Goal: Task Accomplishment & Management: Manage account settings

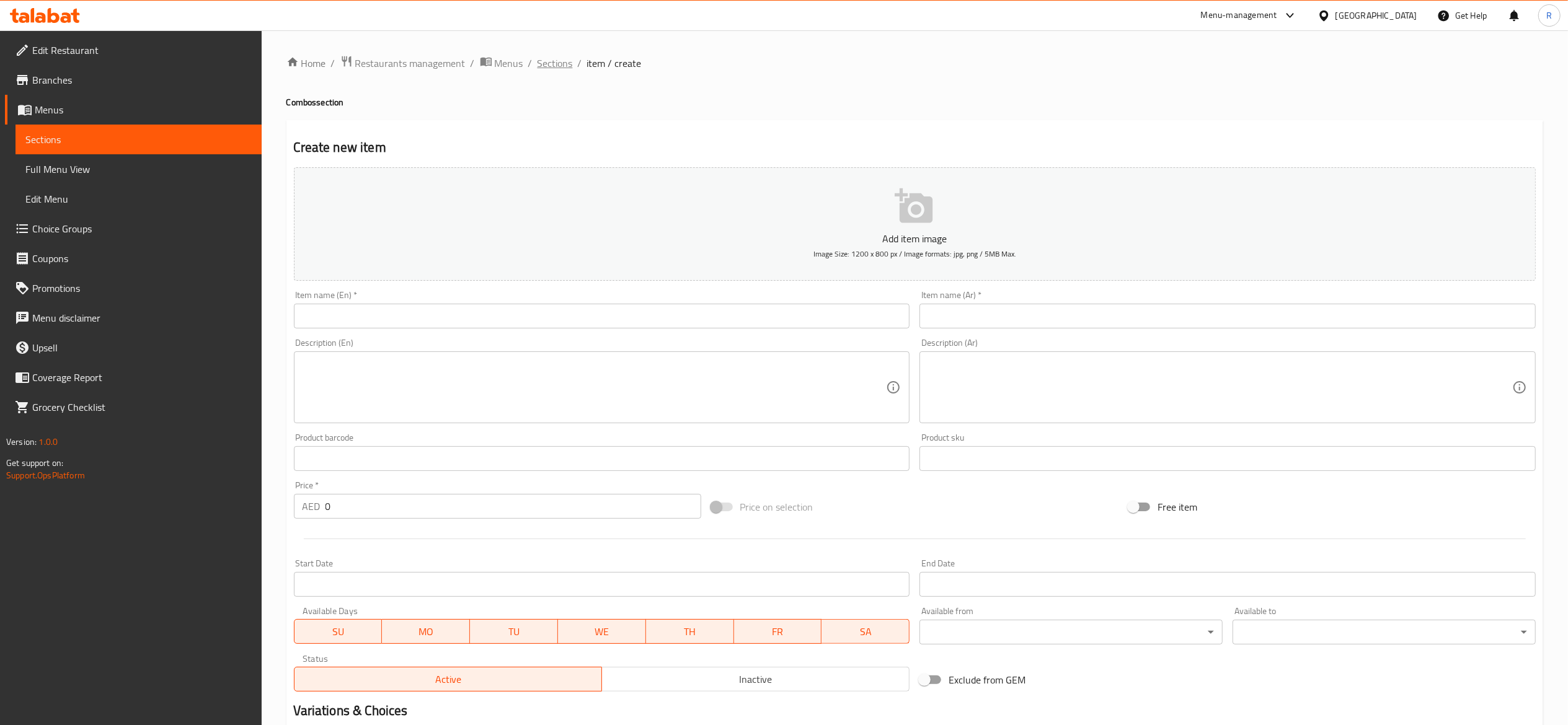
click at [551, 66] on span "Sections" at bounding box center [555, 63] width 35 height 15
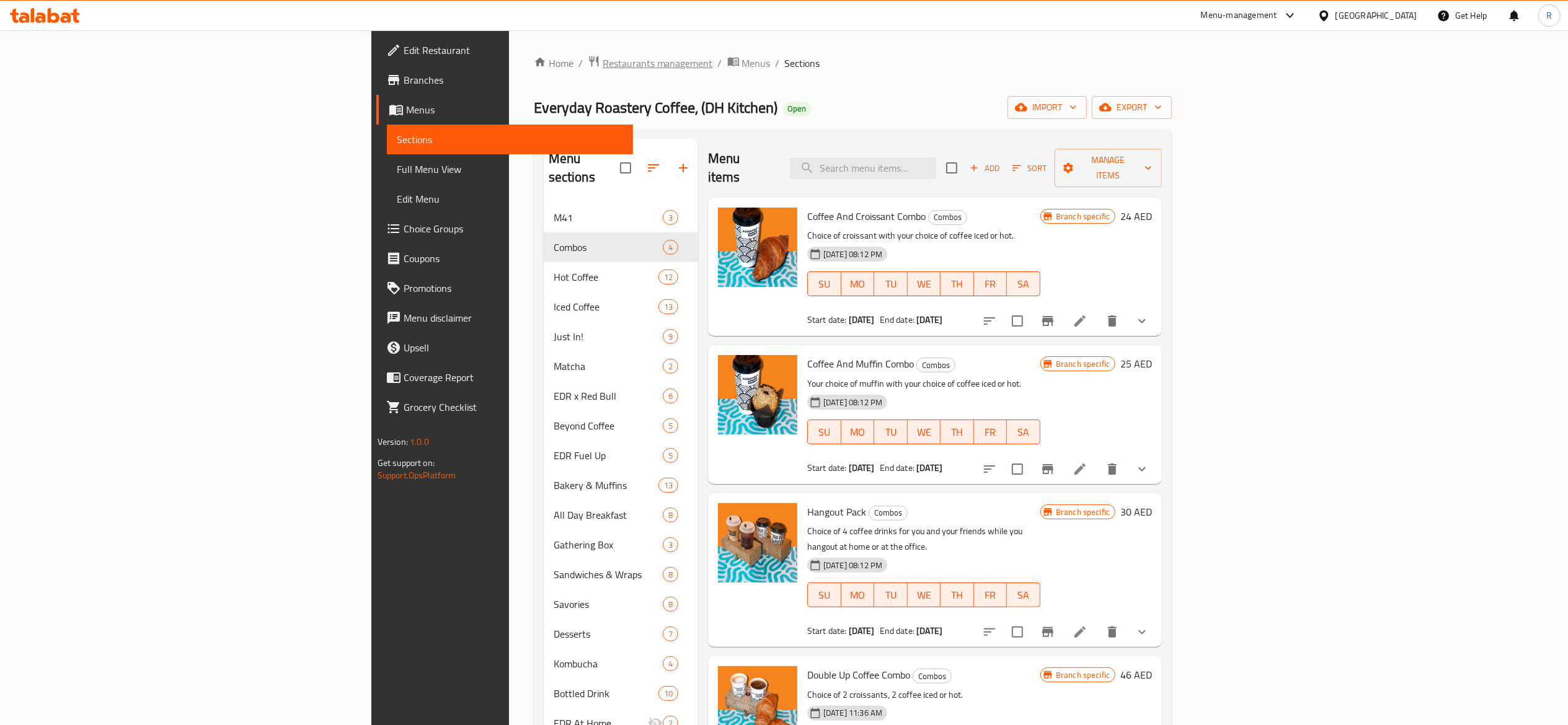
click at [603, 56] on span "Restaurants management" at bounding box center [658, 63] width 110 height 15
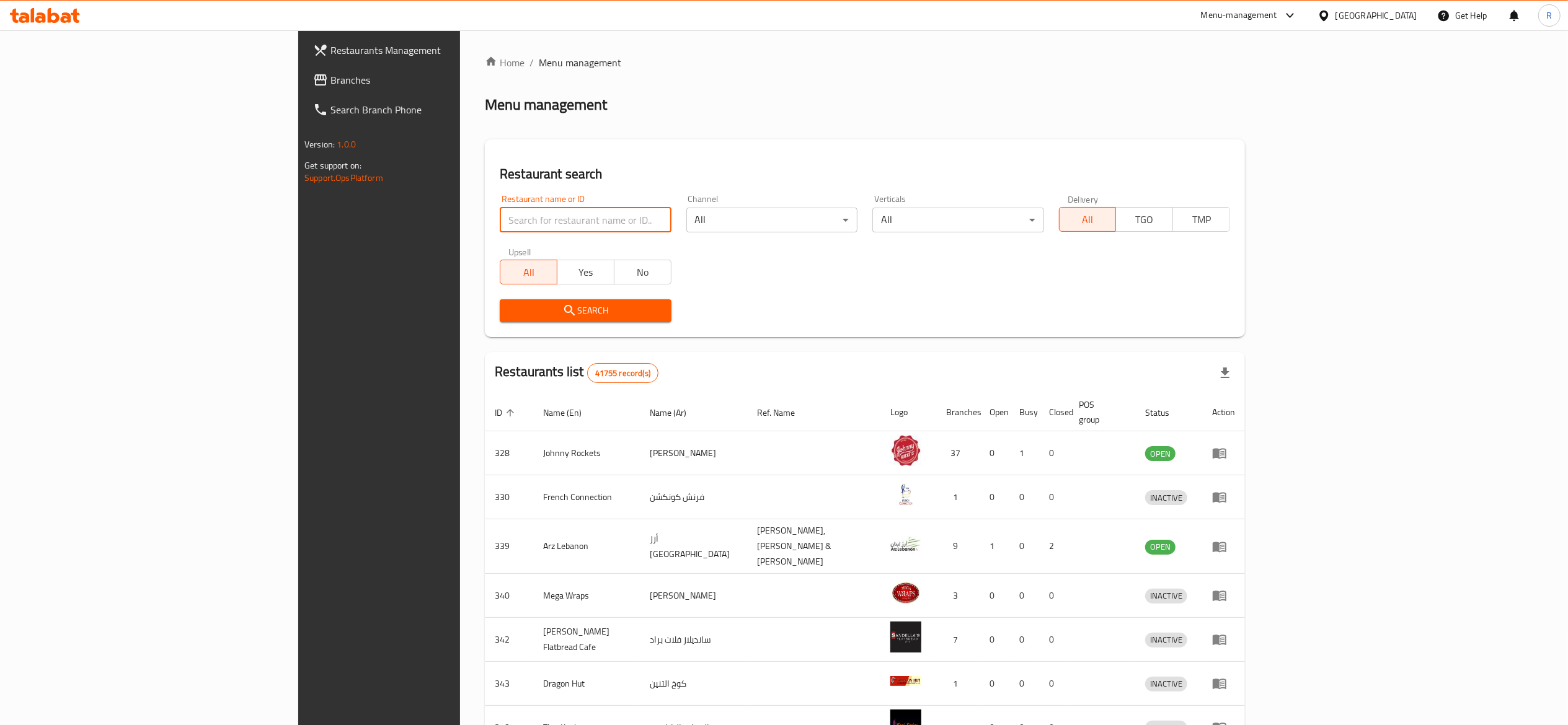
click at [500, 215] on input "search" at bounding box center [585, 219] width 171 height 25
type input "everyday roastery"
click button "Search" at bounding box center [585, 310] width 171 height 23
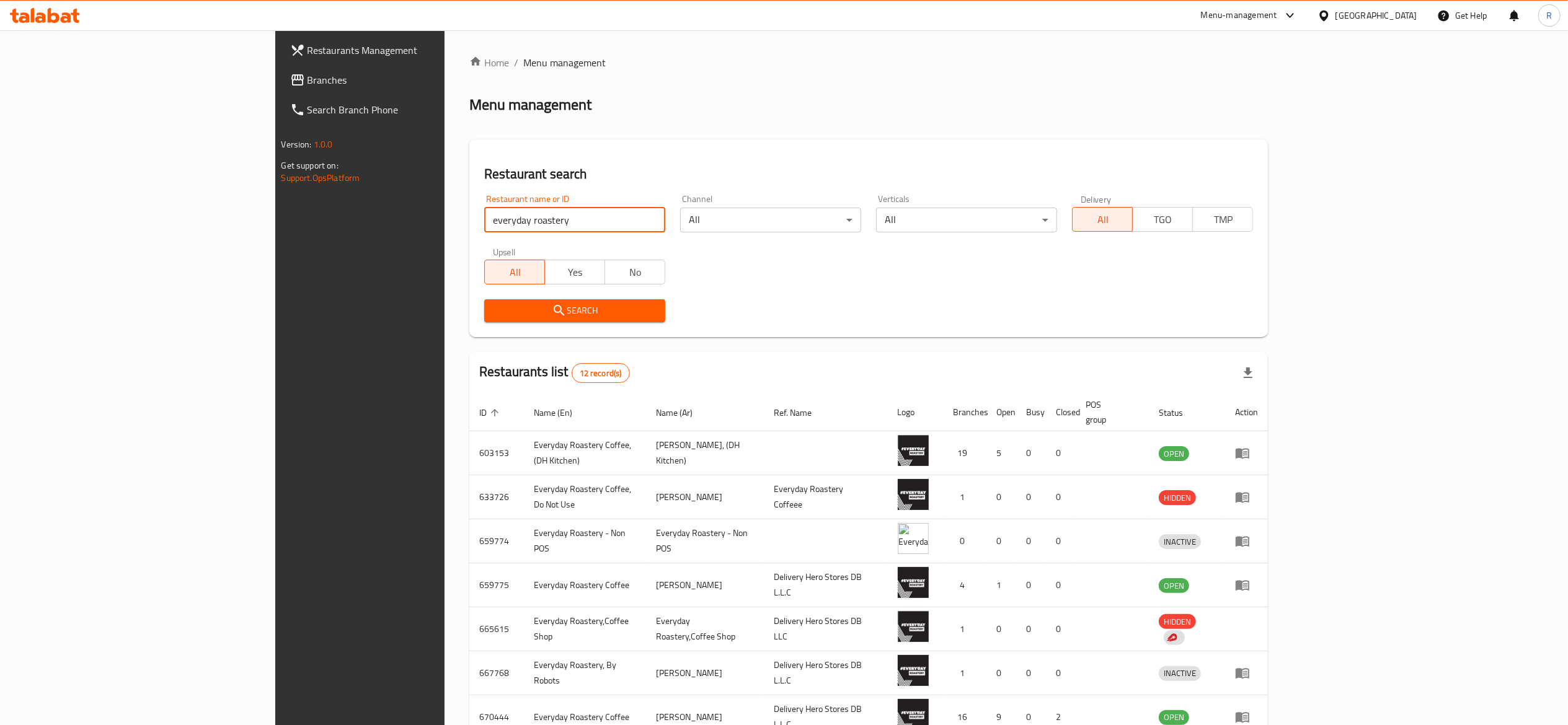
click at [484, 225] on input "everyday roastery" at bounding box center [574, 219] width 181 height 25
click button "Search" at bounding box center [574, 310] width 181 height 23
click at [1258, 578] on link "enhanced table" at bounding box center [1246, 586] width 23 height 15
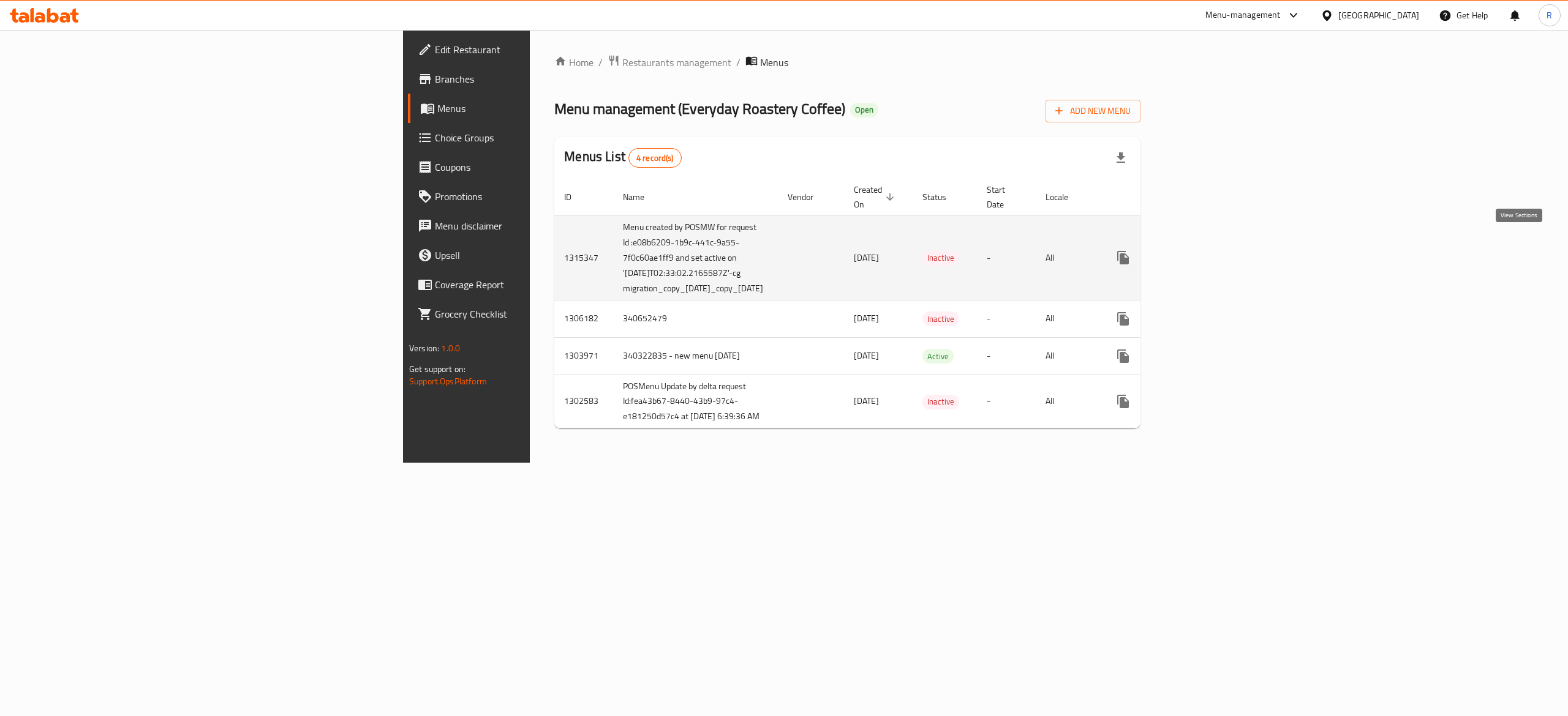
click at [1219, 250] on icon "enhanced table" at bounding box center [1211, 258] width 15 height 15
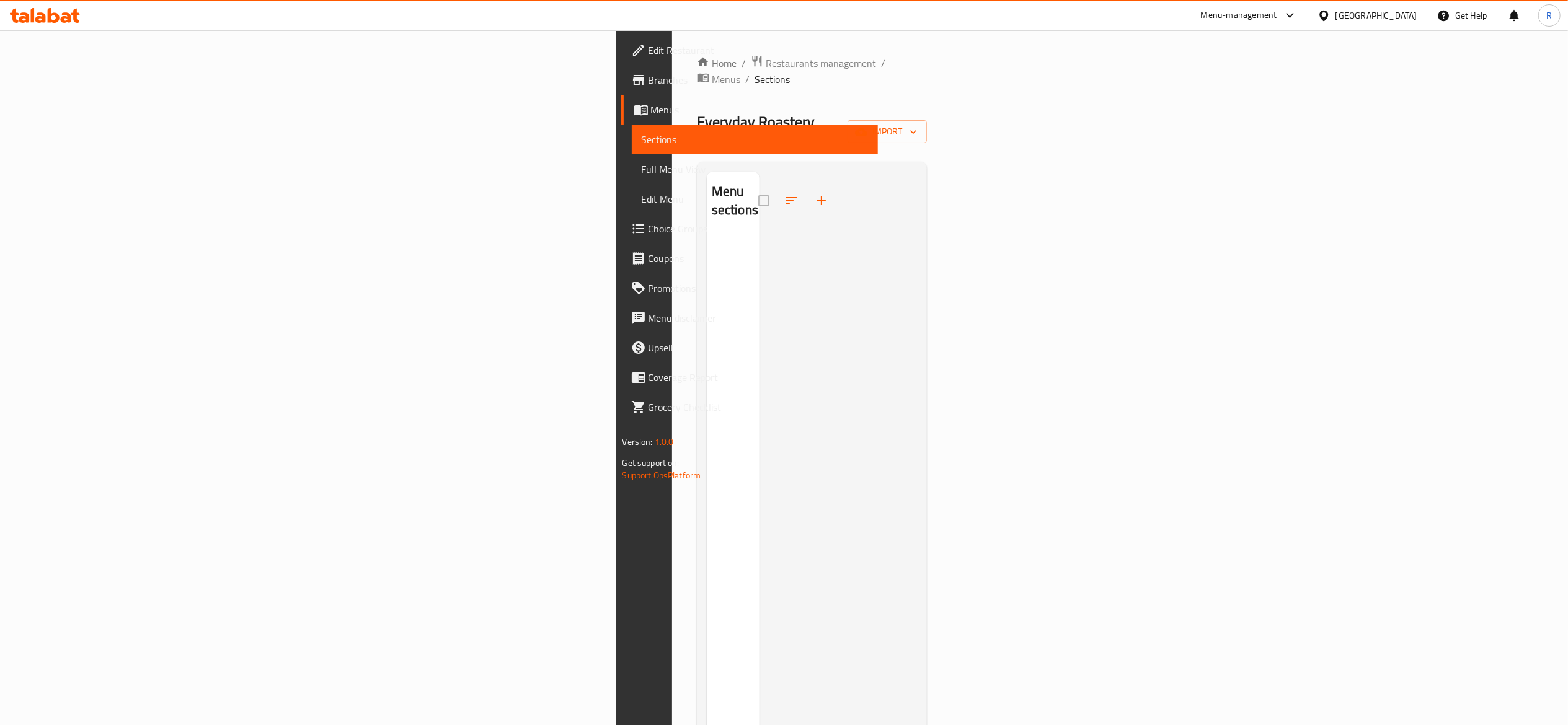
click at [765, 62] on span "Restaurants management" at bounding box center [821, 63] width 110 height 15
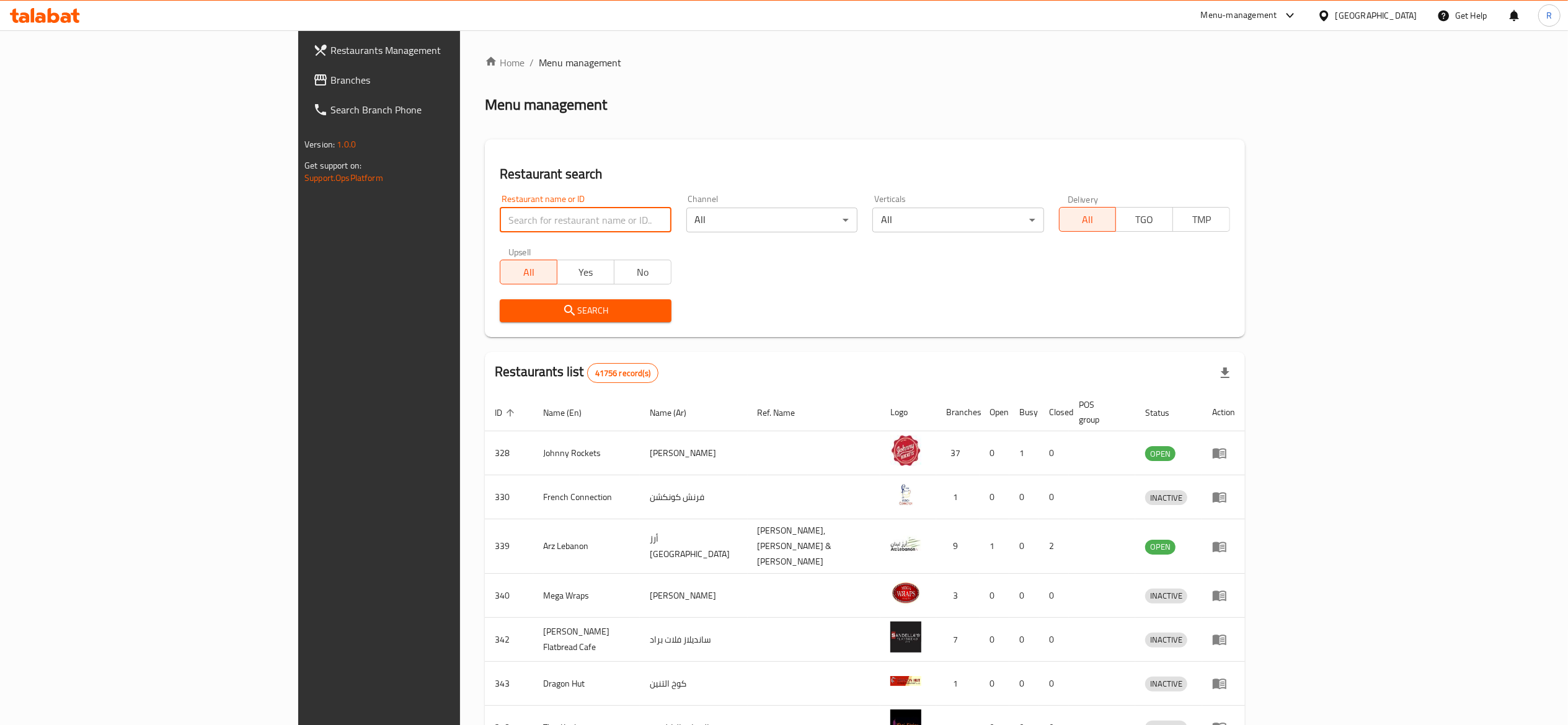
click at [514, 218] on input "search" at bounding box center [585, 219] width 171 height 25
type input "everyday roastery"
click button "Search" at bounding box center [585, 310] width 171 height 23
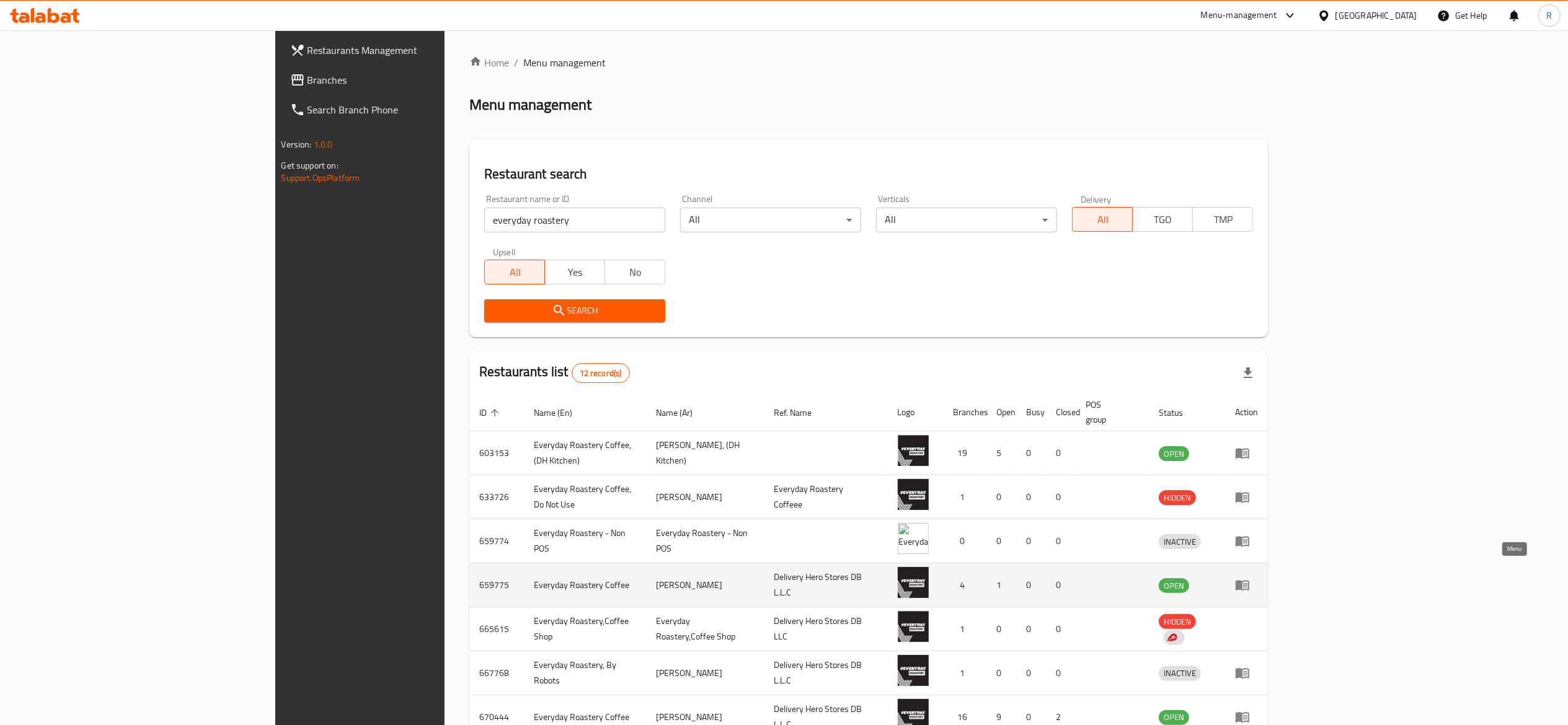
click at [1247, 583] on icon "enhanced table" at bounding box center [1245, 586] width 4 height 5
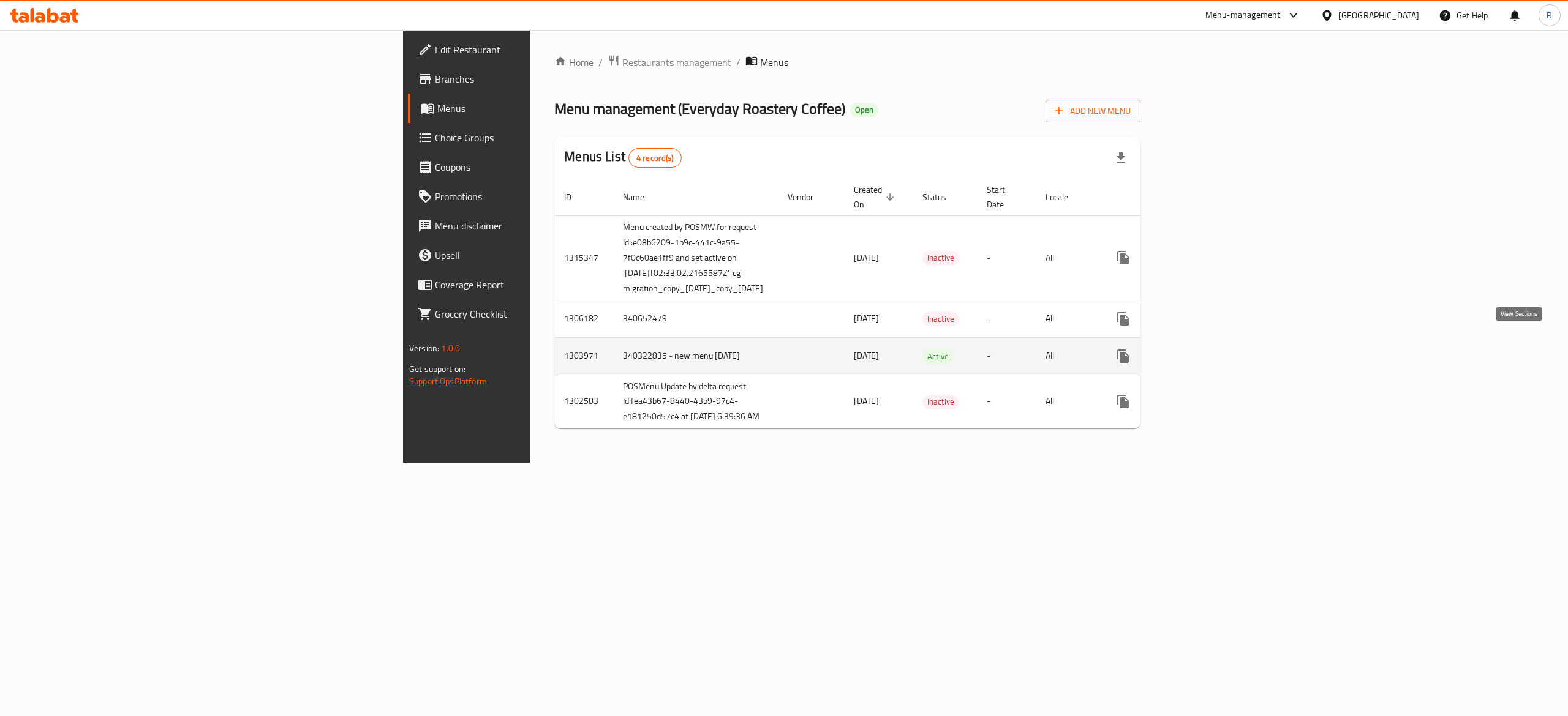
click at [1219, 350] on icon "enhanced table" at bounding box center [1211, 357] width 15 height 15
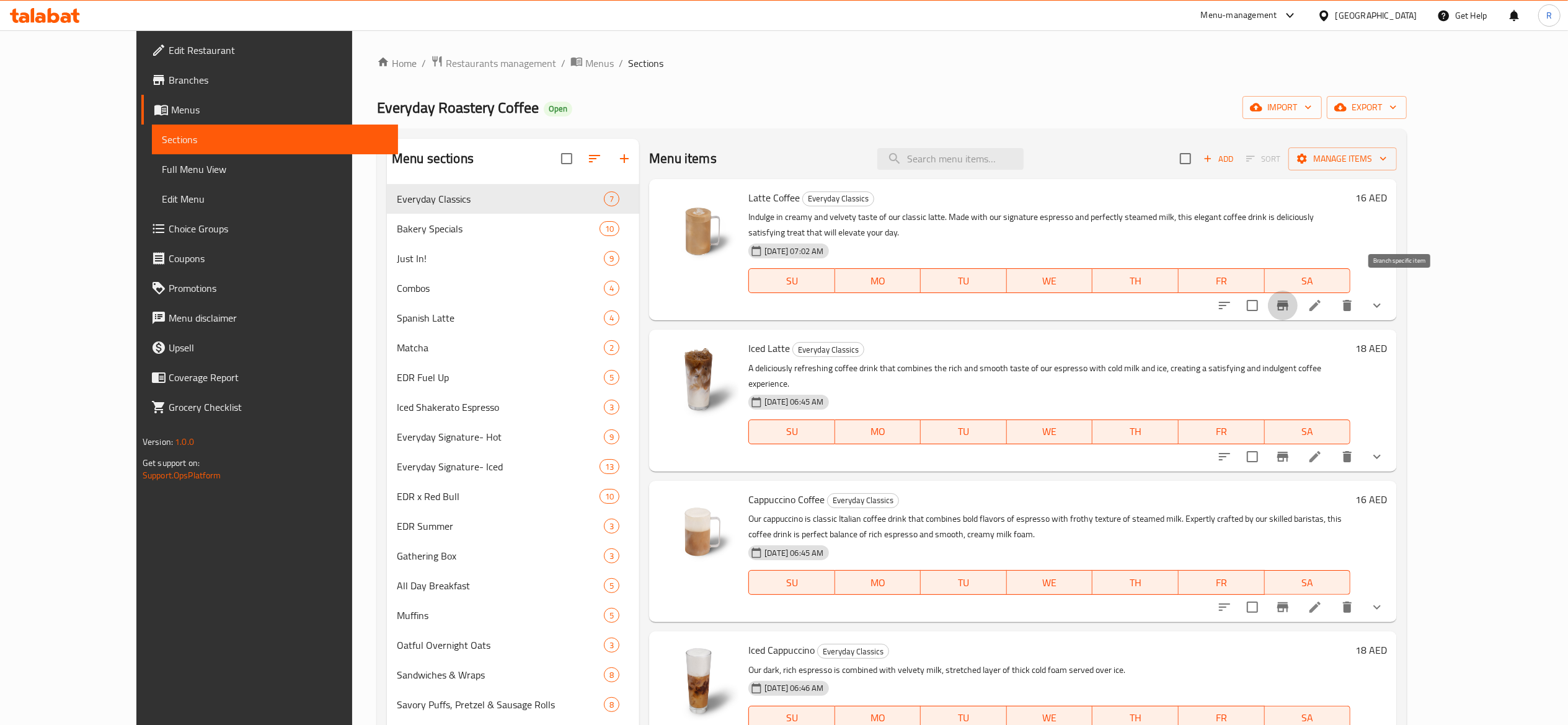
click at [1291, 298] on icon "Branch-specific-item" at bounding box center [1283, 306] width 15 height 15
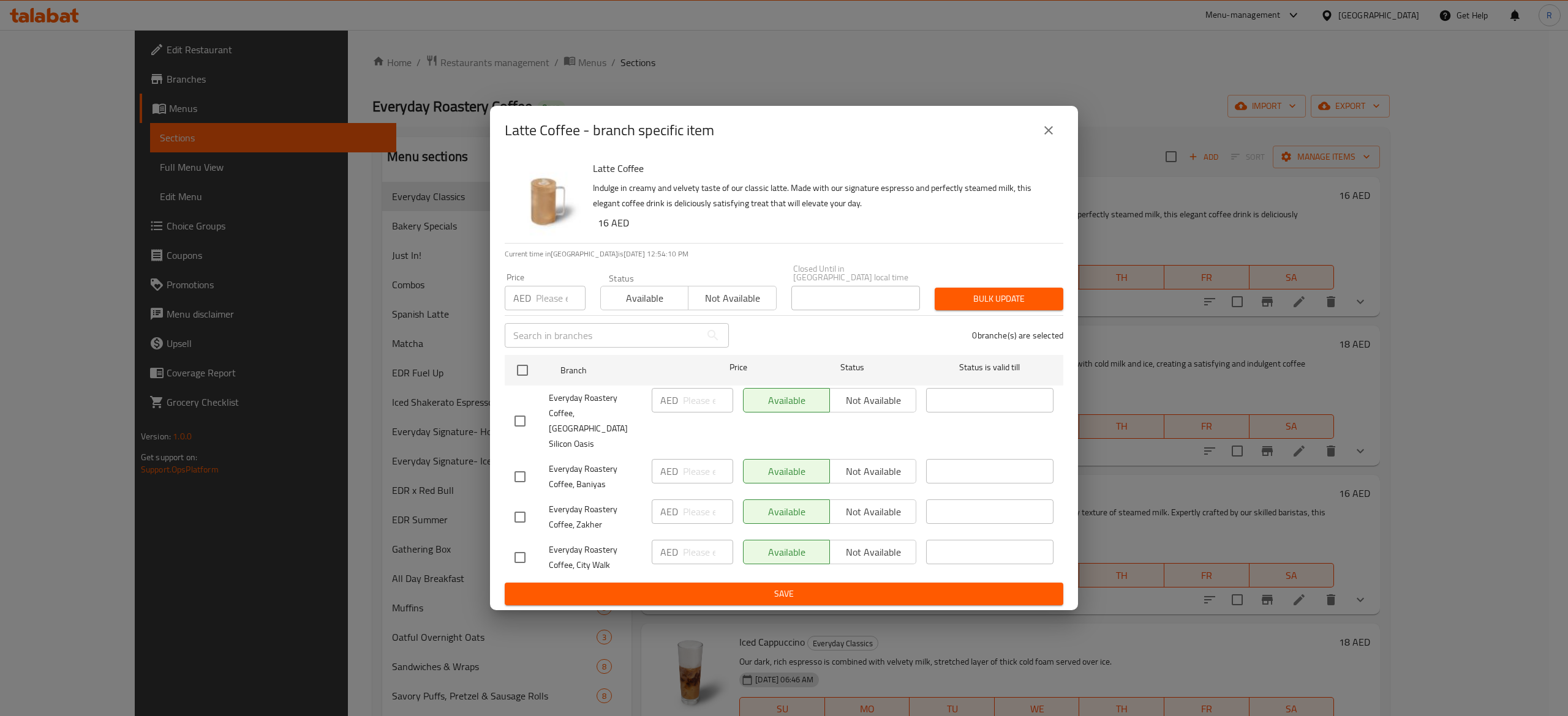
click at [1043, 138] on icon "close" at bounding box center [1049, 130] width 15 height 15
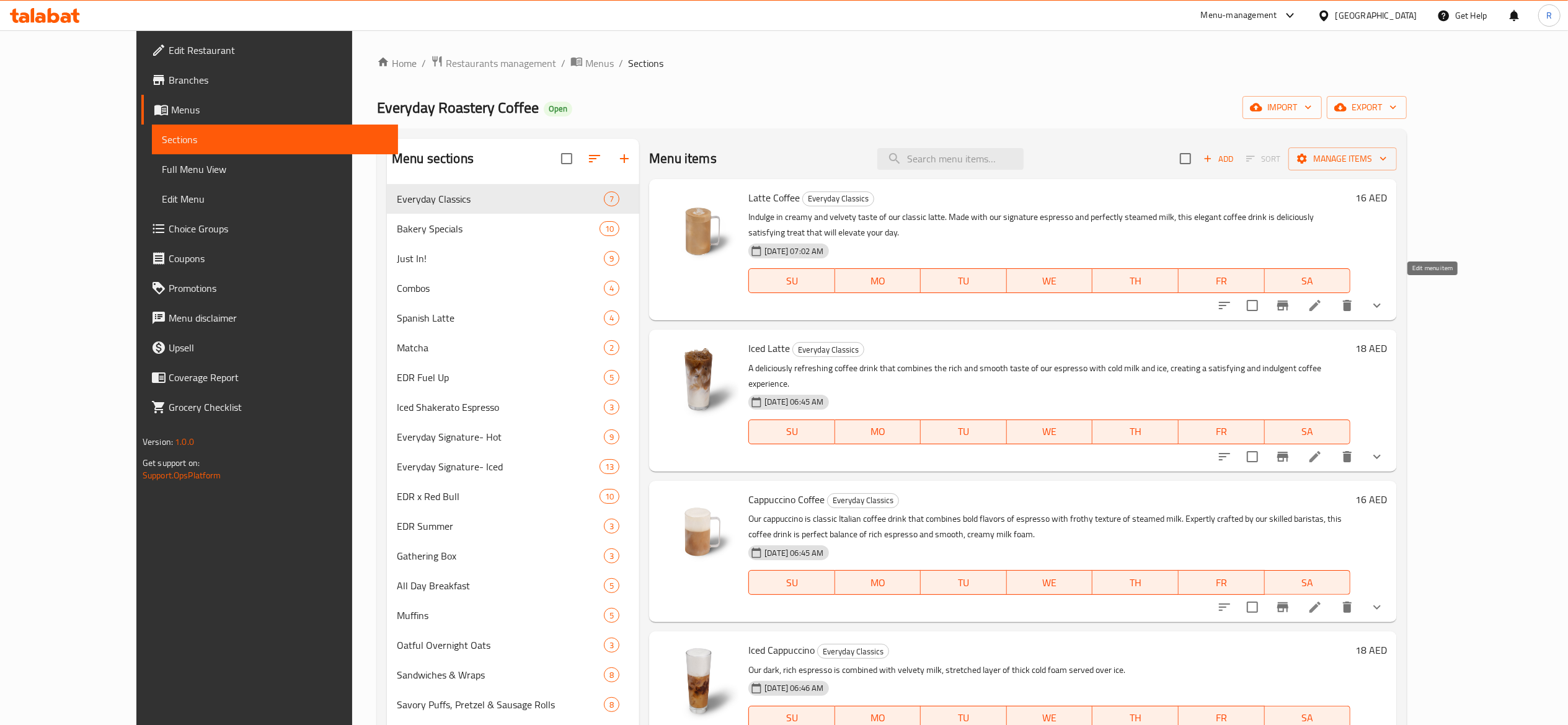
click at [1320, 300] on icon at bounding box center [1314, 305] width 11 height 11
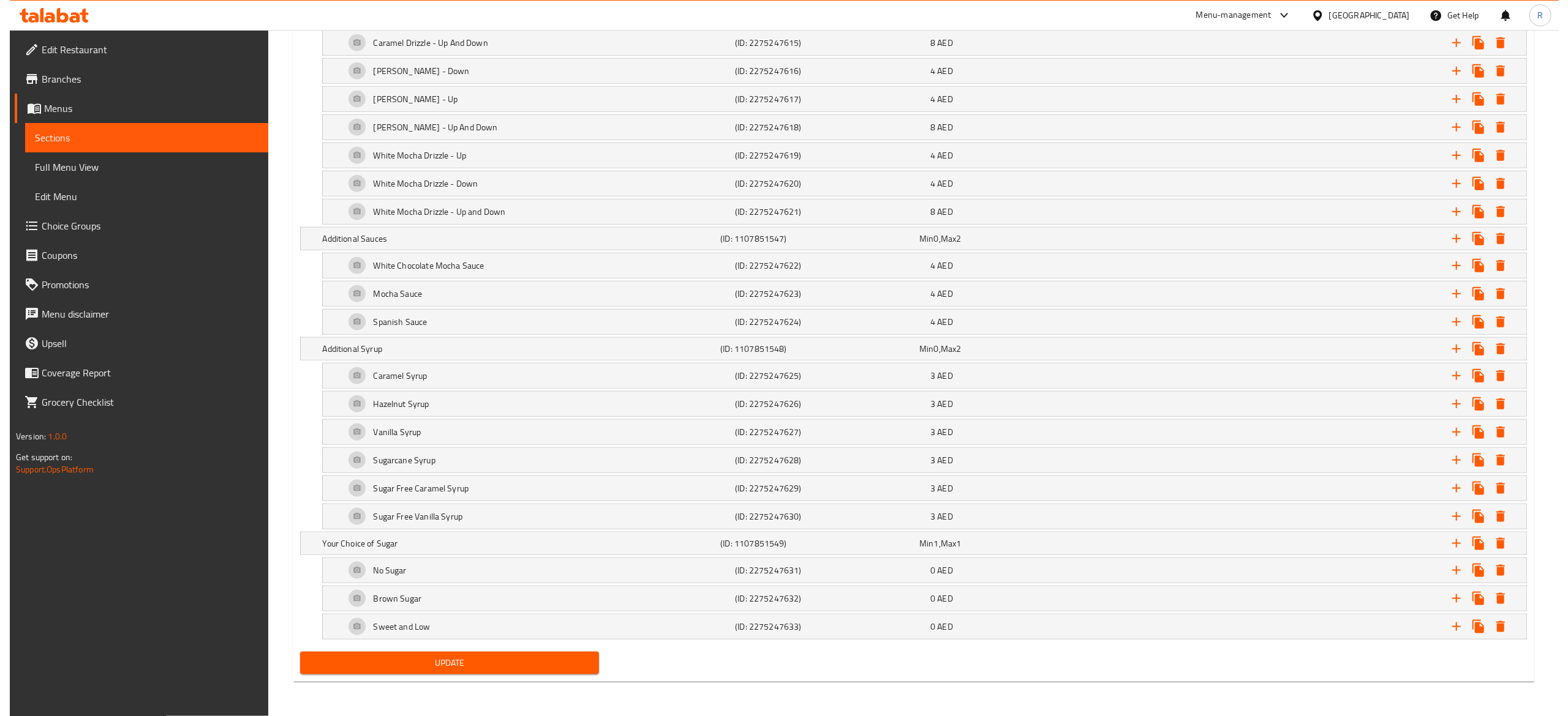
scroll to position [1305, 0]
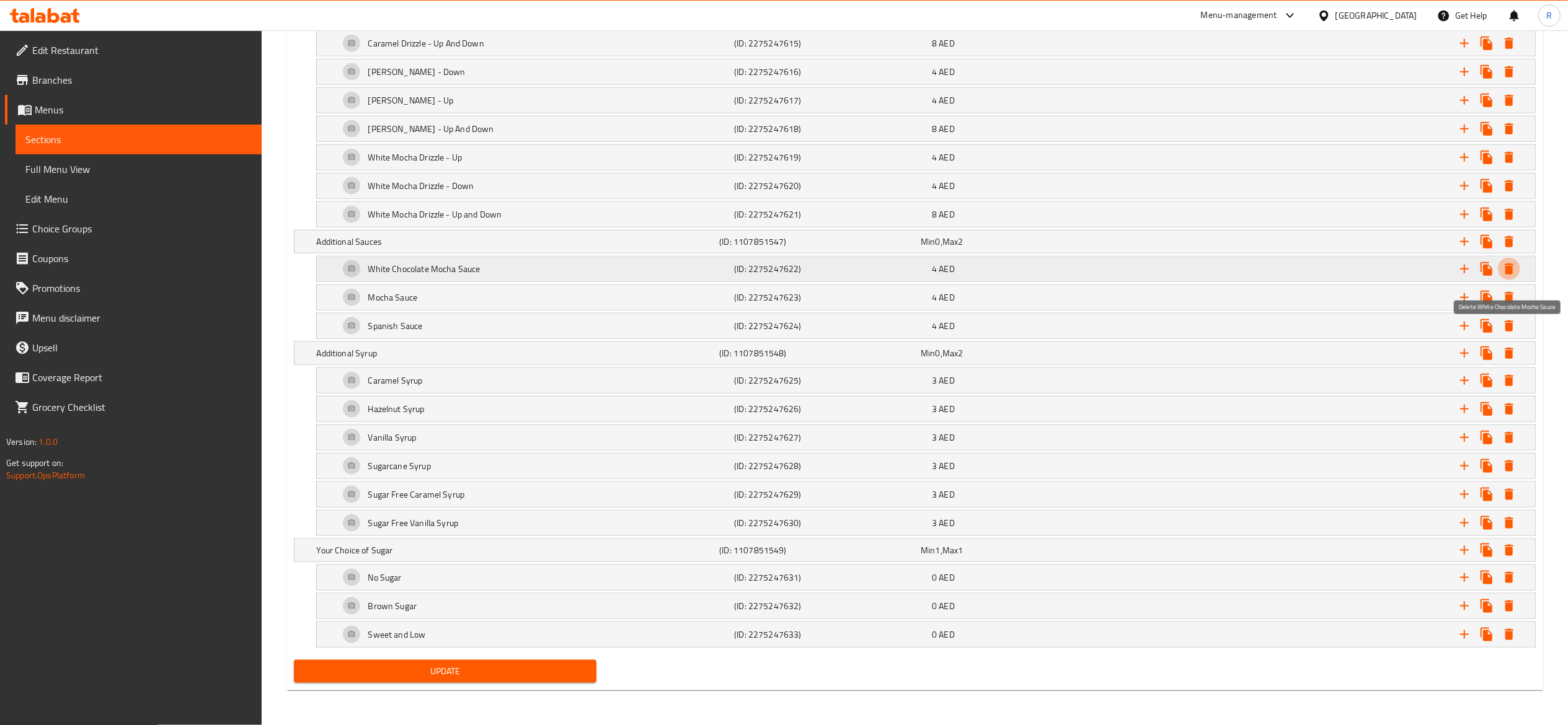
click at [1511, 263] on icon "Expand" at bounding box center [1509, 269] width 15 height 15
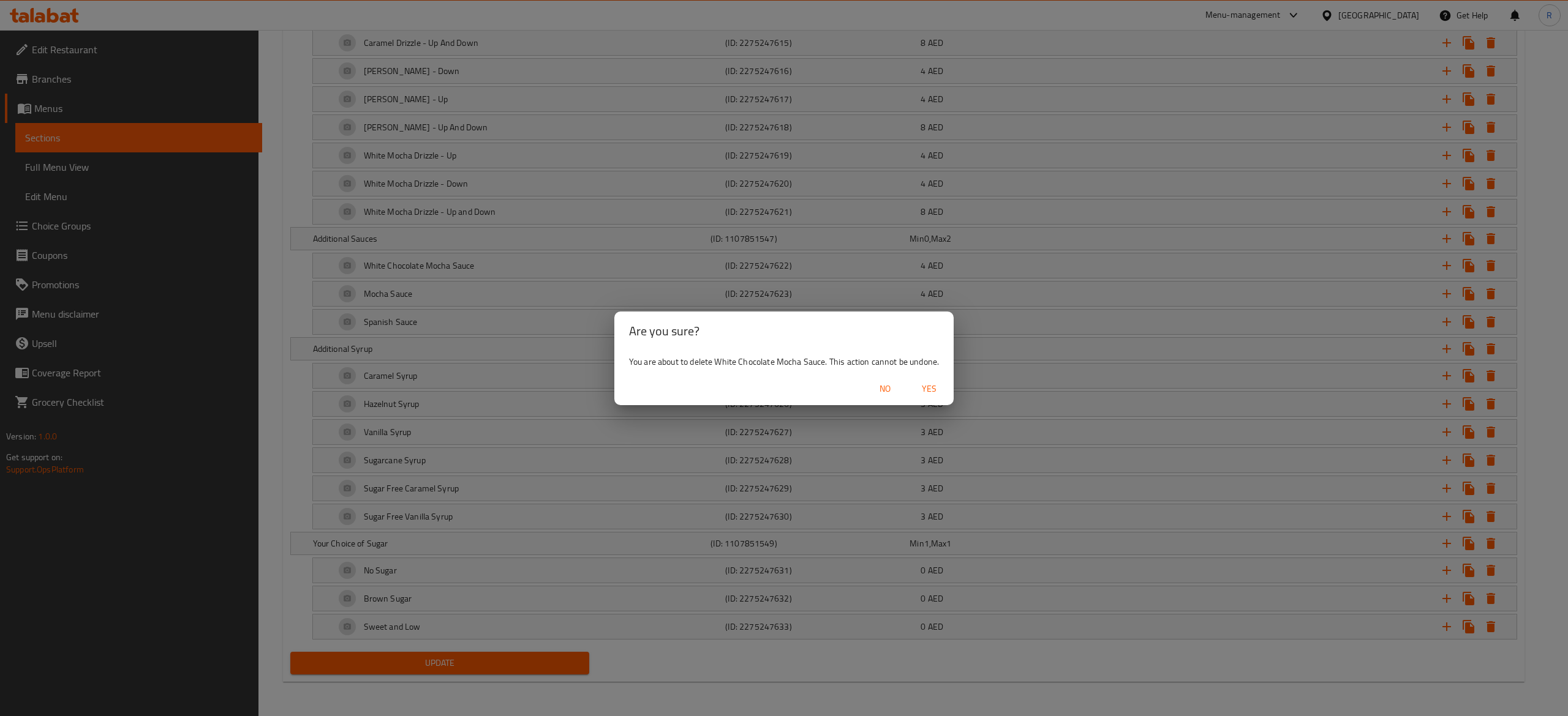
click at [926, 391] on span "Yes" at bounding box center [929, 389] width 29 height 15
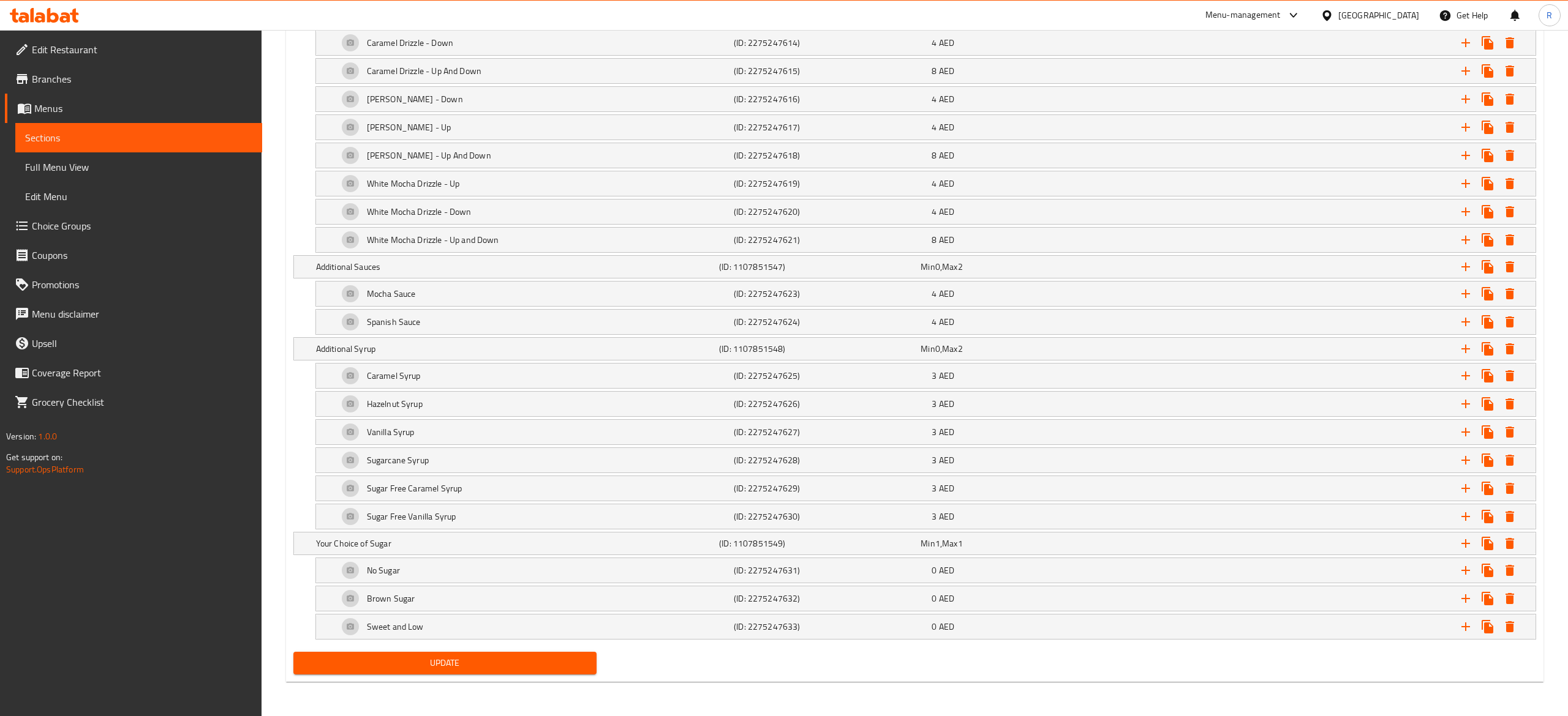
scroll to position [1278, 0]
click at [1485, 288] on icon "Expand" at bounding box center [1491, 294] width 15 height 15
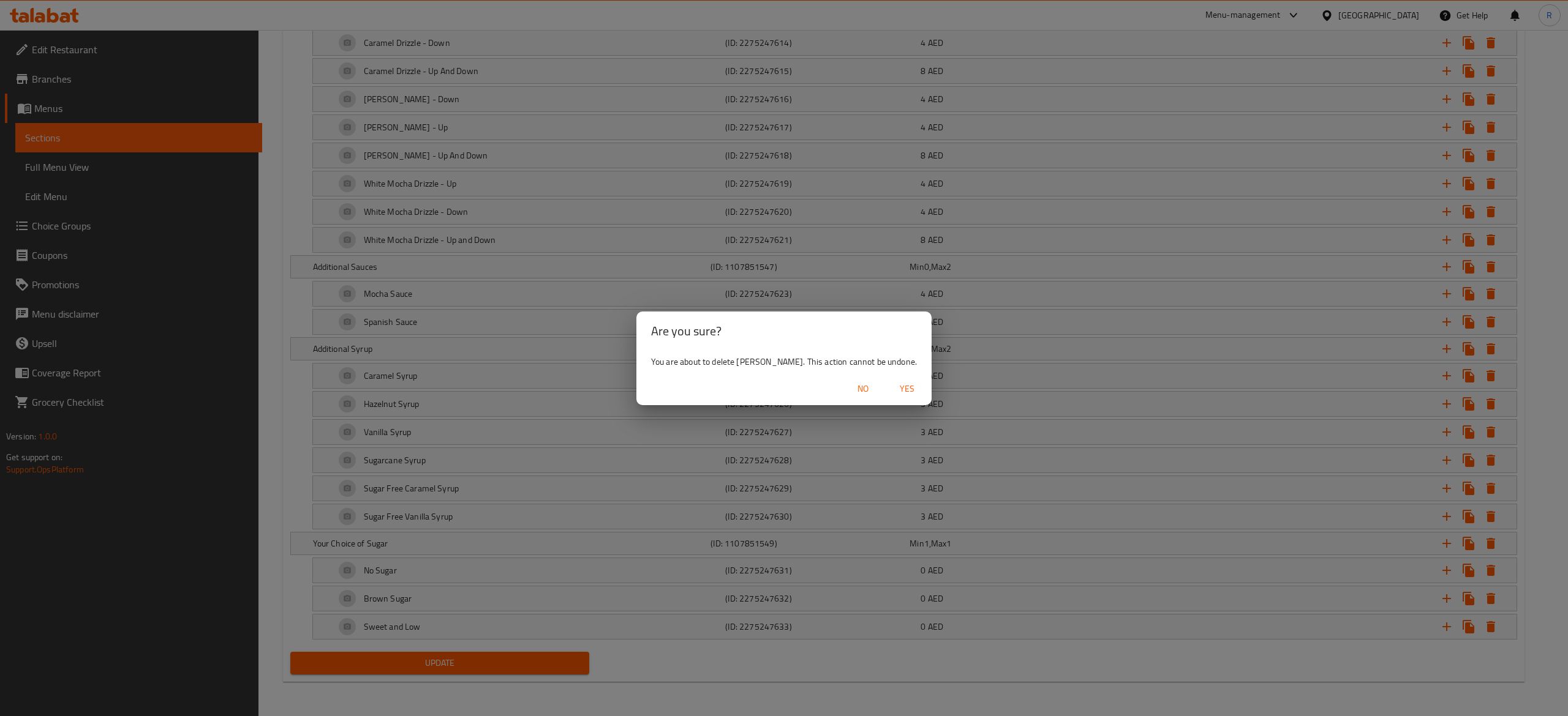
click at [899, 382] on span "Yes" at bounding box center [907, 389] width 29 height 15
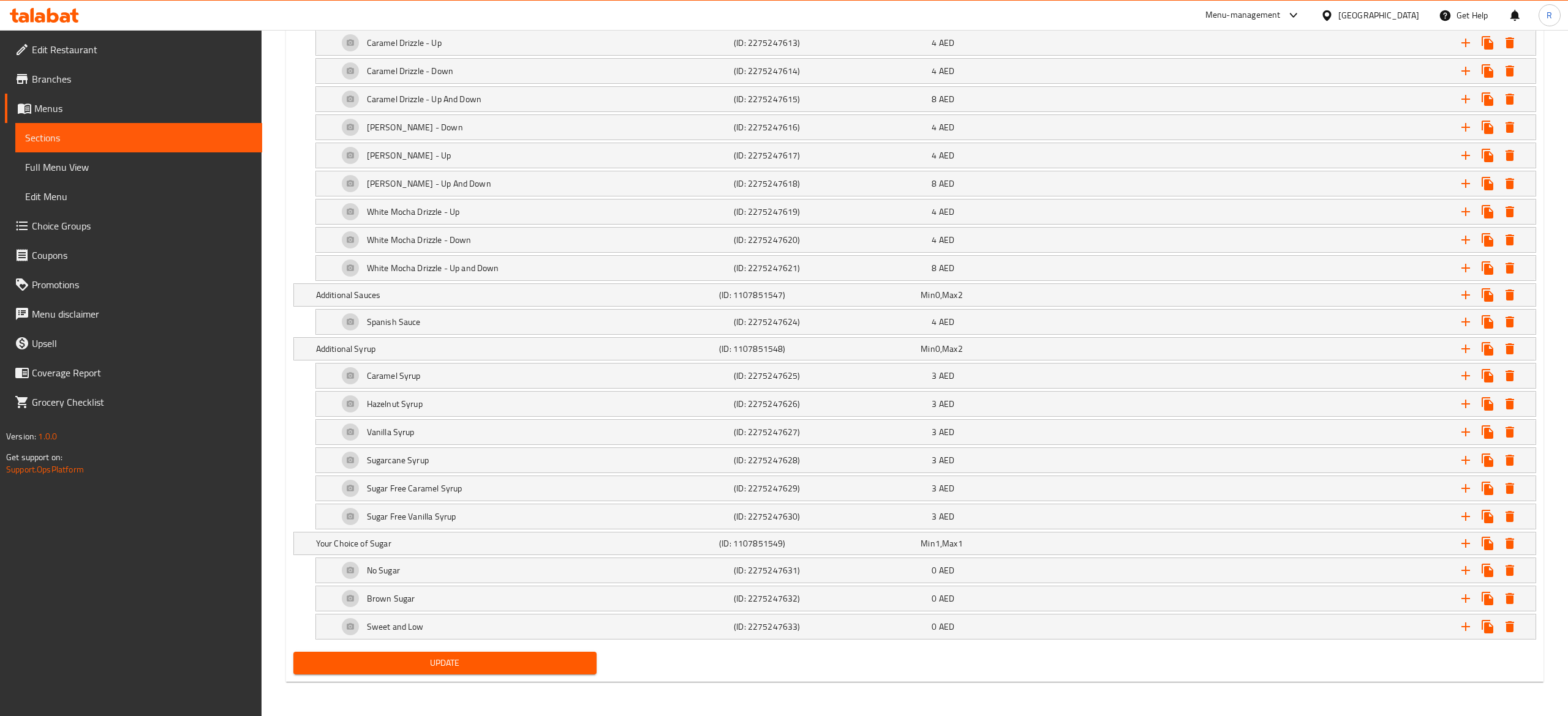
scroll to position [1249, 0]
click at [1488, 317] on icon "Expand" at bounding box center [1491, 322] width 9 height 11
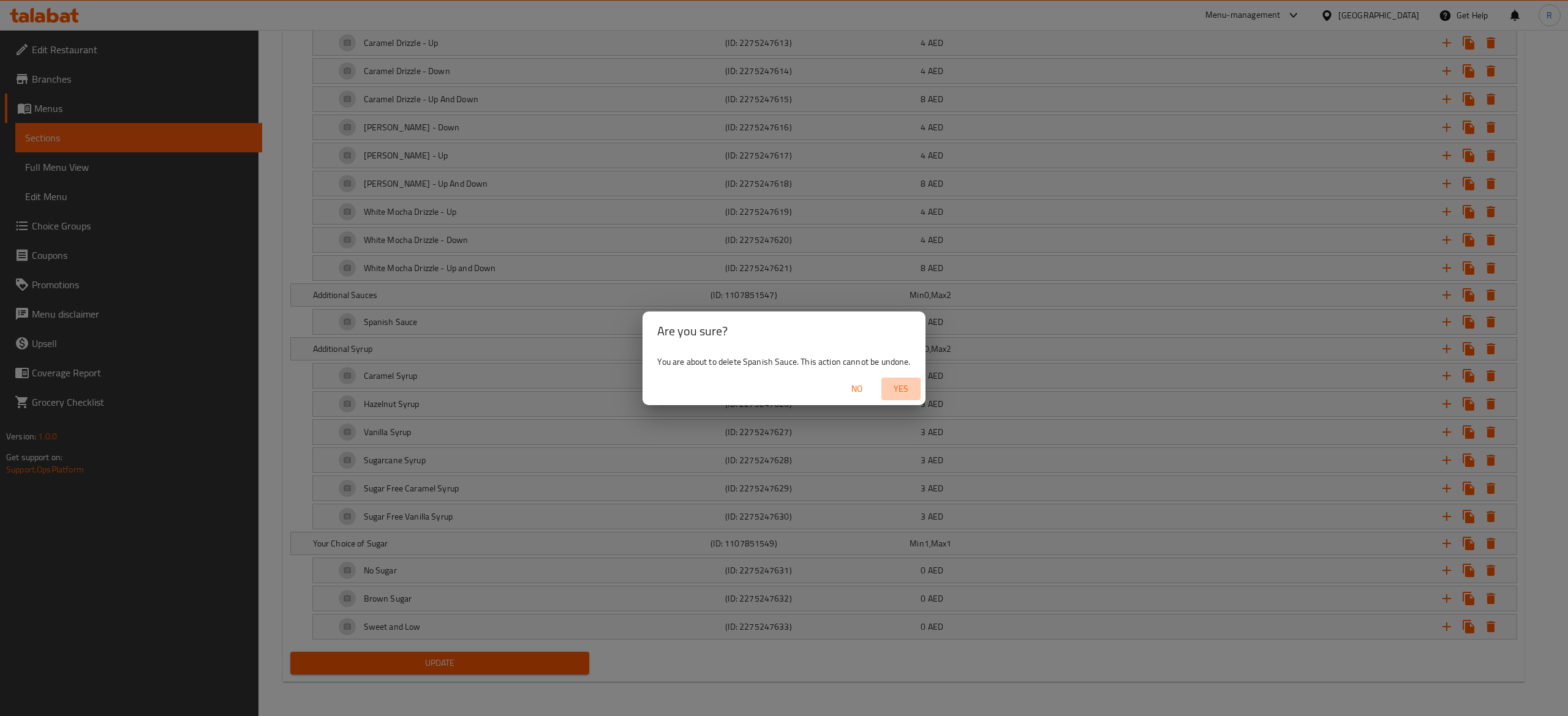
click at [904, 398] on button "Yes" at bounding box center [900, 389] width 39 height 23
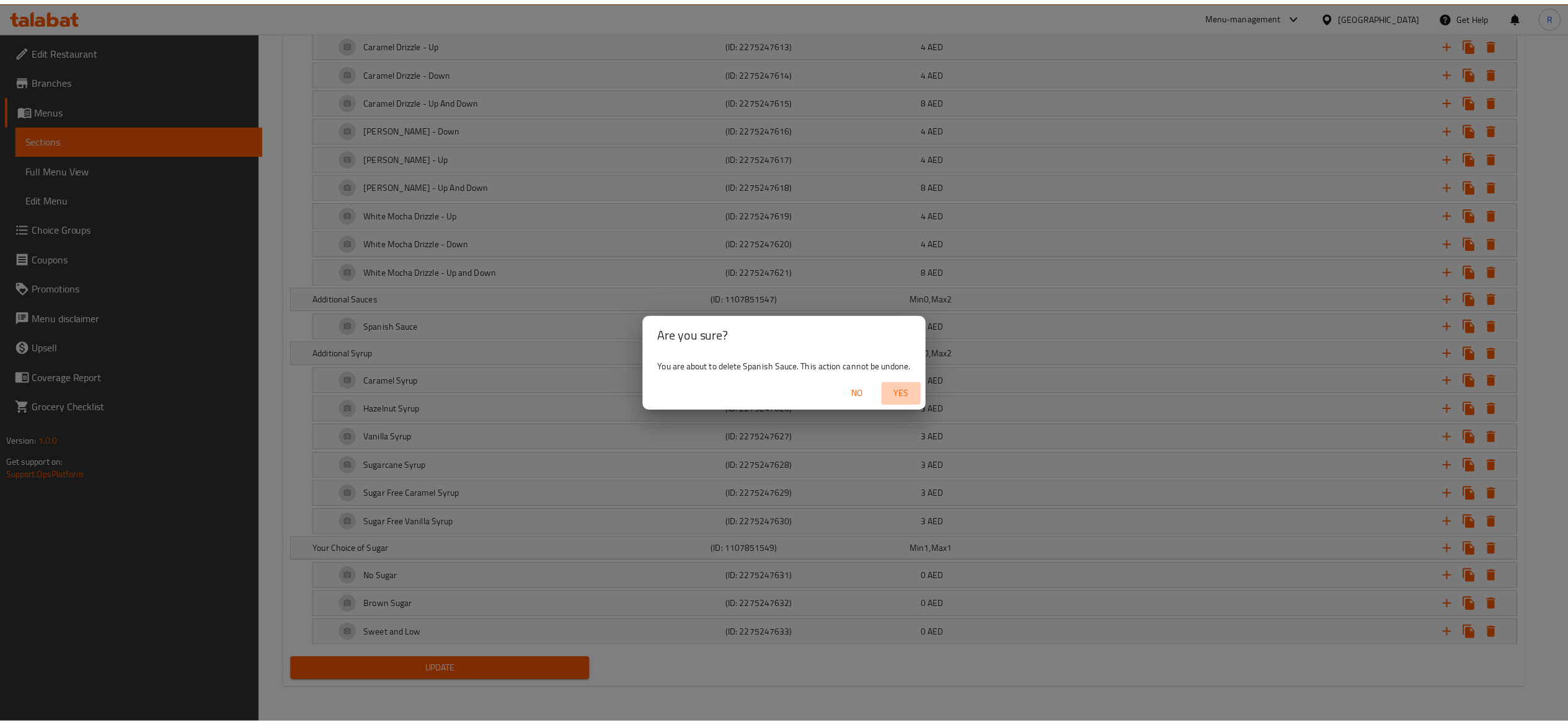
scroll to position [157, 0]
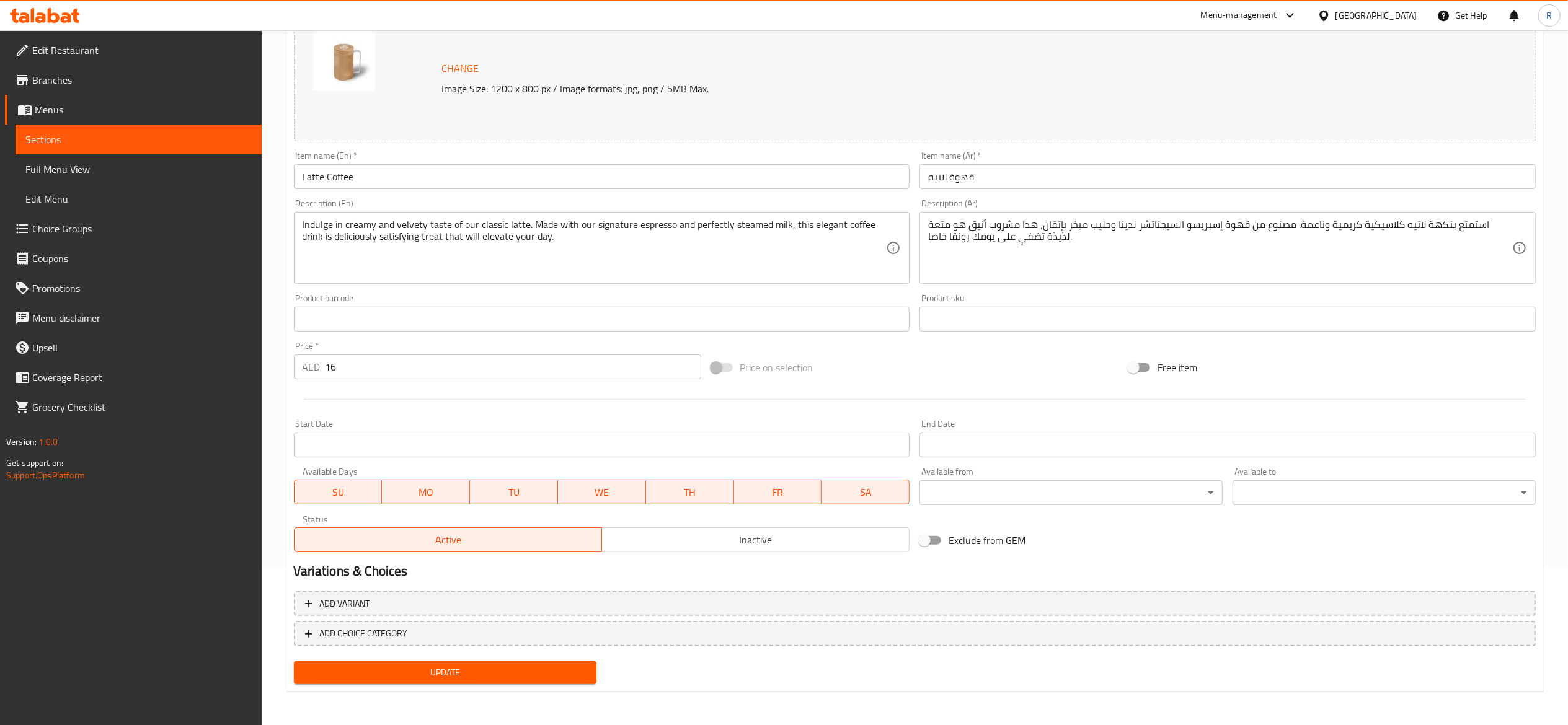
click at [146, 141] on span "Sections" at bounding box center [138, 139] width 226 height 15
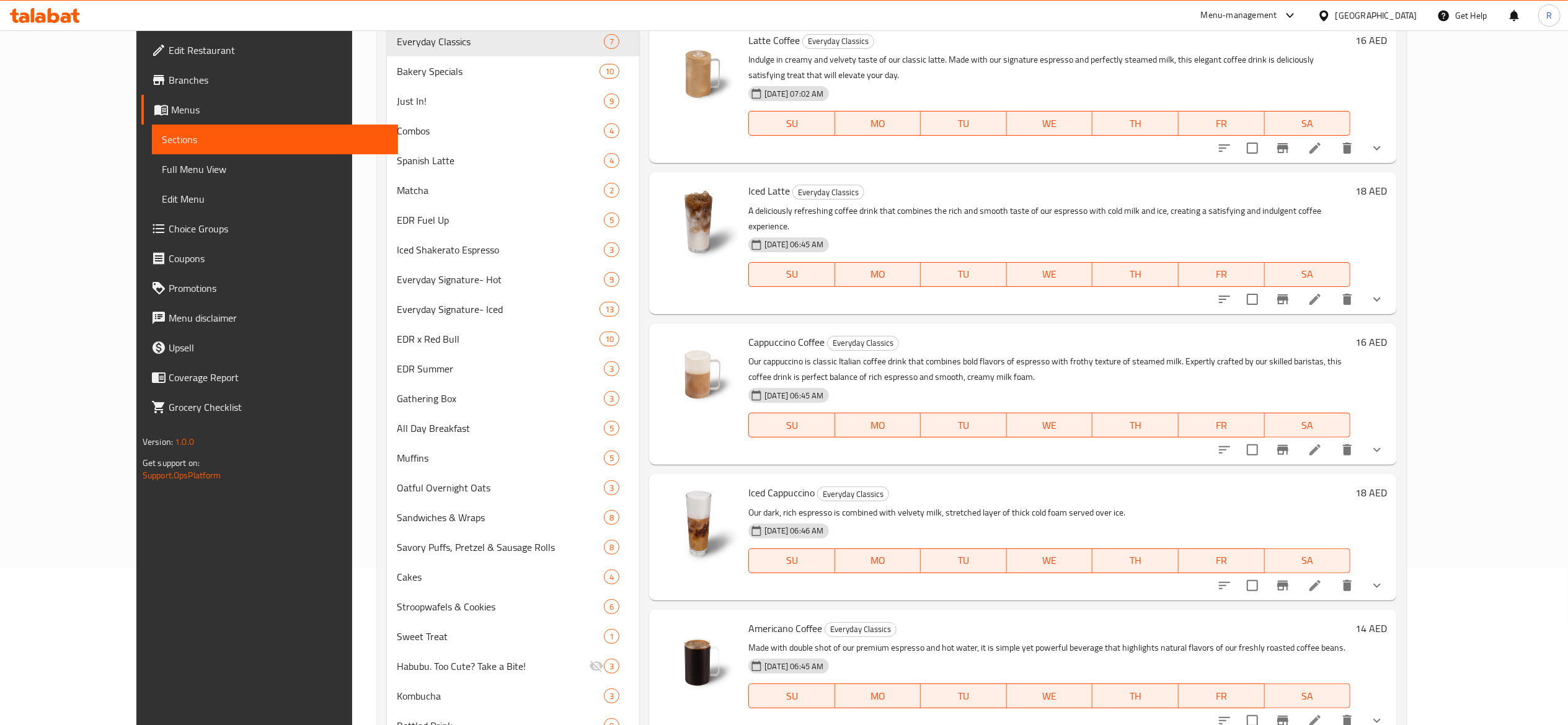
click at [1320, 142] on icon at bounding box center [1314, 148] width 11 height 11
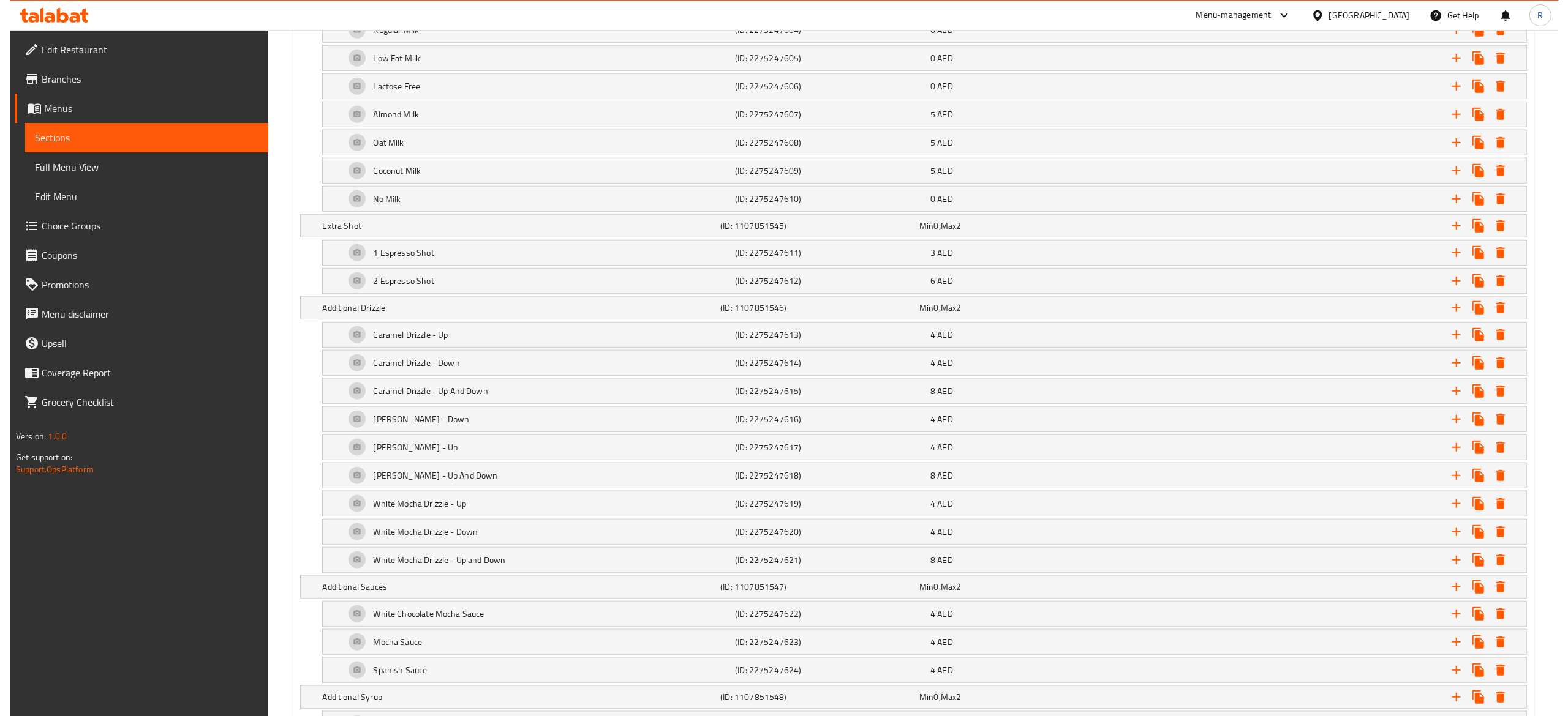
scroll to position [944, 0]
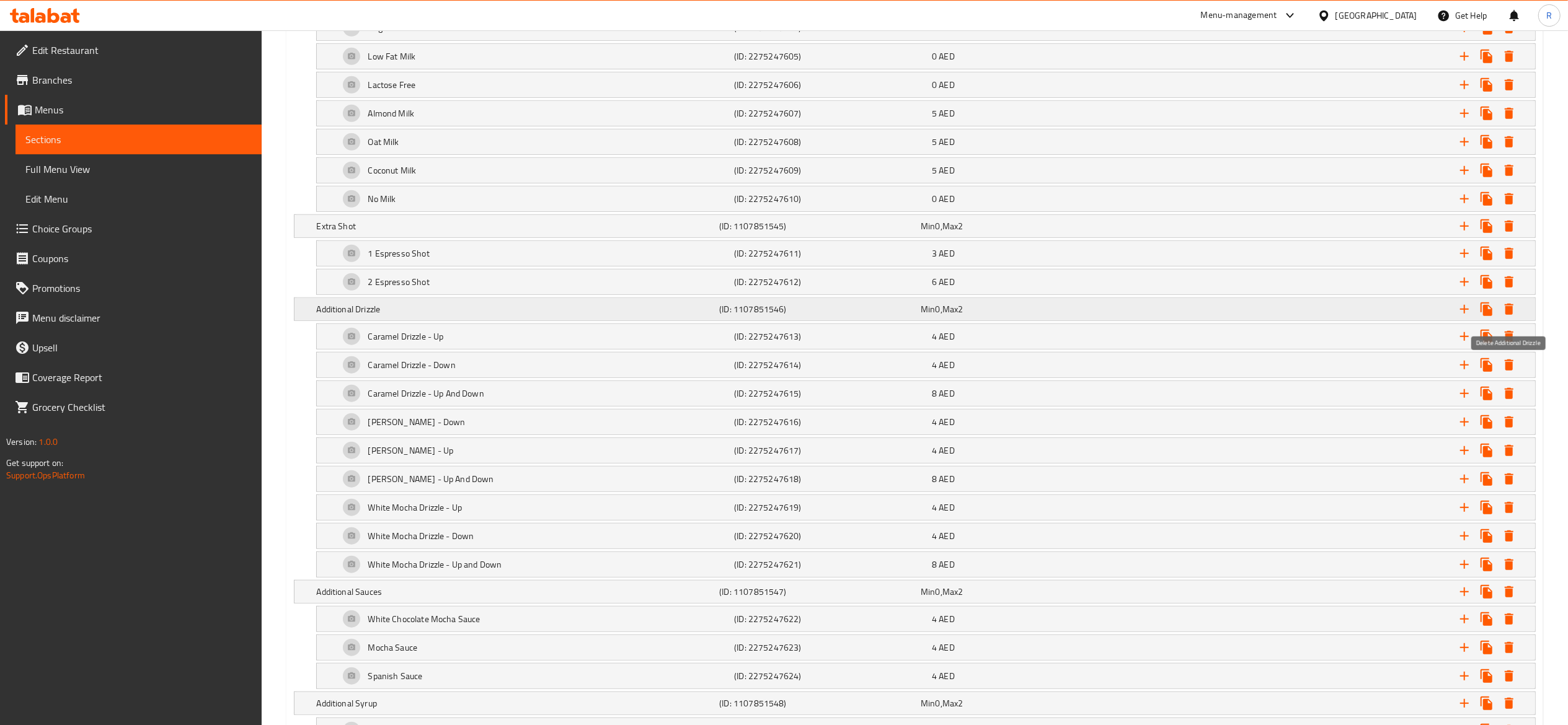
click at [1508, 315] on icon "Expand" at bounding box center [1509, 309] width 9 height 11
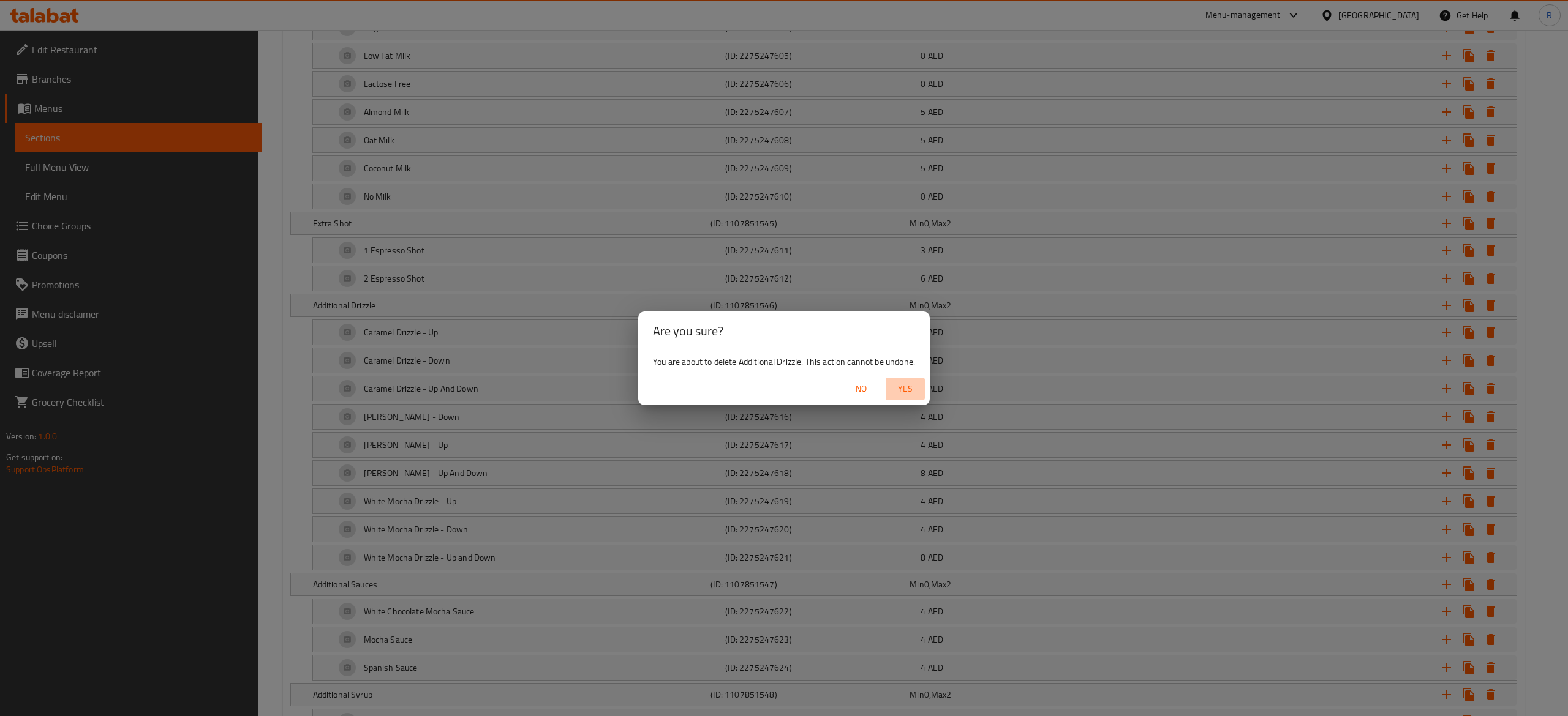
click at [907, 386] on span "Yes" at bounding box center [905, 389] width 29 height 15
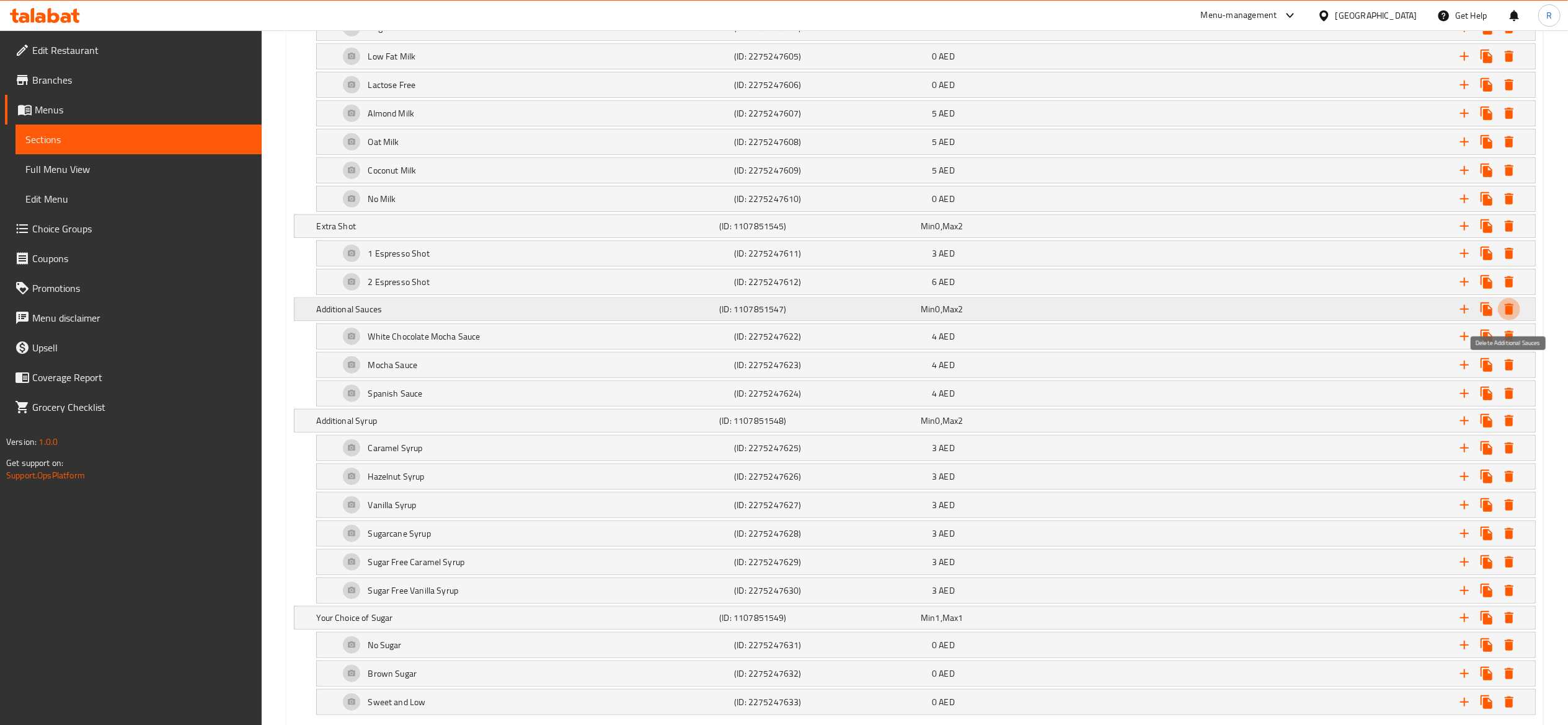
click at [1509, 315] on icon "Expand" at bounding box center [1509, 309] width 9 height 11
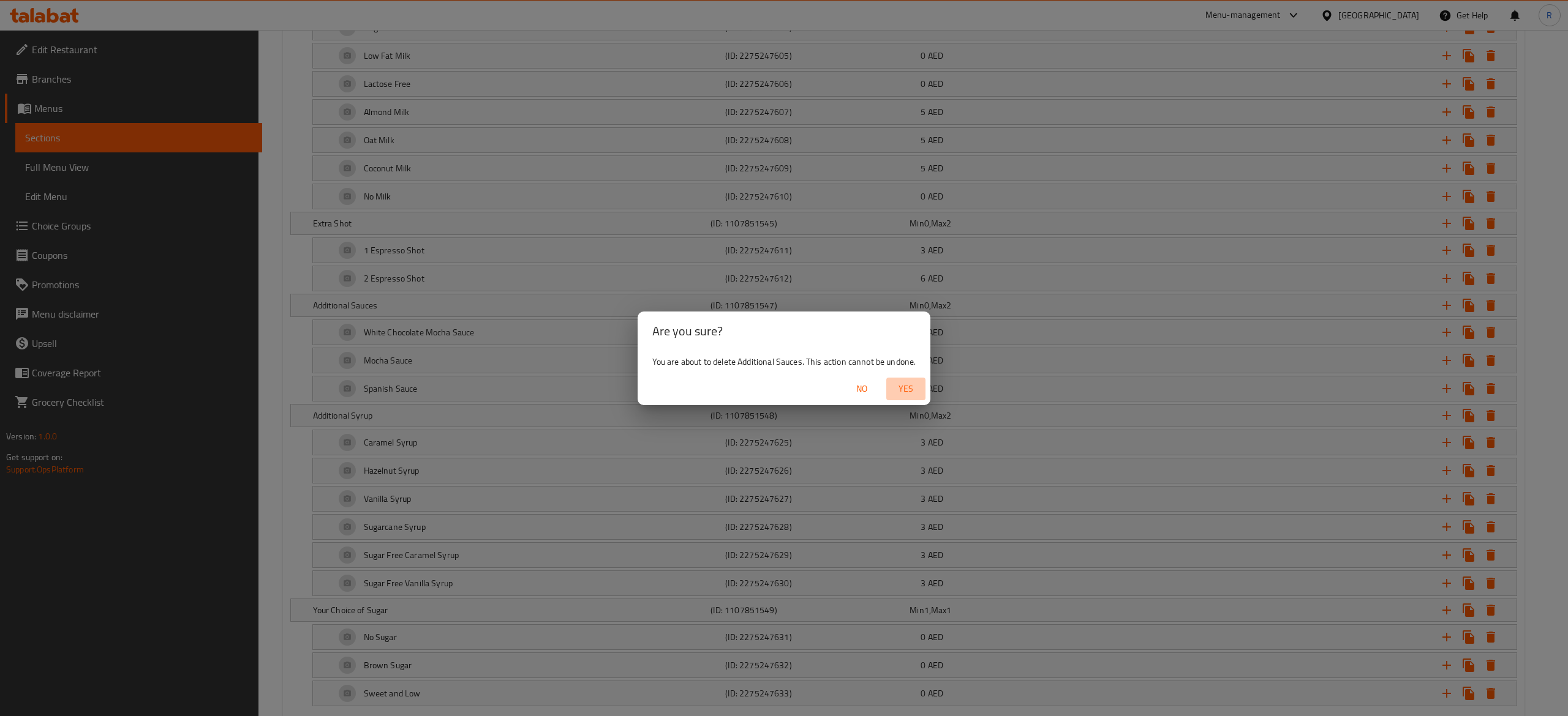
click at [903, 390] on span "Yes" at bounding box center [906, 389] width 29 height 15
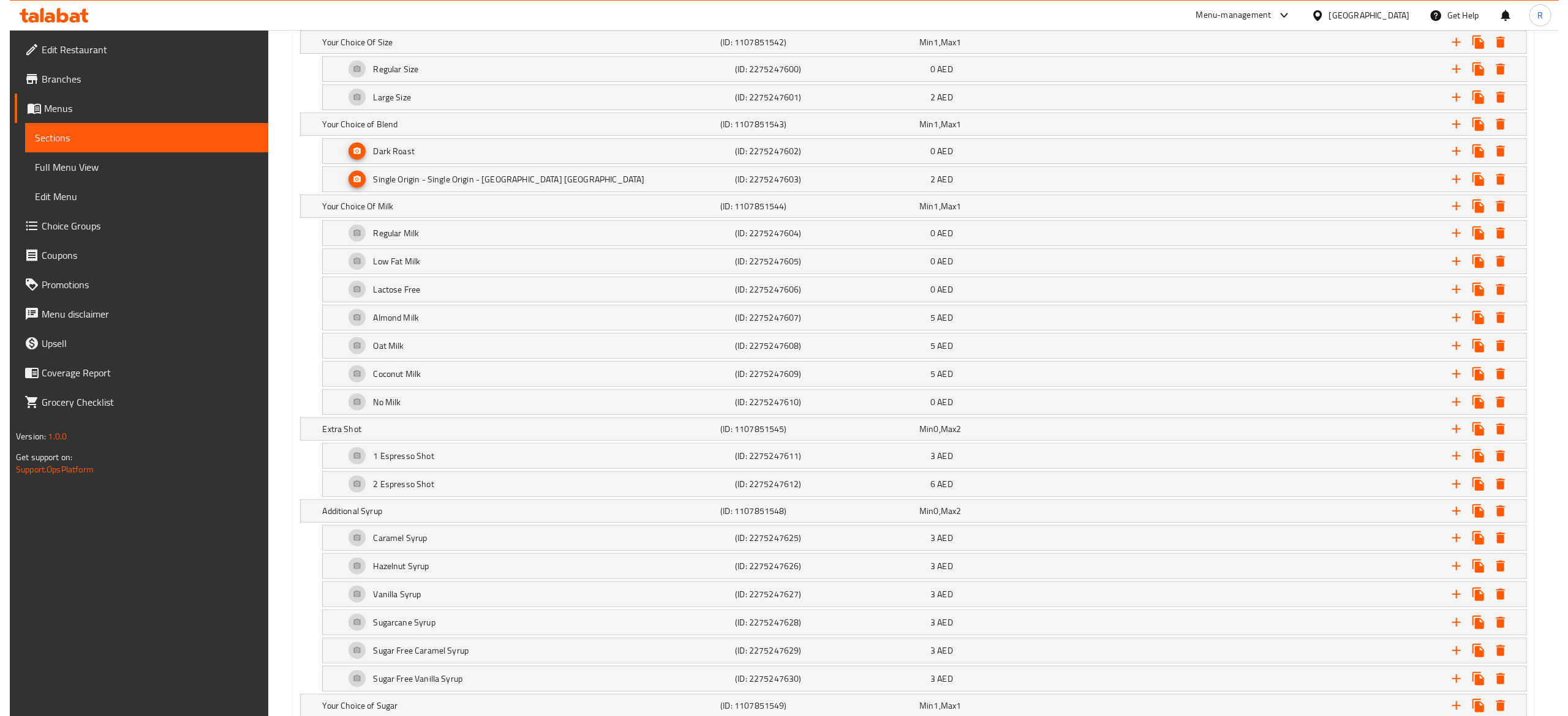
scroll to position [912, 0]
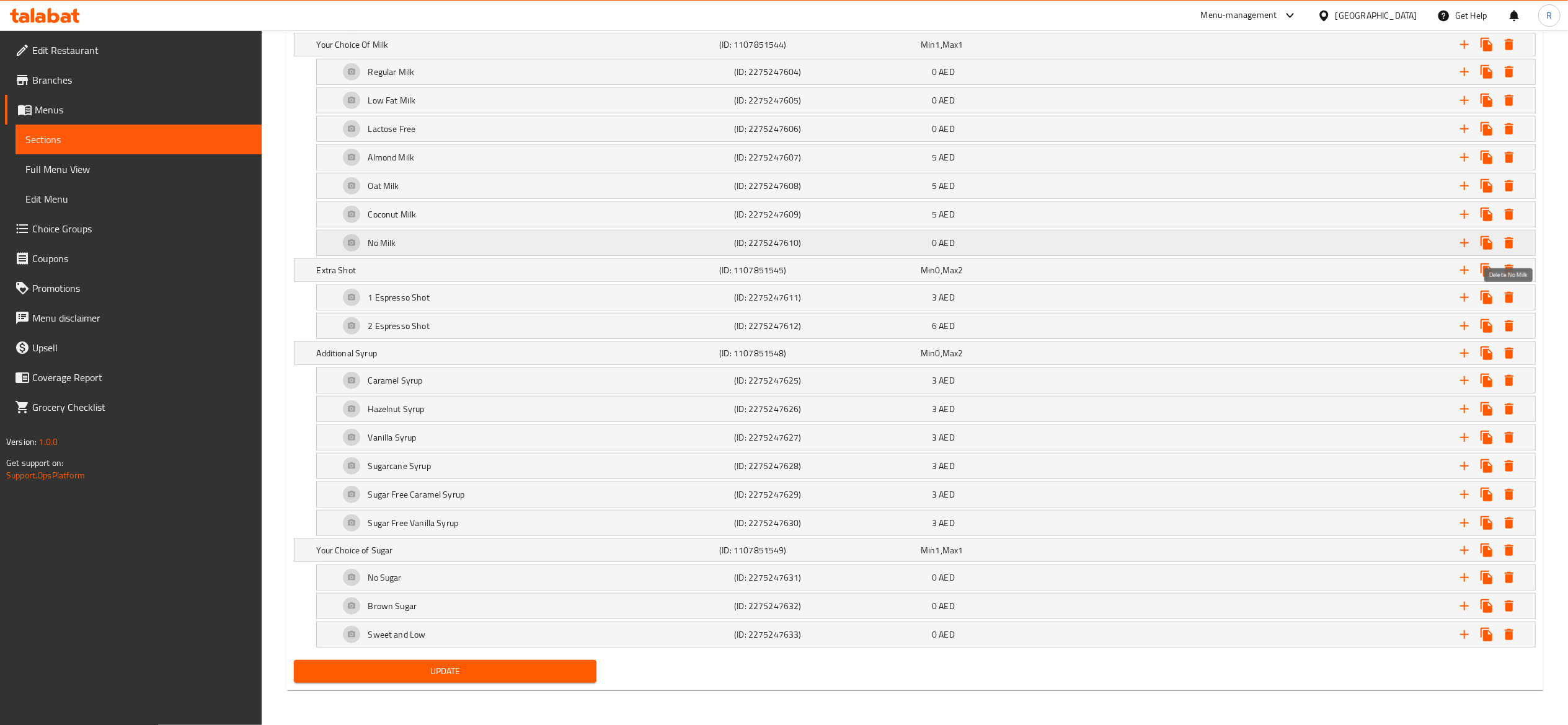
click at [1508, 237] on icon "Expand" at bounding box center [1509, 242] width 9 height 11
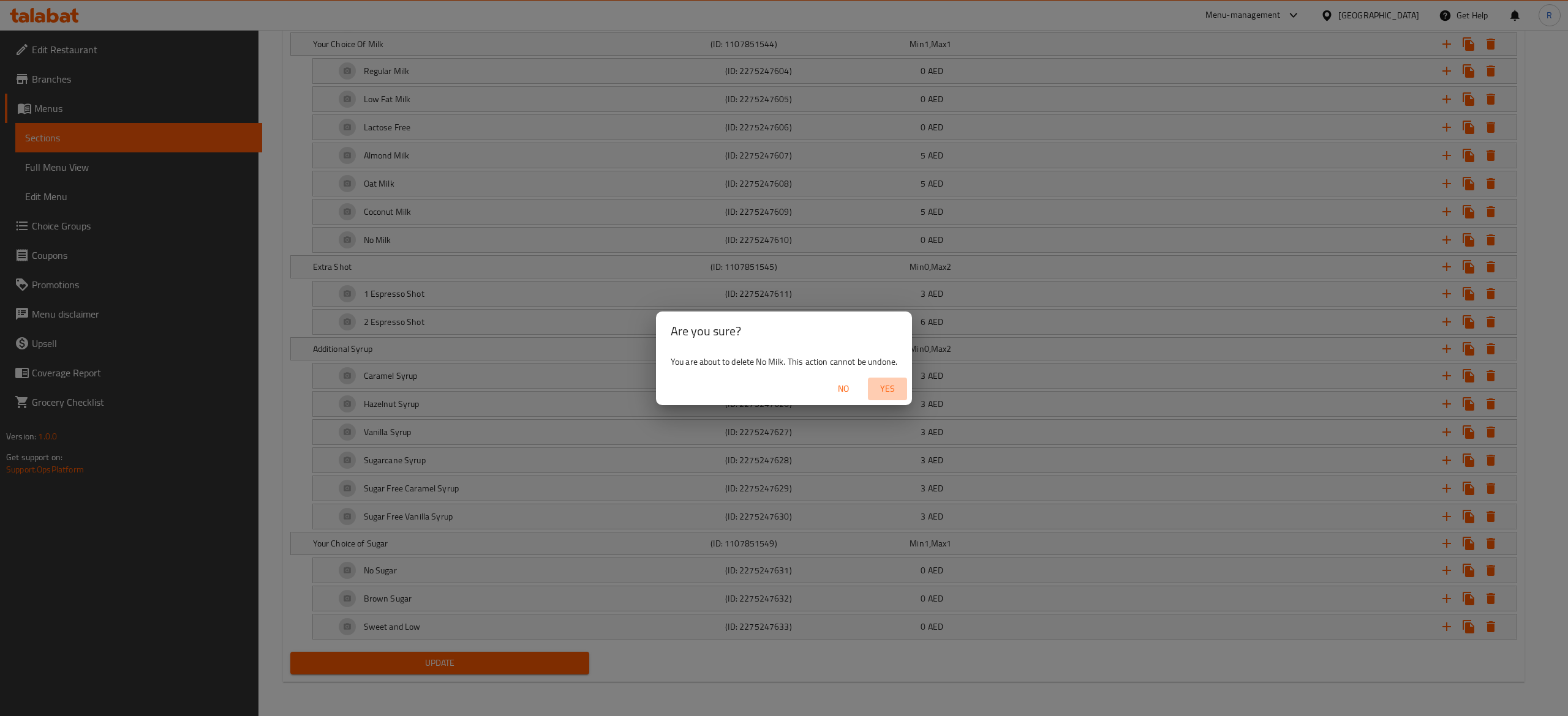
click at [897, 387] on span "Yes" at bounding box center [887, 389] width 29 height 15
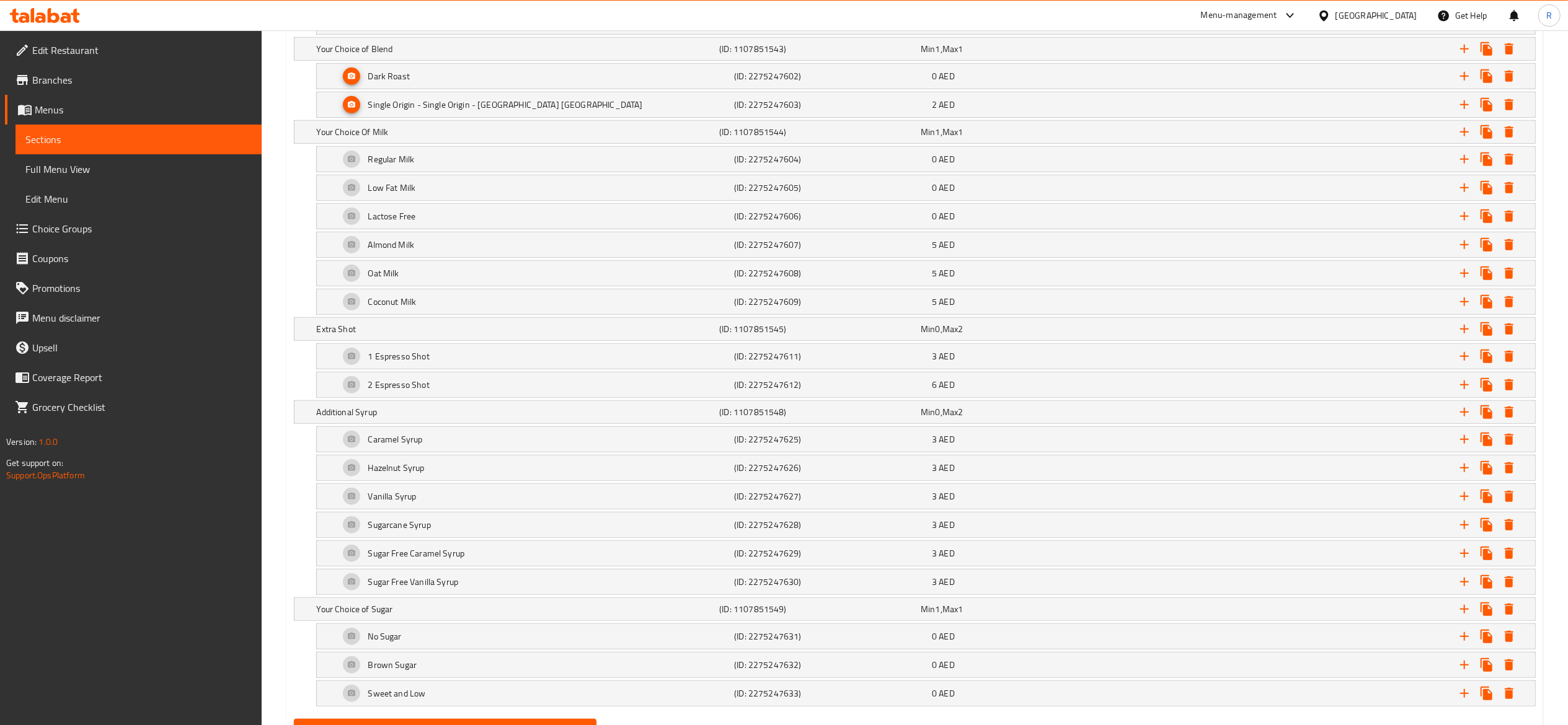
scroll to position [894, 0]
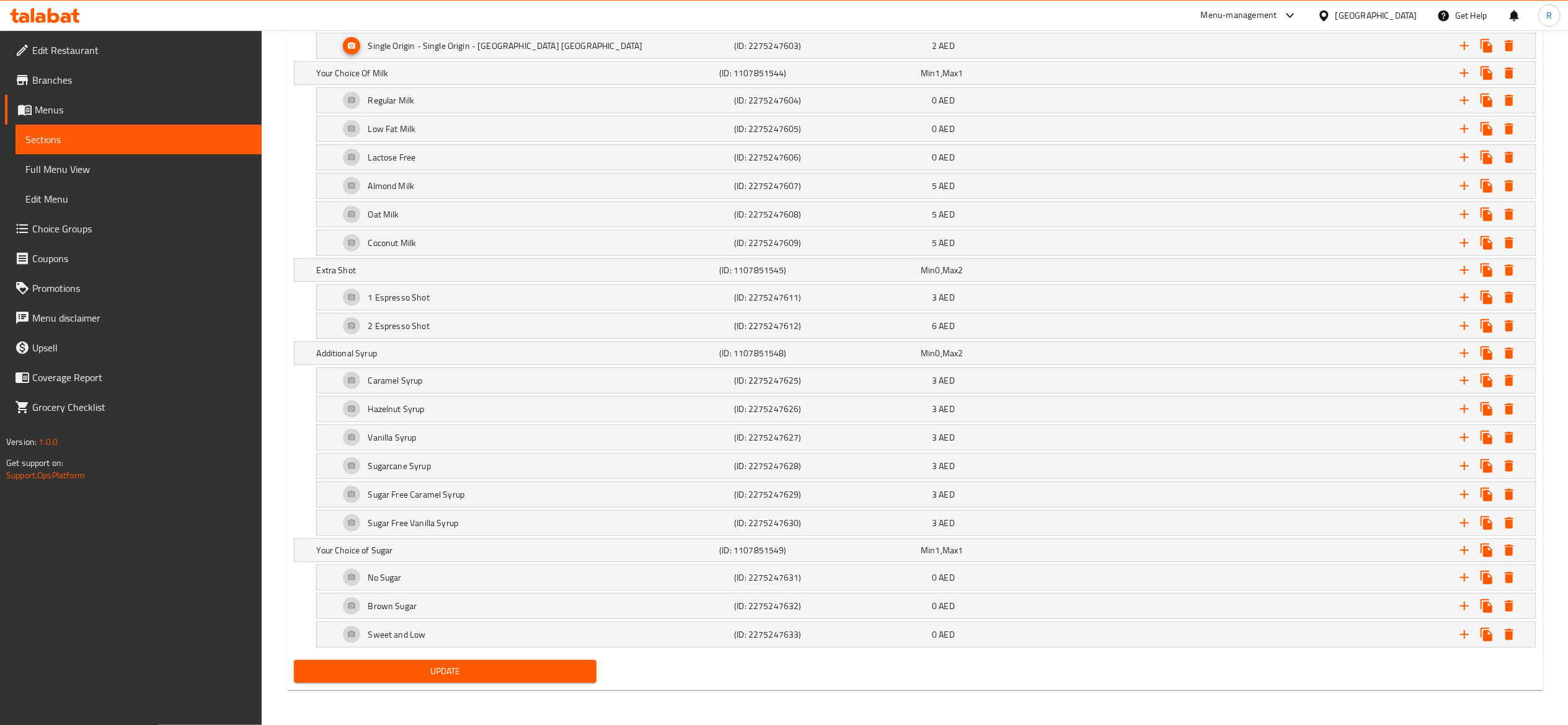
click at [515, 667] on span "Update" at bounding box center [445, 671] width 283 height 16
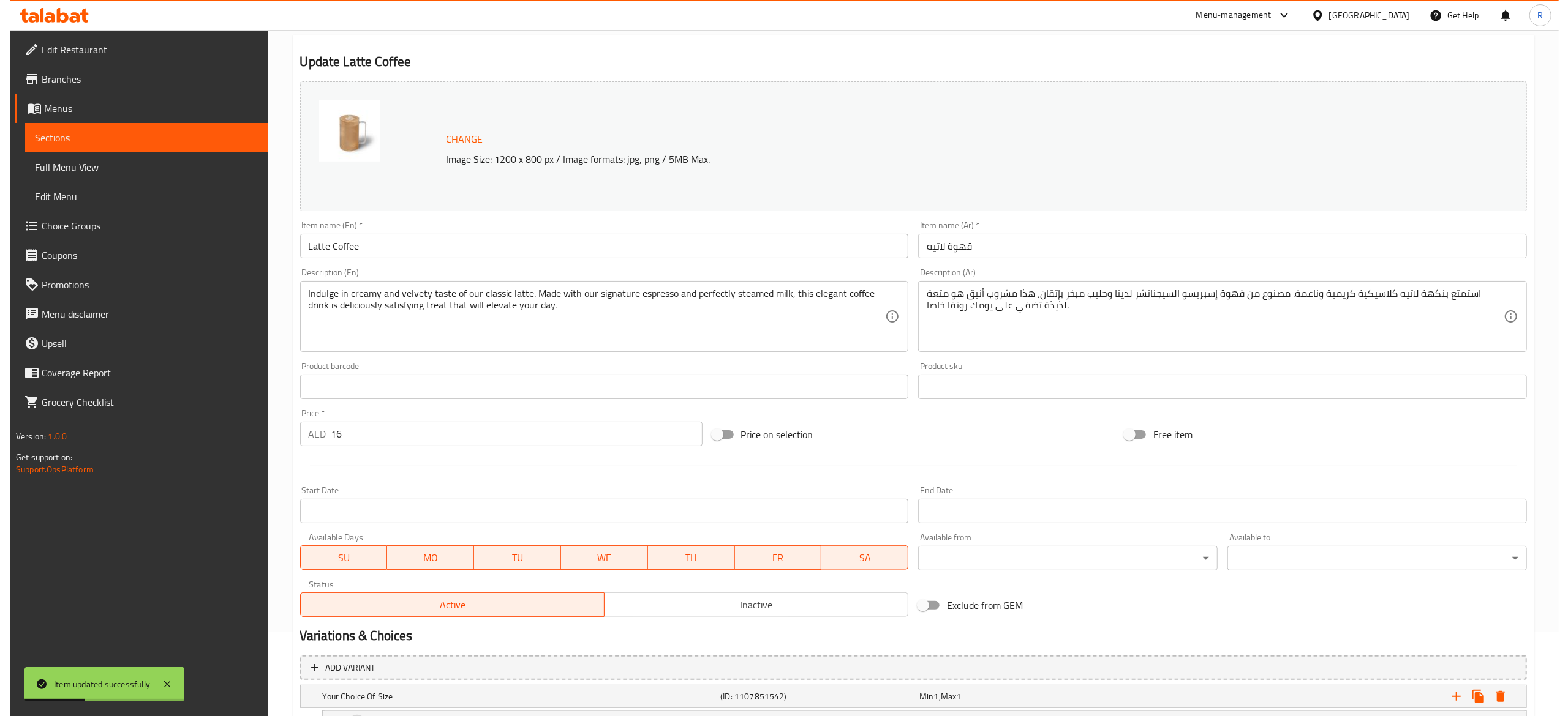
scroll to position [0, 0]
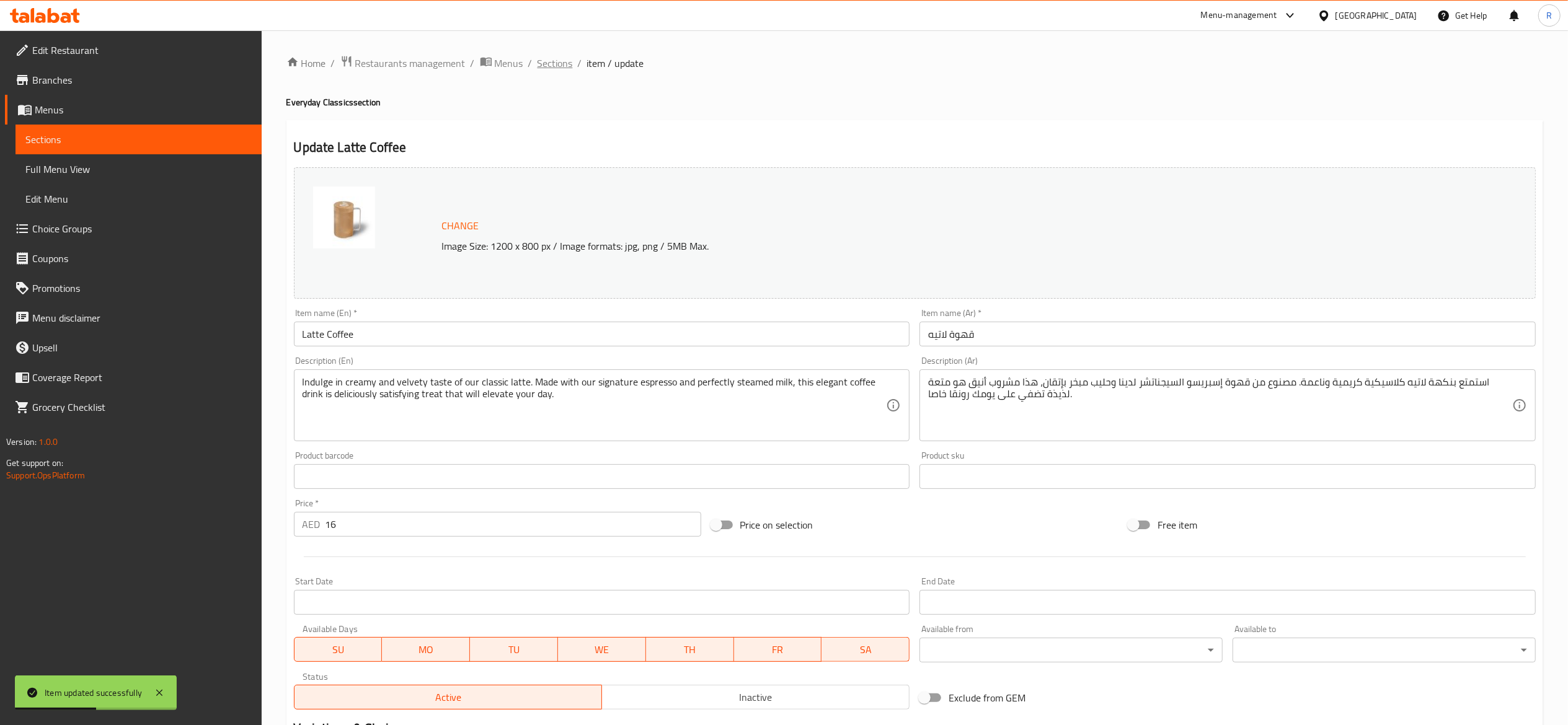
click at [552, 64] on span "Sections" at bounding box center [555, 63] width 35 height 15
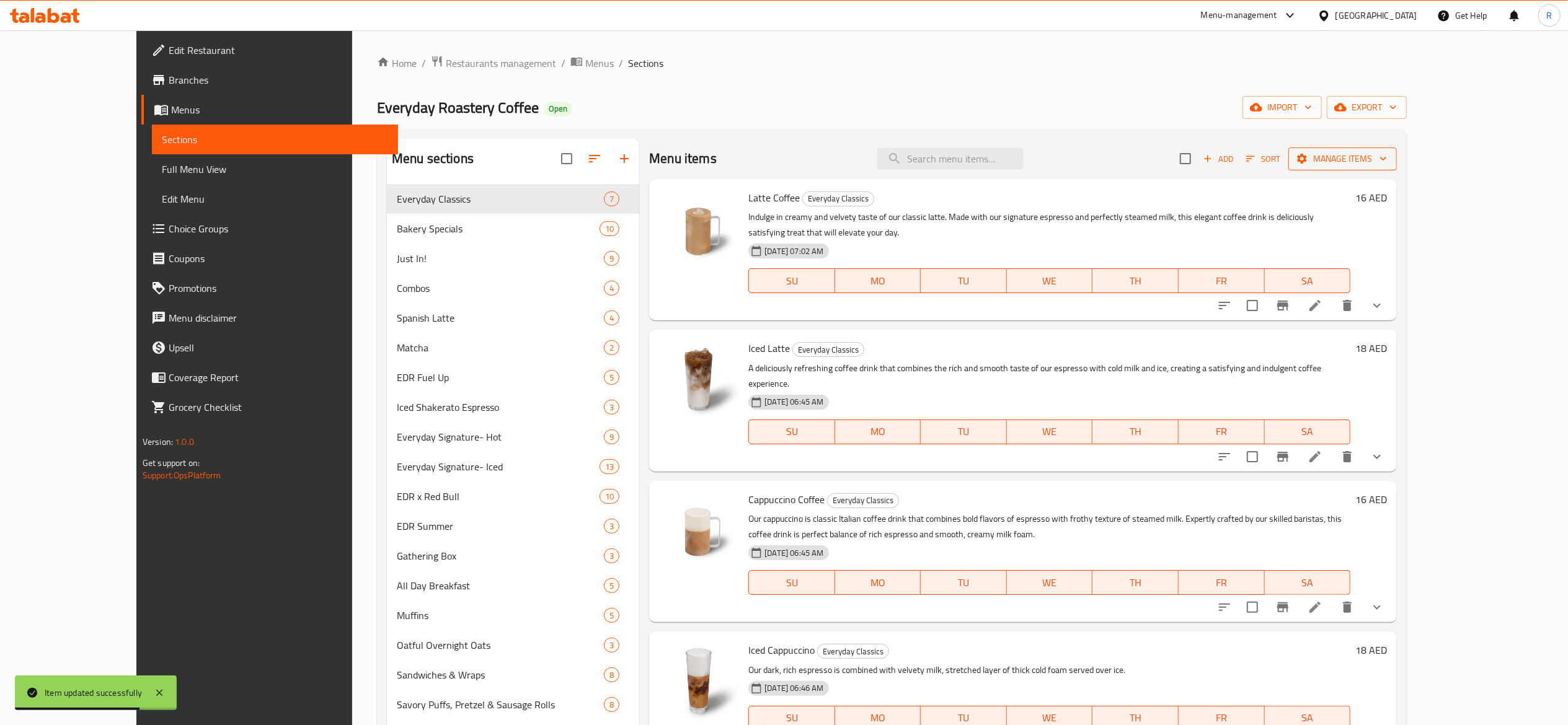
click at [1387, 156] on span "Manage items" at bounding box center [1342, 159] width 89 height 16
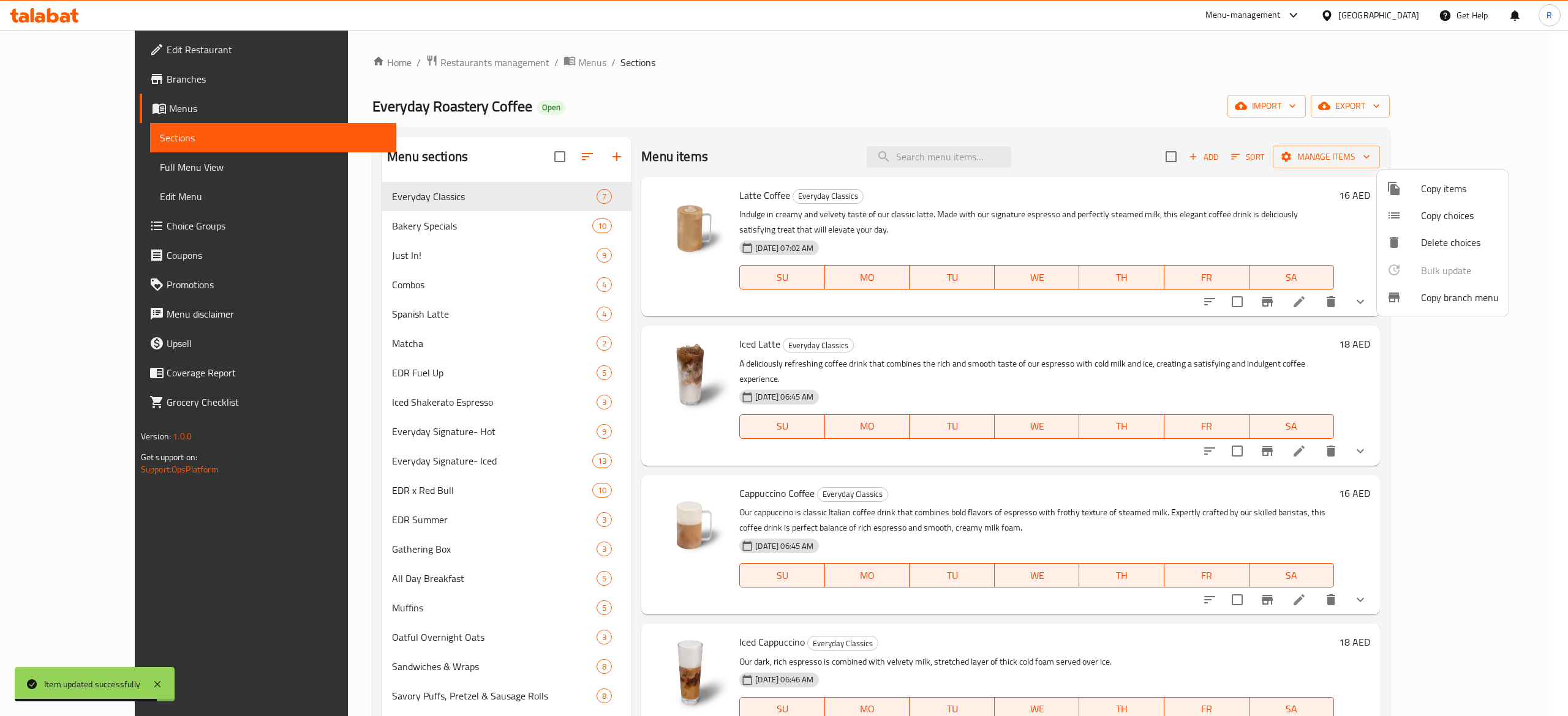
click at [1435, 214] on span "Copy choices" at bounding box center [1460, 216] width 78 height 15
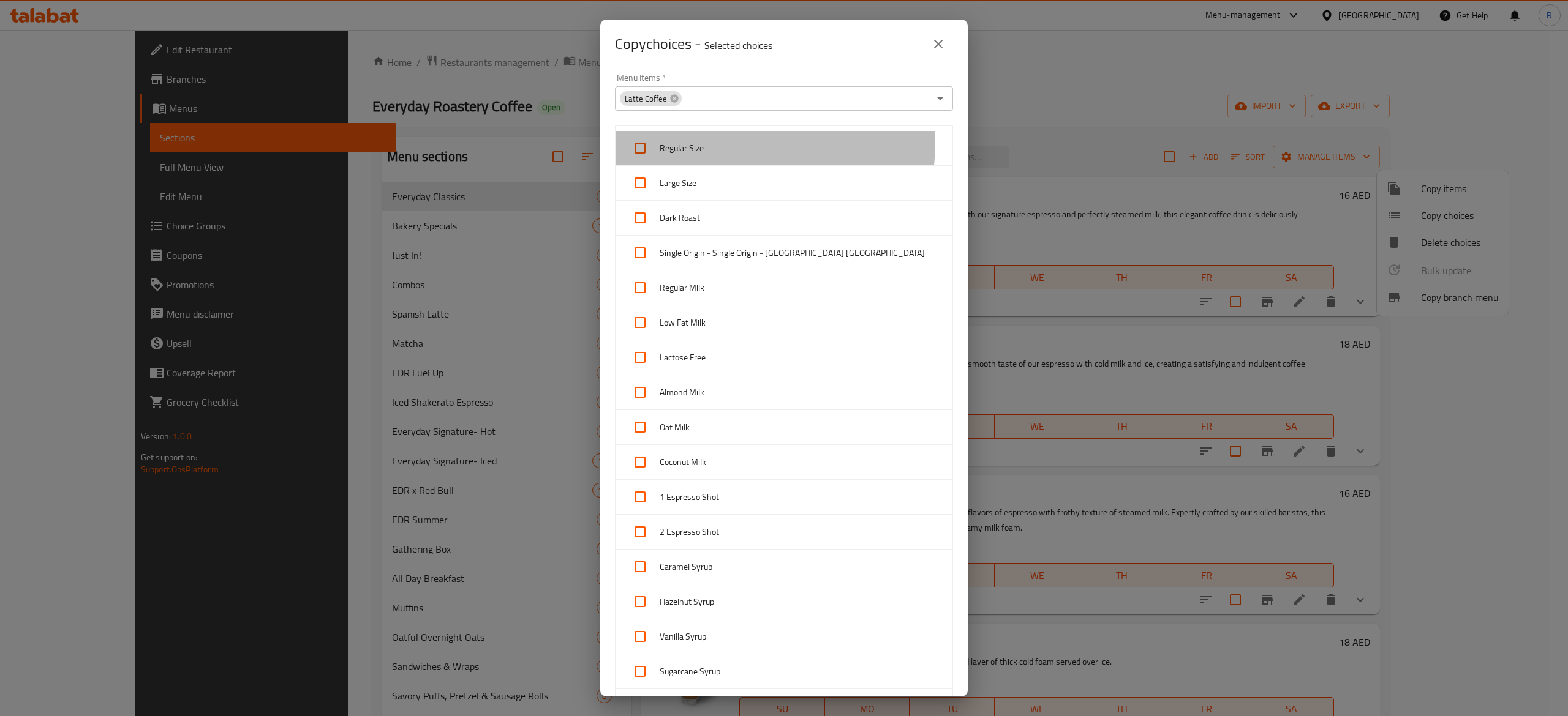
click at [756, 144] on span "Regular Size" at bounding box center [801, 148] width 283 height 15
checkbox input "true"
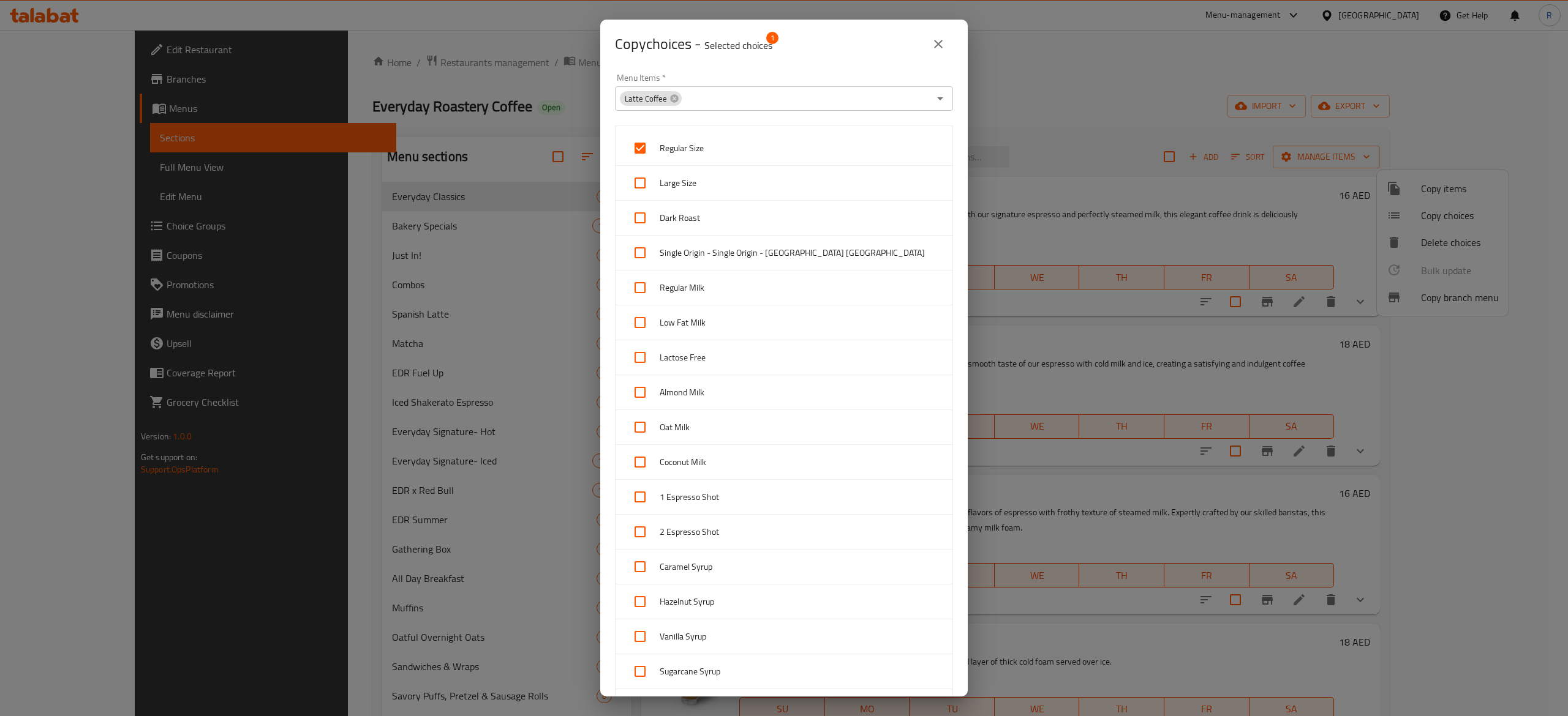
click at [751, 172] on div "Large Size" at bounding box center [783, 183] width 337 height 35
checkbox input "true"
click at [760, 203] on div "Dark Roast" at bounding box center [783, 218] width 337 height 35
checkbox input "true"
click at [760, 245] on span "Single Origin - Single Origin - [GEOGRAPHIC_DATA] [GEOGRAPHIC_DATA]" at bounding box center [801, 253] width 283 height 15
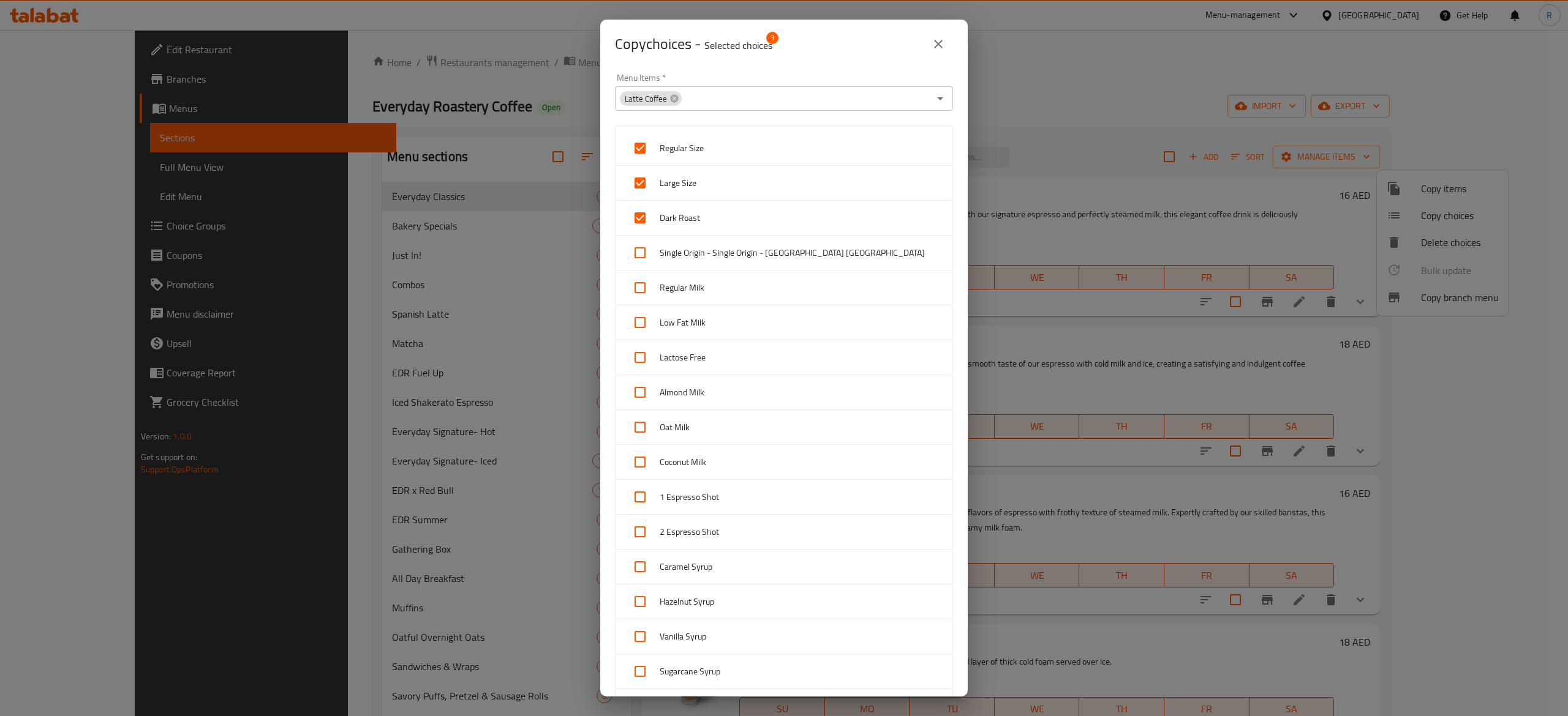
checkbox input "true"
click at [760, 284] on span "Regular Milk" at bounding box center [801, 288] width 283 height 15
checkbox input "true"
click at [764, 312] on div "Low Fat Milk" at bounding box center [783, 323] width 337 height 35
checkbox input "true"
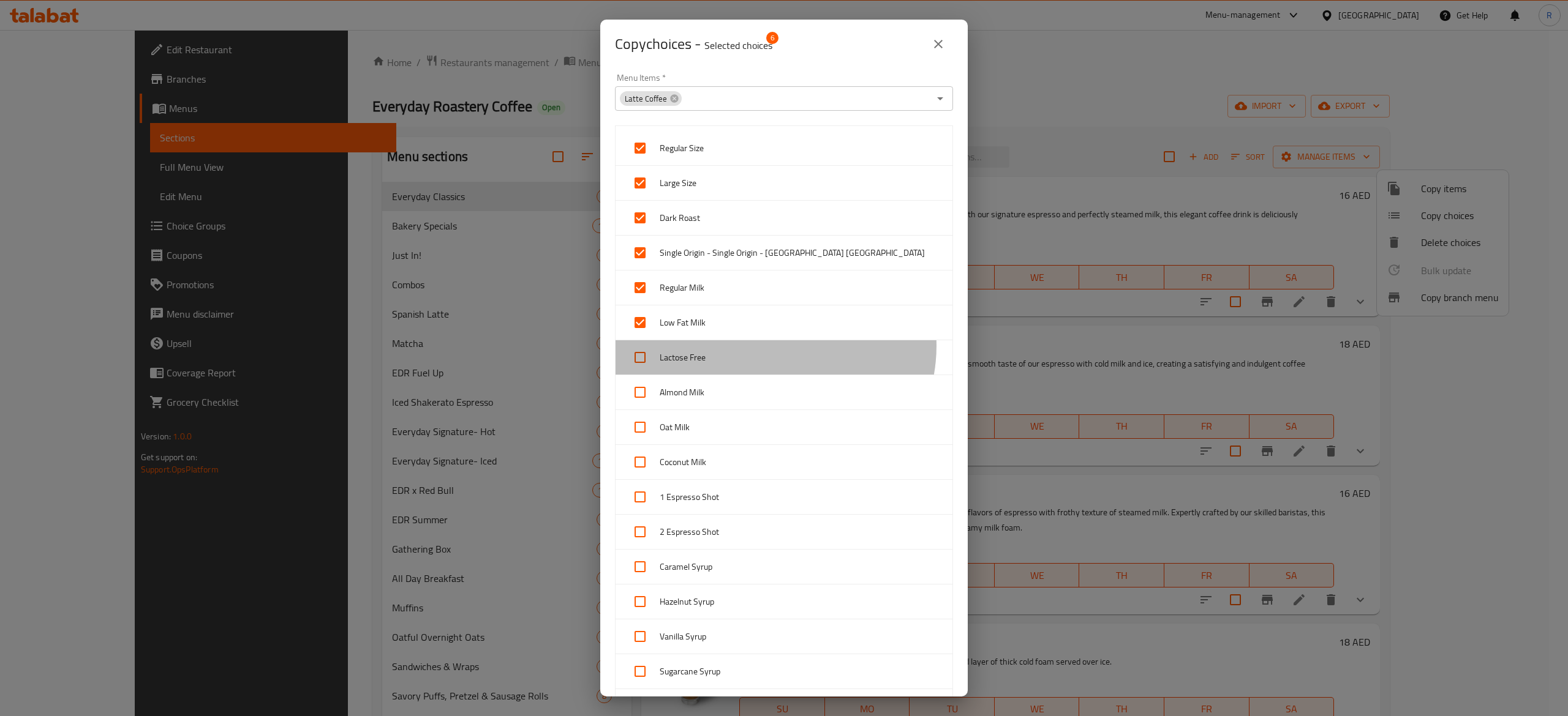
click at [772, 347] on div "Lactose Free" at bounding box center [783, 357] width 337 height 35
checkbox input "true"
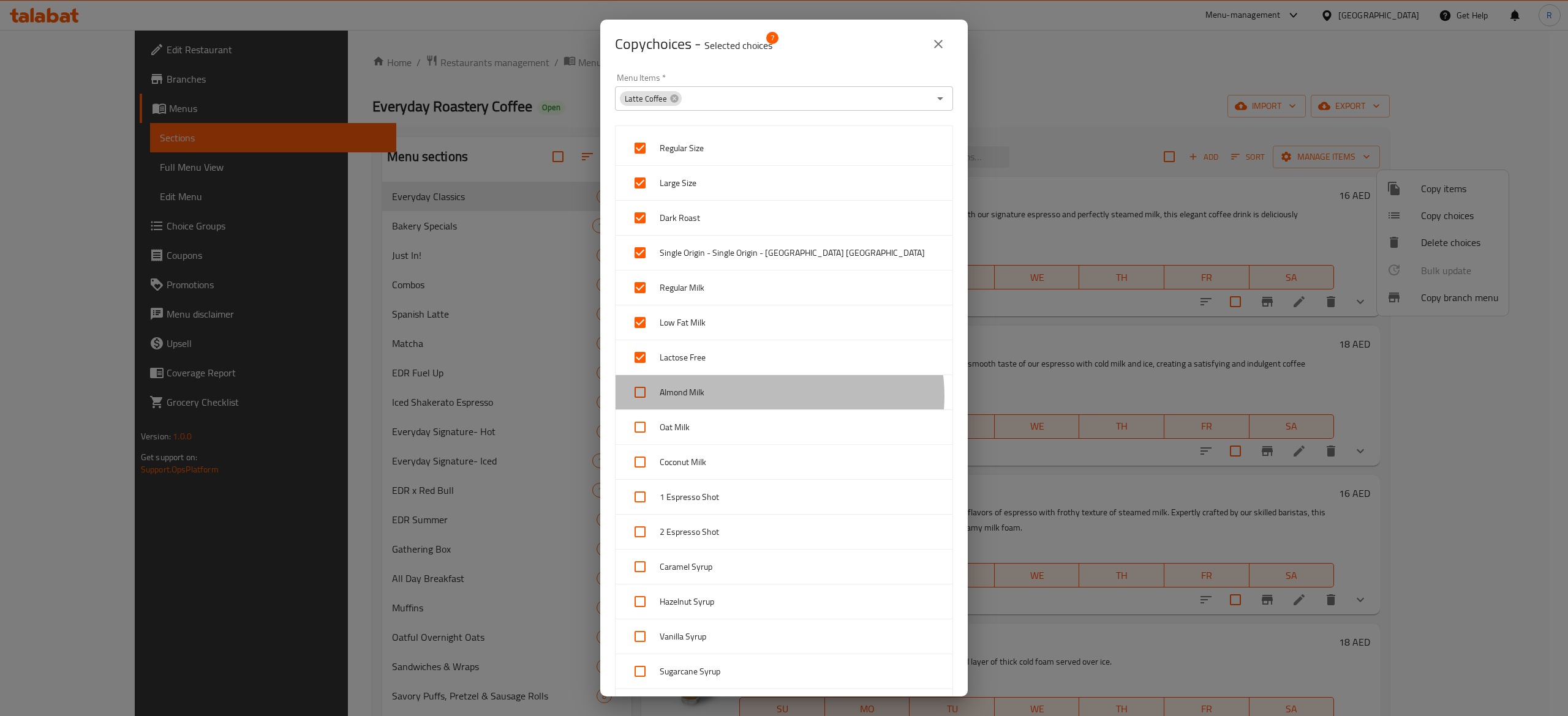
click at [779, 398] on span "Almond Milk" at bounding box center [801, 393] width 283 height 15
checkbox input "true"
click at [774, 442] on div "Oat Milk" at bounding box center [783, 427] width 337 height 35
checkbox input "true"
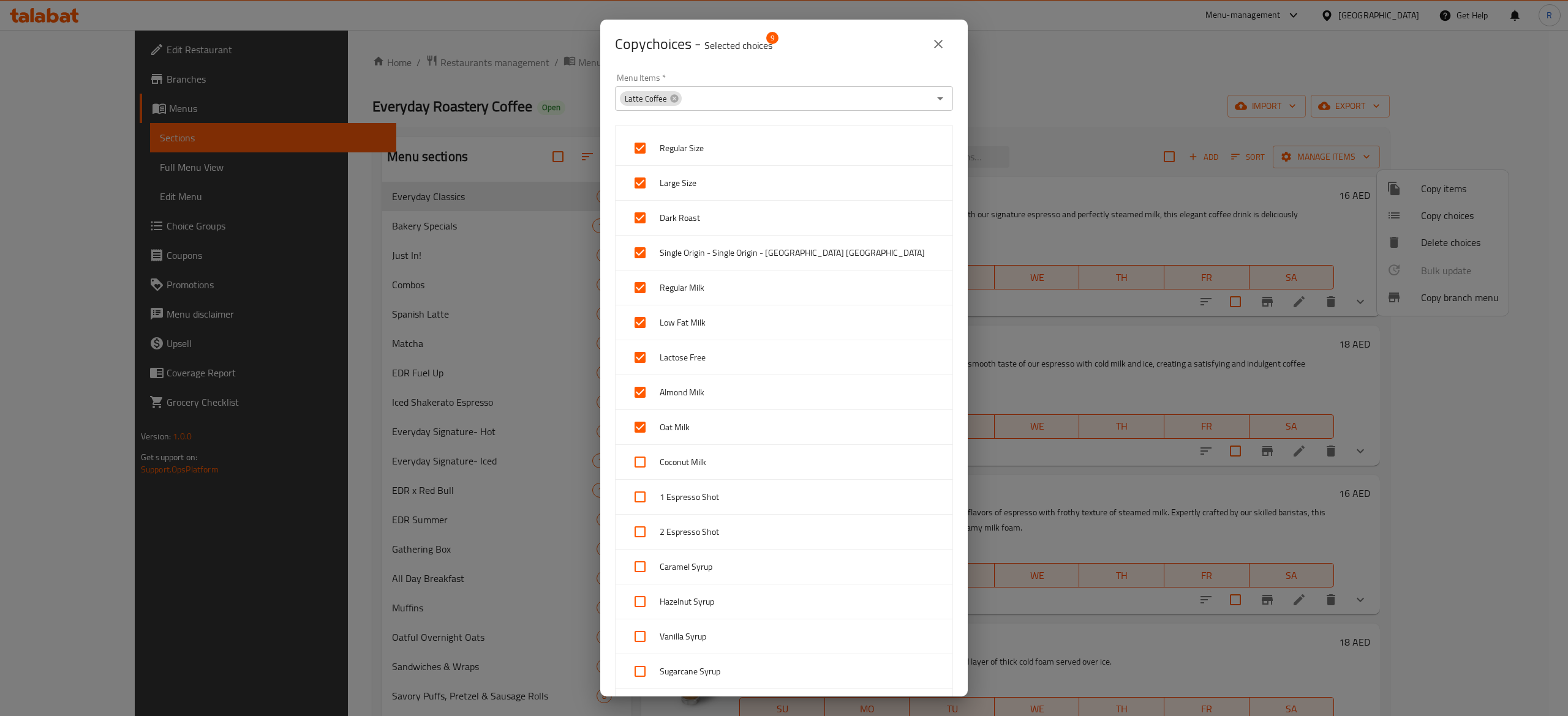
click at [773, 460] on span "Coconut Milk" at bounding box center [801, 463] width 283 height 15
checkbox input "true"
click at [782, 495] on span "1 Espresso Shot" at bounding box center [801, 497] width 283 height 15
checkbox input "true"
click at [782, 533] on span "2 Espresso Shot" at bounding box center [801, 532] width 283 height 15
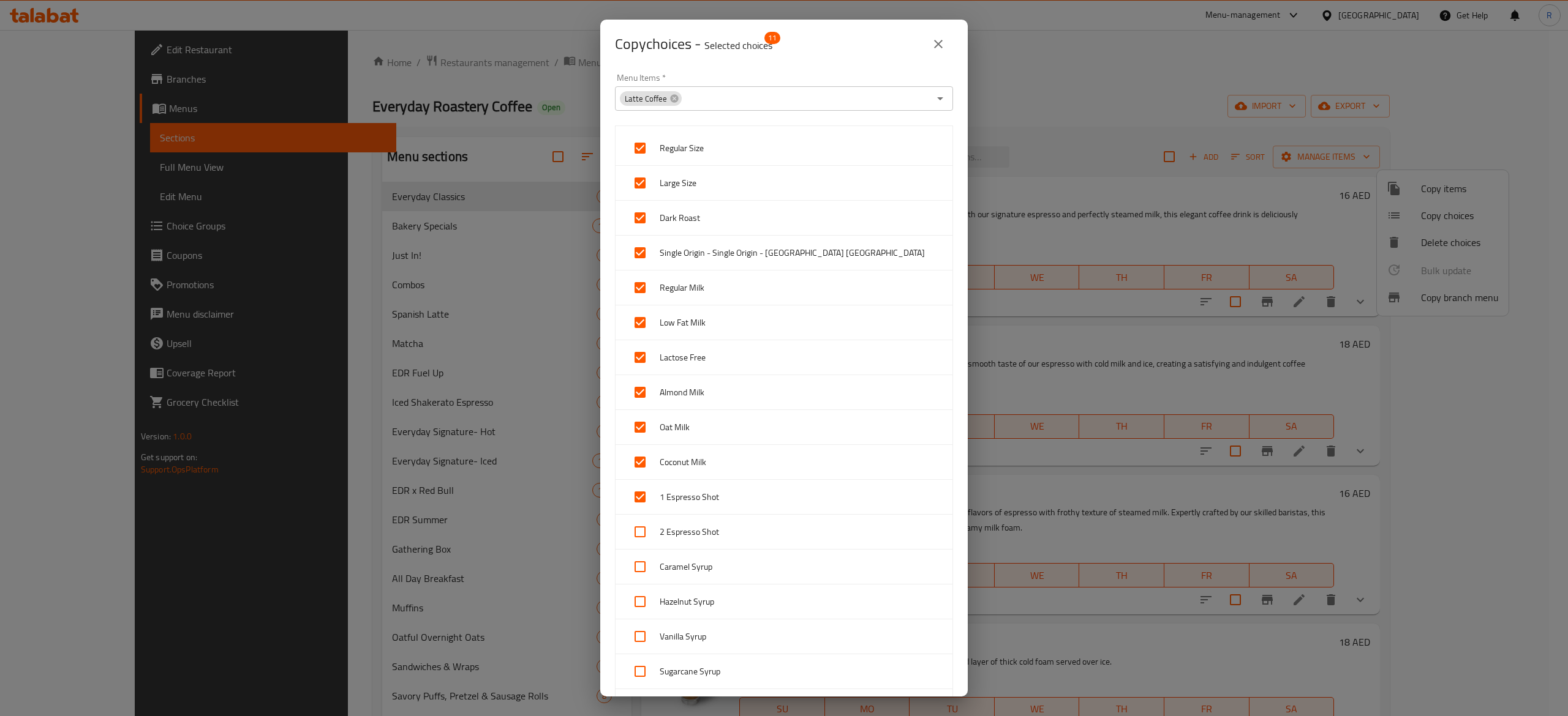
checkbox input "true"
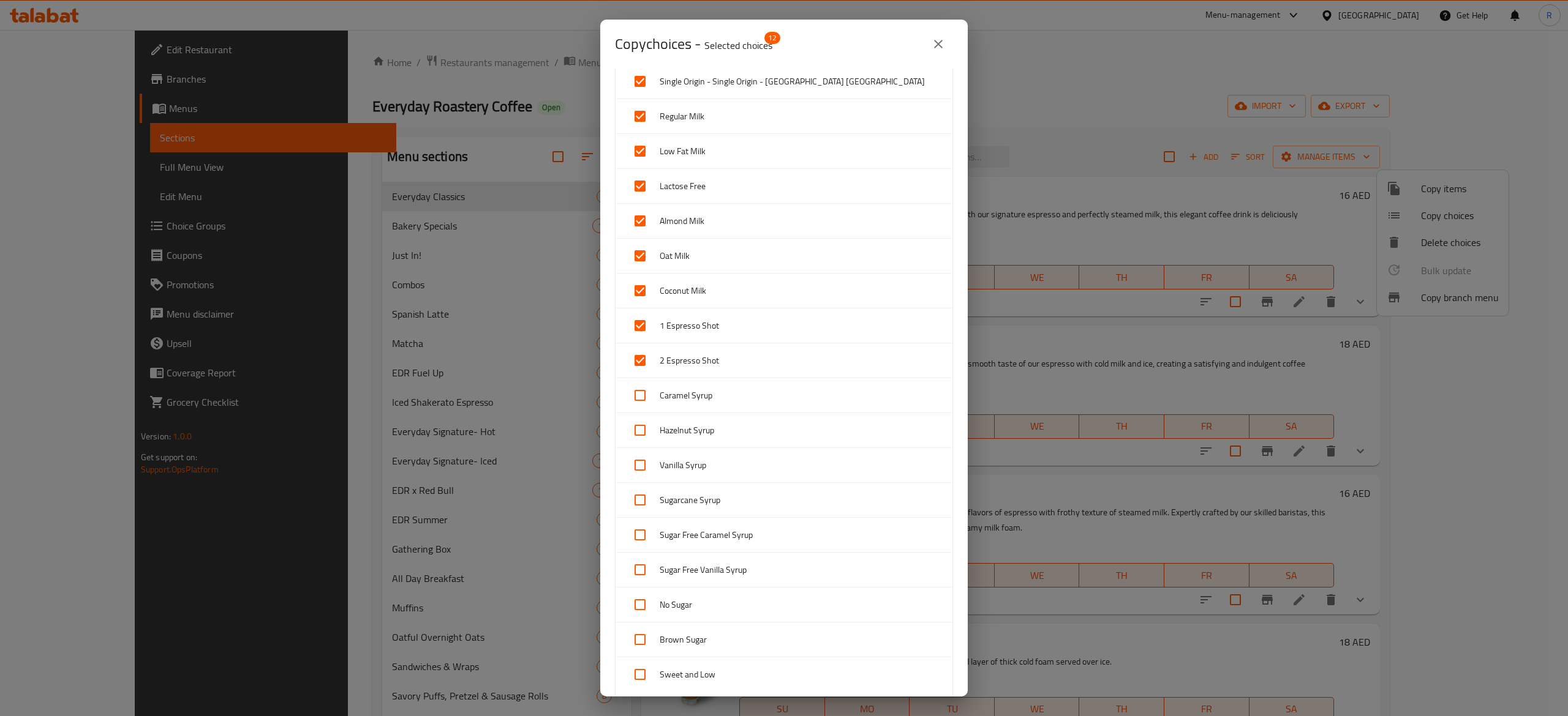
scroll to position [194, 0]
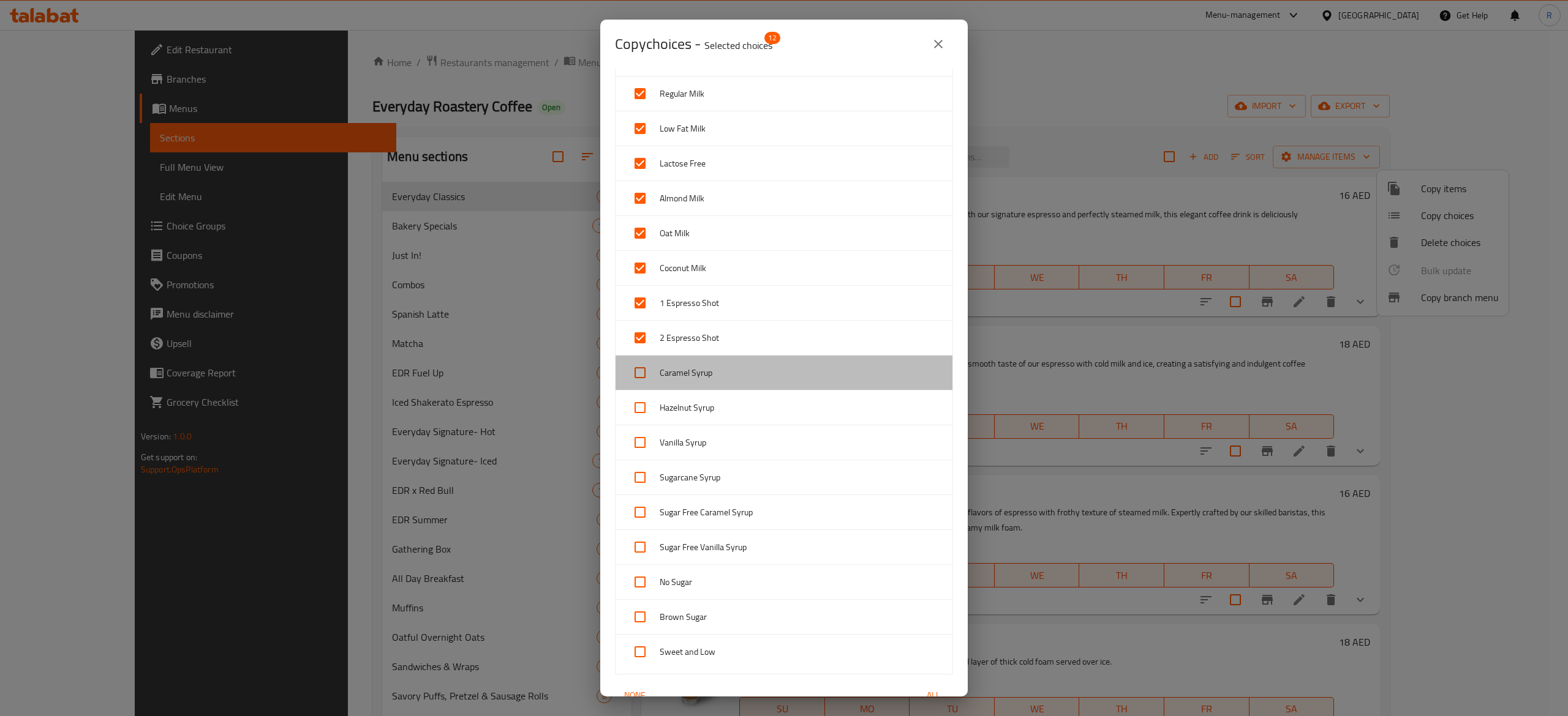
click at [788, 375] on span "Caramel Syrup" at bounding box center [801, 373] width 283 height 15
checkbox input "true"
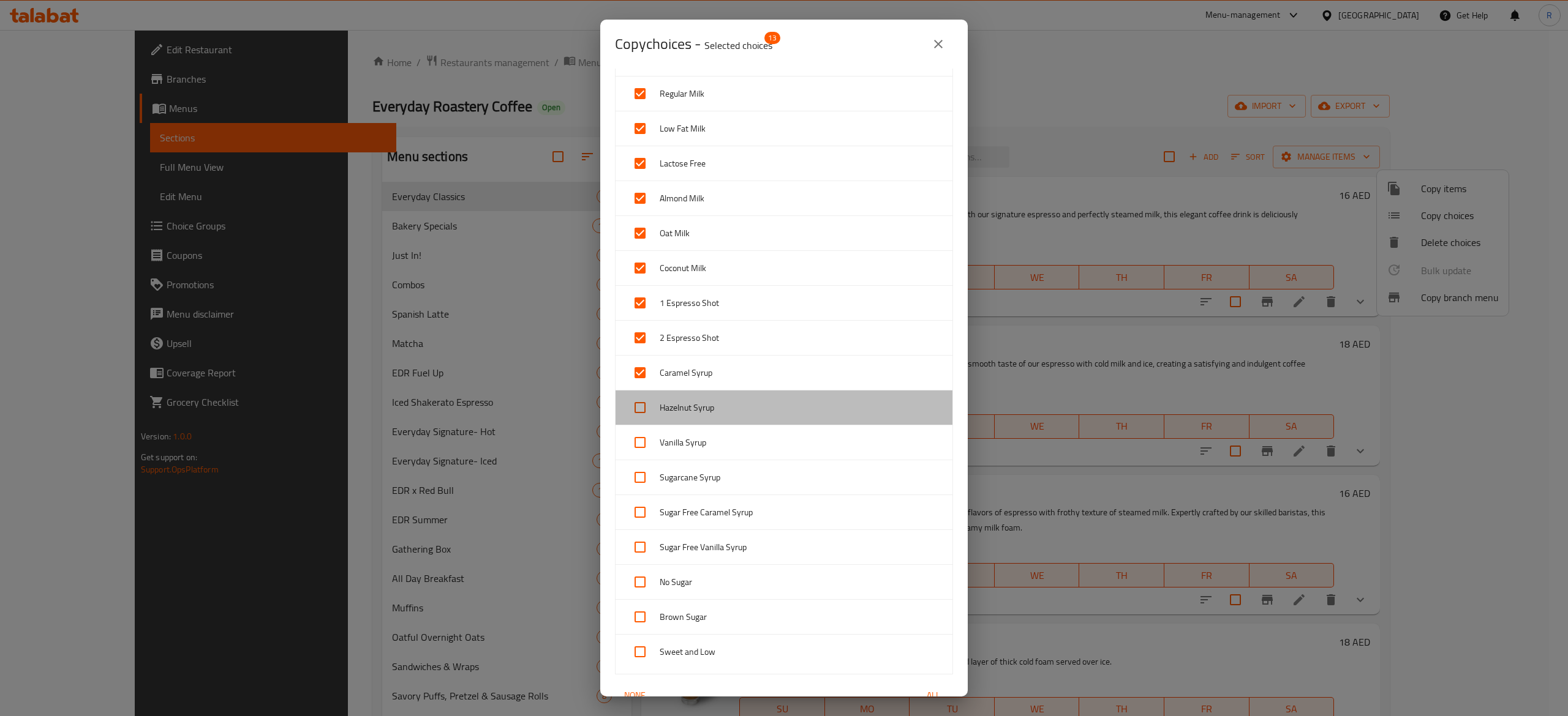
click at [785, 415] on span "Hazelnut Syrup" at bounding box center [801, 408] width 283 height 15
checkbox input "true"
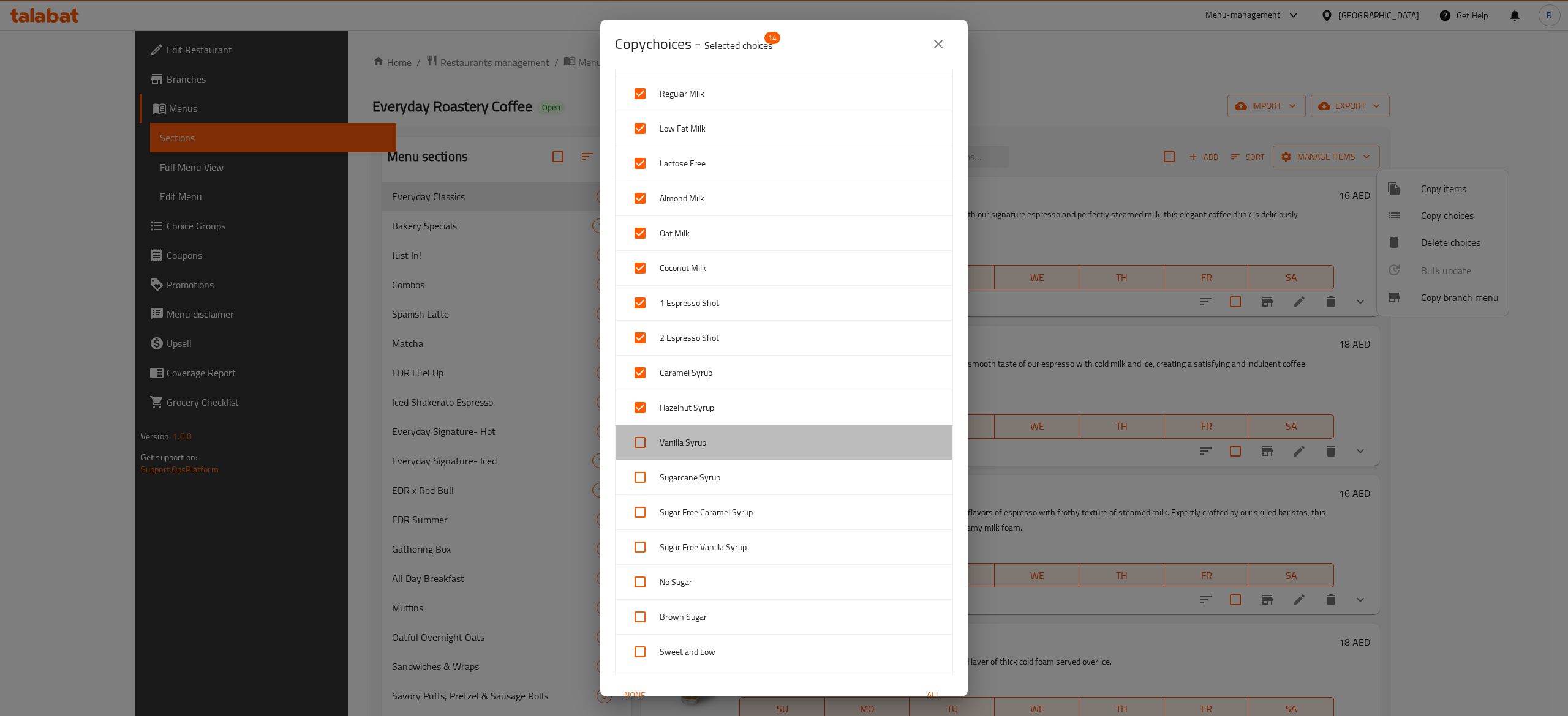
click at [789, 441] on span "Vanilla Syrup" at bounding box center [801, 443] width 283 height 15
checkbox input "true"
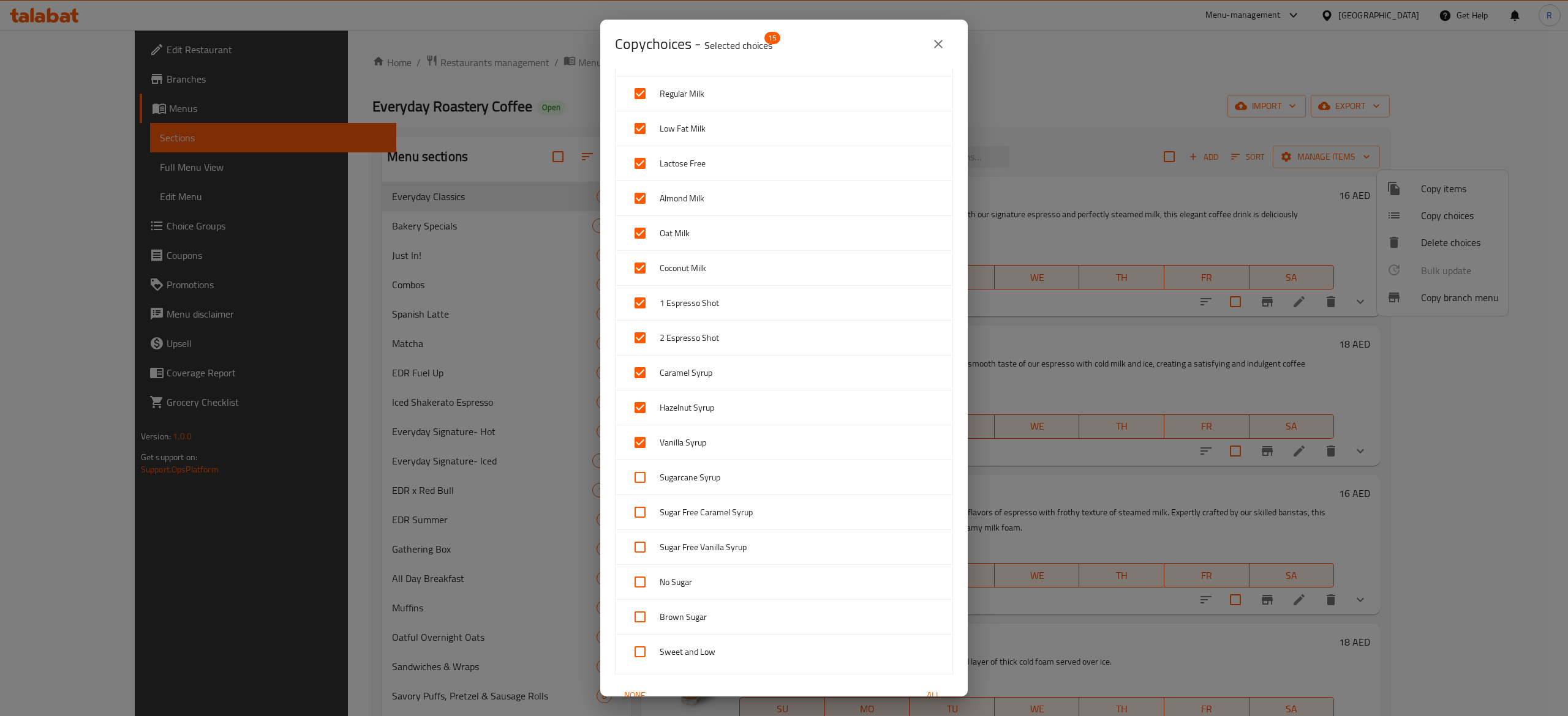
click at [799, 470] on div "Sugarcane Syrup" at bounding box center [783, 477] width 337 height 35
checkbox input "true"
click at [809, 506] on div "Sugar Free Caramel Syrup" at bounding box center [783, 512] width 337 height 35
checkbox input "true"
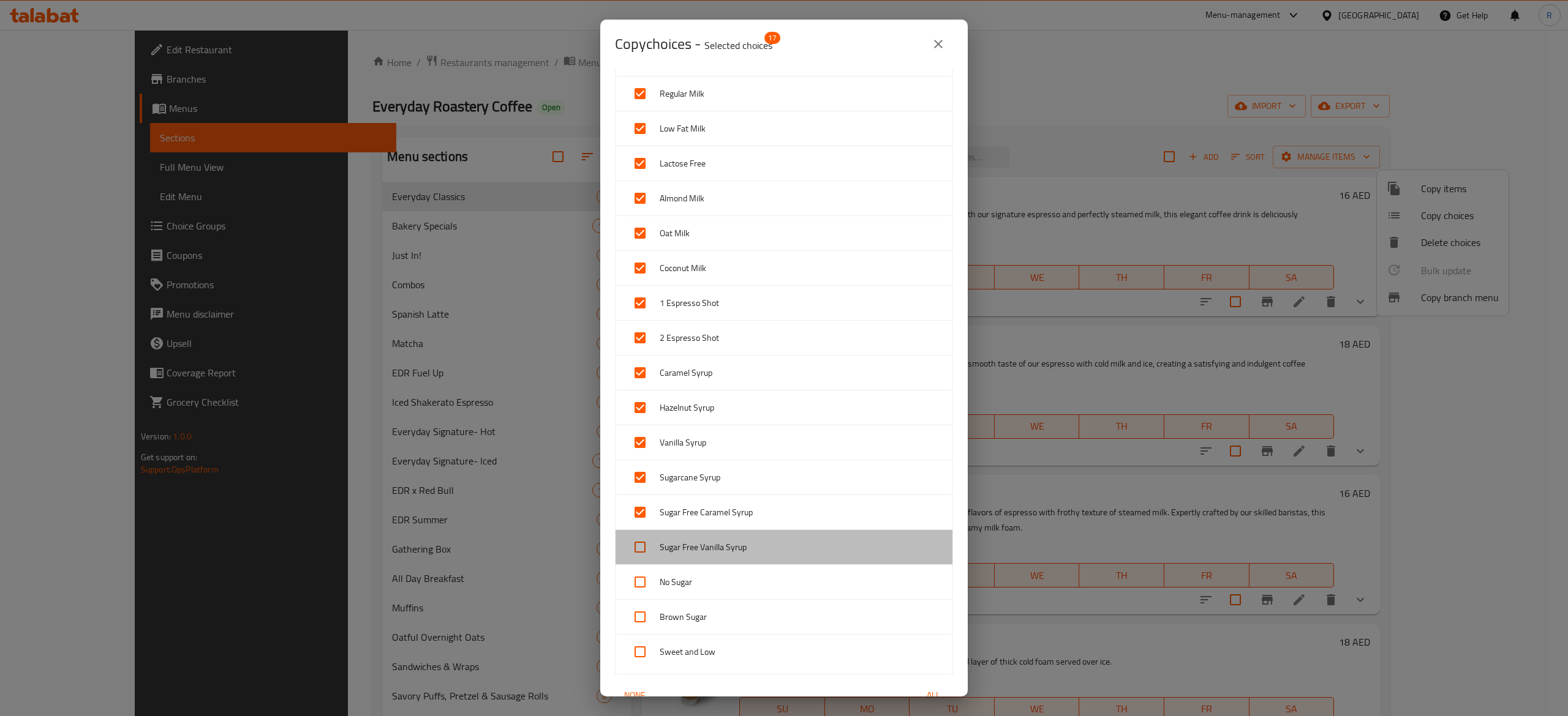
click at [825, 549] on span "Sugar Free Vanilla Syrup" at bounding box center [801, 547] width 283 height 15
checkbox input "true"
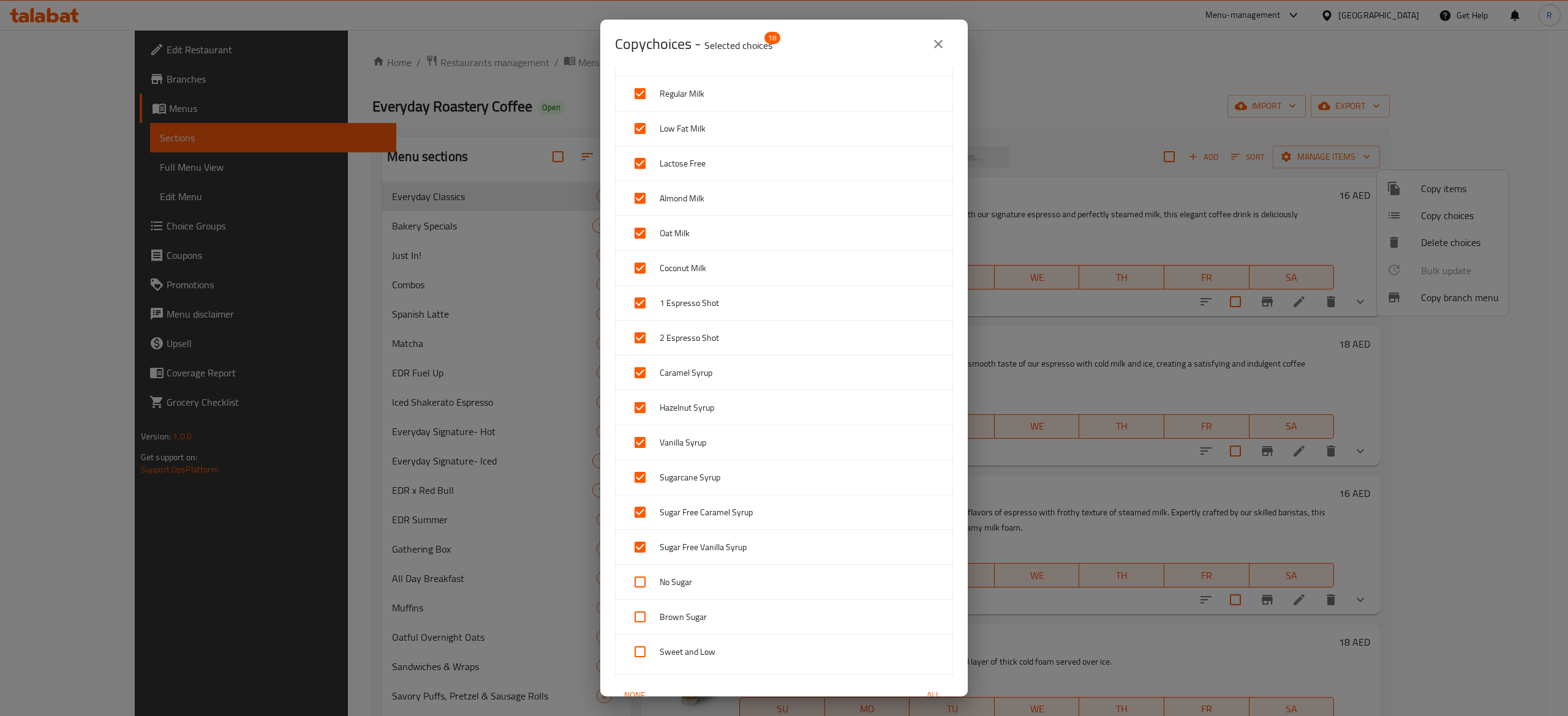
click at [845, 599] on div "No Sugar" at bounding box center [783, 582] width 337 height 35
checkbox input "true"
click at [847, 629] on div "Brown Sugar" at bounding box center [783, 617] width 337 height 35
checkbox input "true"
click at [858, 656] on span "Sweet and Low" at bounding box center [801, 652] width 283 height 15
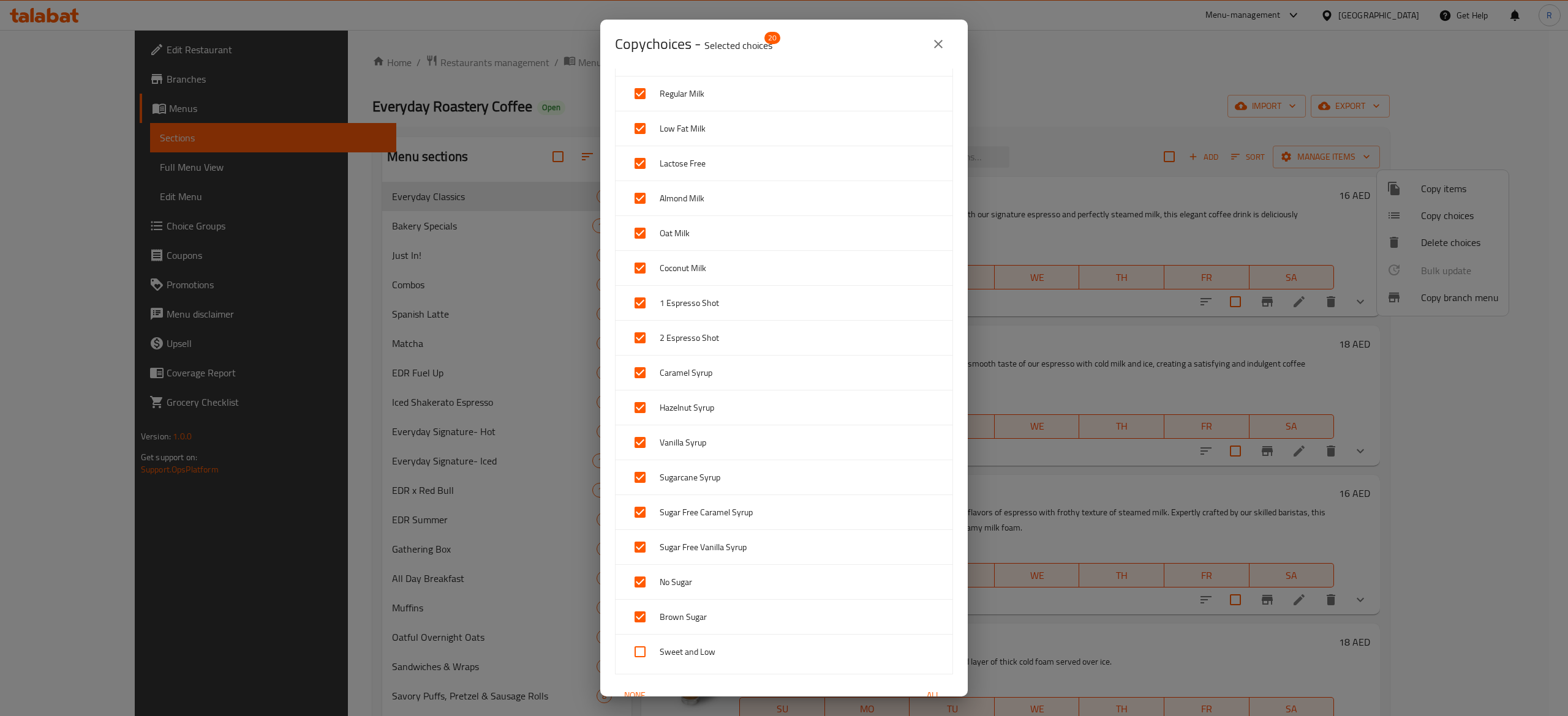
checkbox input "true"
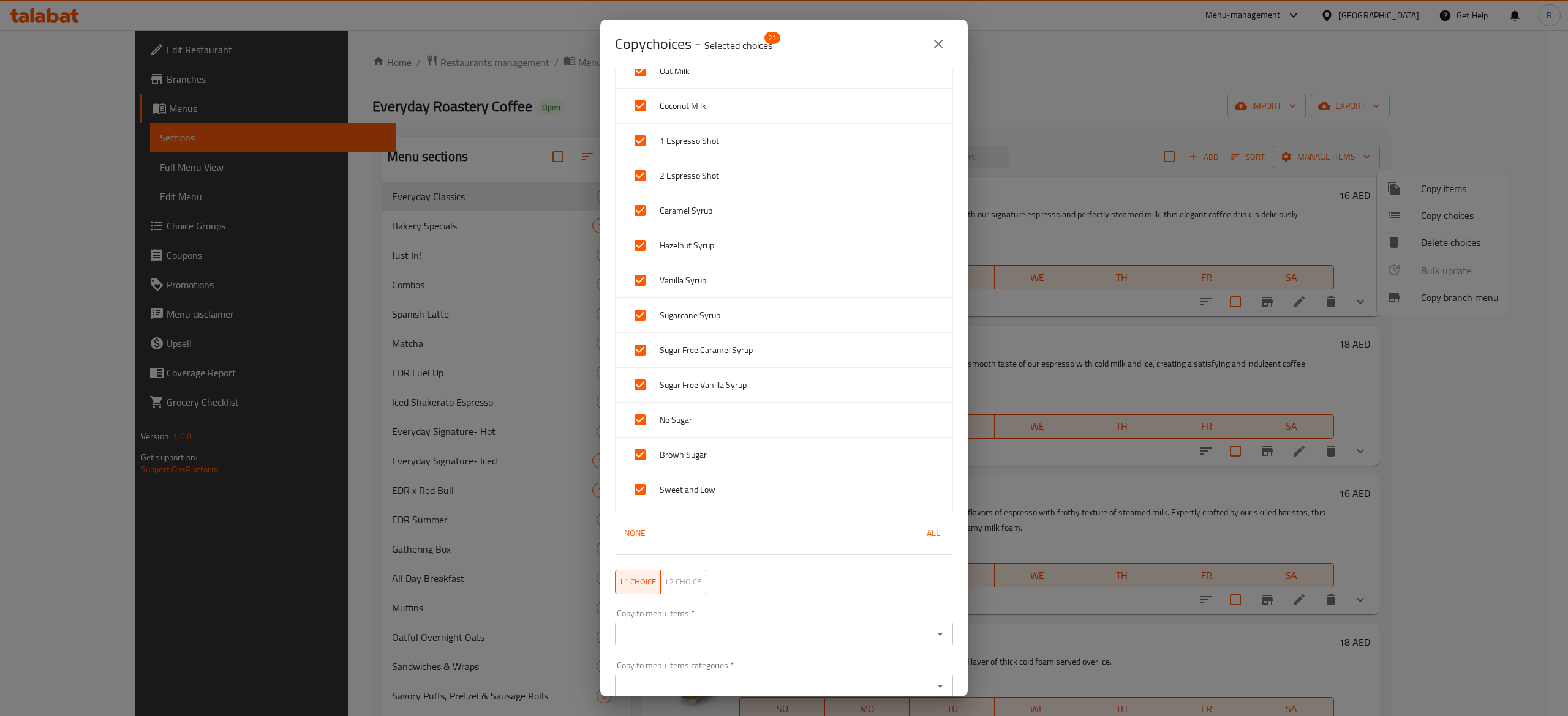
scroll to position [414, 0]
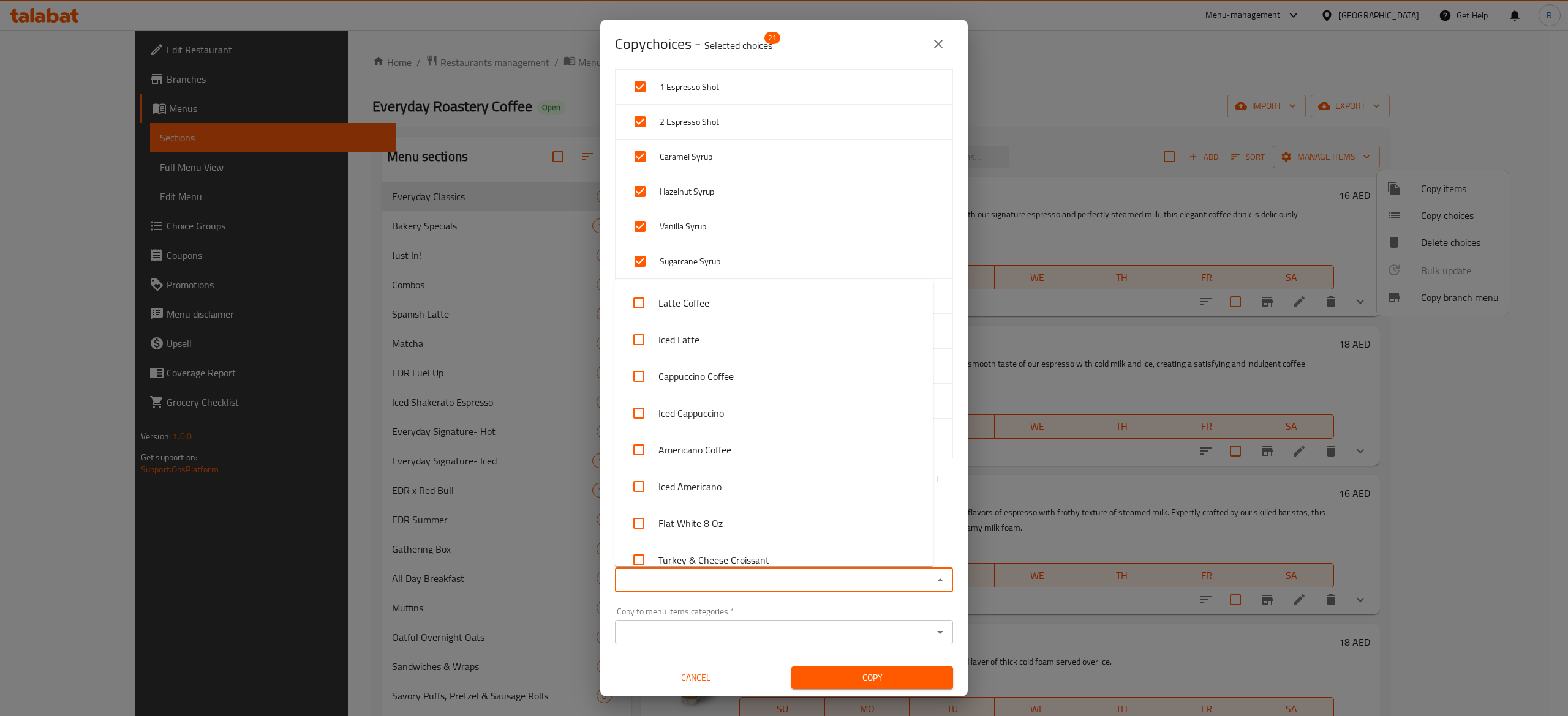
click at [811, 575] on input "Copy to menu items   *" at bounding box center [773, 580] width 310 height 17
click at [730, 340] on li "Iced Latte" at bounding box center [774, 340] width 319 height 37
checkbox input "true"
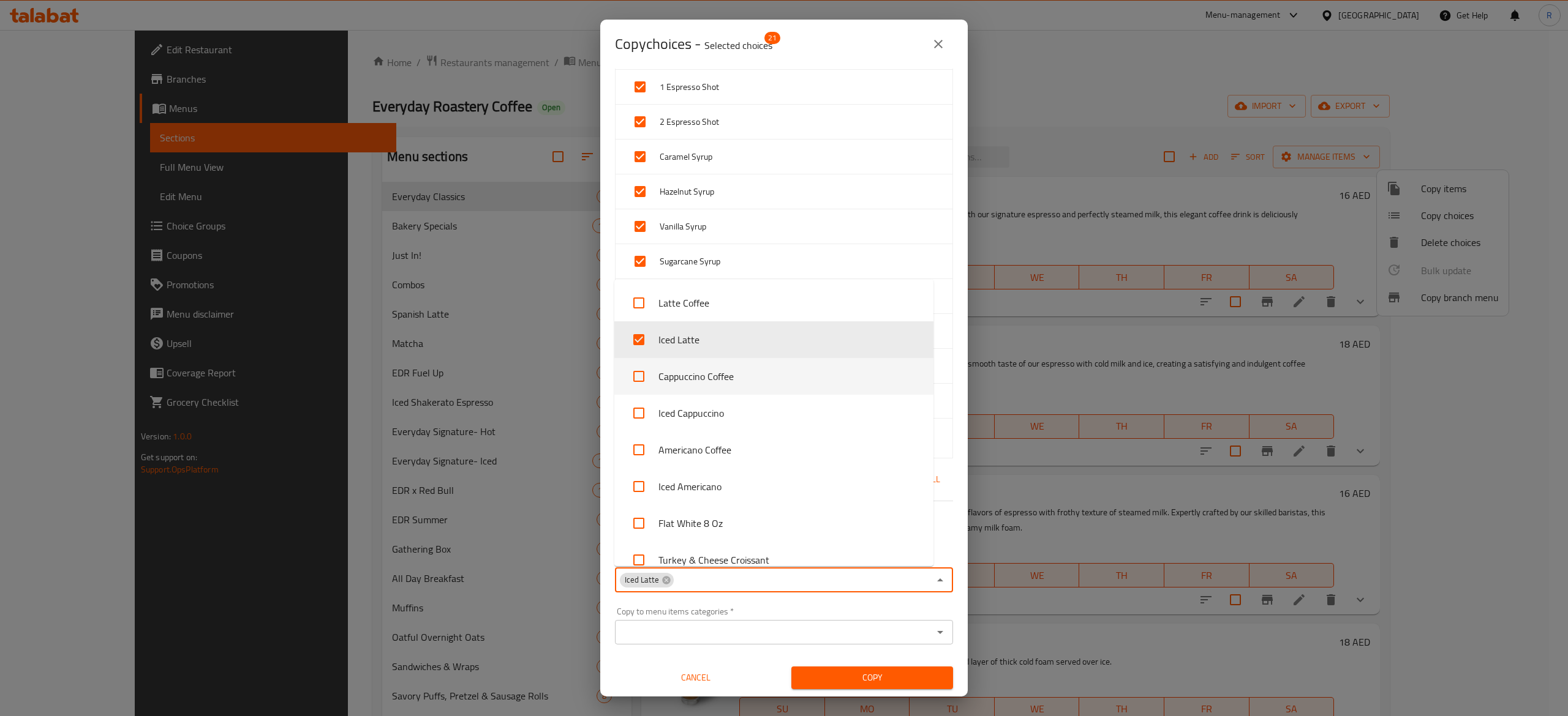
click at [741, 379] on li "Cappuccino Coffee" at bounding box center [774, 376] width 319 height 37
checkbox input "true"
click at [640, 340] on input "checkbox" at bounding box center [639, 340] width 29 height 29
checkbox input "false"
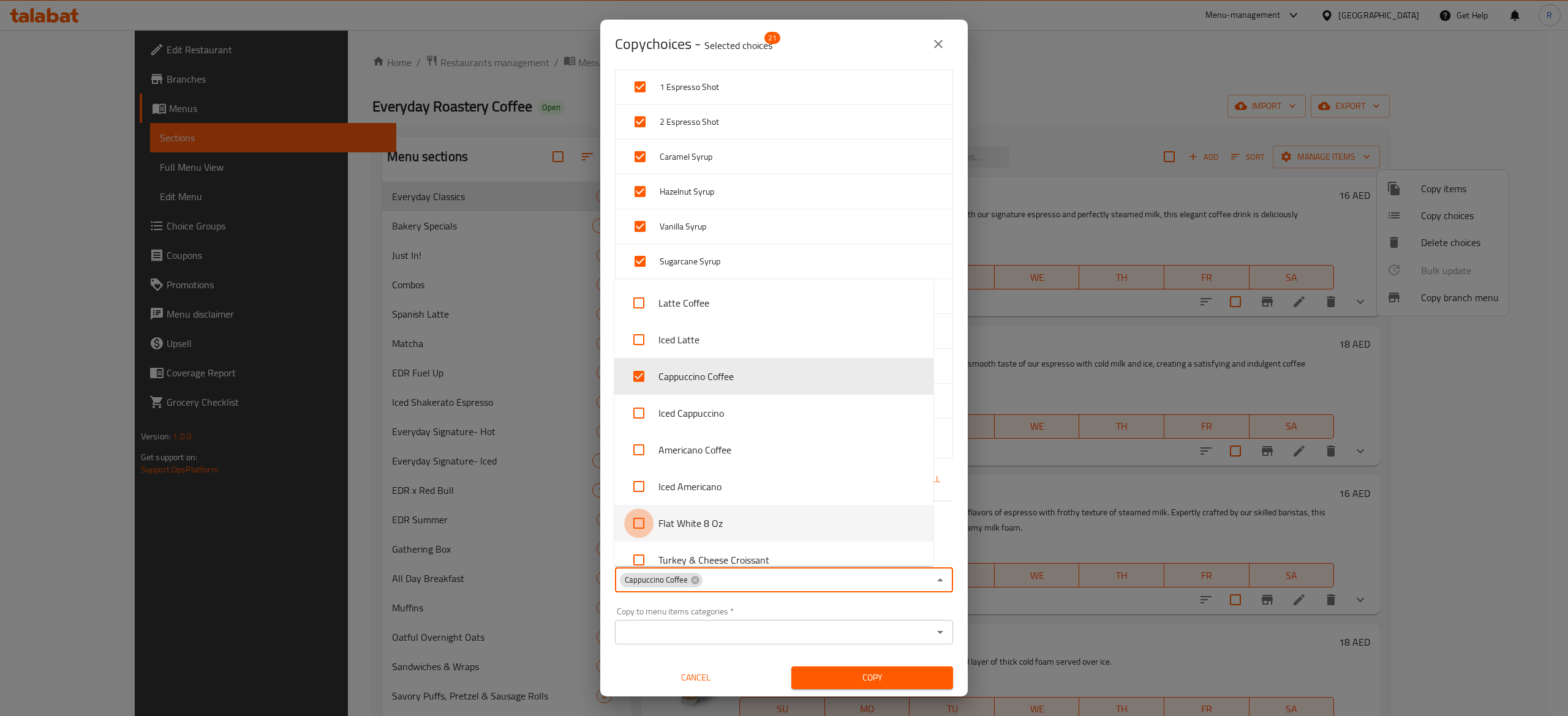
click at [642, 527] on input "checkbox" at bounding box center [639, 524] width 29 height 29
click at [640, 524] on input "checkbox" at bounding box center [639, 524] width 29 height 29
checkbox input "false"
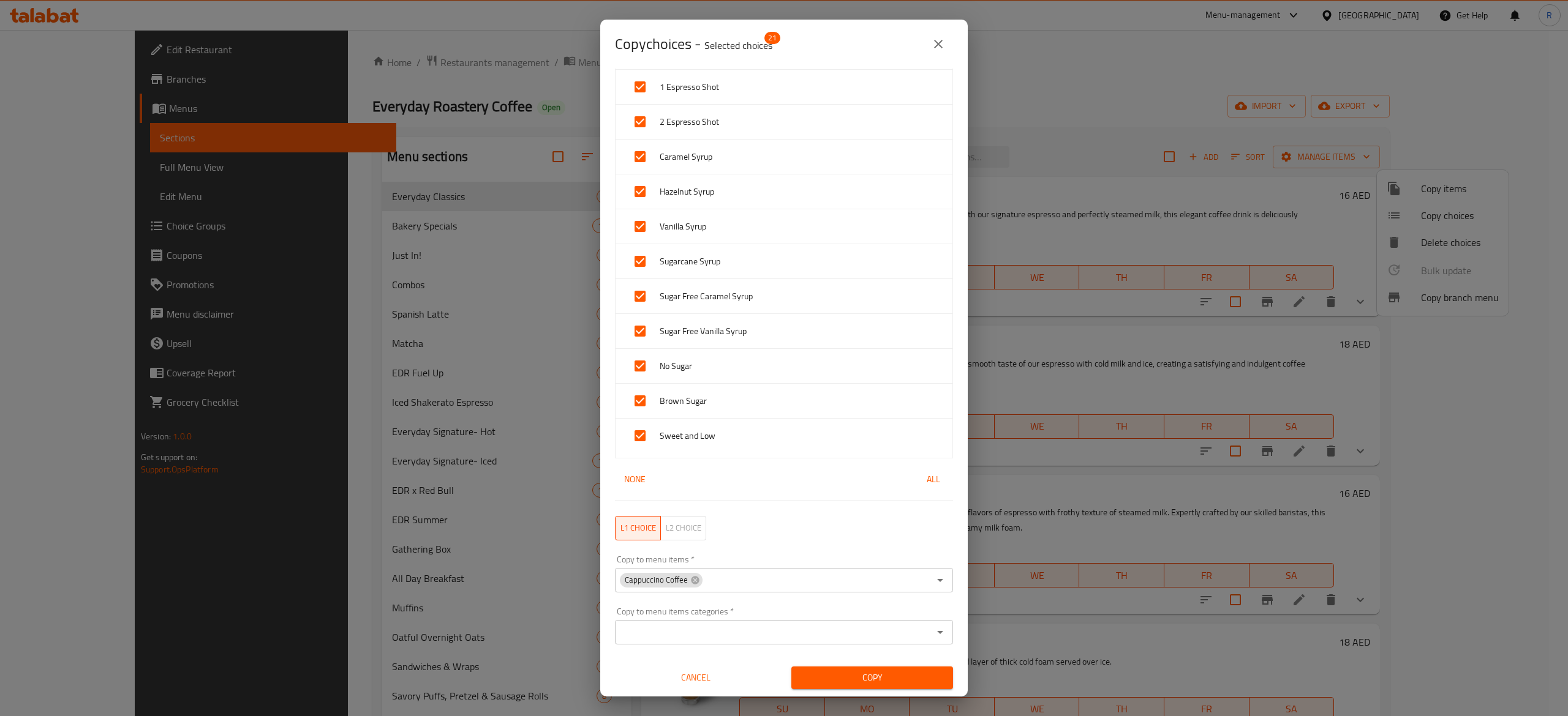
click at [841, 575] on input "Copy to menu items   *" at bounding box center [816, 580] width 225 height 17
click at [777, 577] on input "Copy to menu items   *" at bounding box center [816, 580] width 225 height 17
click at [796, 573] on input "Copy to menu items   *" at bounding box center [816, 580] width 225 height 17
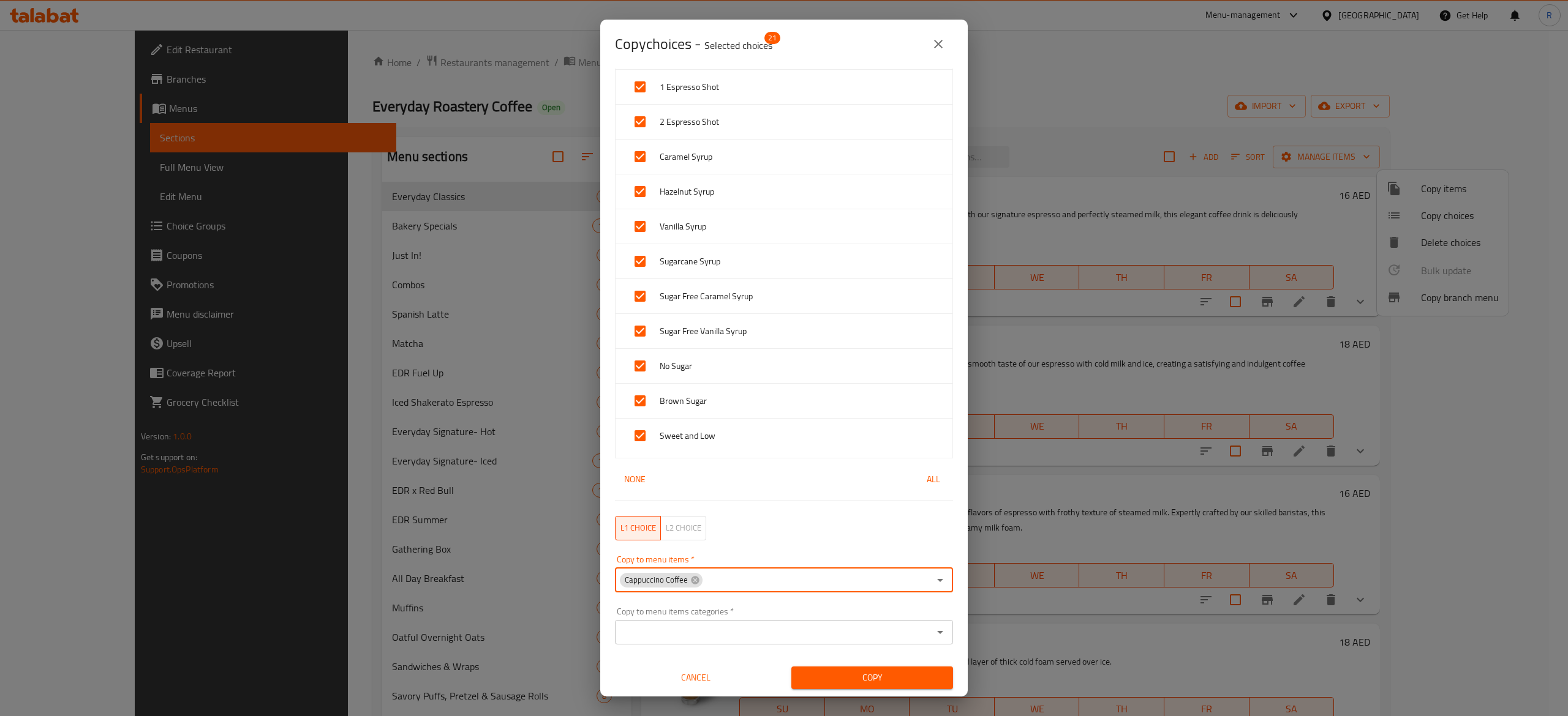
click at [883, 582] on input "Copy to menu items   *" at bounding box center [816, 580] width 225 height 17
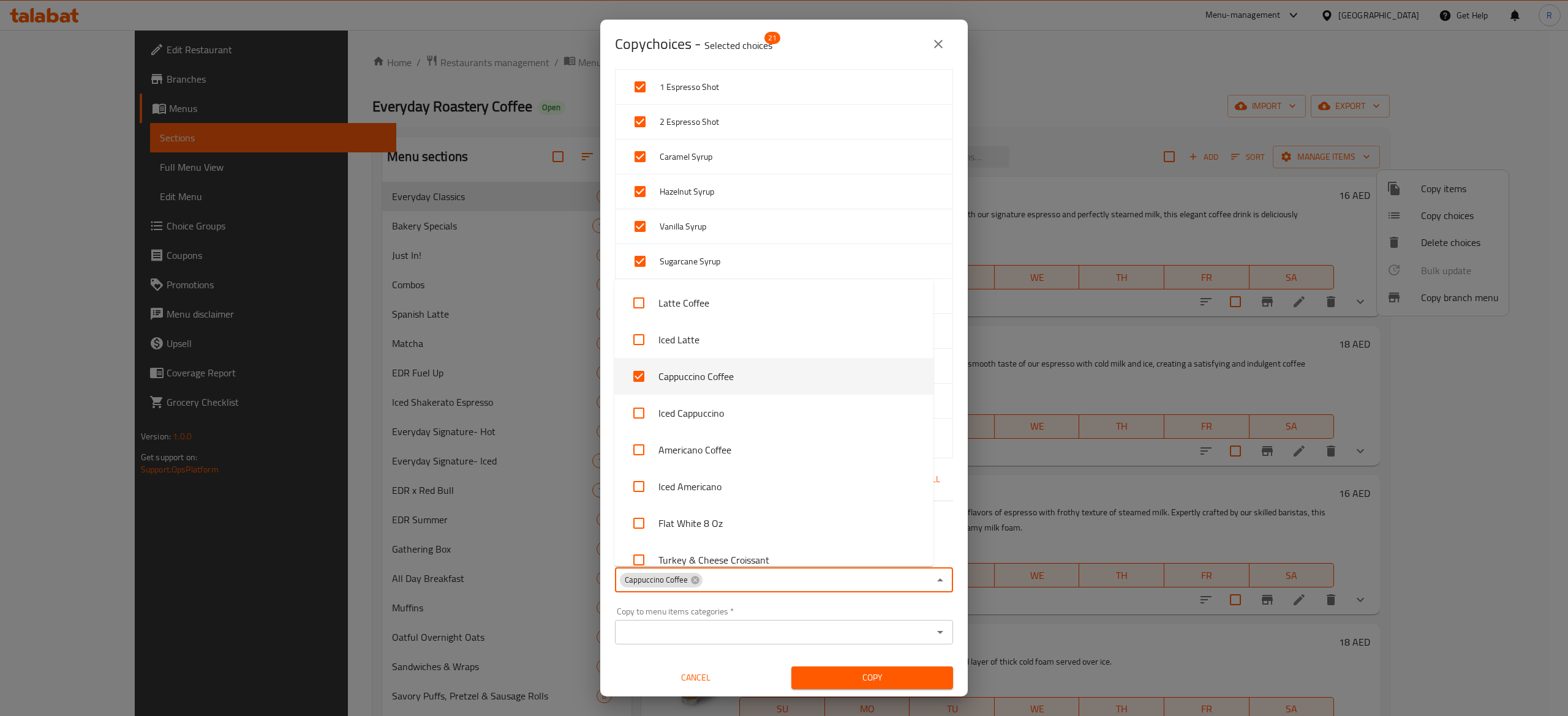
click at [883, 582] on input "Copy to menu items   *" at bounding box center [816, 580] width 225 height 17
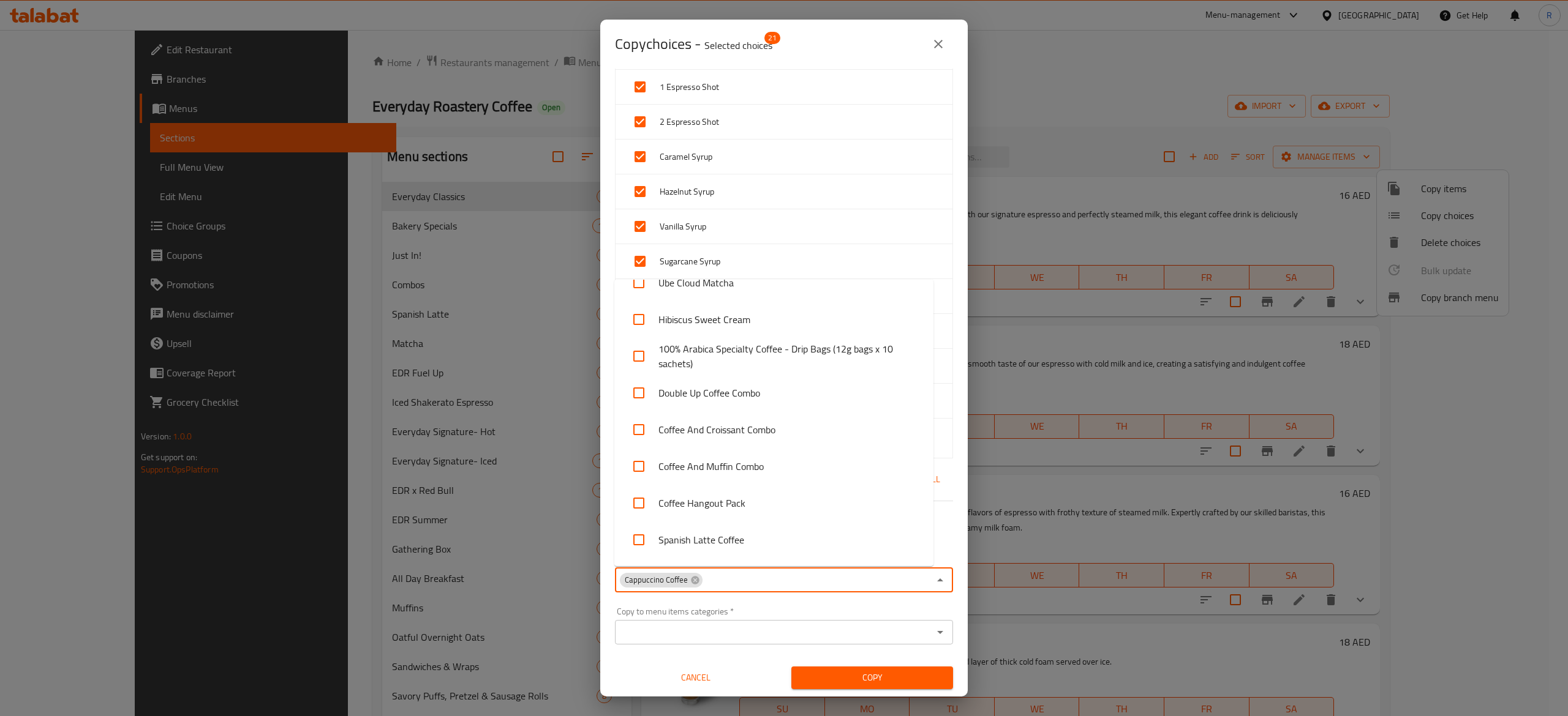
scroll to position [893, 0]
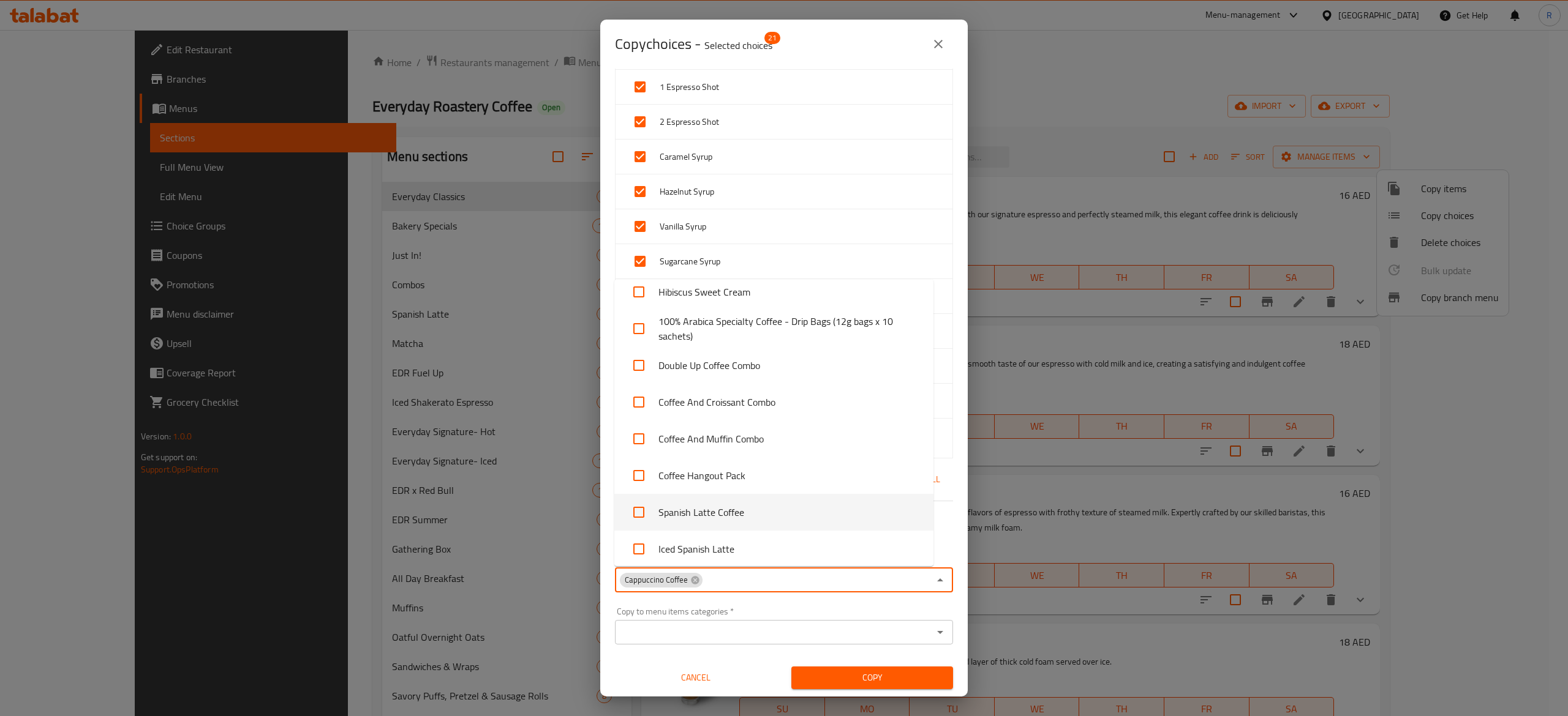
click at [635, 514] on input "checkbox" at bounding box center [639, 513] width 29 height 29
checkbox input "true"
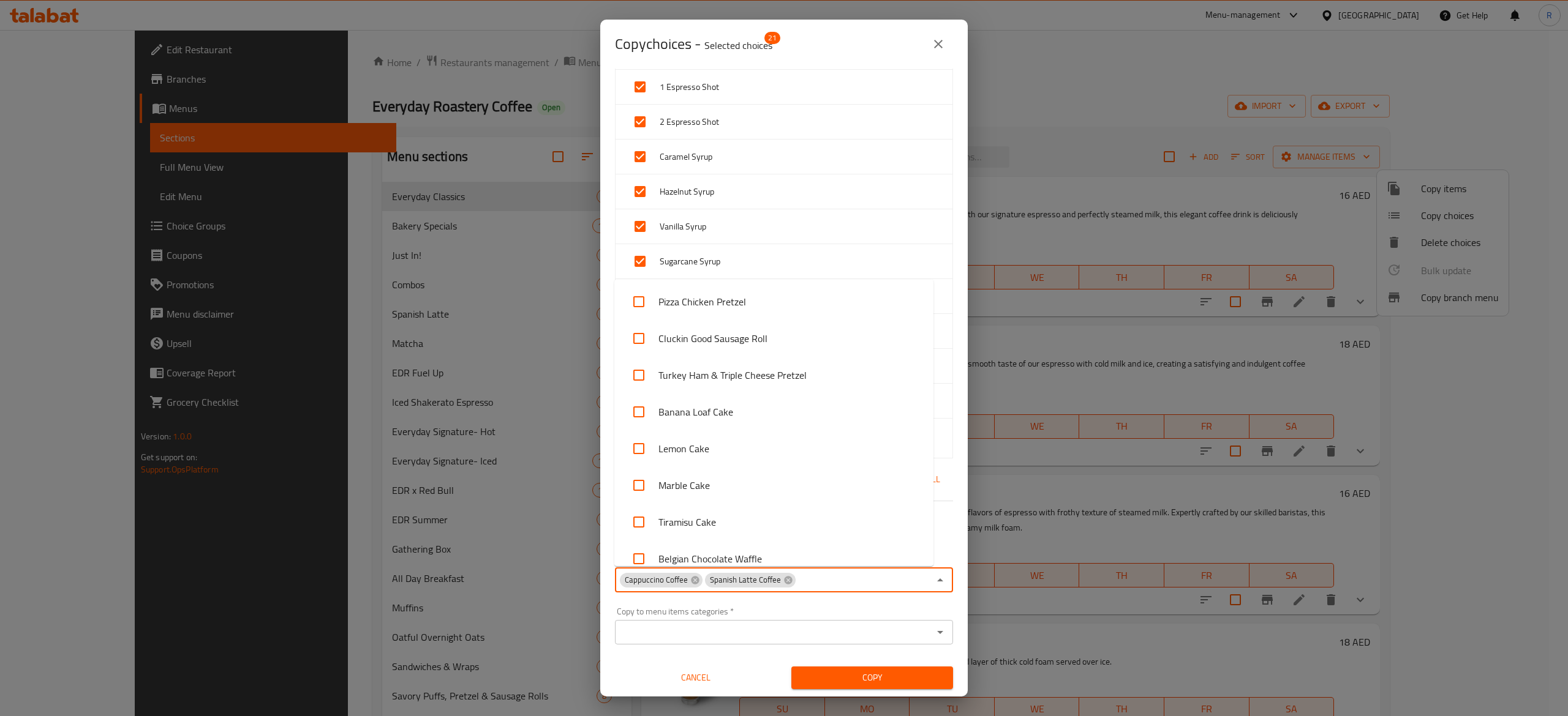
scroll to position [3941, 0]
click at [880, 665] on div "Copy" at bounding box center [872, 678] width 176 height 38
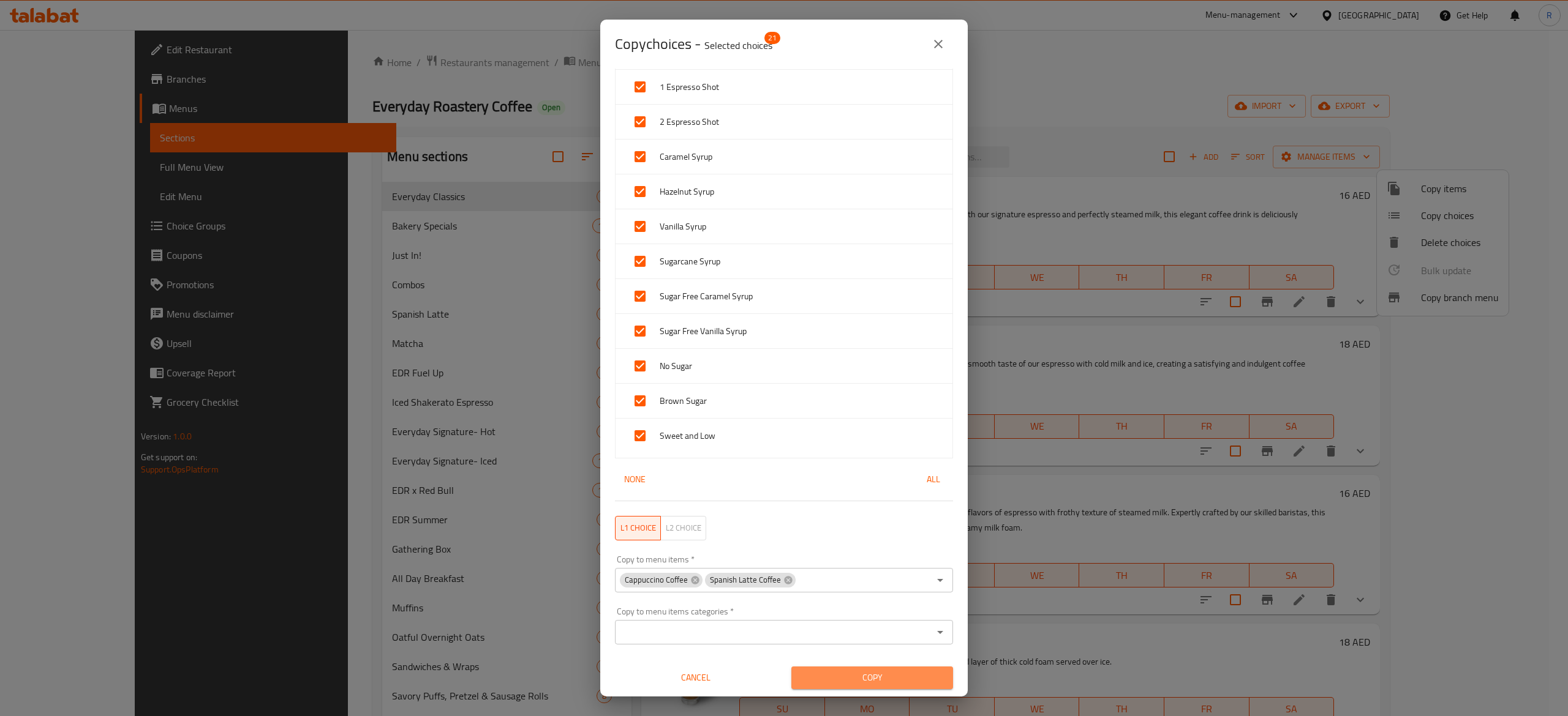
click at [883, 677] on span "Copy" at bounding box center [872, 678] width 142 height 15
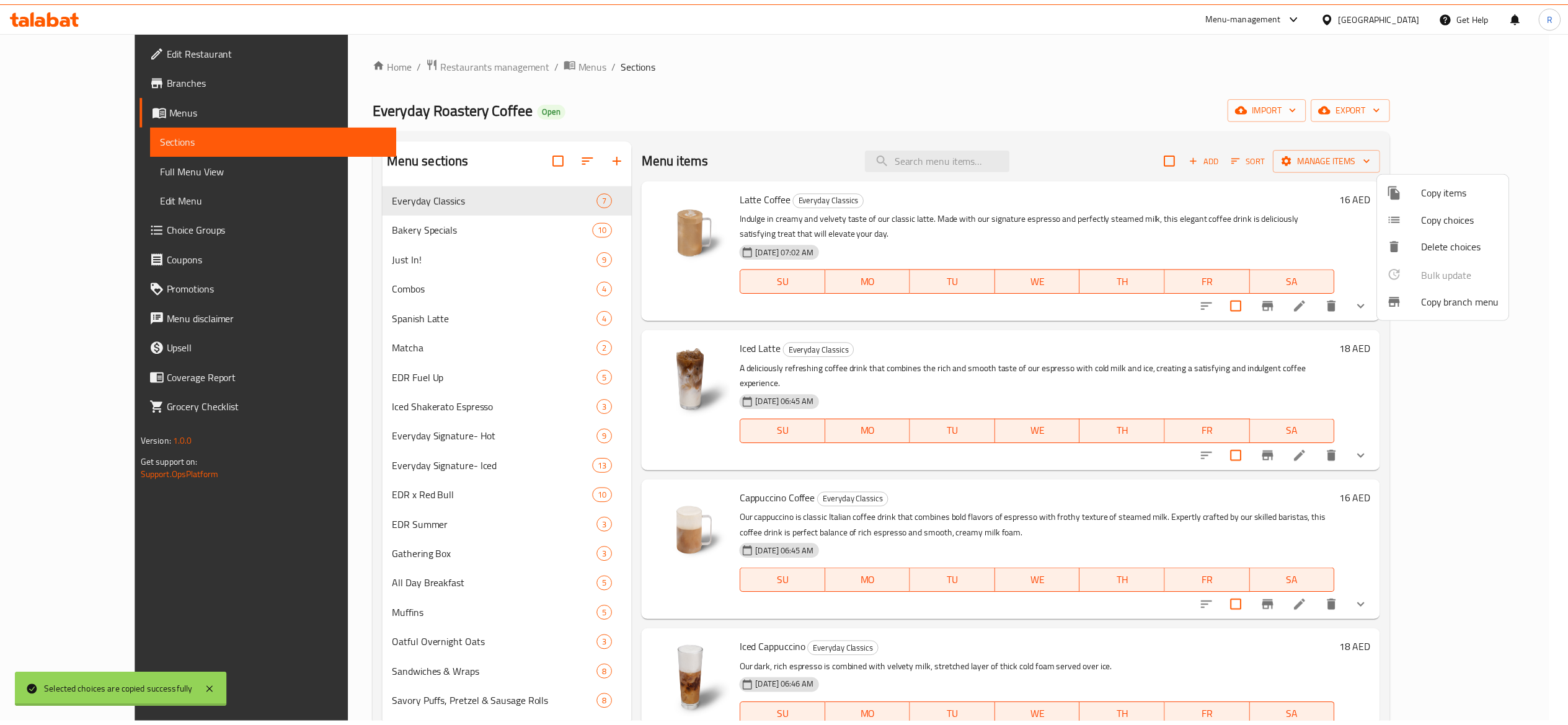
scroll to position [2, 0]
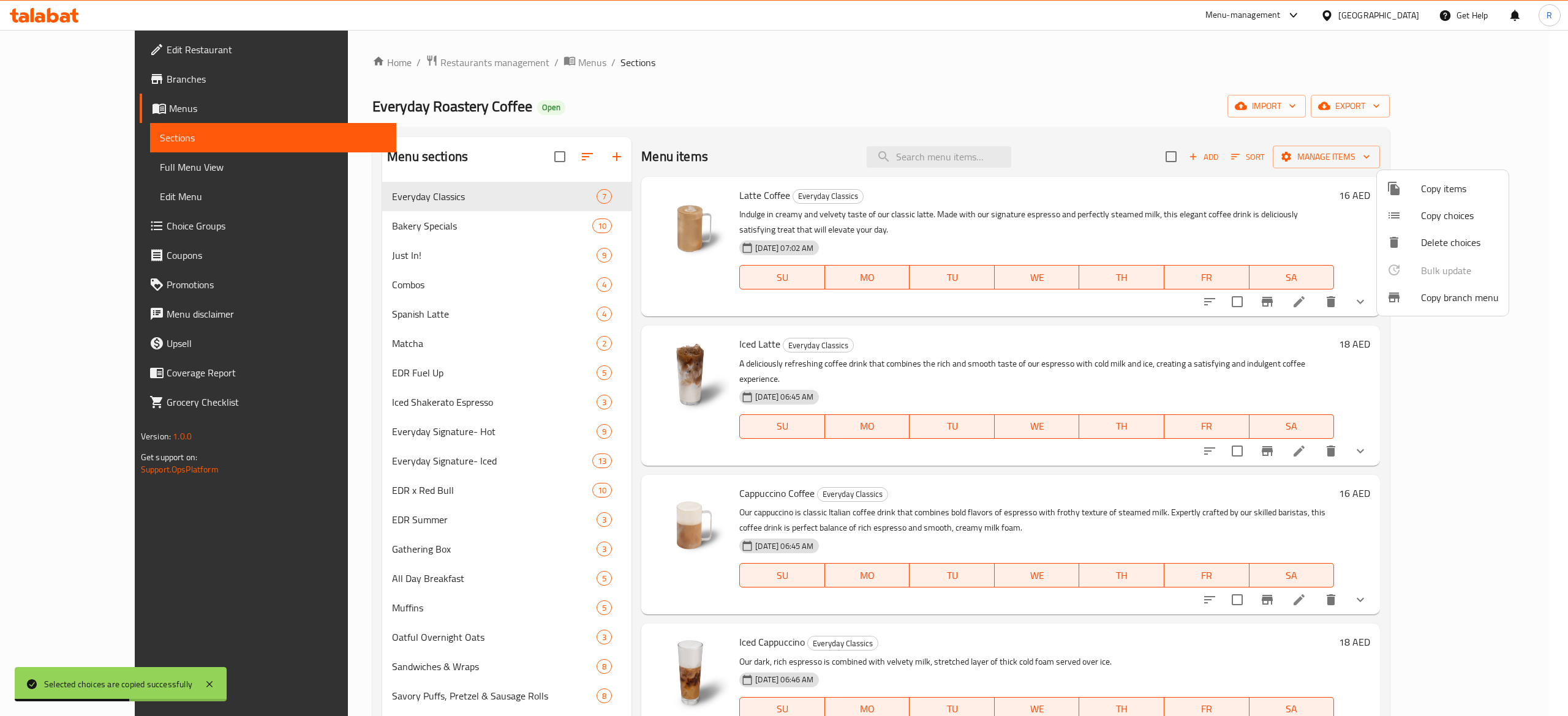
click at [1410, 425] on div at bounding box center [784, 358] width 1568 height 716
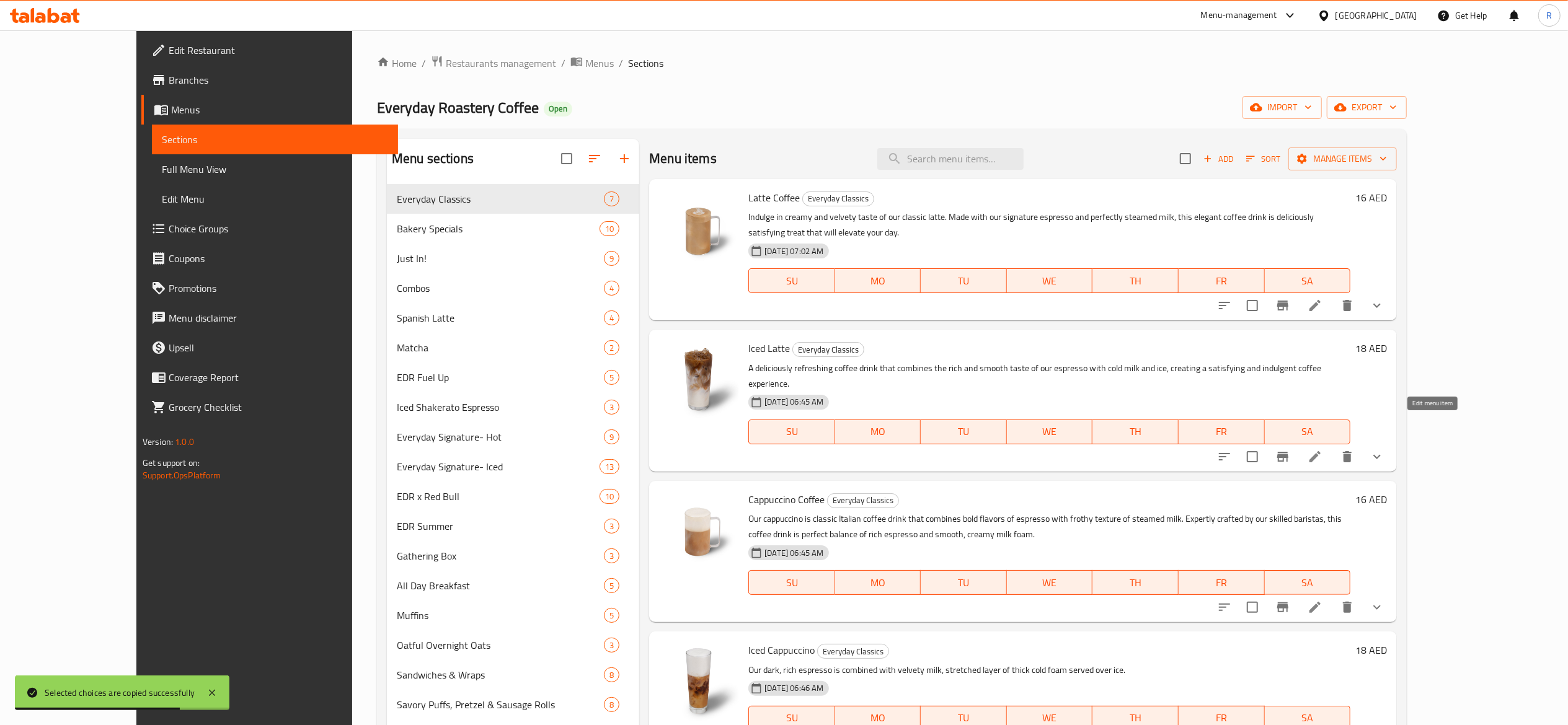
click at [1323, 450] on icon at bounding box center [1315, 457] width 15 height 15
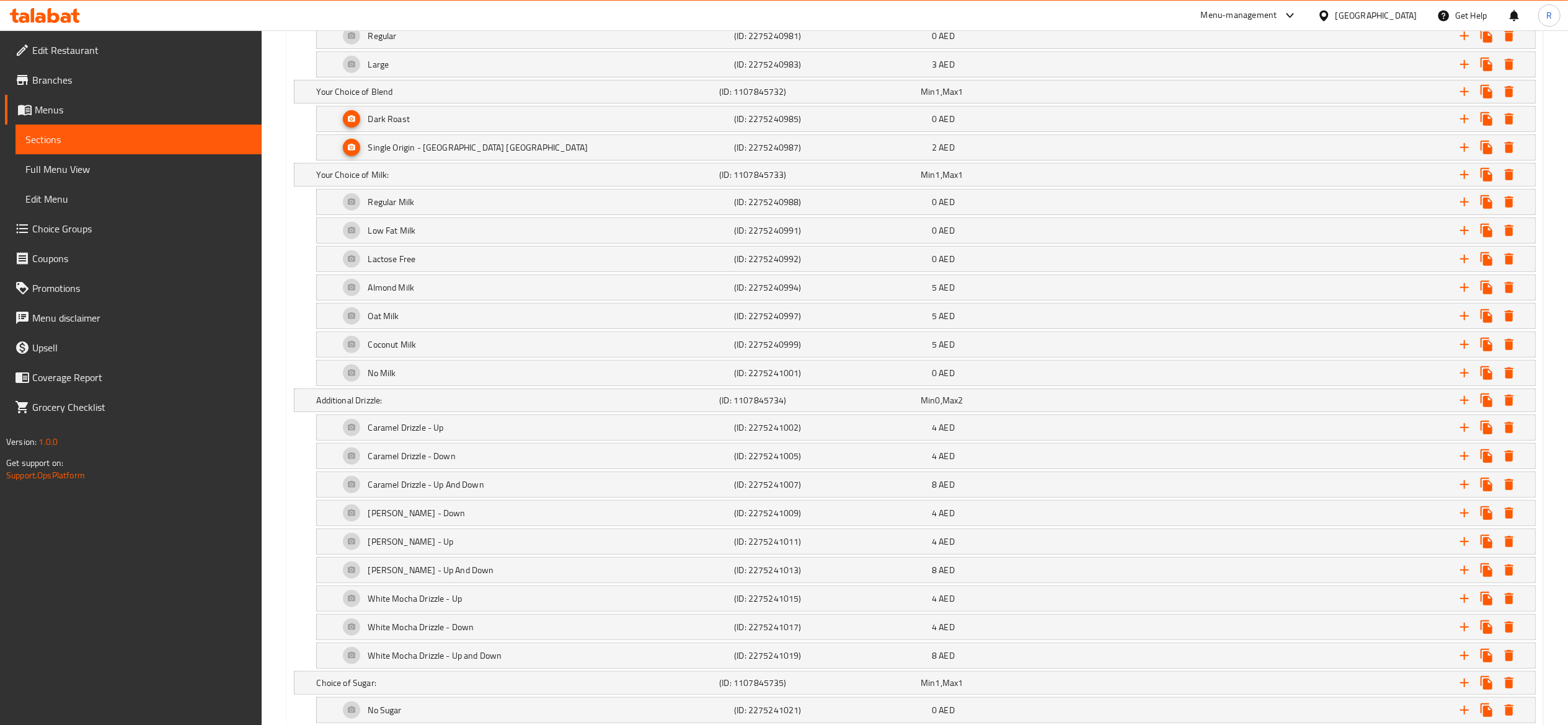
scroll to position [779, 0]
click at [1509, 409] on icon "Expand" at bounding box center [1509, 403] width 9 height 11
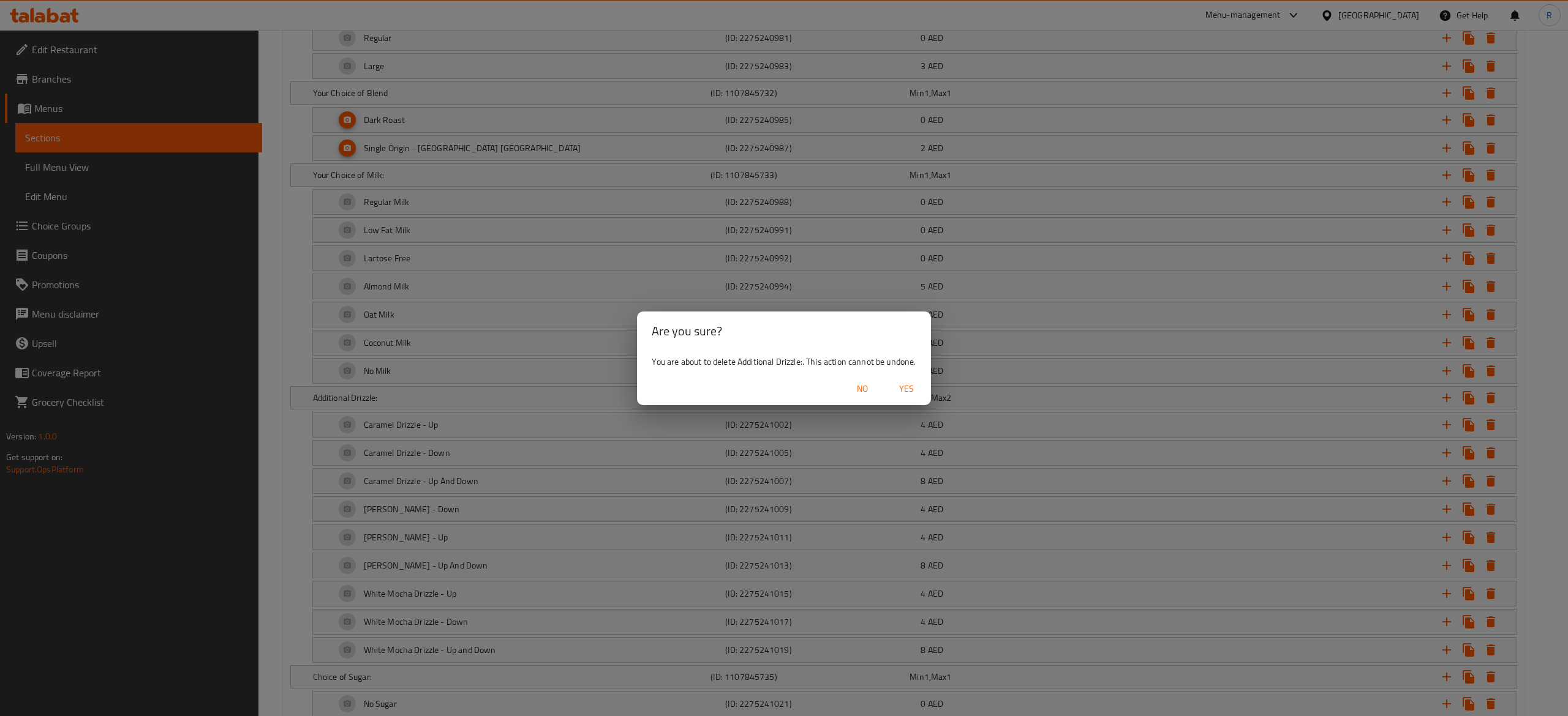
click at [903, 390] on span "Yes" at bounding box center [906, 389] width 29 height 15
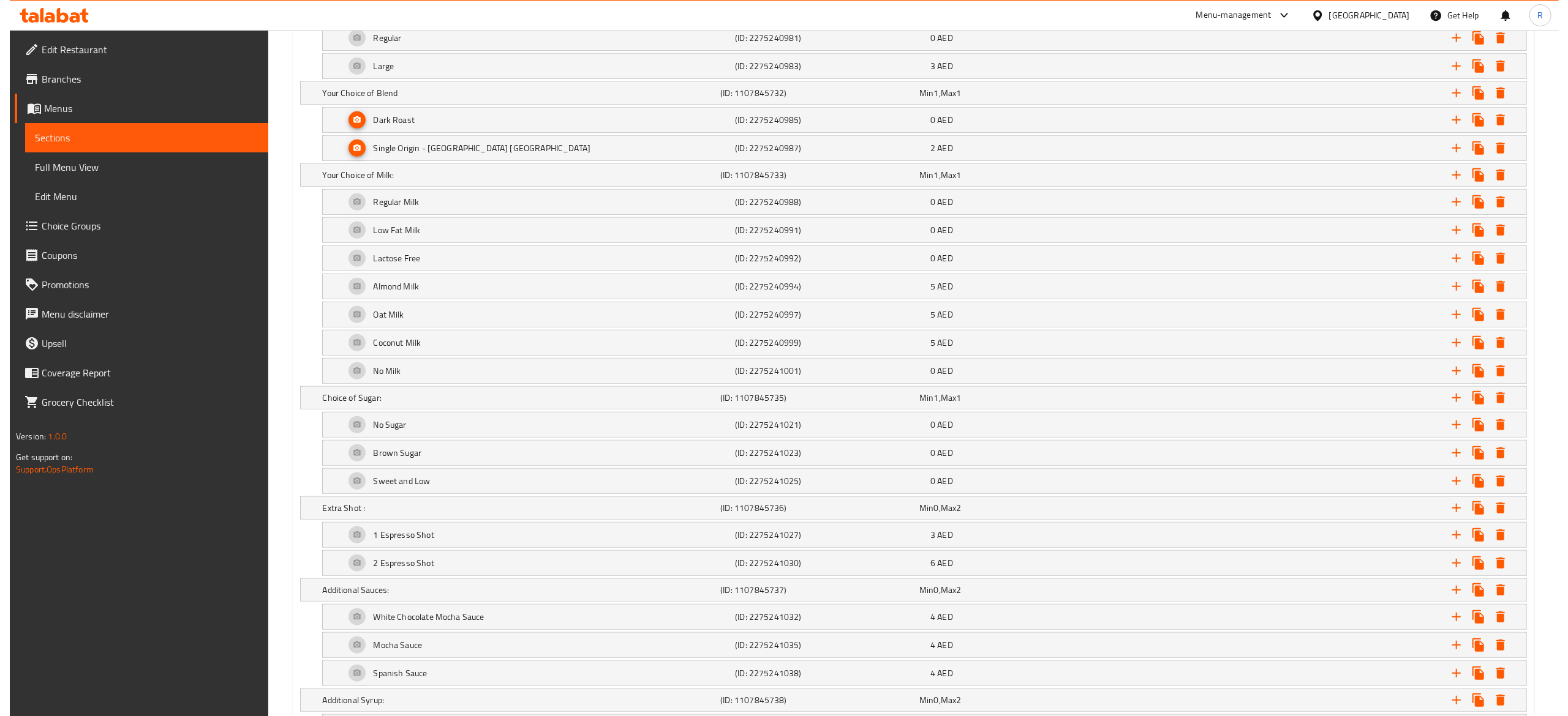
scroll to position [997, 0]
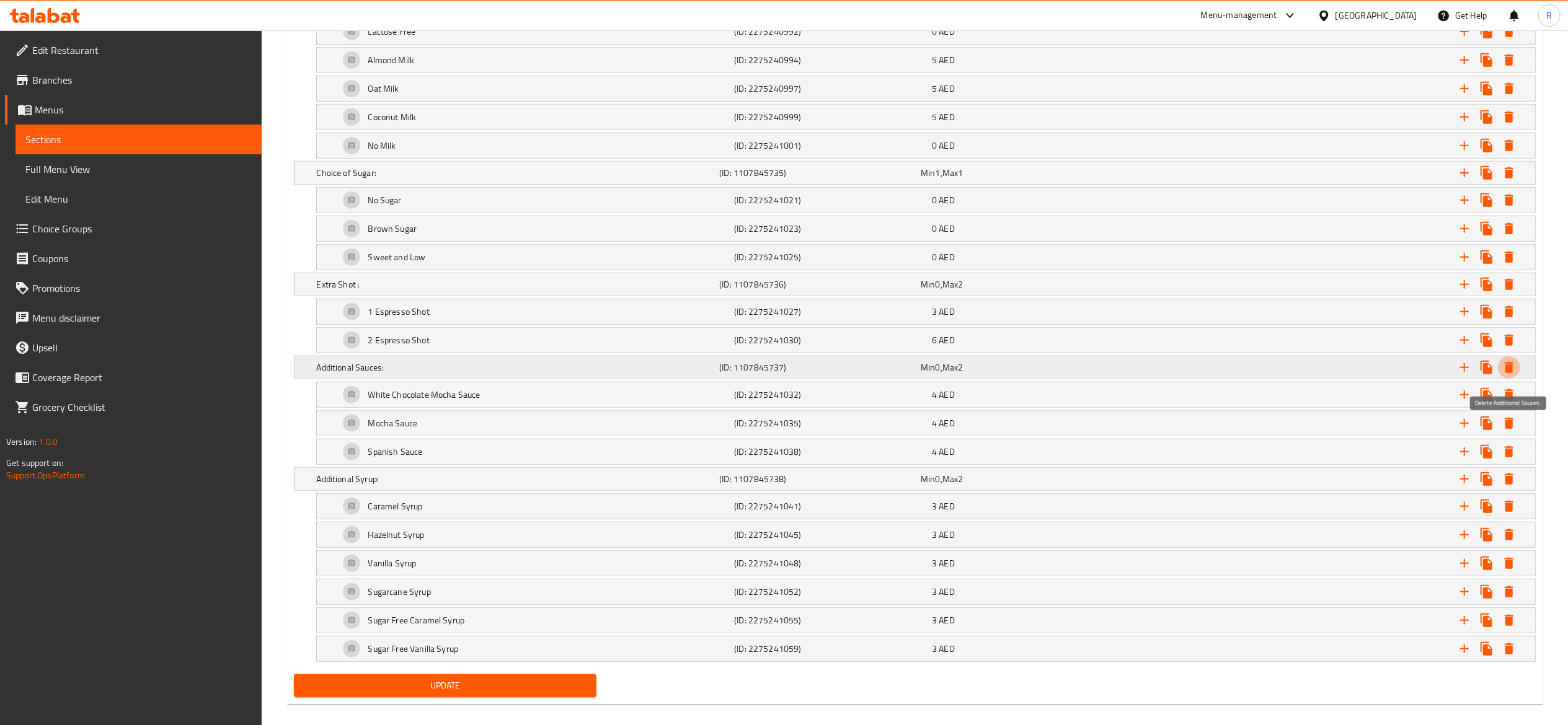
click at [1508, 373] on icon "Expand" at bounding box center [1509, 367] width 9 height 11
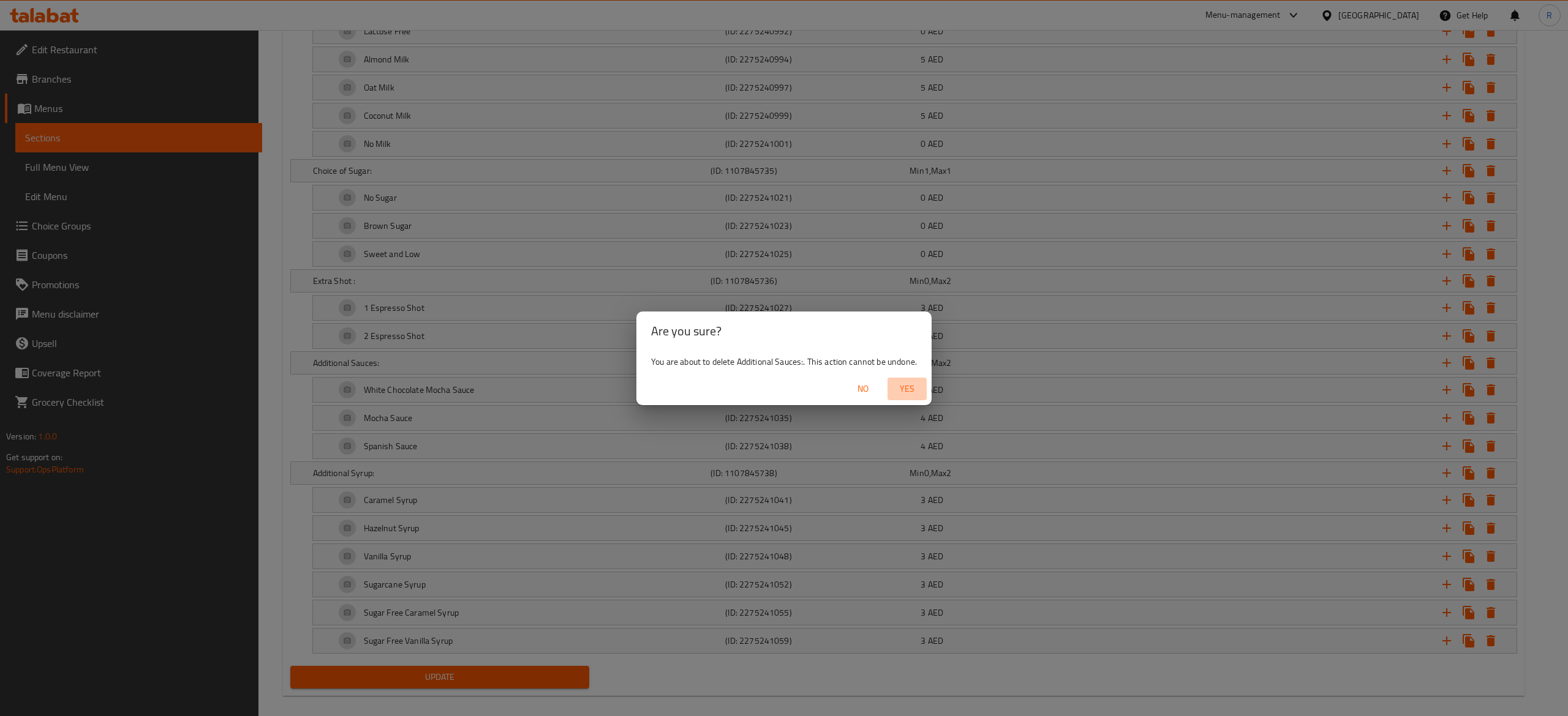
click at [914, 388] on span "Yes" at bounding box center [907, 389] width 29 height 15
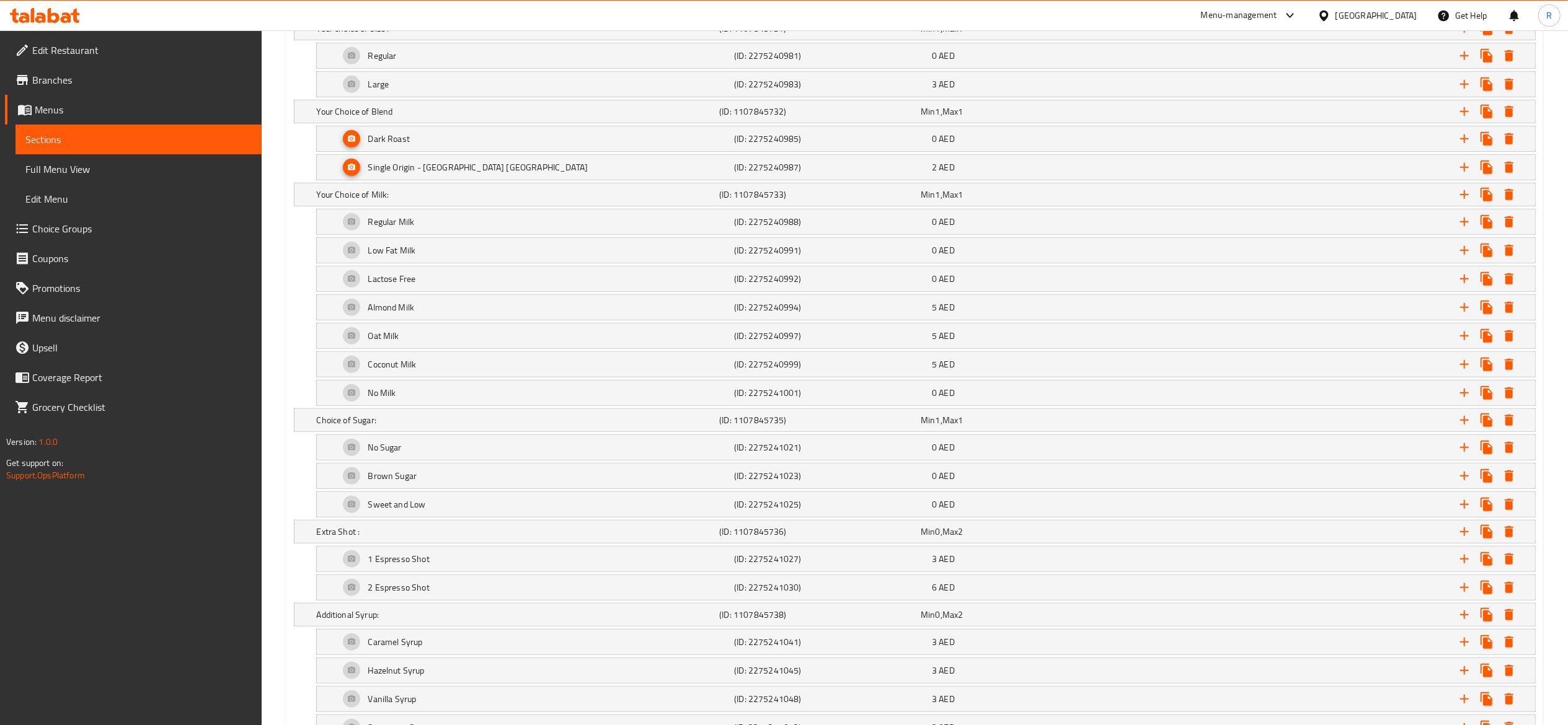
scroll to position [766, 0]
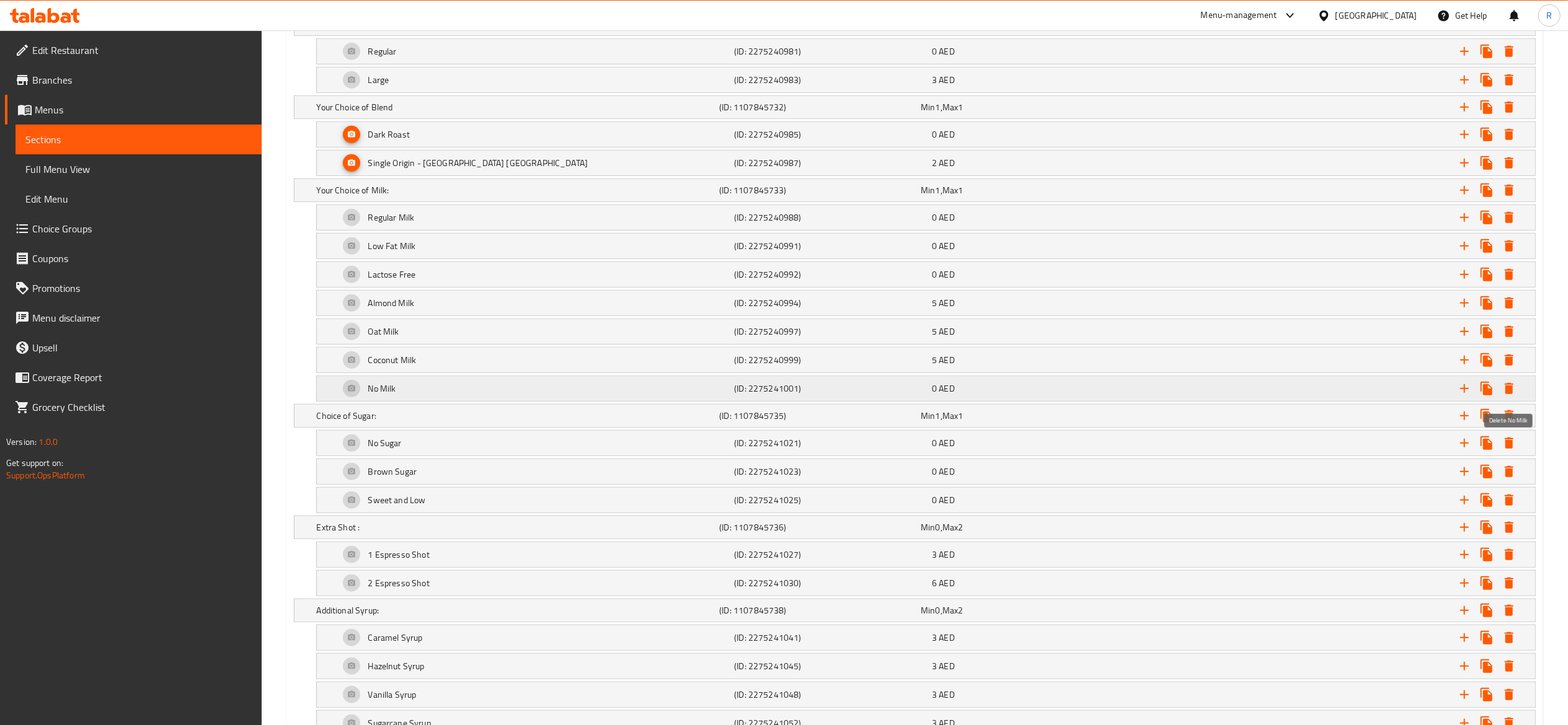
click at [1508, 391] on icon "Expand" at bounding box center [1509, 389] width 15 height 15
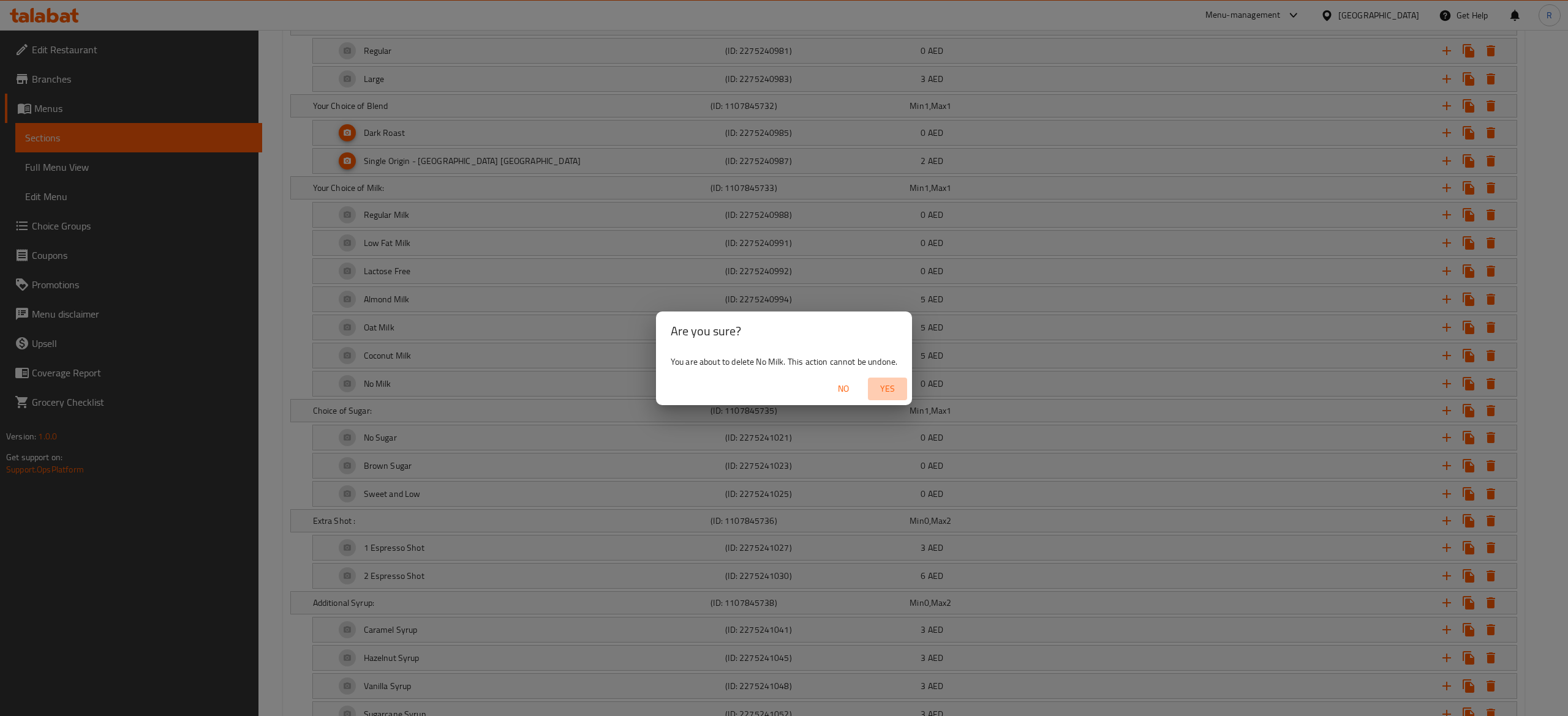
click at [889, 391] on span "Yes" at bounding box center [887, 389] width 29 height 15
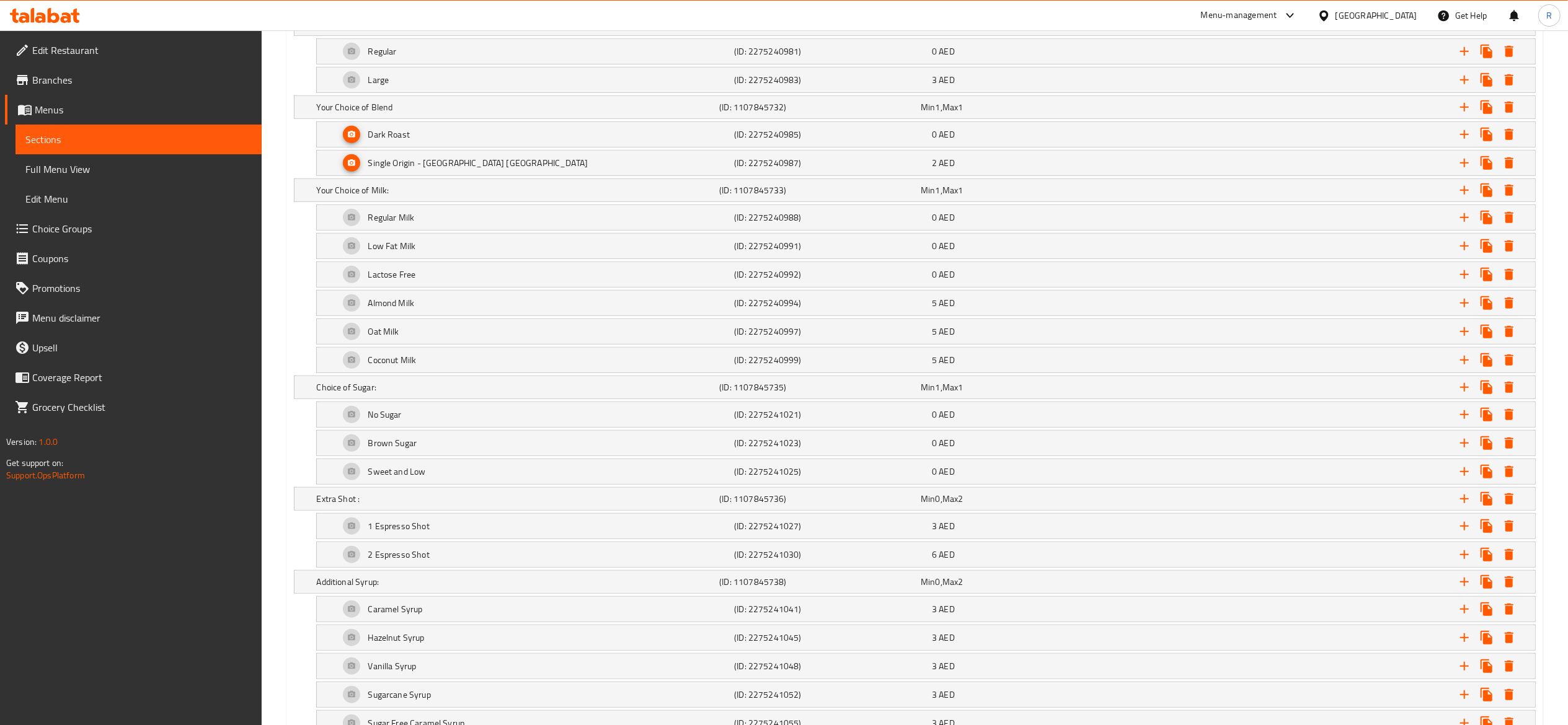
scroll to position [894, 0]
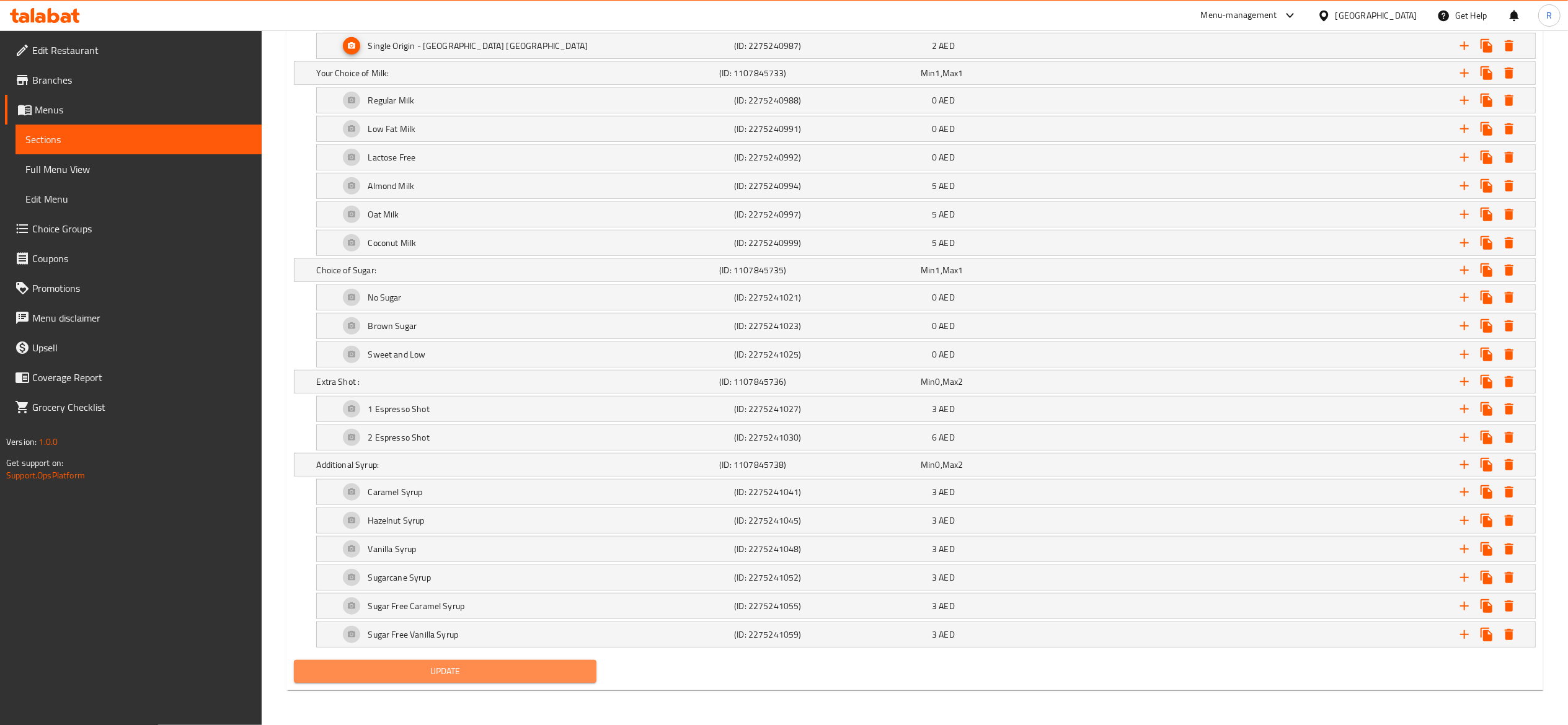
click at [515, 677] on span "Update" at bounding box center [445, 671] width 283 height 16
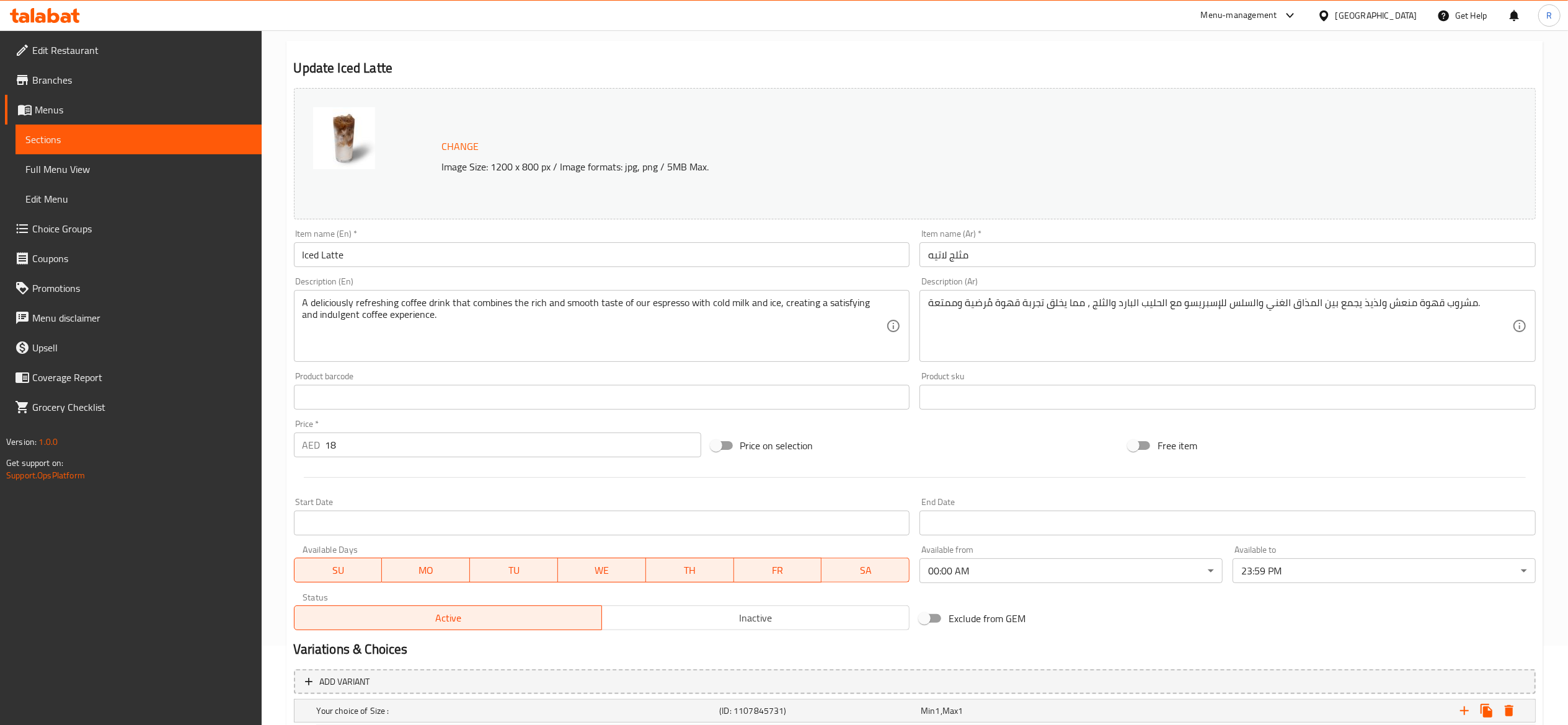
scroll to position [69, 0]
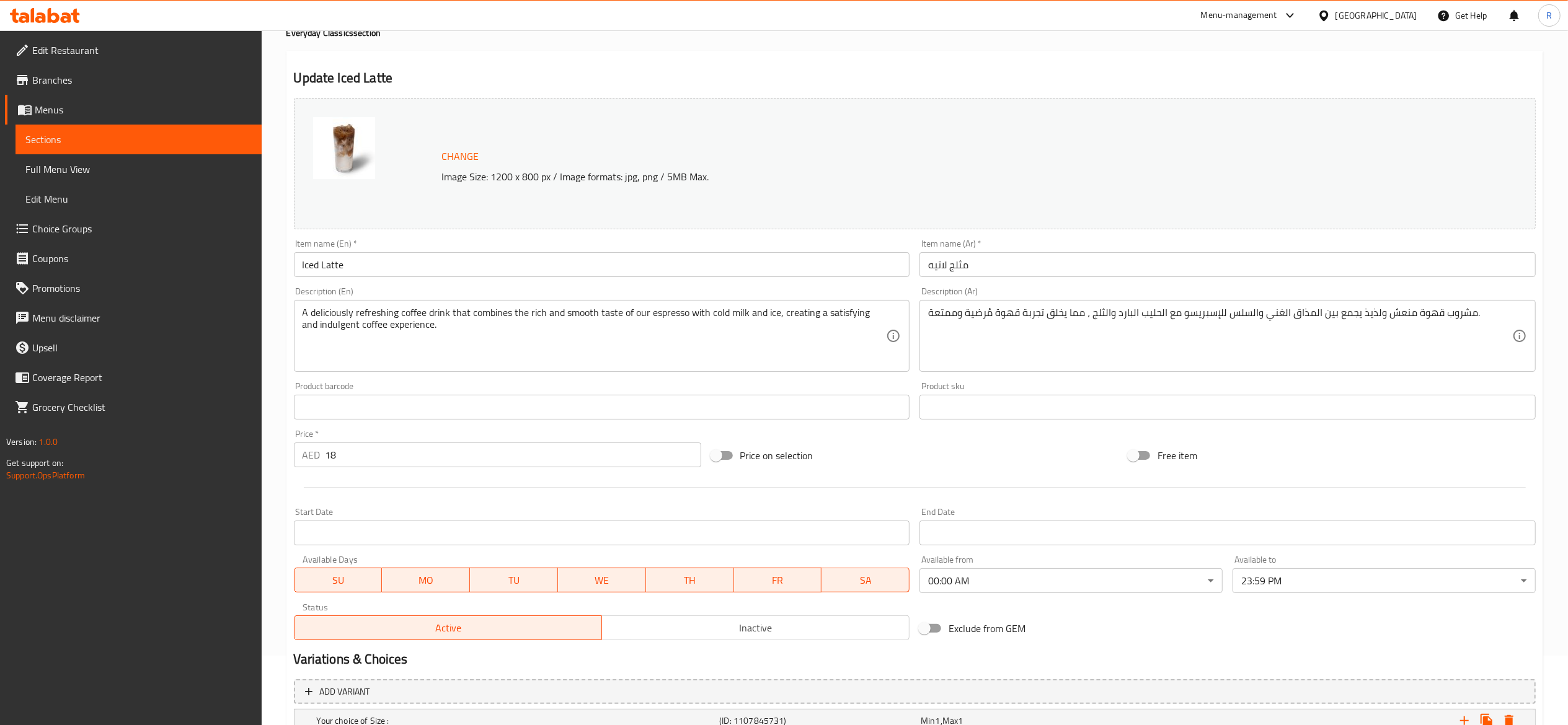
click at [87, 230] on span "Choice Groups" at bounding box center [142, 229] width 219 height 15
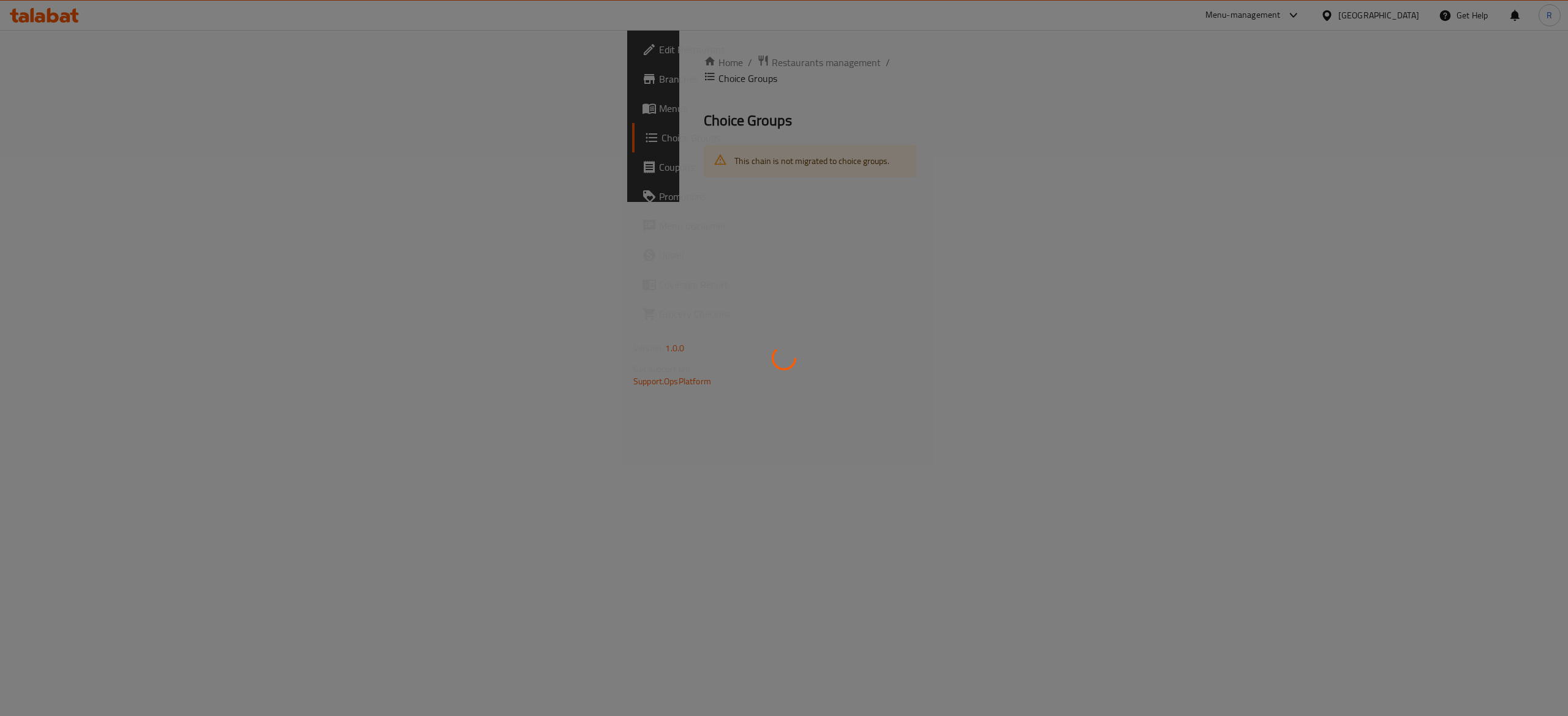
click at [444, 77] on div at bounding box center [784, 358] width 1568 height 716
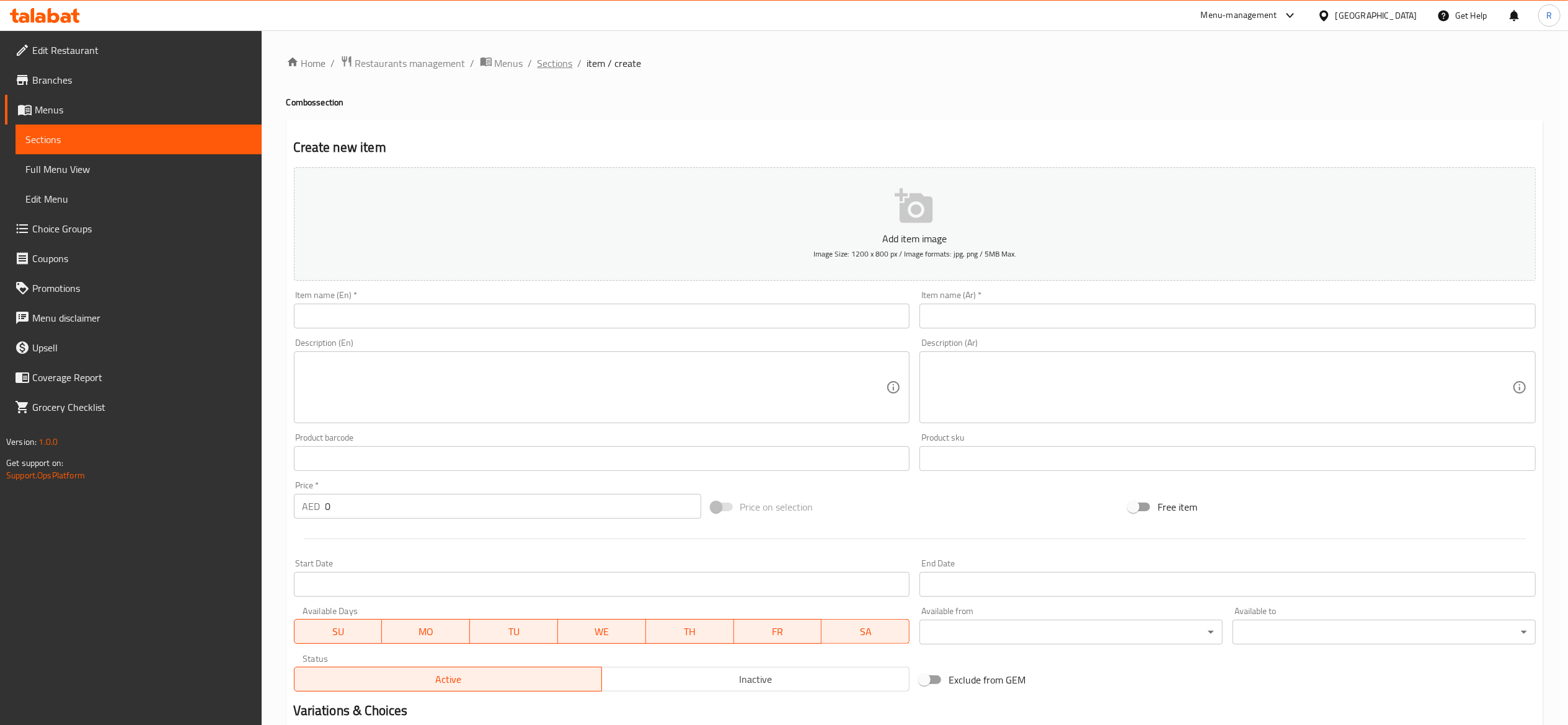
click at [551, 66] on span "Sections" at bounding box center [555, 63] width 35 height 15
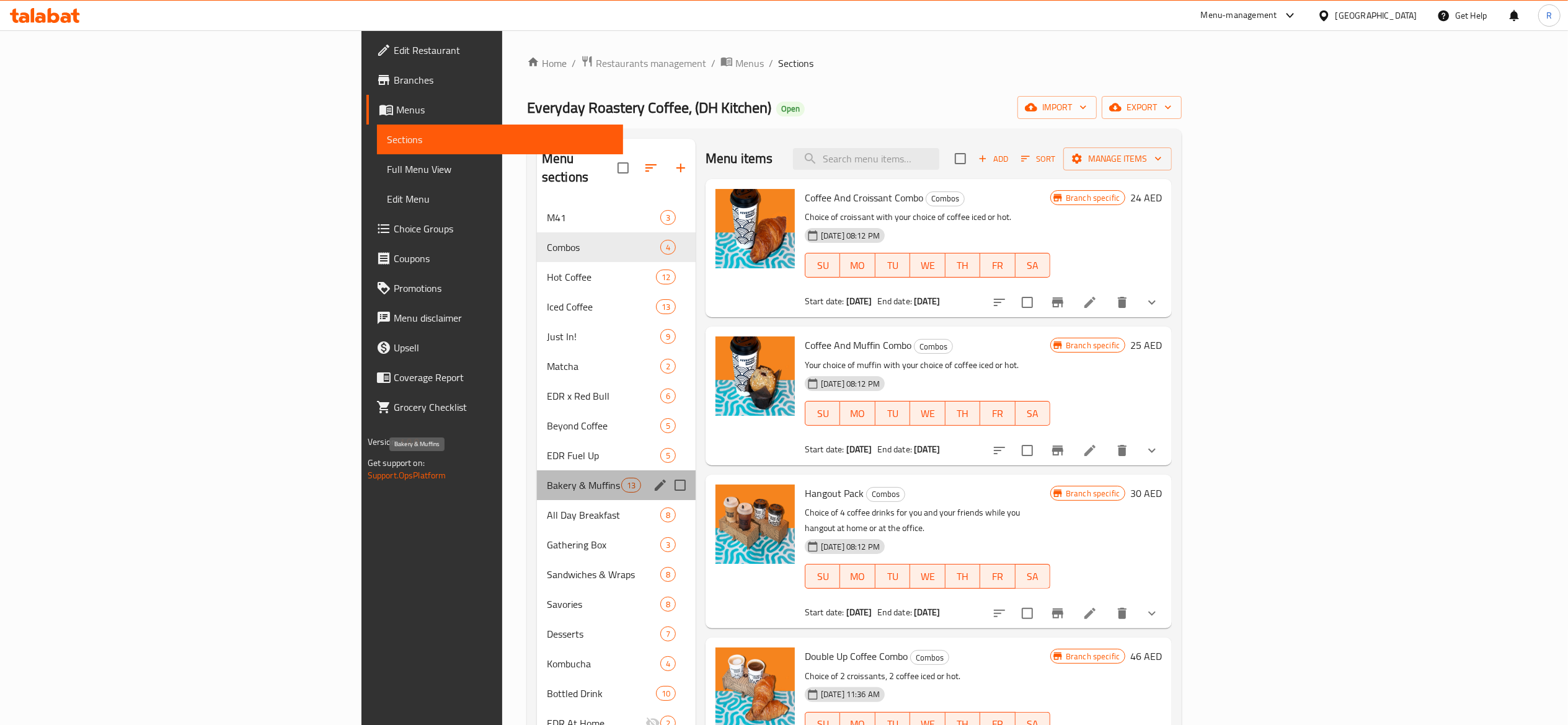
click at [547, 478] on span "Bakery & Muffins" at bounding box center [584, 486] width 75 height 15
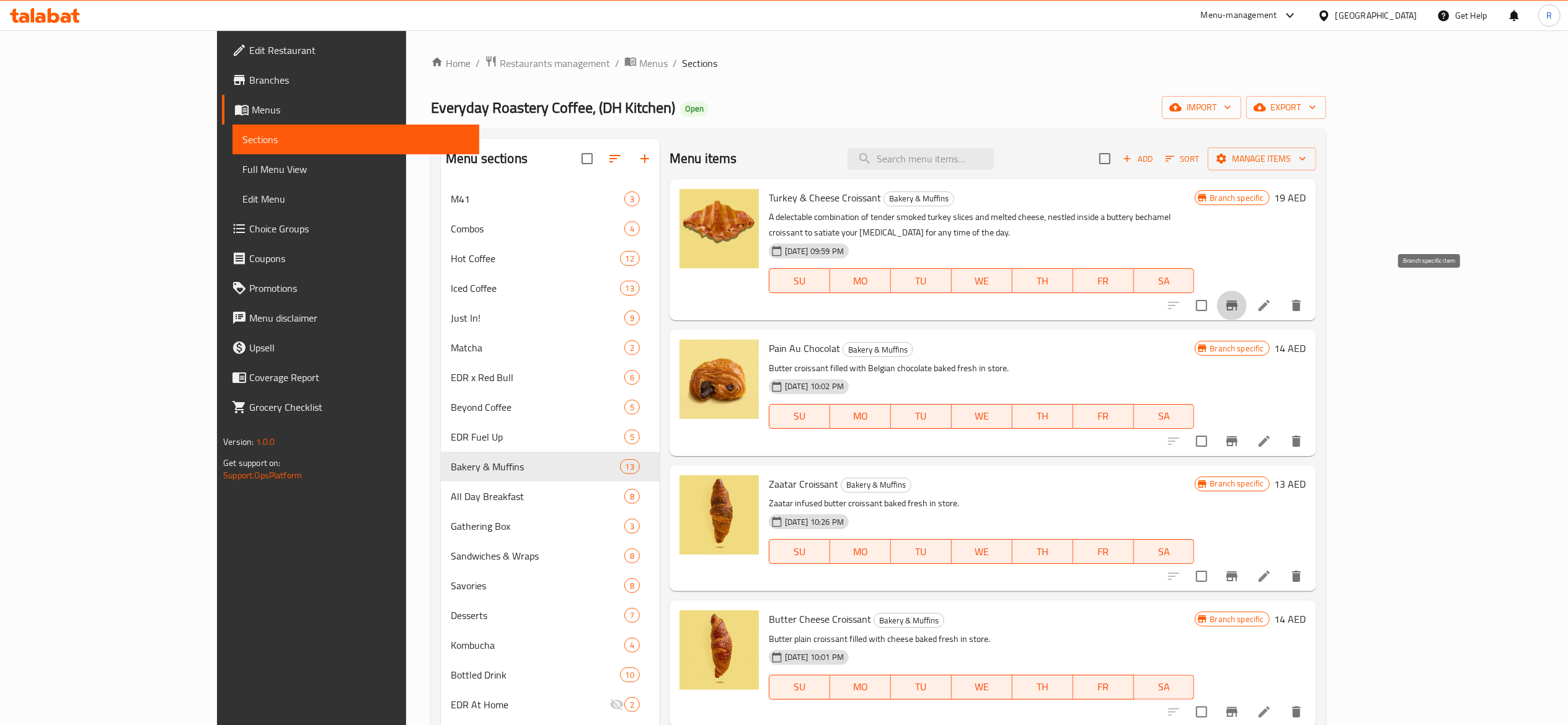
click at [1238, 301] on icon "Branch-specific-item" at bounding box center [1232, 305] width 11 height 10
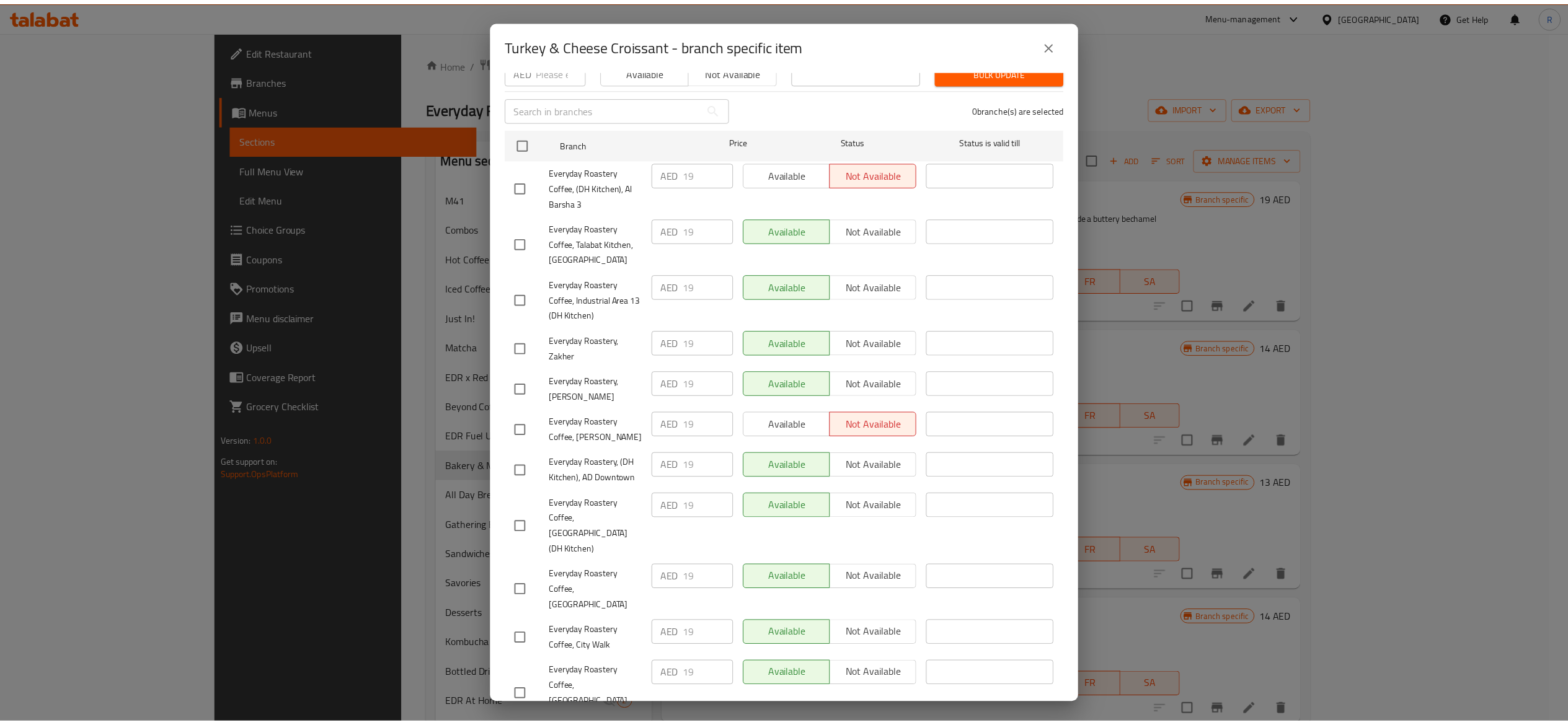
scroll to position [102, 0]
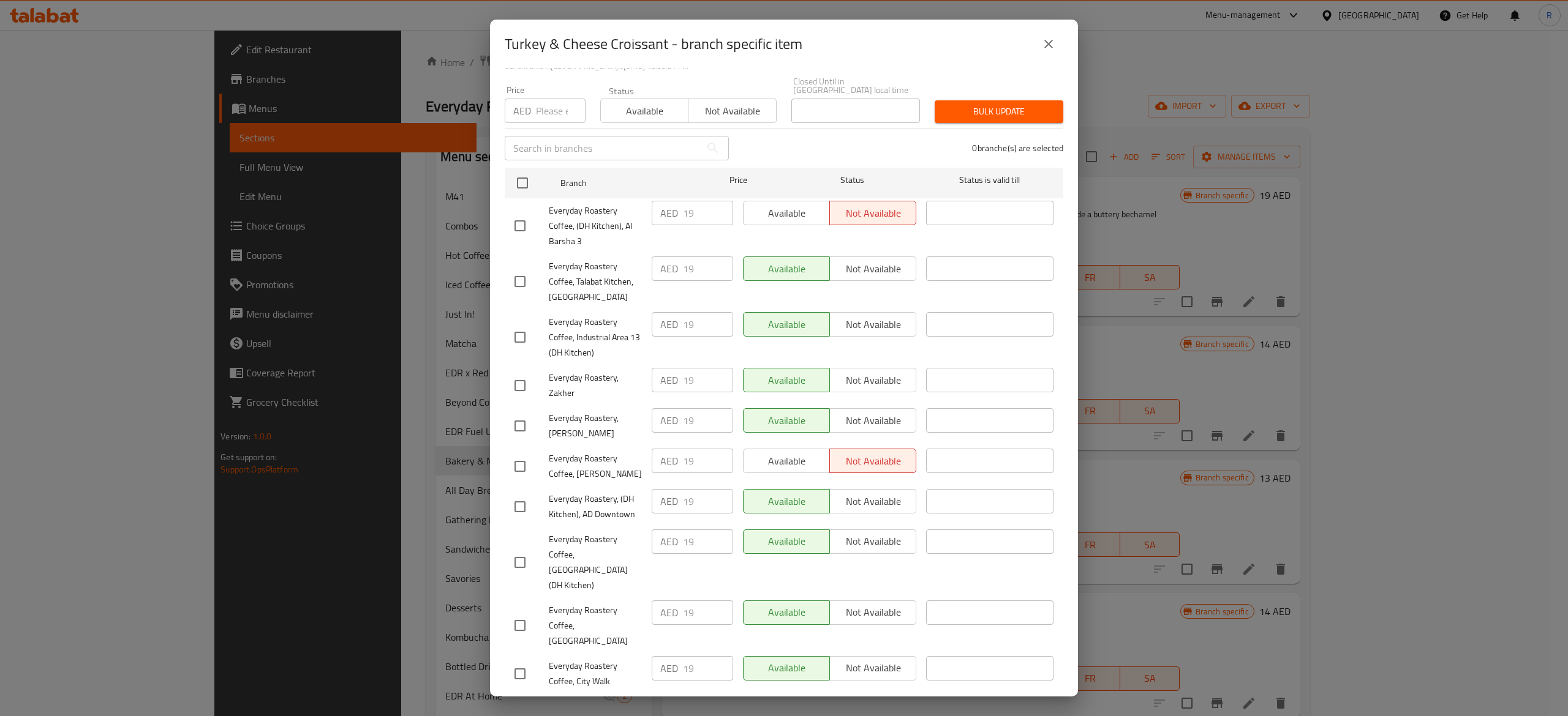
click at [783, 217] on div "Available Not available" at bounding box center [829, 213] width 173 height 24
click at [770, 212] on div "Available Not available" at bounding box center [829, 213] width 173 height 24
click at [518, 227] on input "checkbox" at bounding box center [519, 225] width 26 height 26
checkbox input "true"
click at [783, 212] on span "Available" at bounding box center [787, 214] width 77 height 18
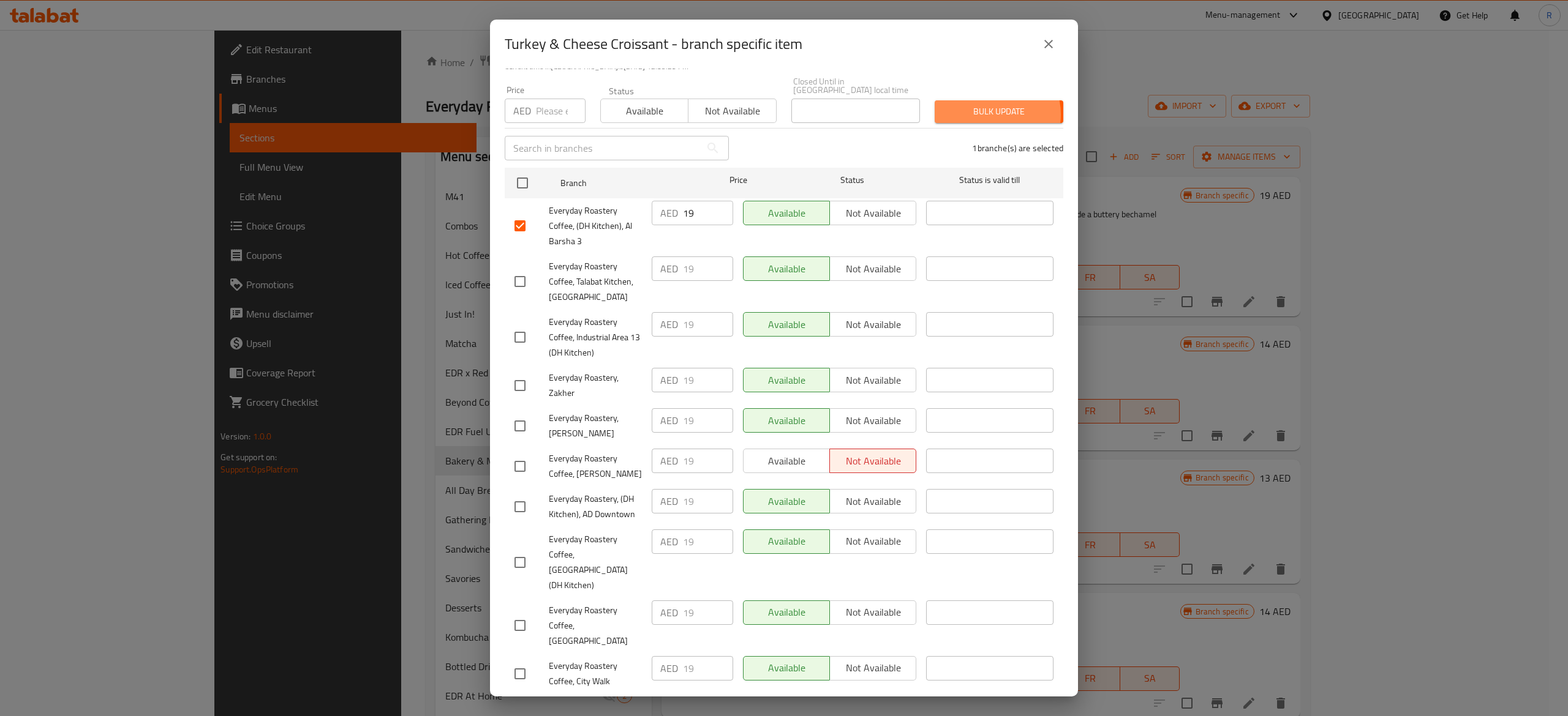
click at [978, 114] on span "Bulk update" at bounding box center [999, 111] width 109 height 15
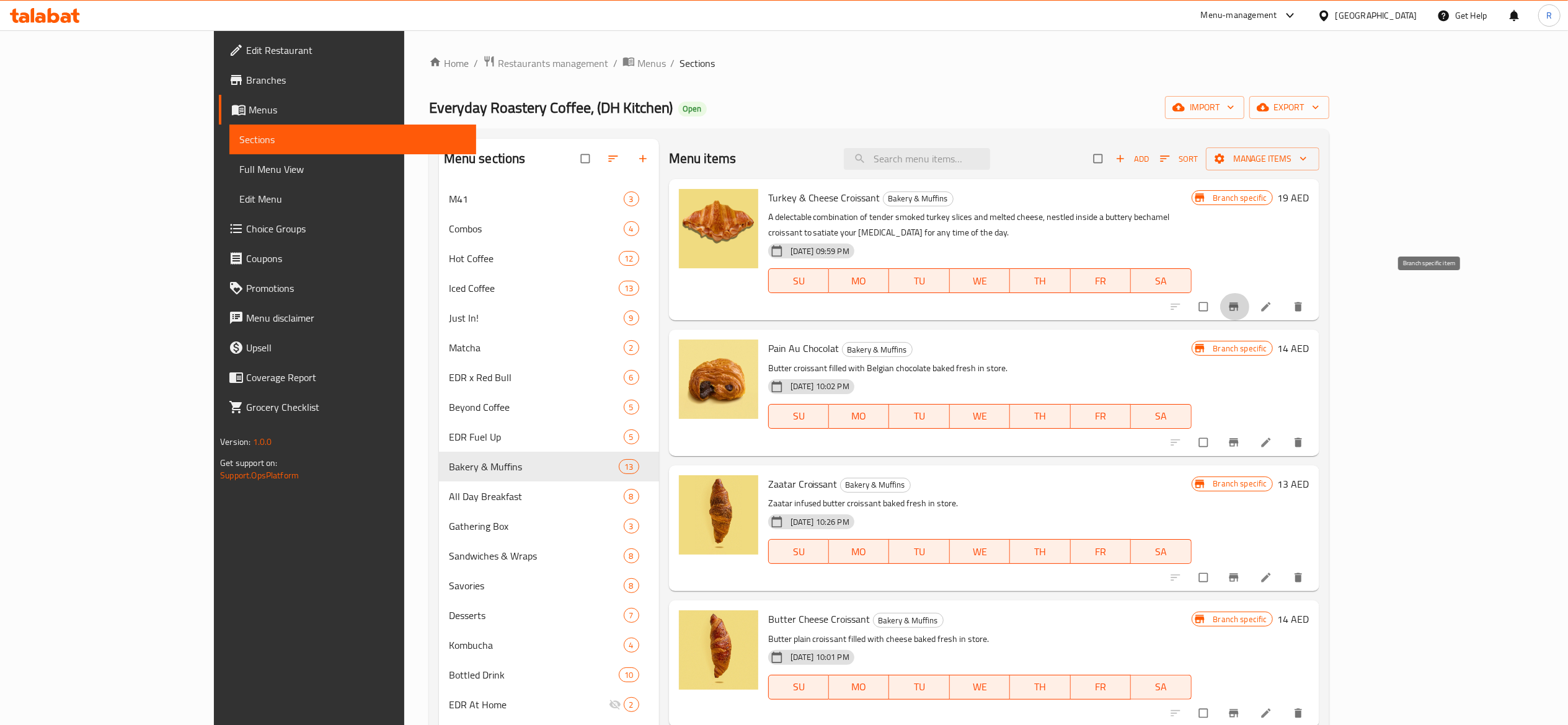
click at [1240, 301] on icon "Branch-specific-item" at bounding box center [1234, 307] width 13 height 13
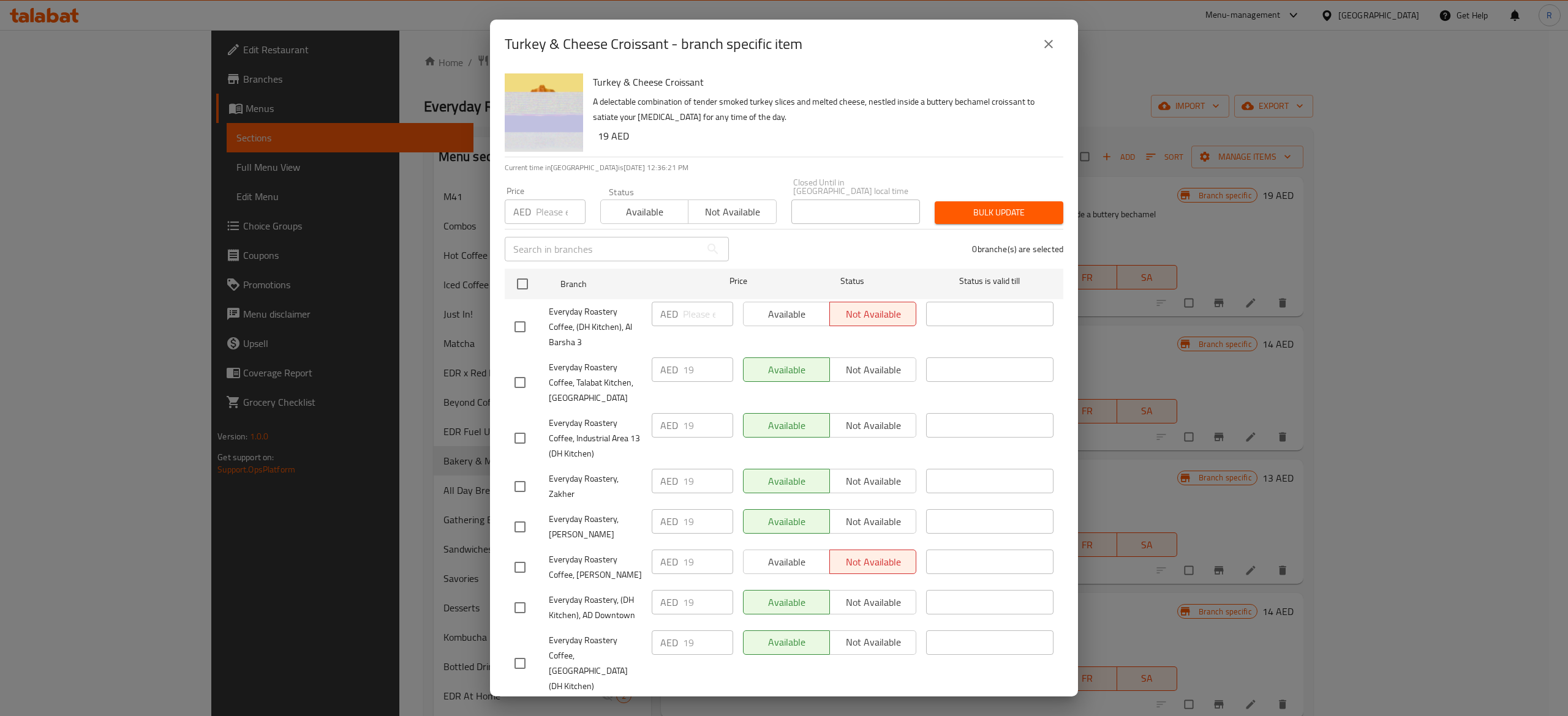
click at [523, 324] on input "checkbox" at bounding box center [519, 326] width 26 height 26
checkbox input "true"
click at [771, 328] on div "Available Not available" at bounding box center [830, 327] width 183 height 60
click at [771, 311] on span "Available" at bounding box center [787, 315] width 77 height 18
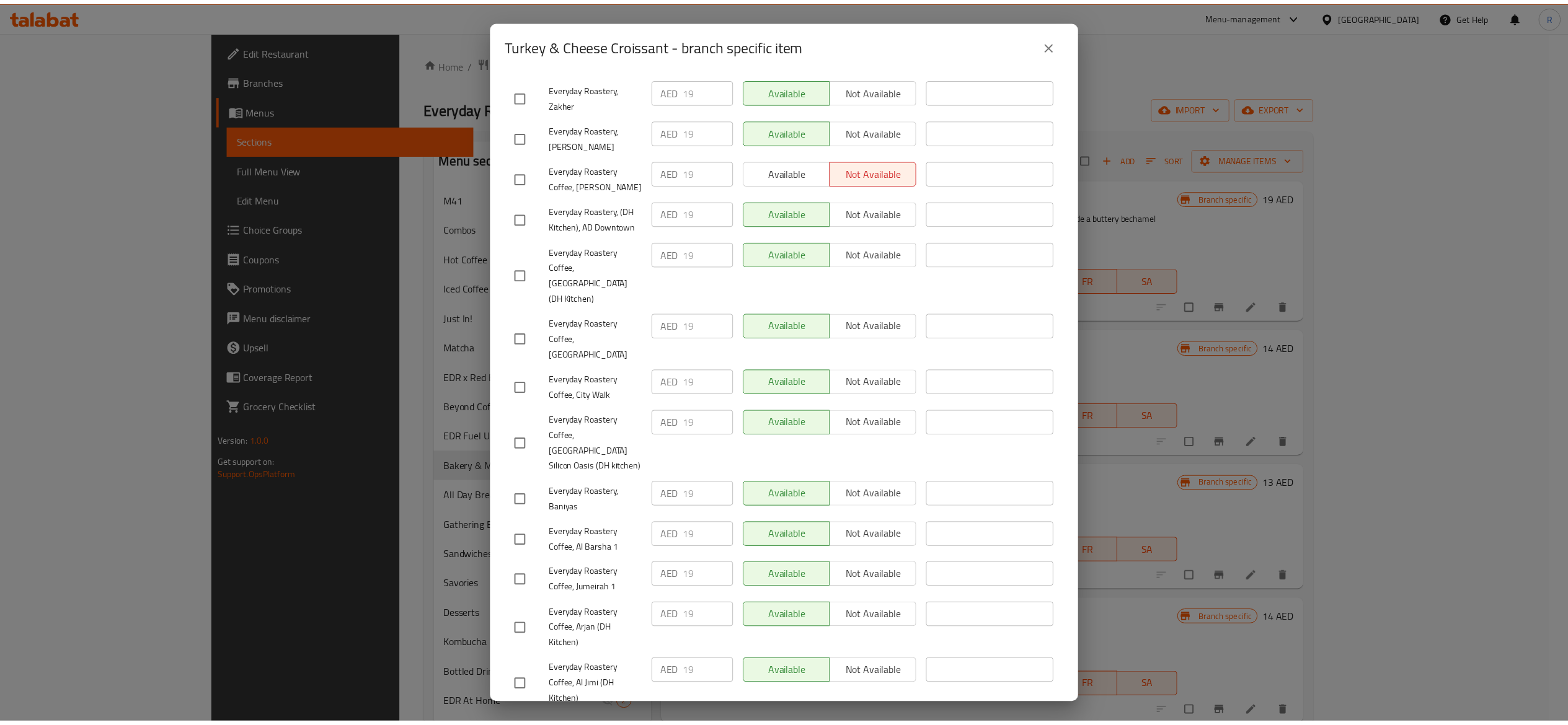
scroll to position [546, 0]
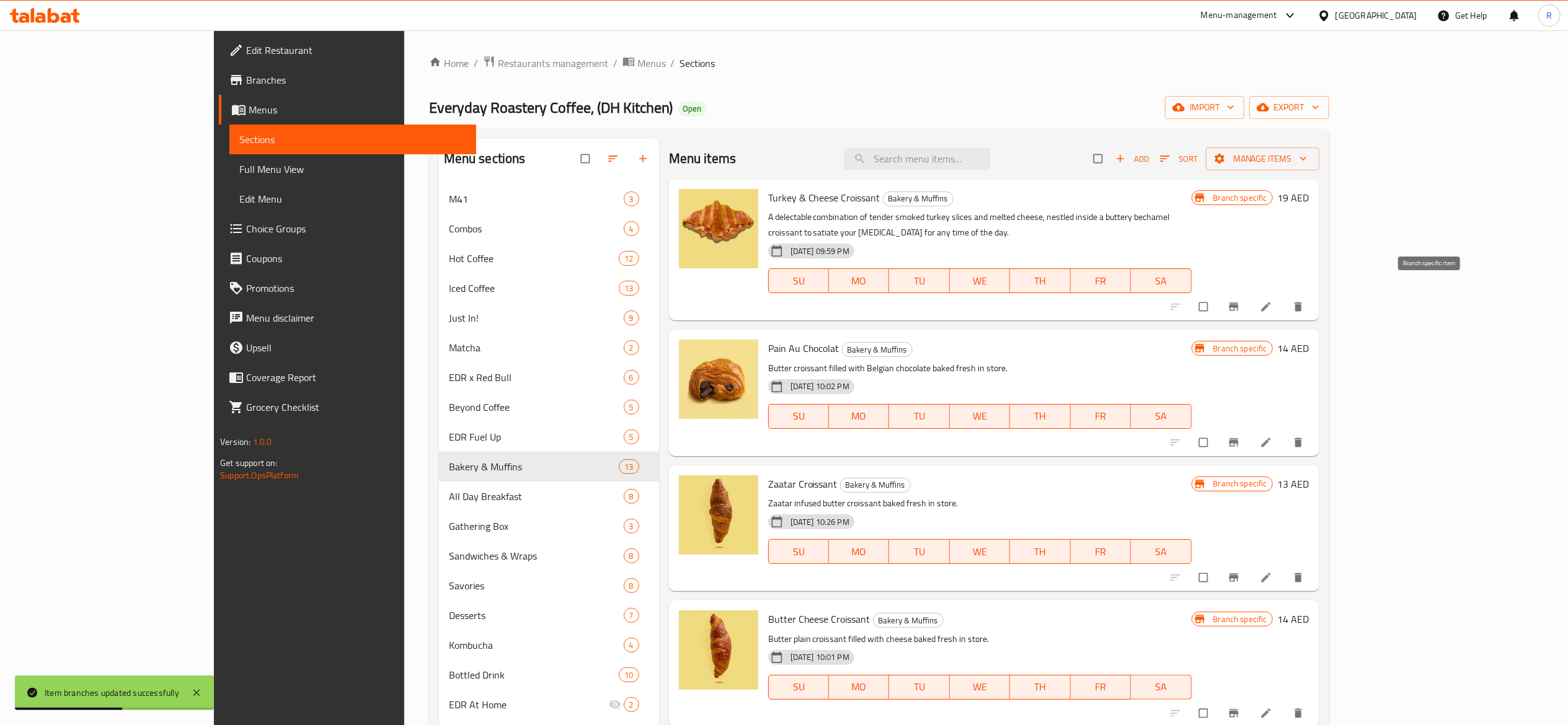
click at [1240, 301] on icon "Branch-specific-item" at bounding box center [1234, 307] width 13 height 13
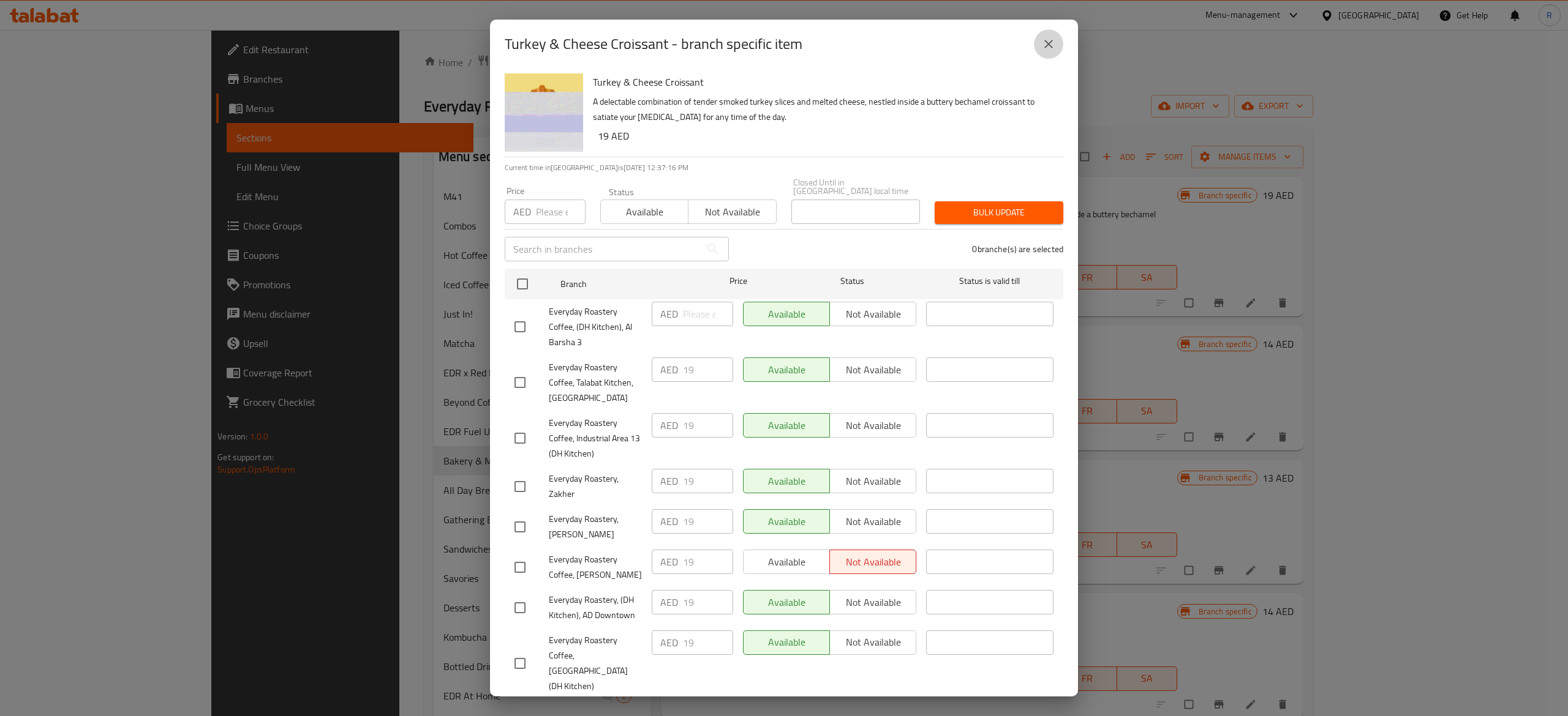
click at [1049, 44] on icon "close" at bounding box center [1049, 44] width 9 height 9
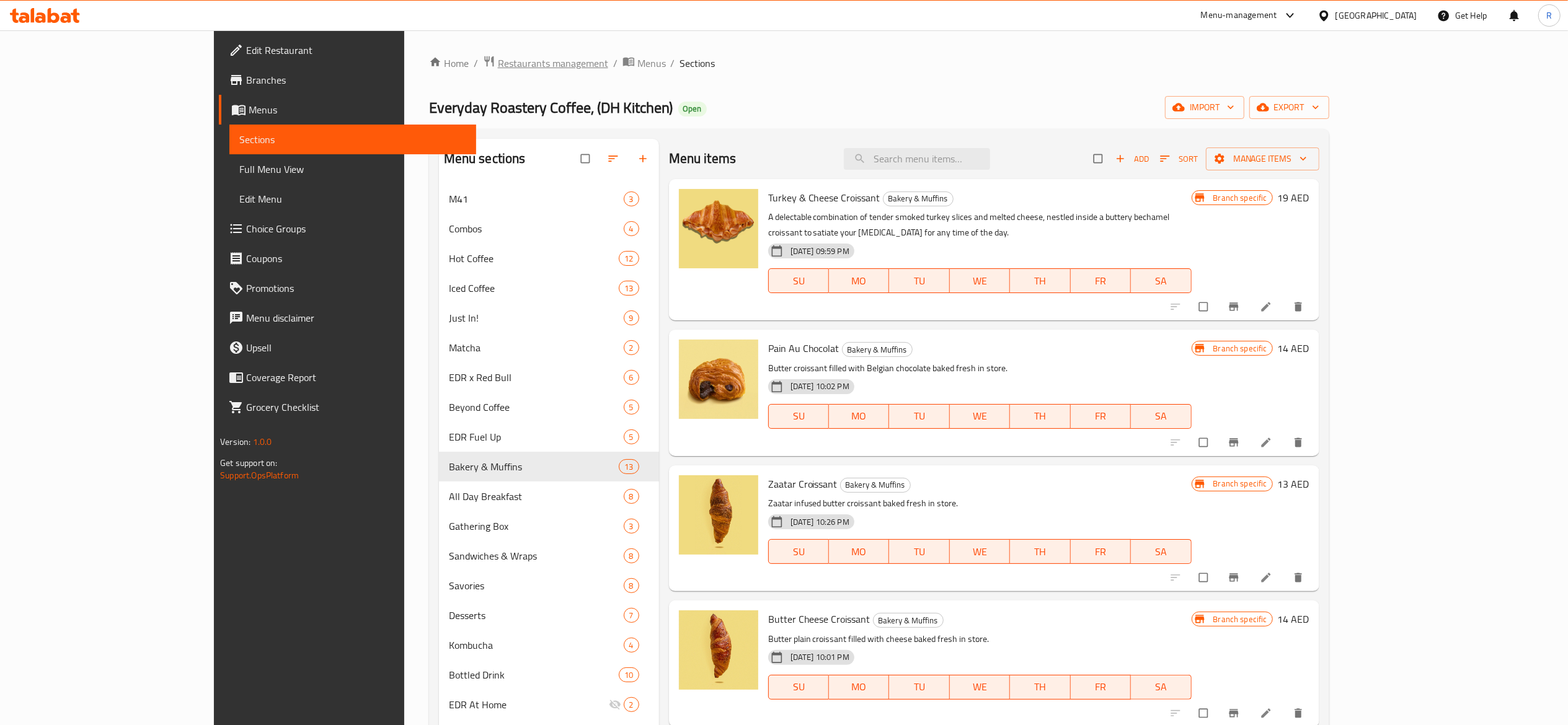
click at [498, 61] on span "Restaurants management" at bounding box center [553, 63] width 110 height 15
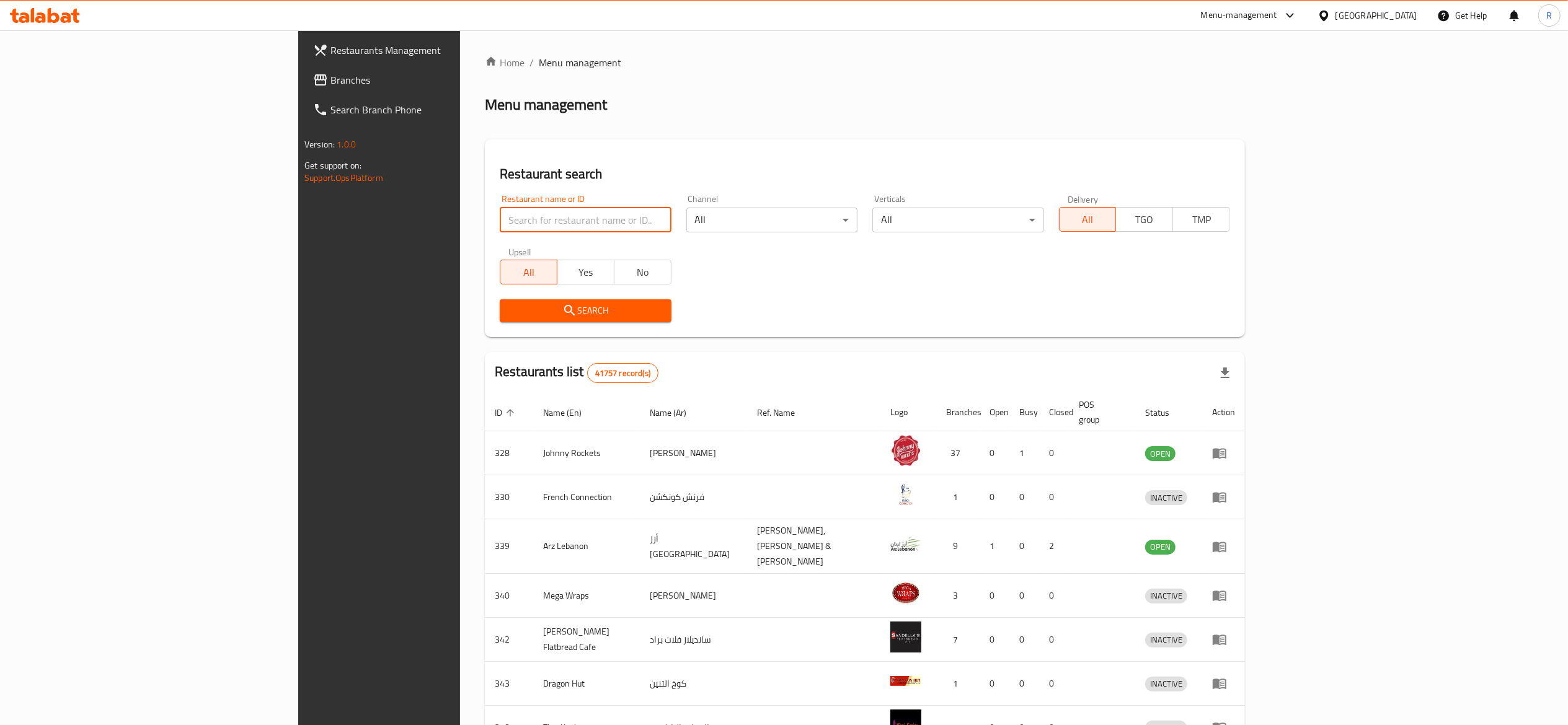
click at [500, 208] on input "search" at bounding box center [585, 219] width 171 height 25
type input "everyday roastery"
click button "Search" at bounding box center [585, 310] width 171 height 23
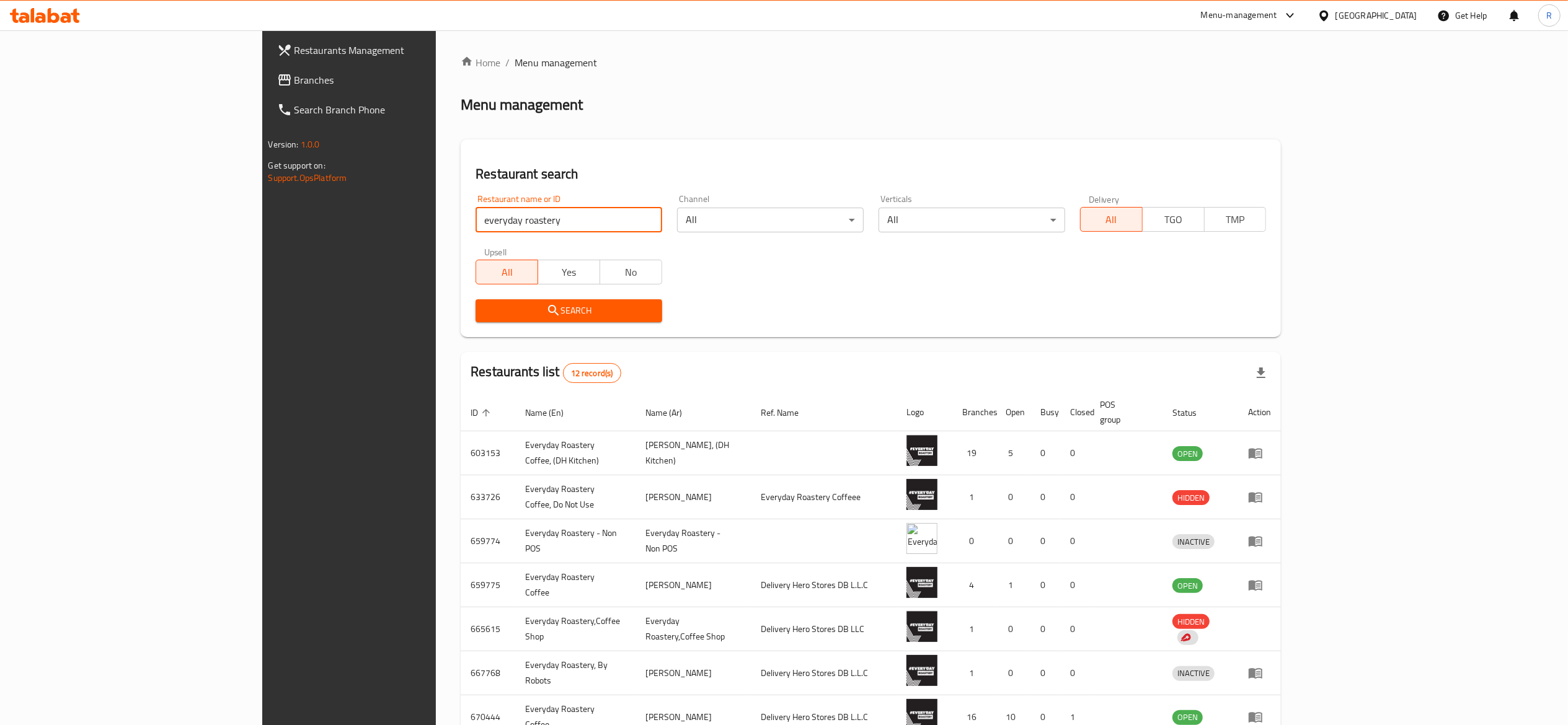
scroll to position [117, 0]
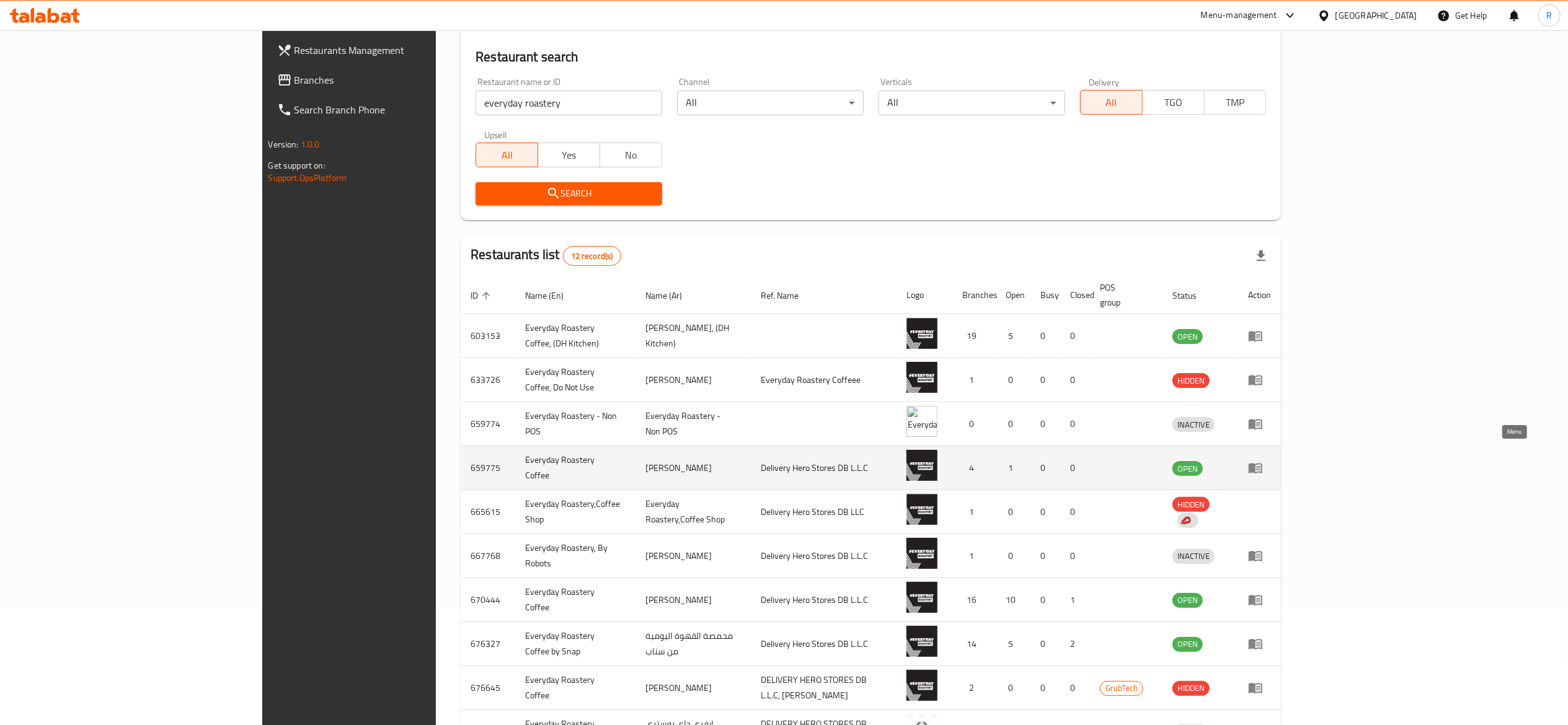
click at [1263, 461] on icon "enhanced table" at bounding box center [1255, 468] width 15 height 15
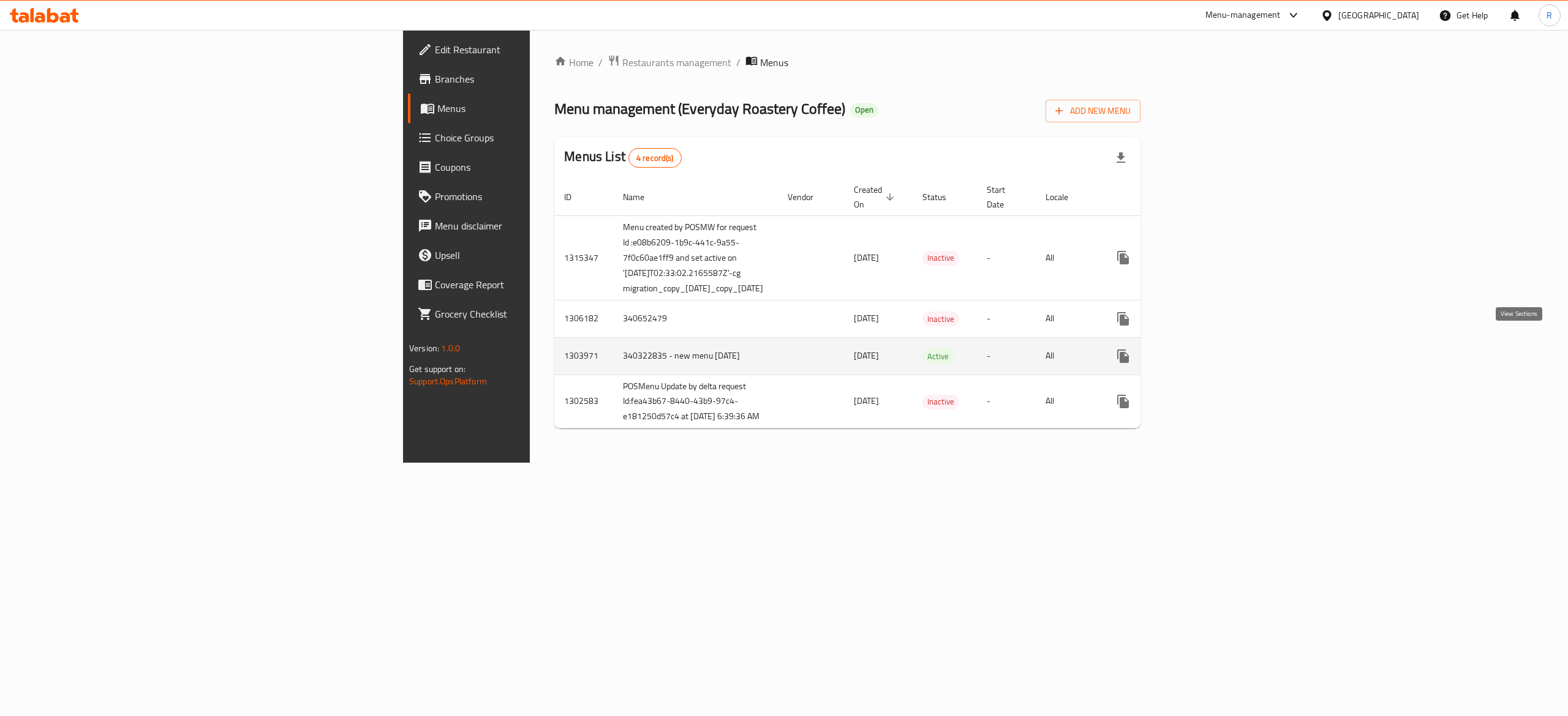
click at [1219, 349] on icon "enhanced table" at bounding box center [1211, 357] width 15 height 15
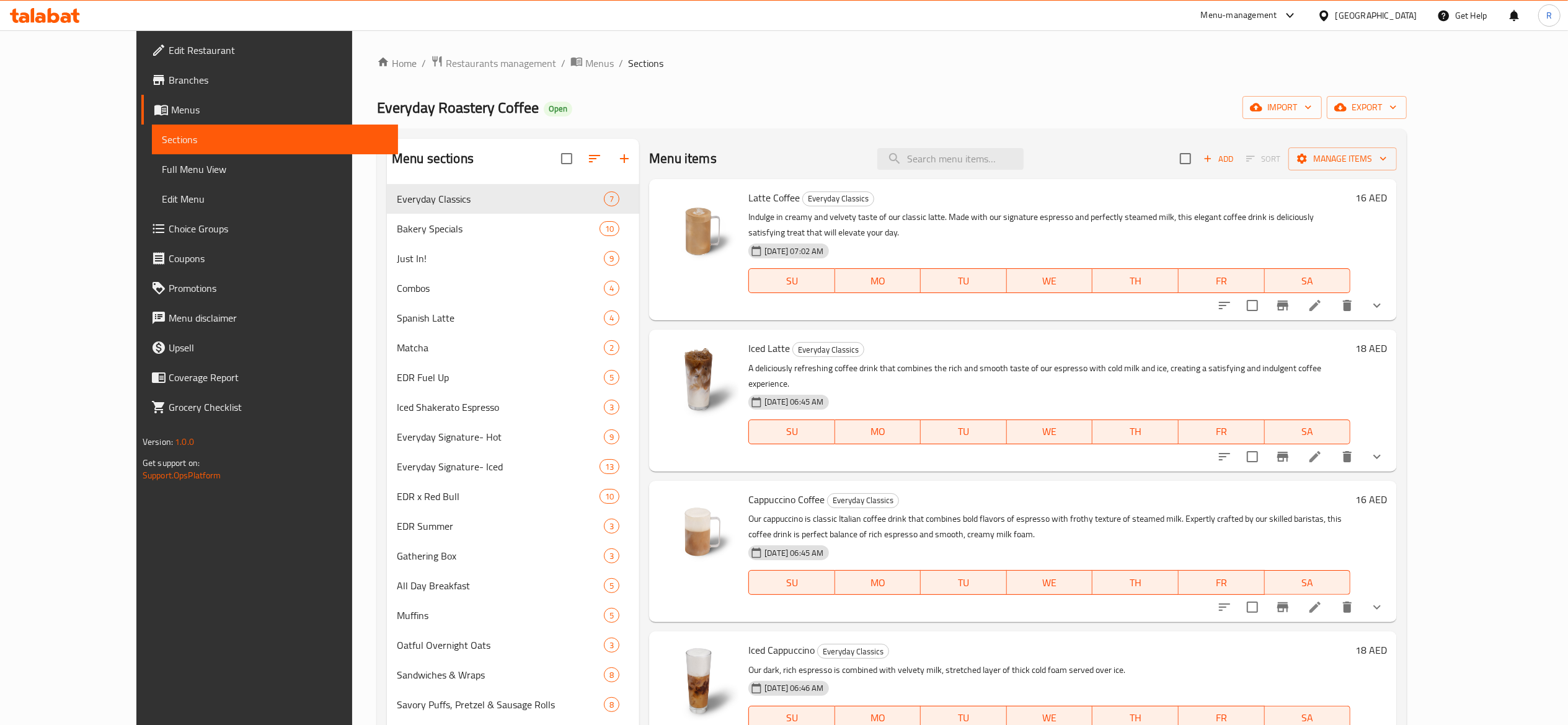
click at [1323, 600] on icon at bounding box center [1315, 608] width 15 height 15
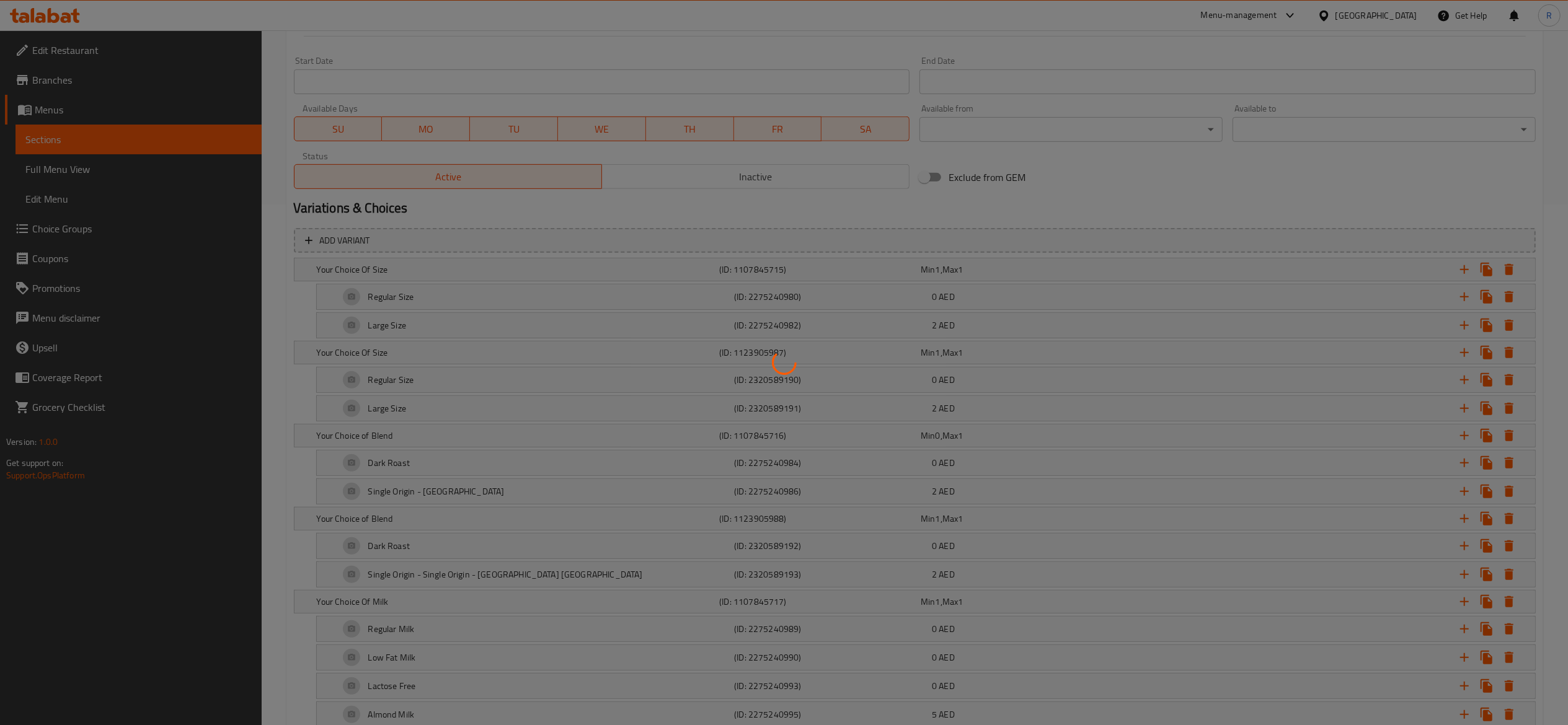
scroll to position [544, 0]
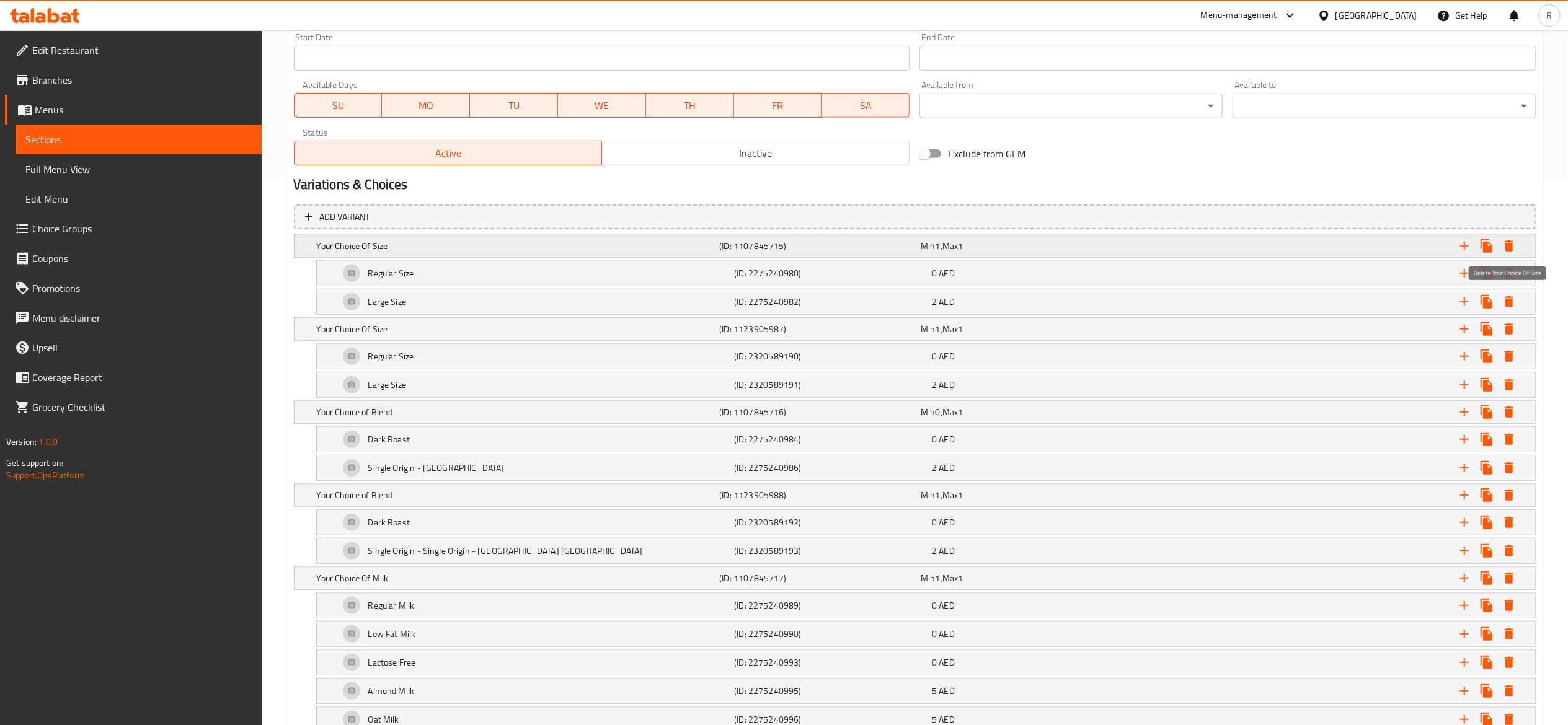
click at [1509, 245] on icon "Expand" at bounding box center [1509, 245] width 9 height 11
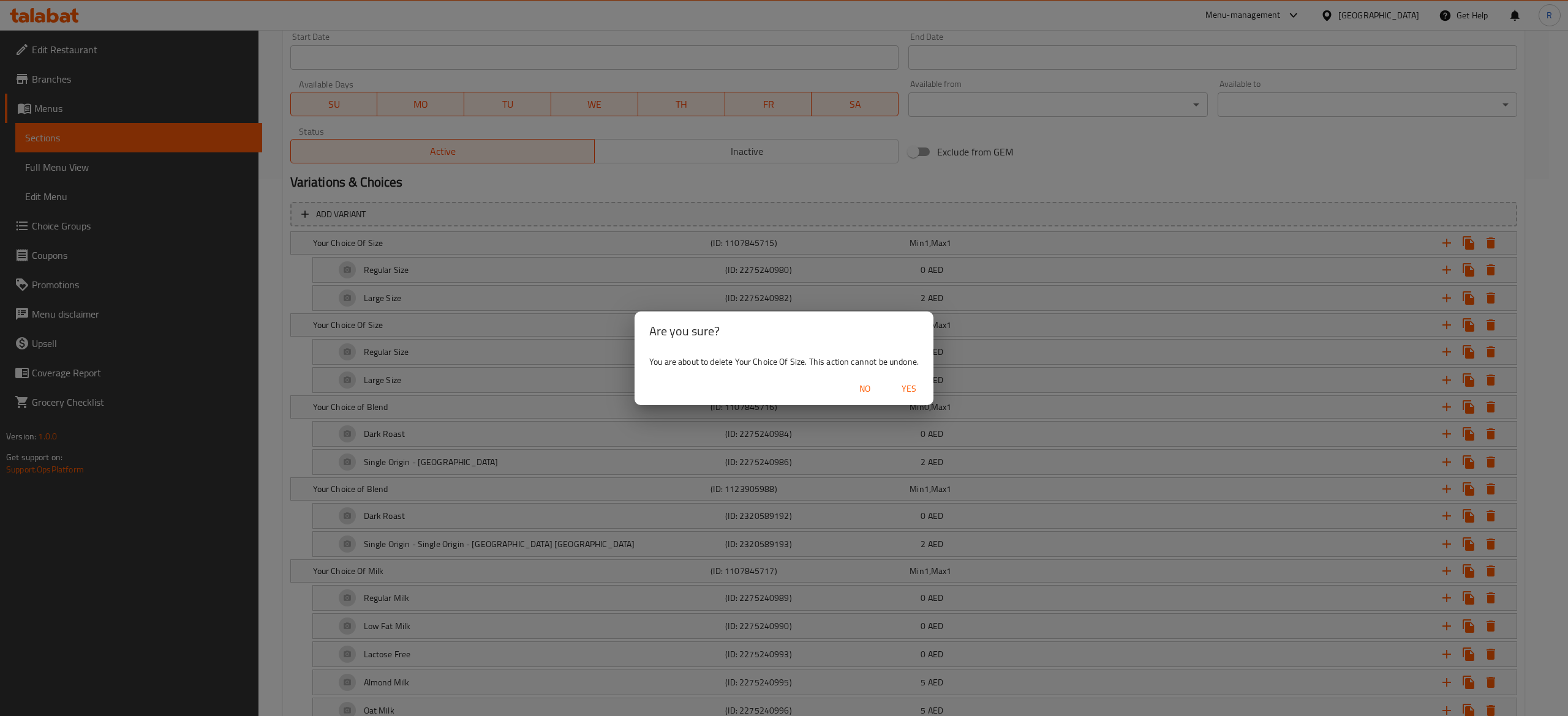
click at [909, 387] on span "Yes" at bounding box center [909, 389] width 29 height 15
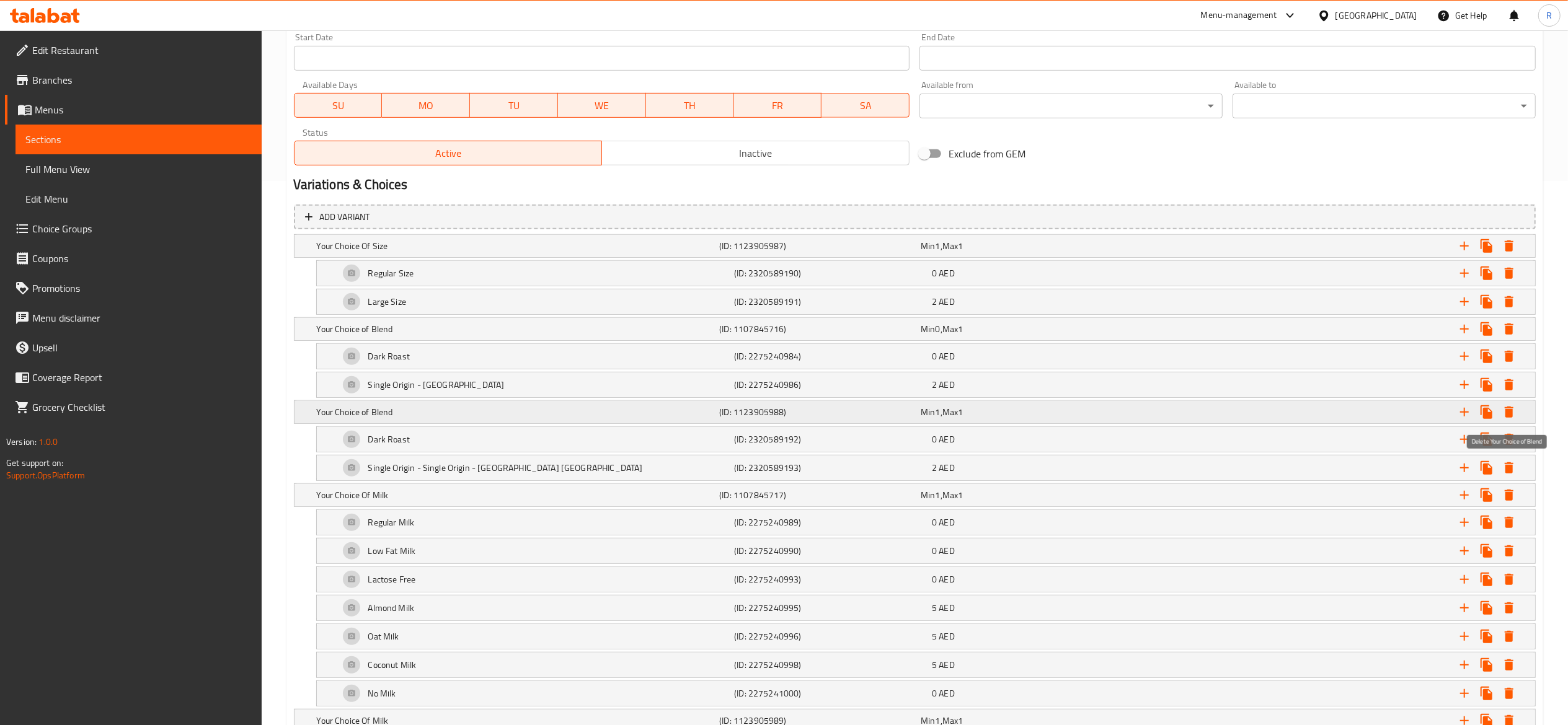
click at [1508, 409] on icon "Expand" at bounding box center [1509, 412] width 9 height 11
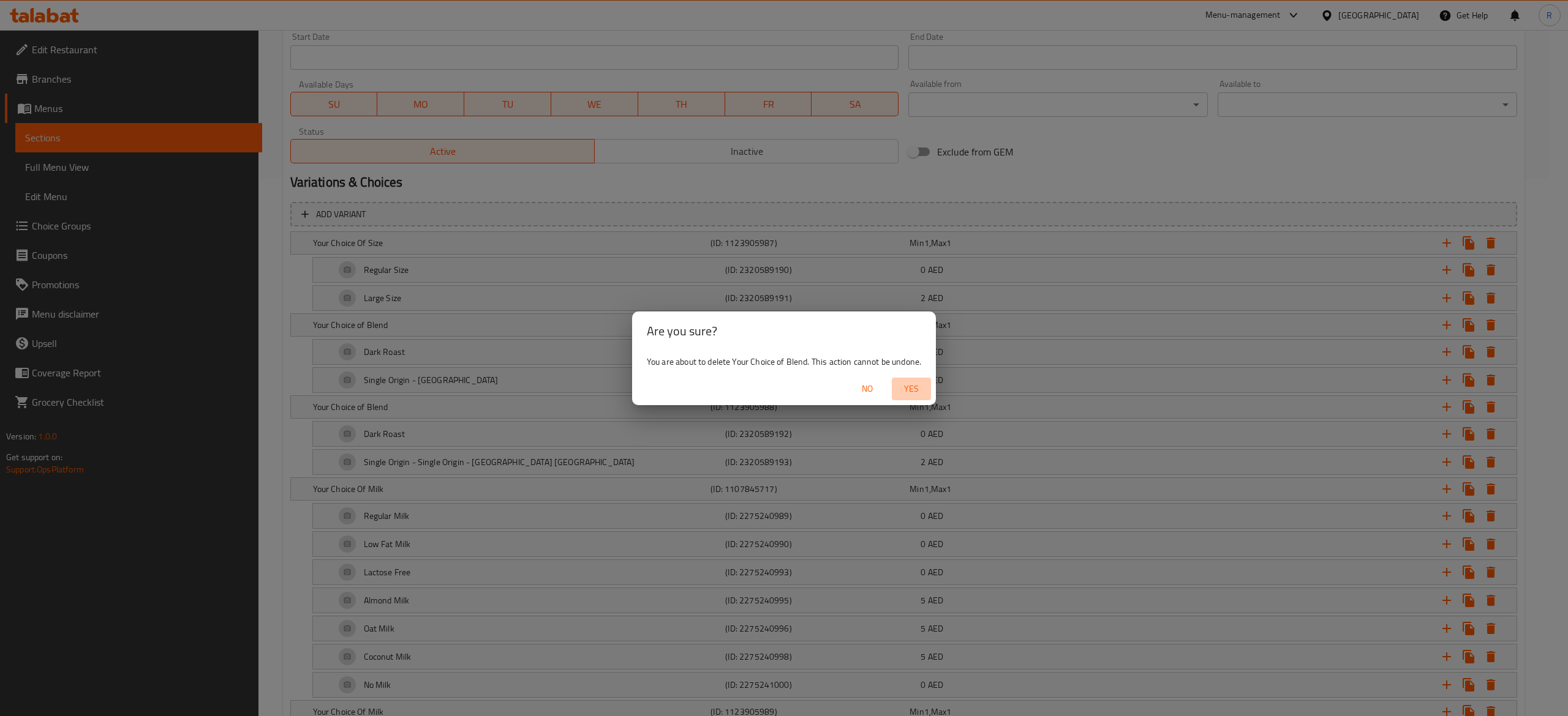
click at [914, 385] on span "Yes" at bounding box center [911, 389] width 29 height 15
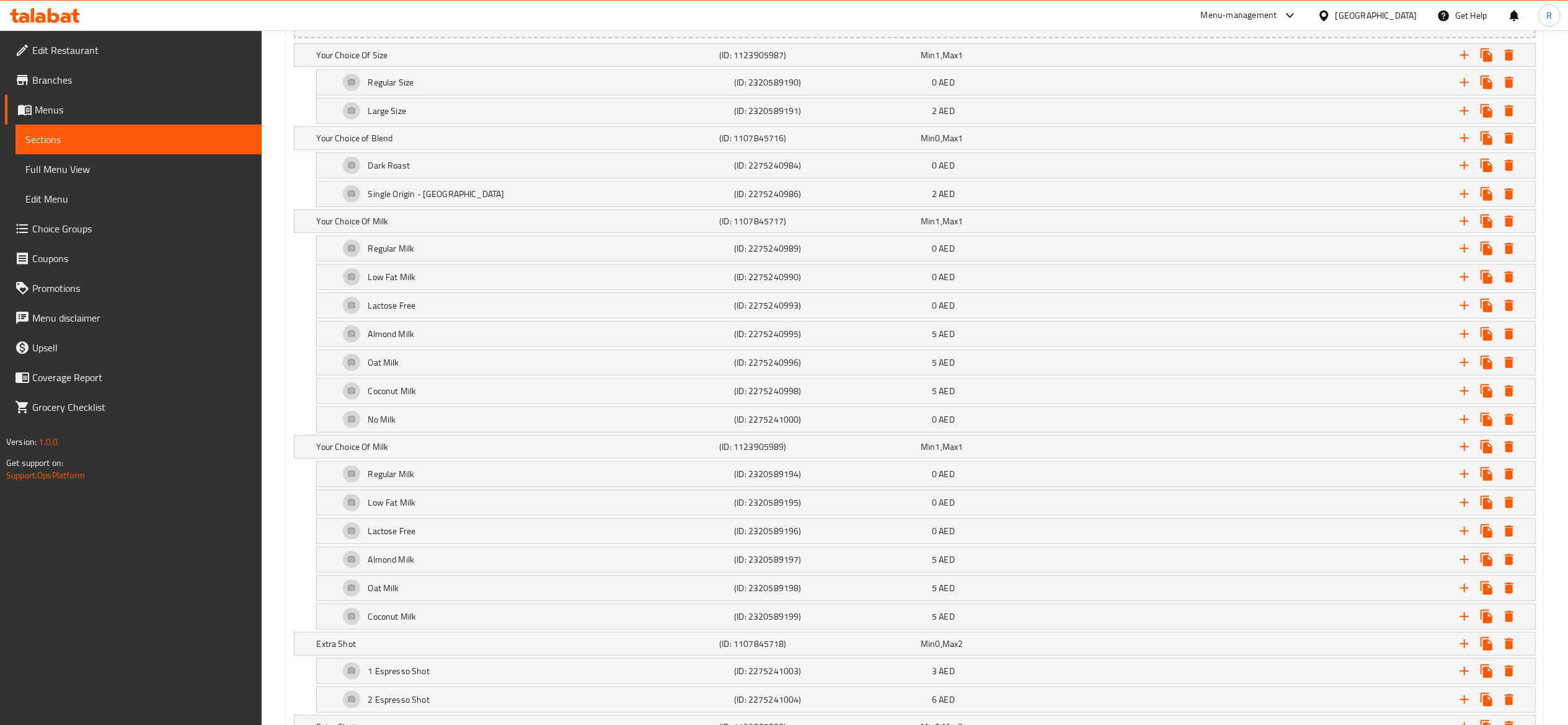
scroll to position [729, 0]
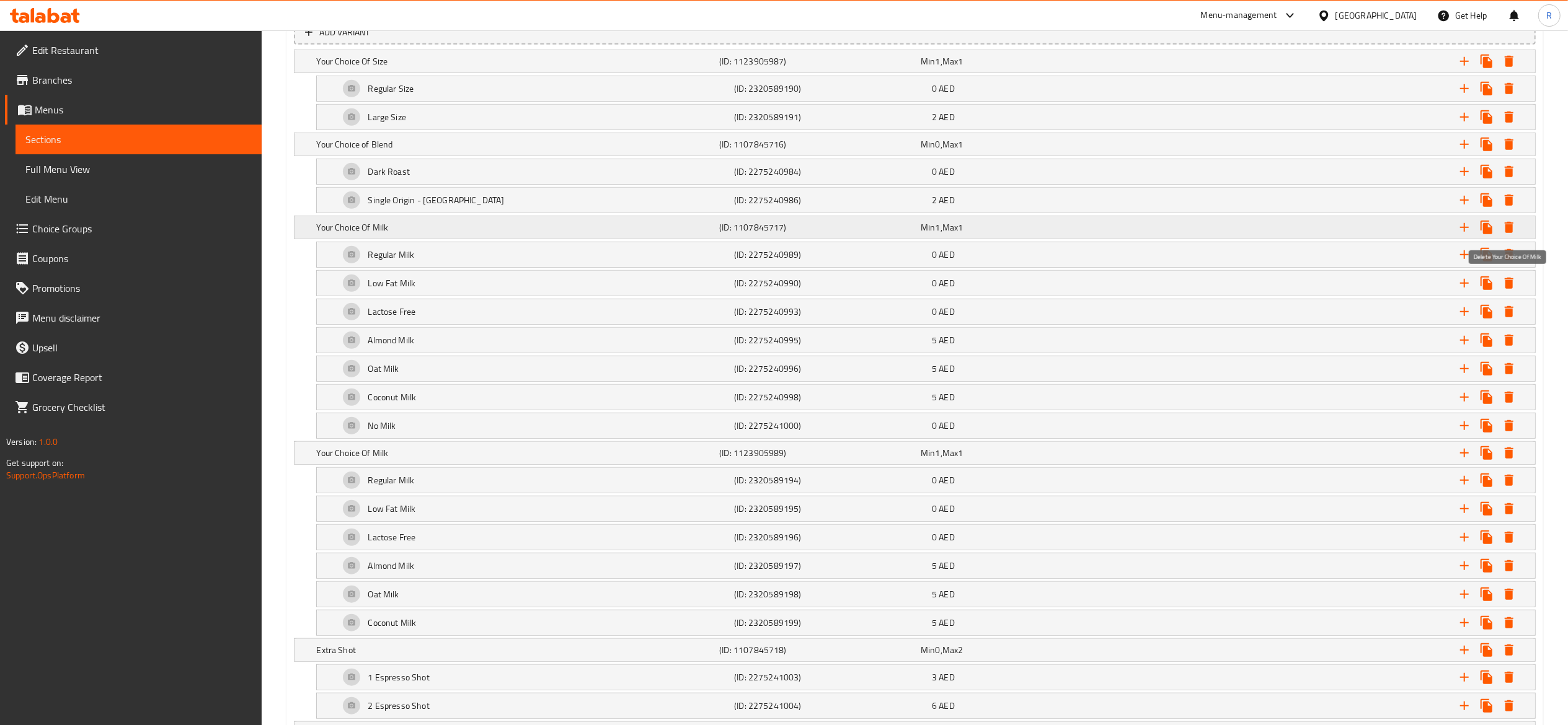
click at [1505, 232] on icon "Expand" at bounding box center [1509, 227] width 9 height 11
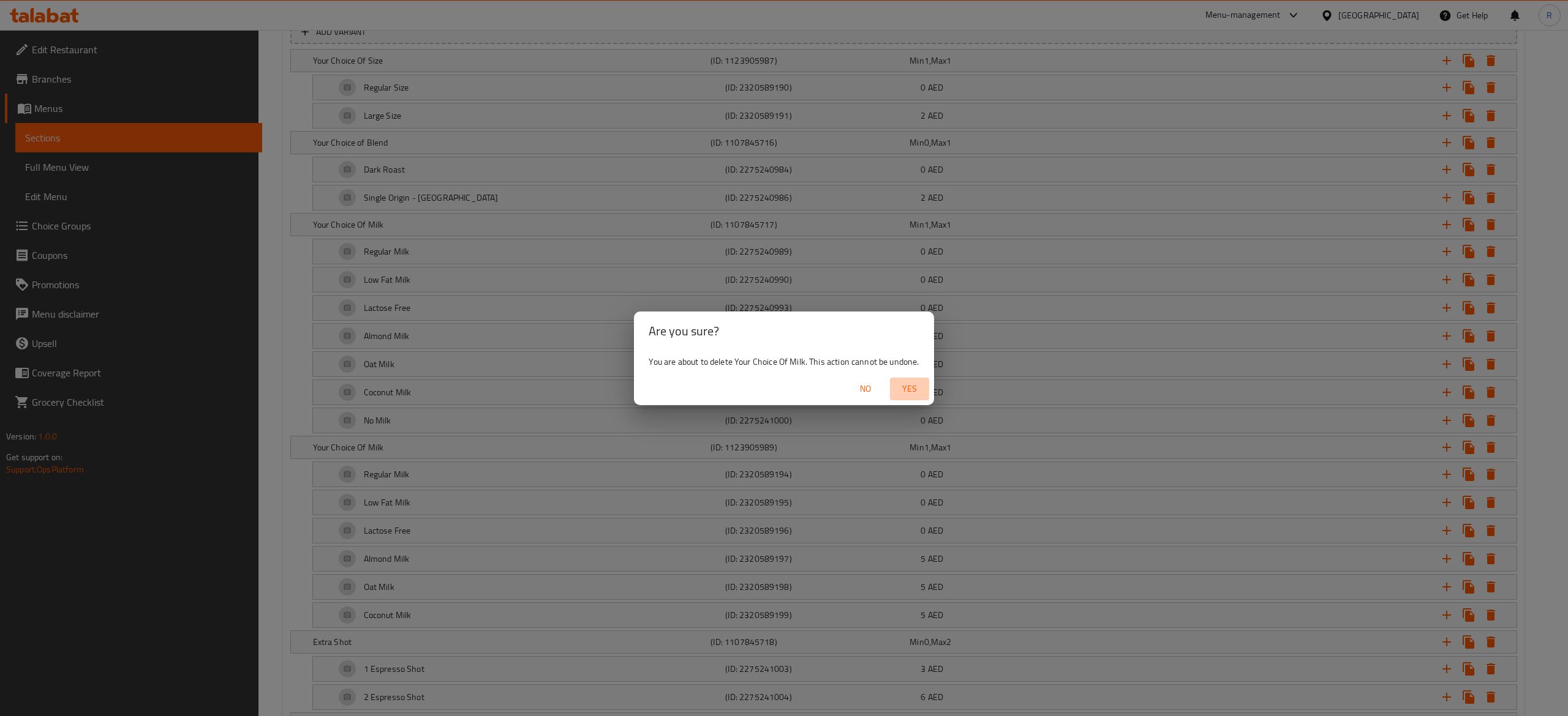
click at [910, 382] on span "Yes" at bounding box center [909, 389] width 29 height 15
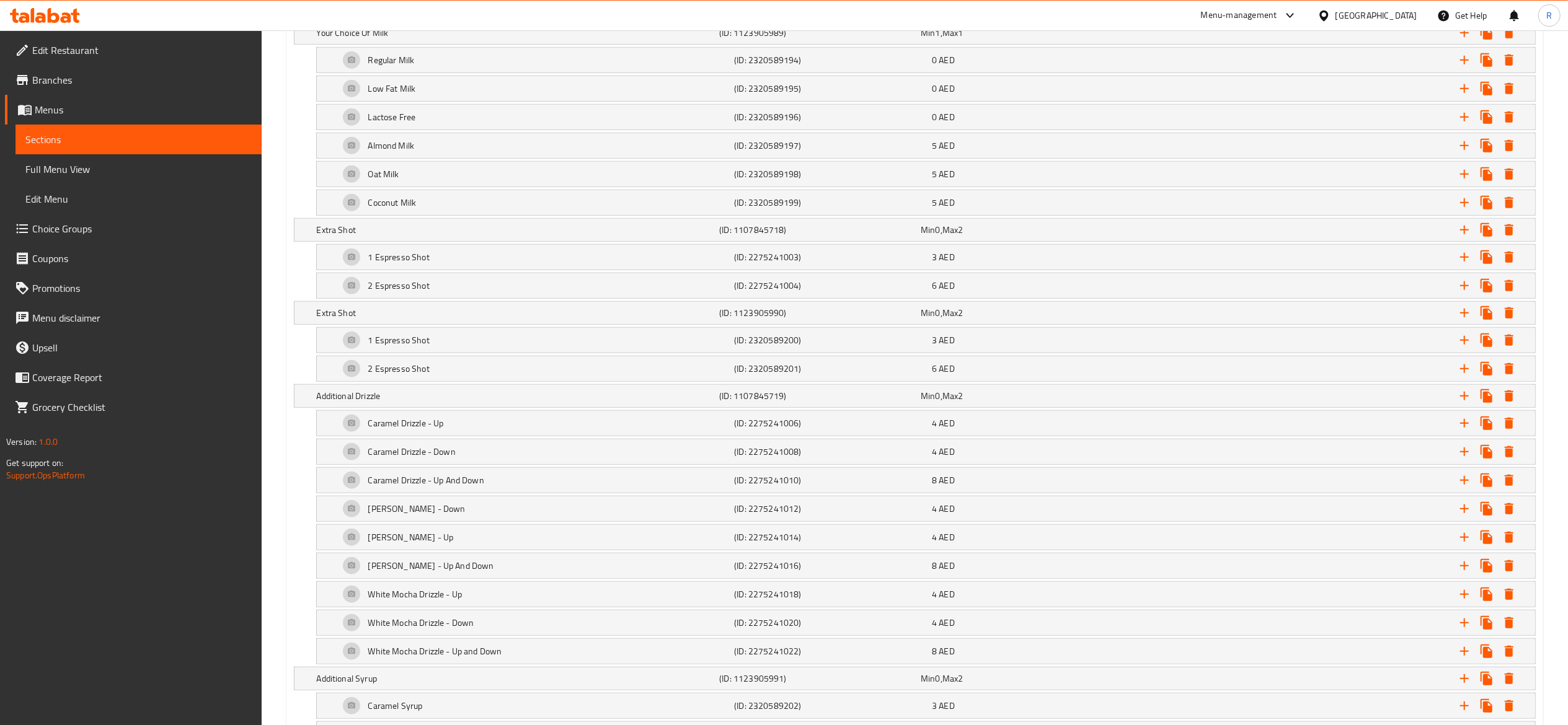
scroll to position [927, 0]
click at [1508, 232] on icon "Expand" at bounding box center [1509, 226] width 9 height 11
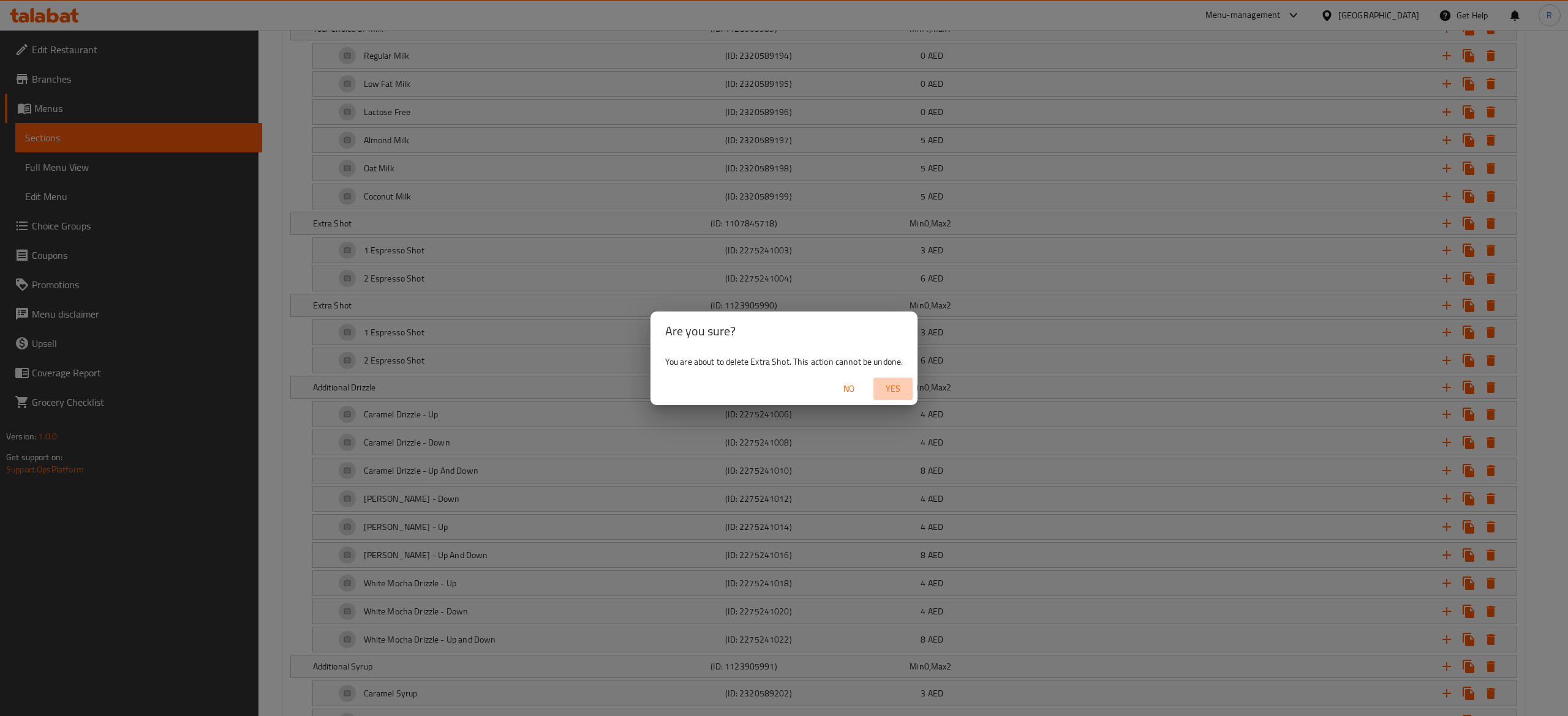
click at [897, 383] on span "Yes" at bounding box center [893, 389] width 29 height 15
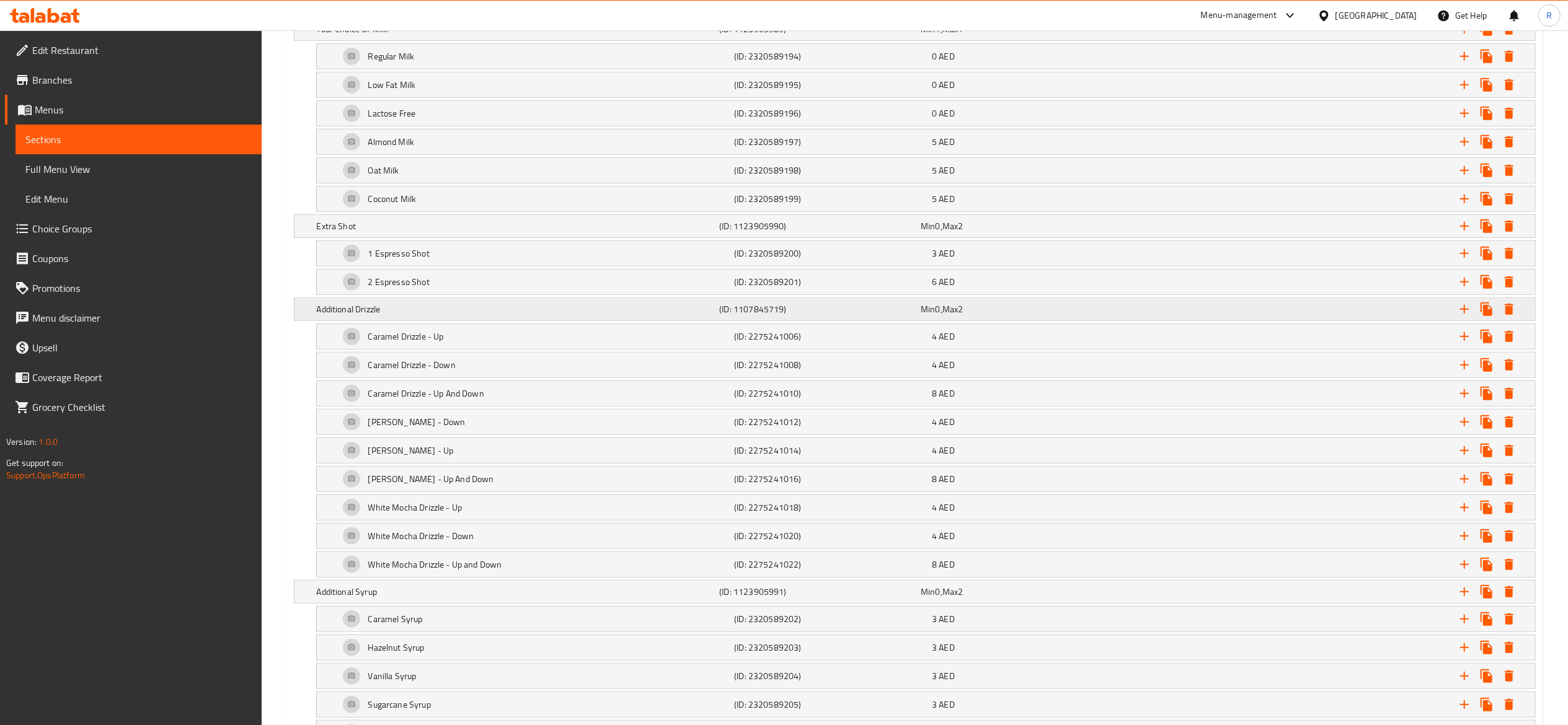
click at [1521, 317] on div "Expand" at bounding box center [1321, 309] width 403 height 28
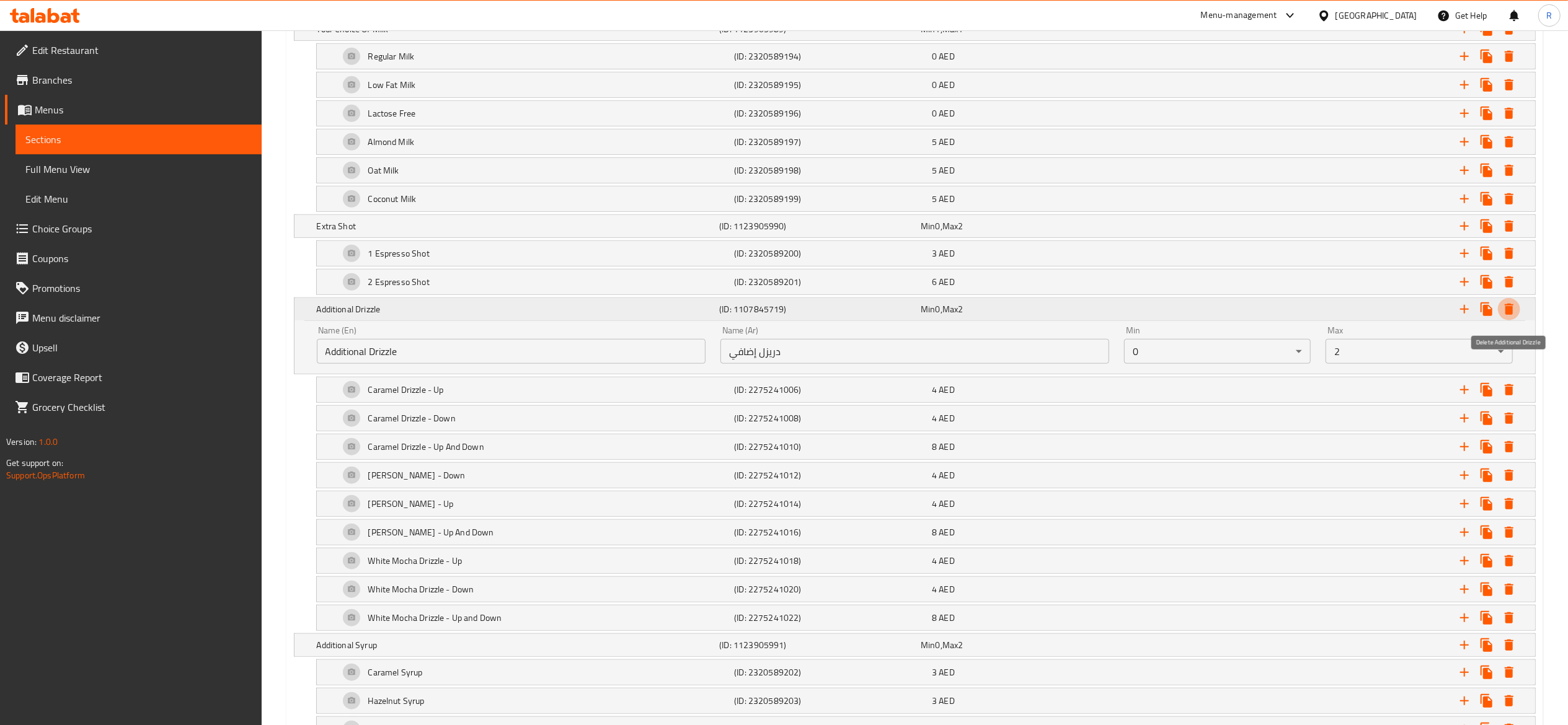
click at [1504, 317] on icon "Expand" at bounding box center [1509, 310] width 15 height 15
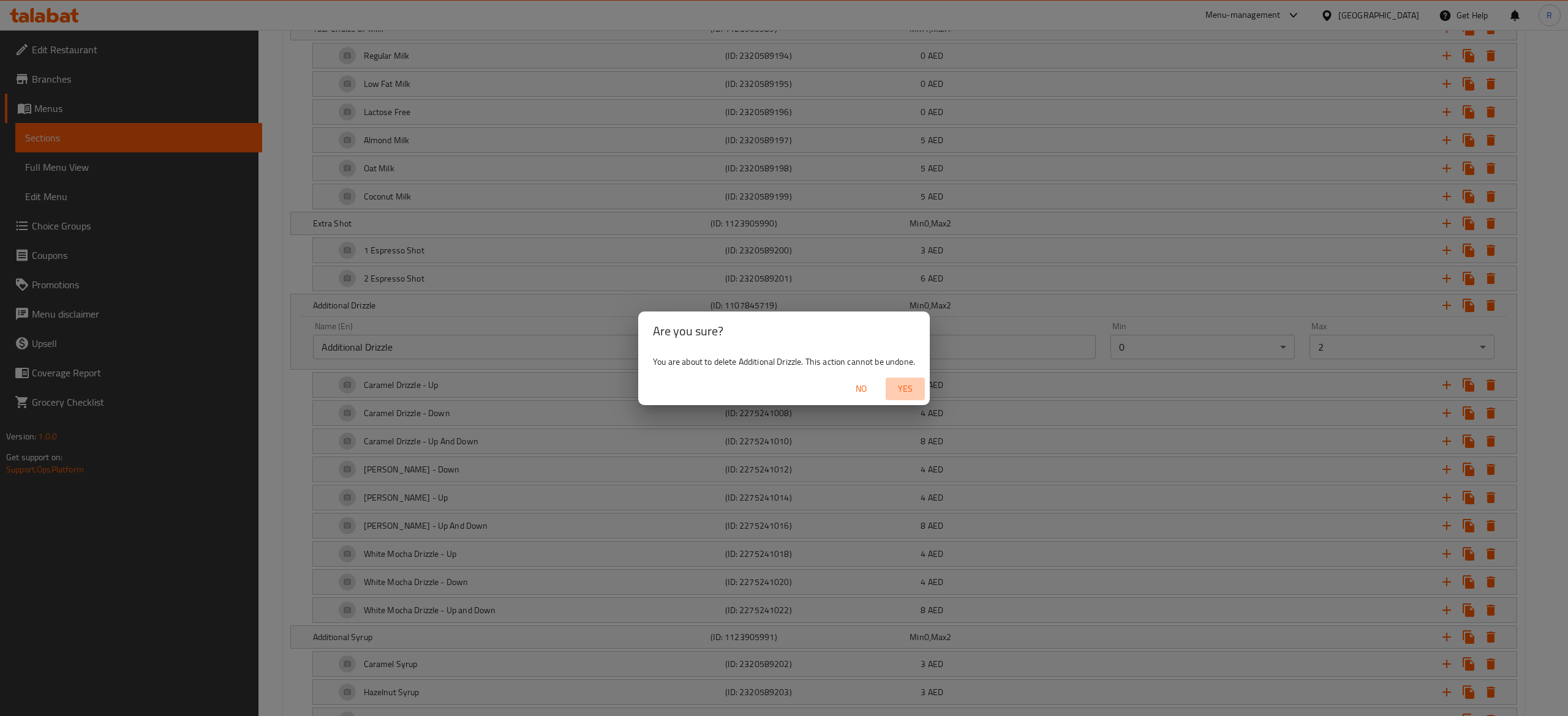
click at [911, 382] on span "Yes" at bounding box center [905, 389] width 29 height 15
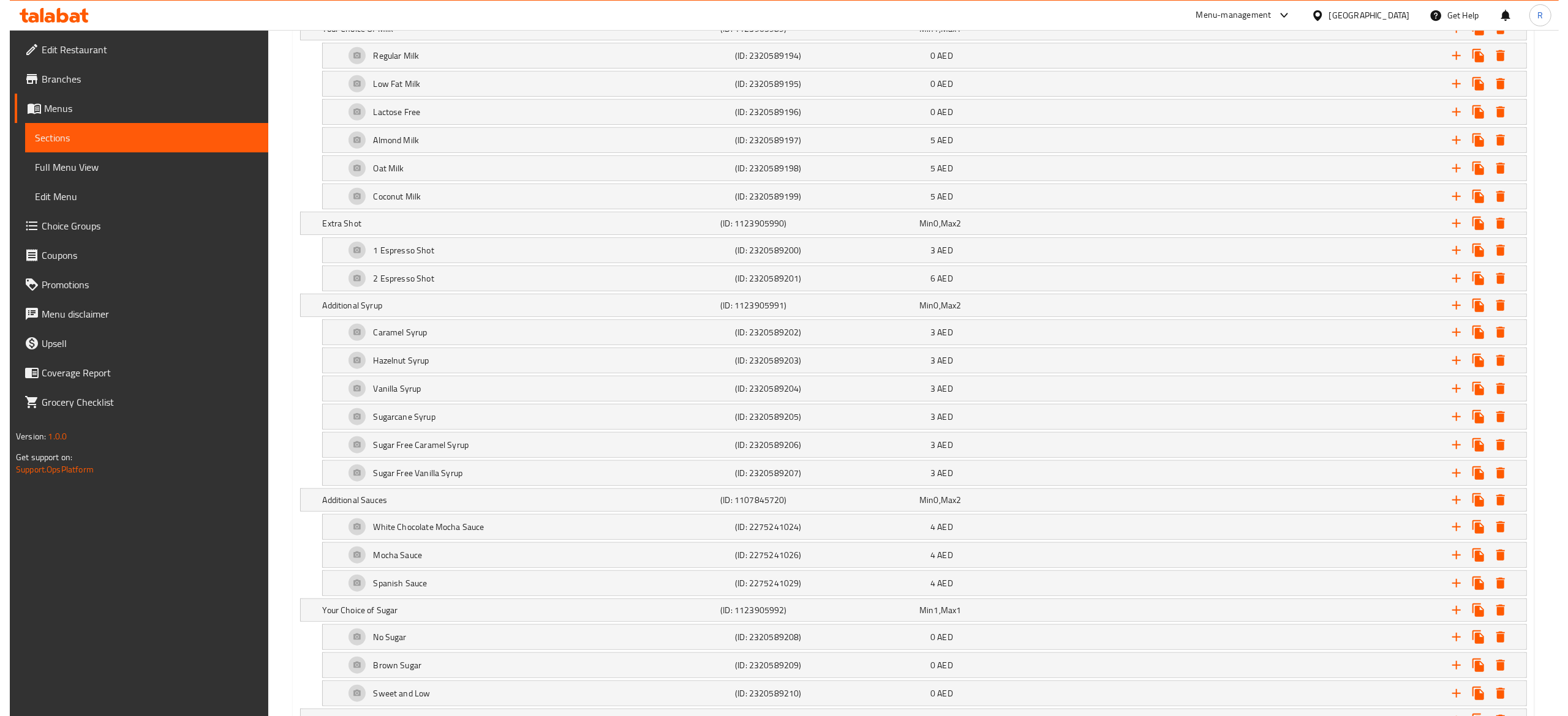
scroll to position [1304, 0]
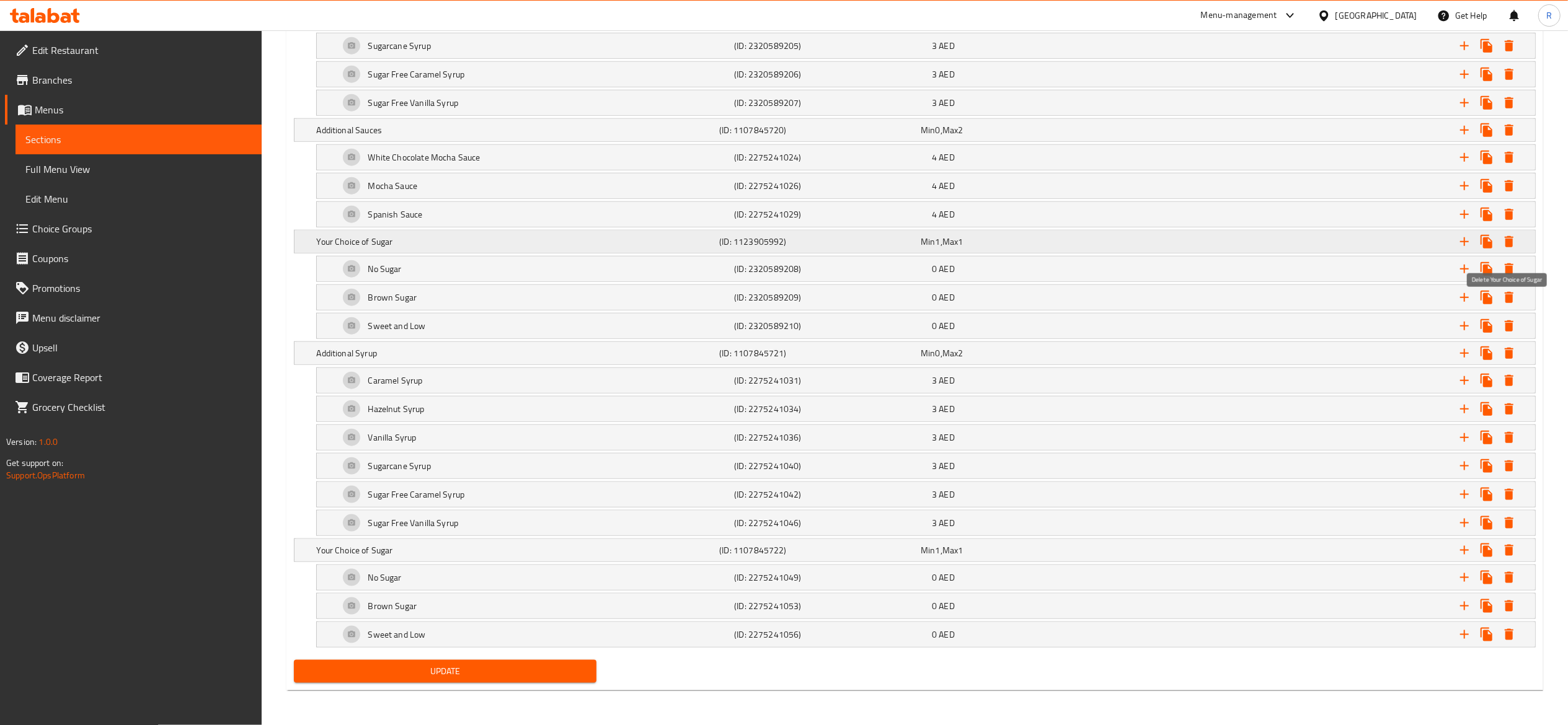
click at [1511, 237] on icon "Expand" at bounding box center [1509, 242] width 9 height 11
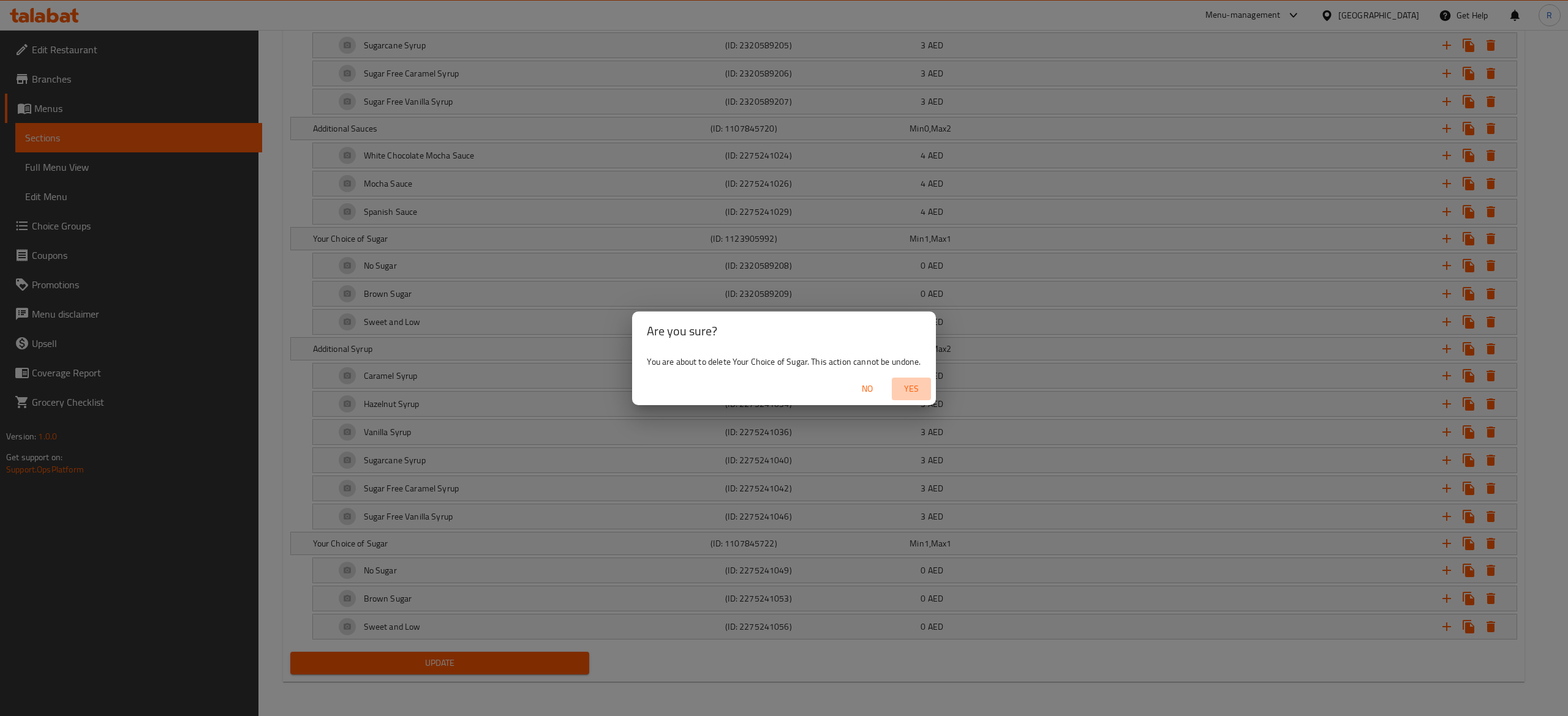
click at [910, 386] on span "Yes" at bounding box center [911, 389] width 29 height 15
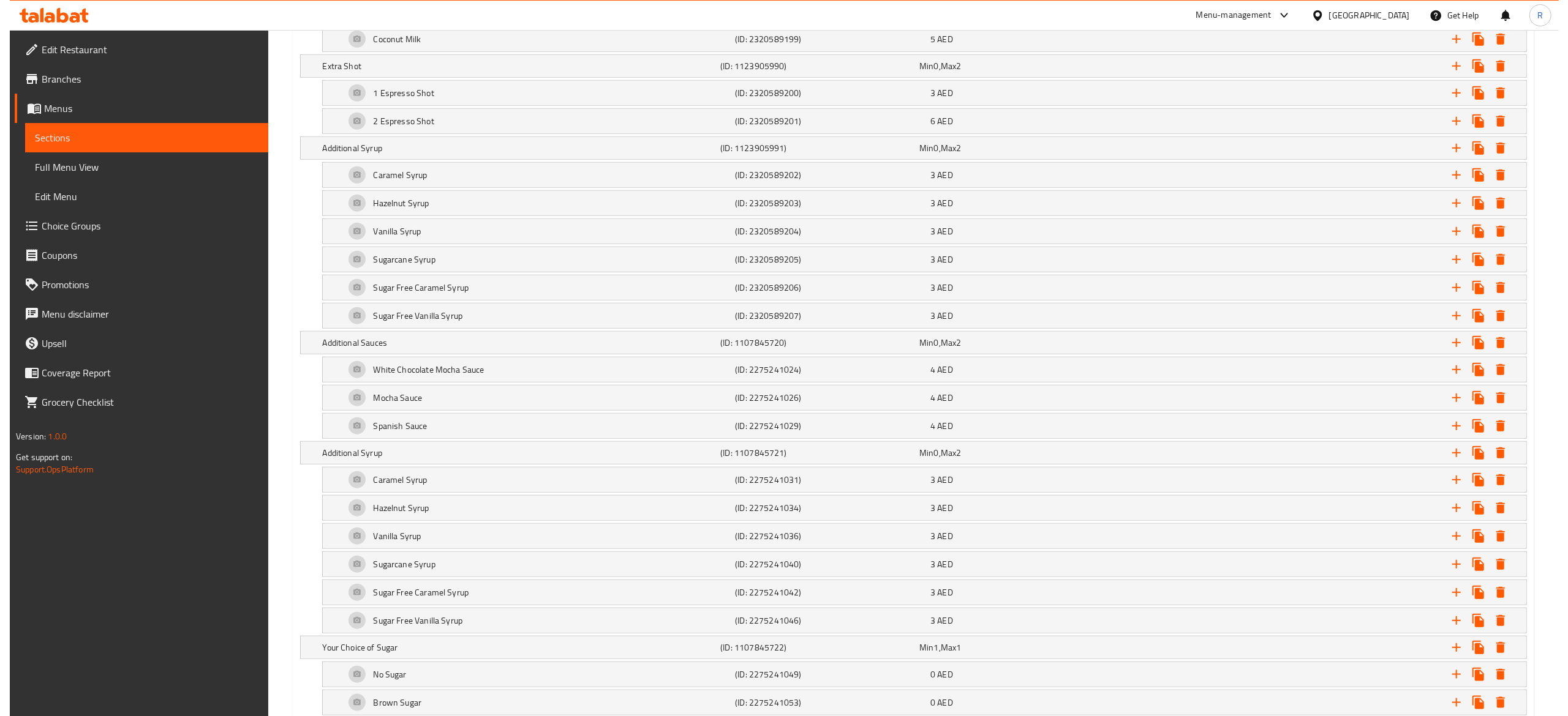
scroll to position [1071, 0]
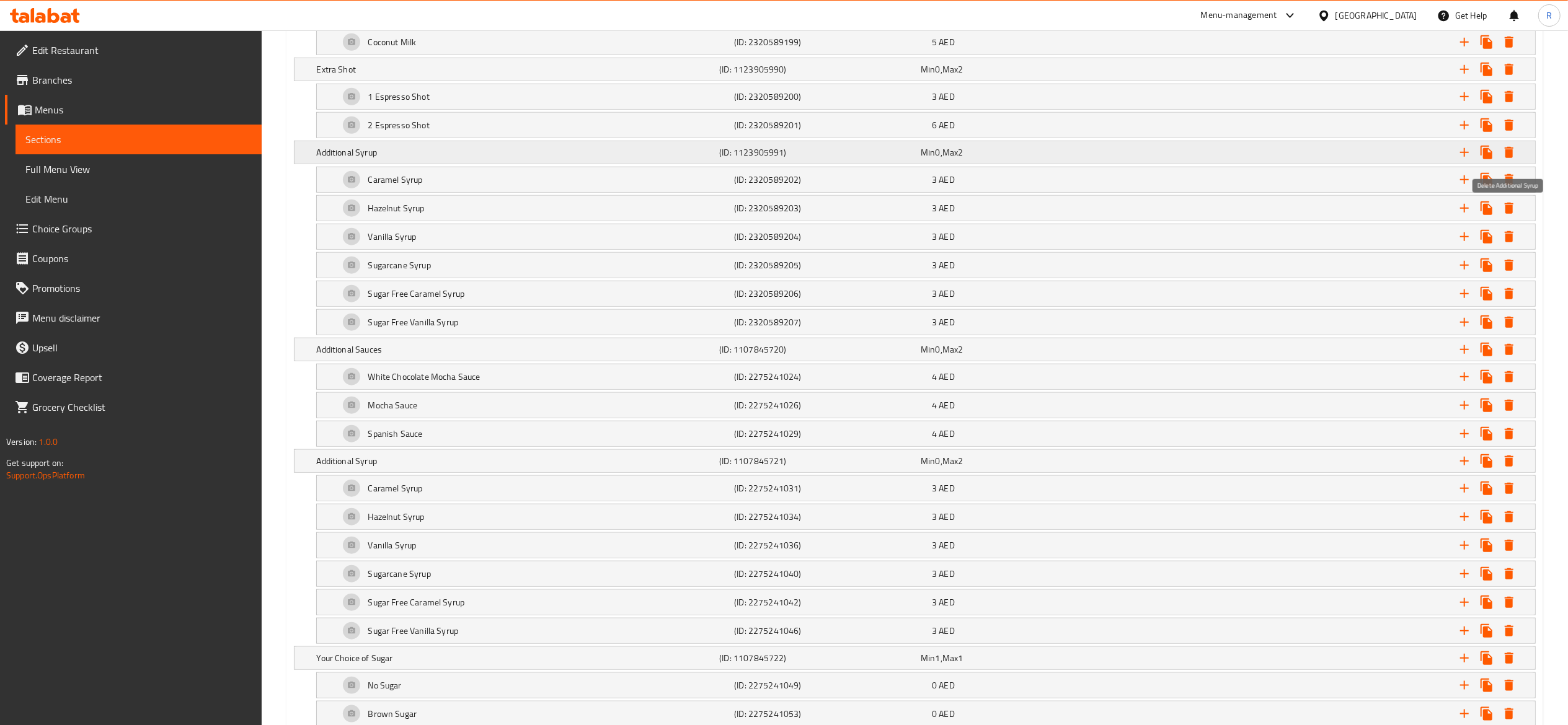
click at [1511, 158] on icon "Expand" at bounding box center [1509, 152] width 9 height 11
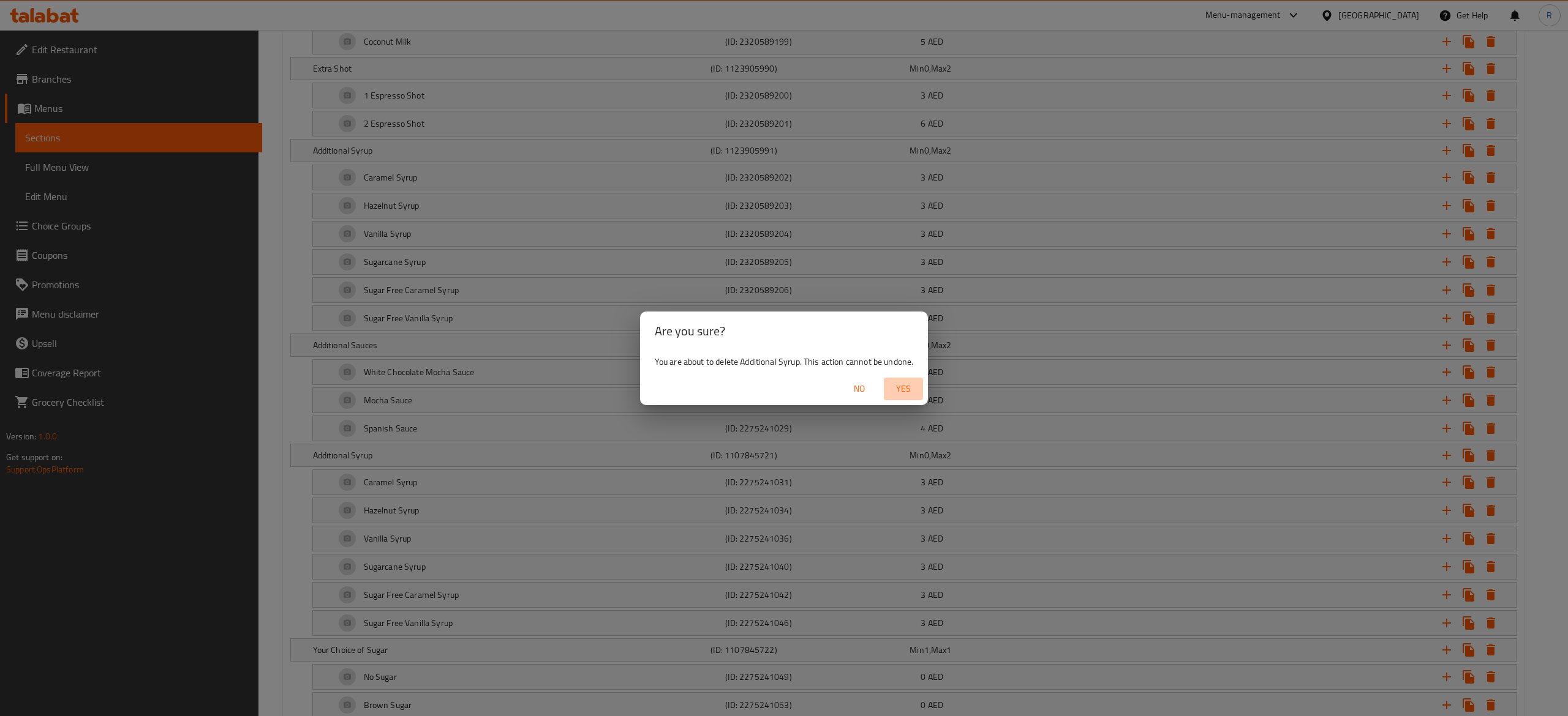
click at [901, 386] on span "Yes" at bounding box center [903, 389] width 29 height 15
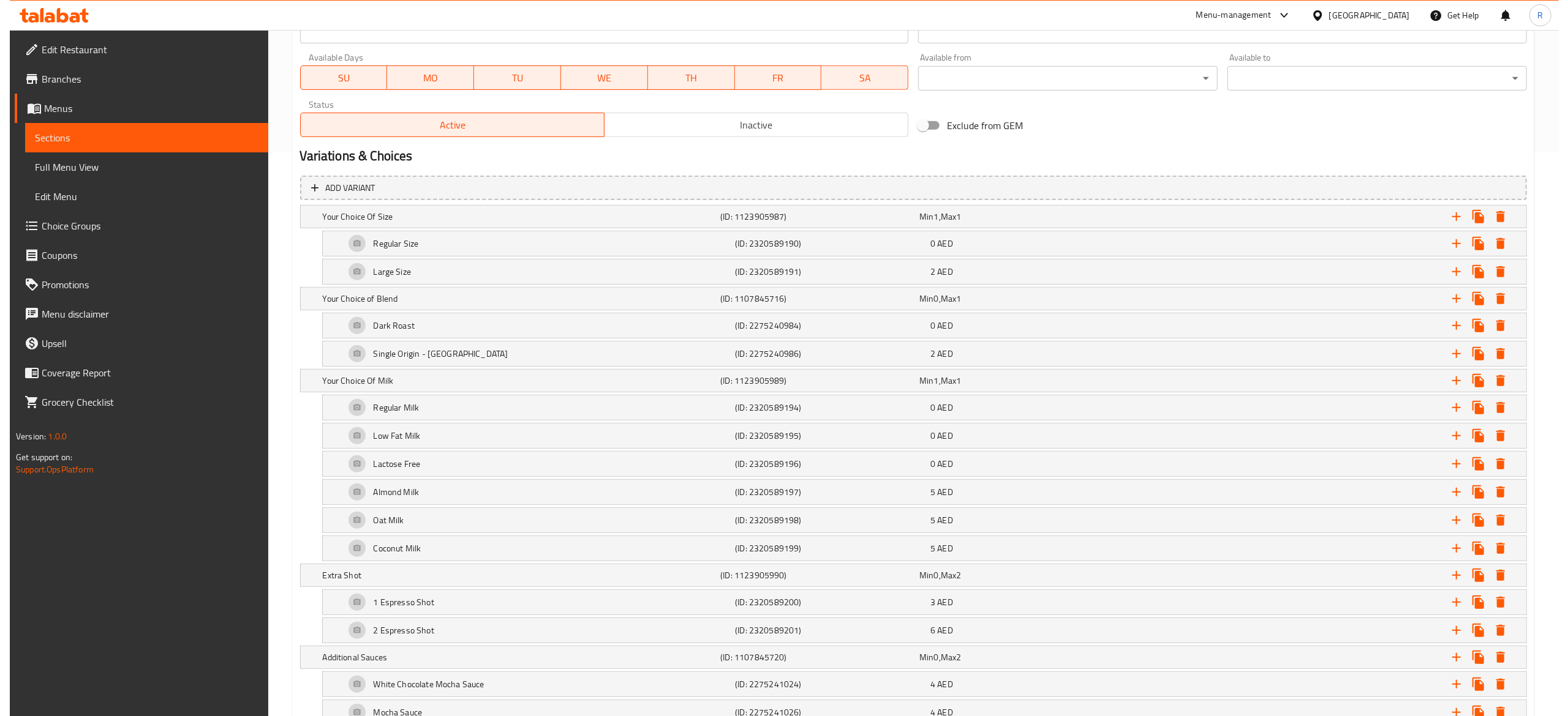
scroll to position [561, 0]
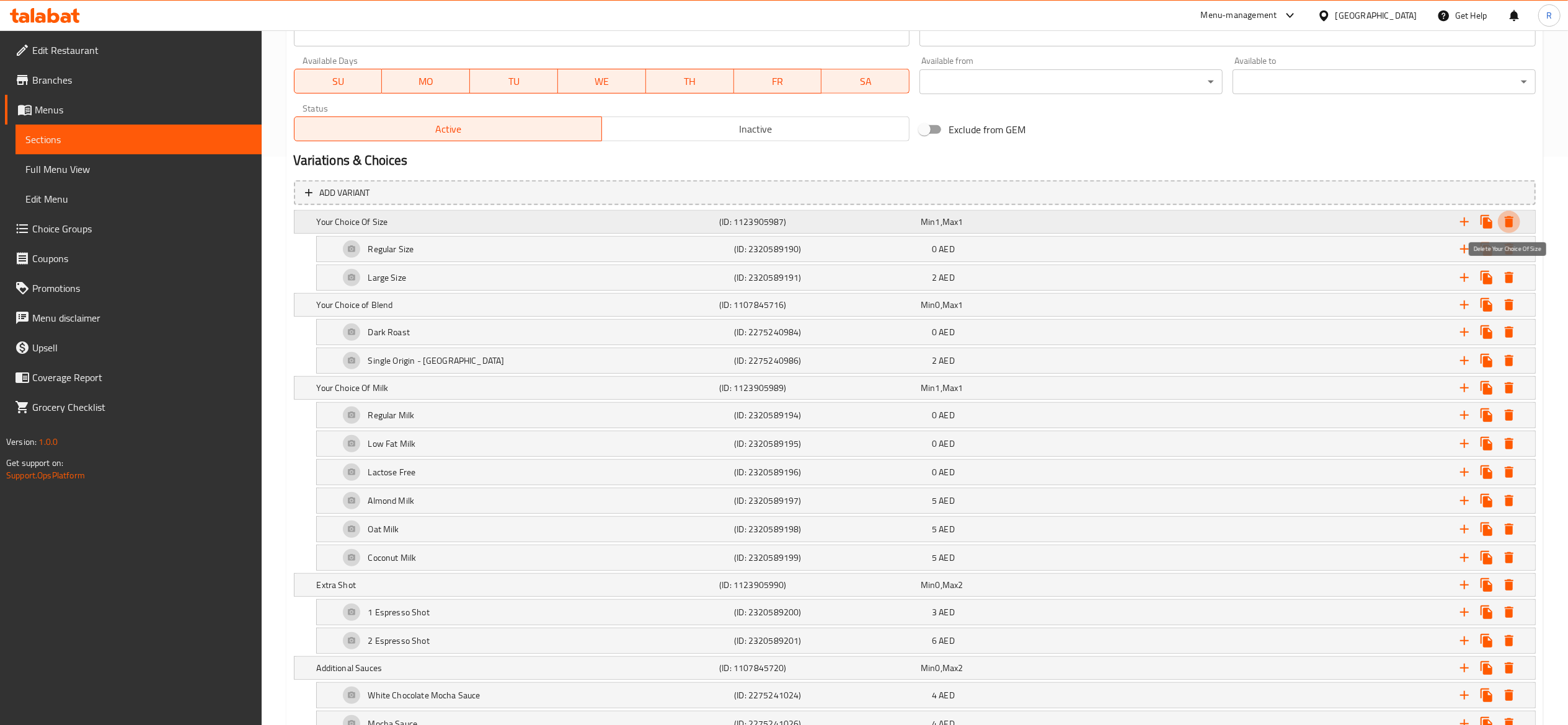
click at [1511, 222] on icon "Expand" at bounding box center [1509, 222] width 9 height 11
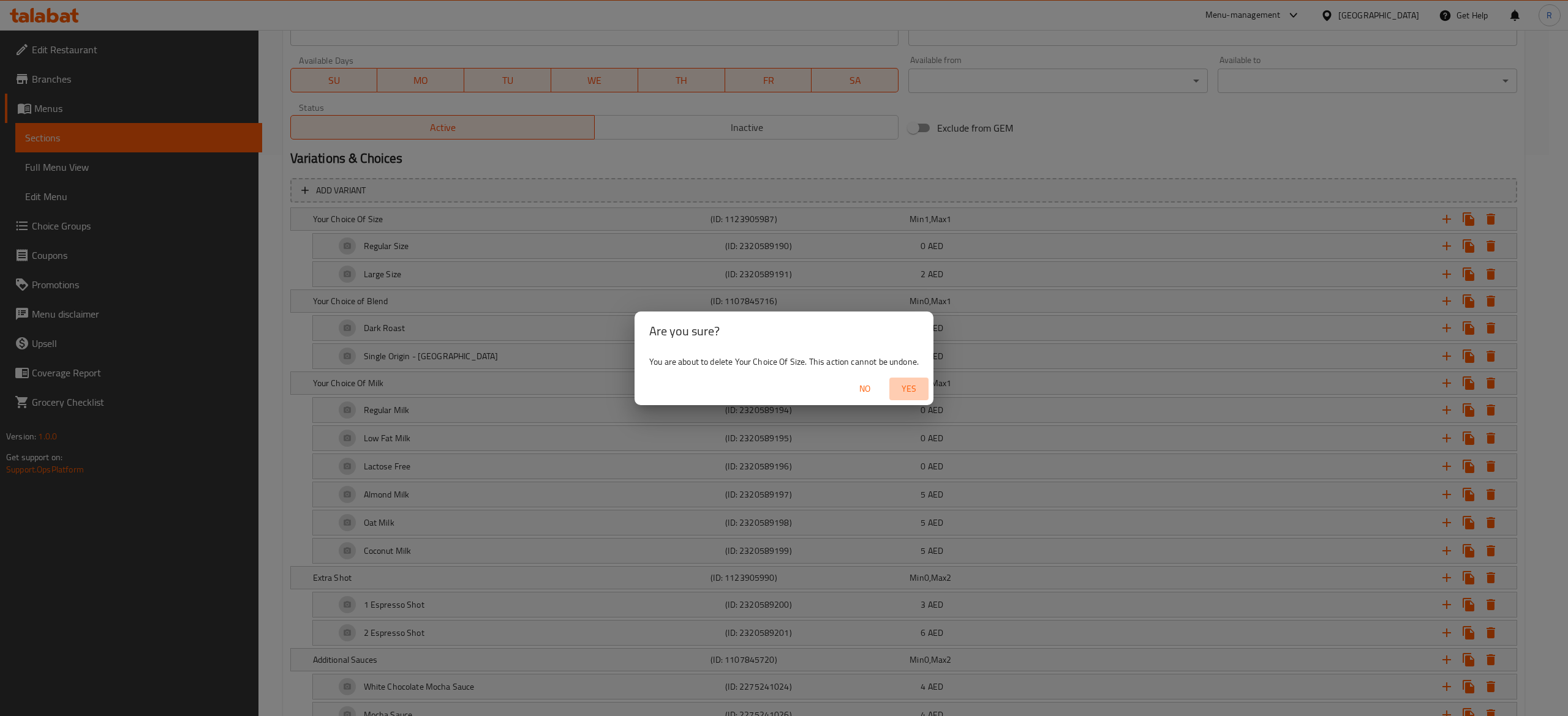
click at [916, 388] on span "Yes" at bounding box center [909, 389] width 29 height 15
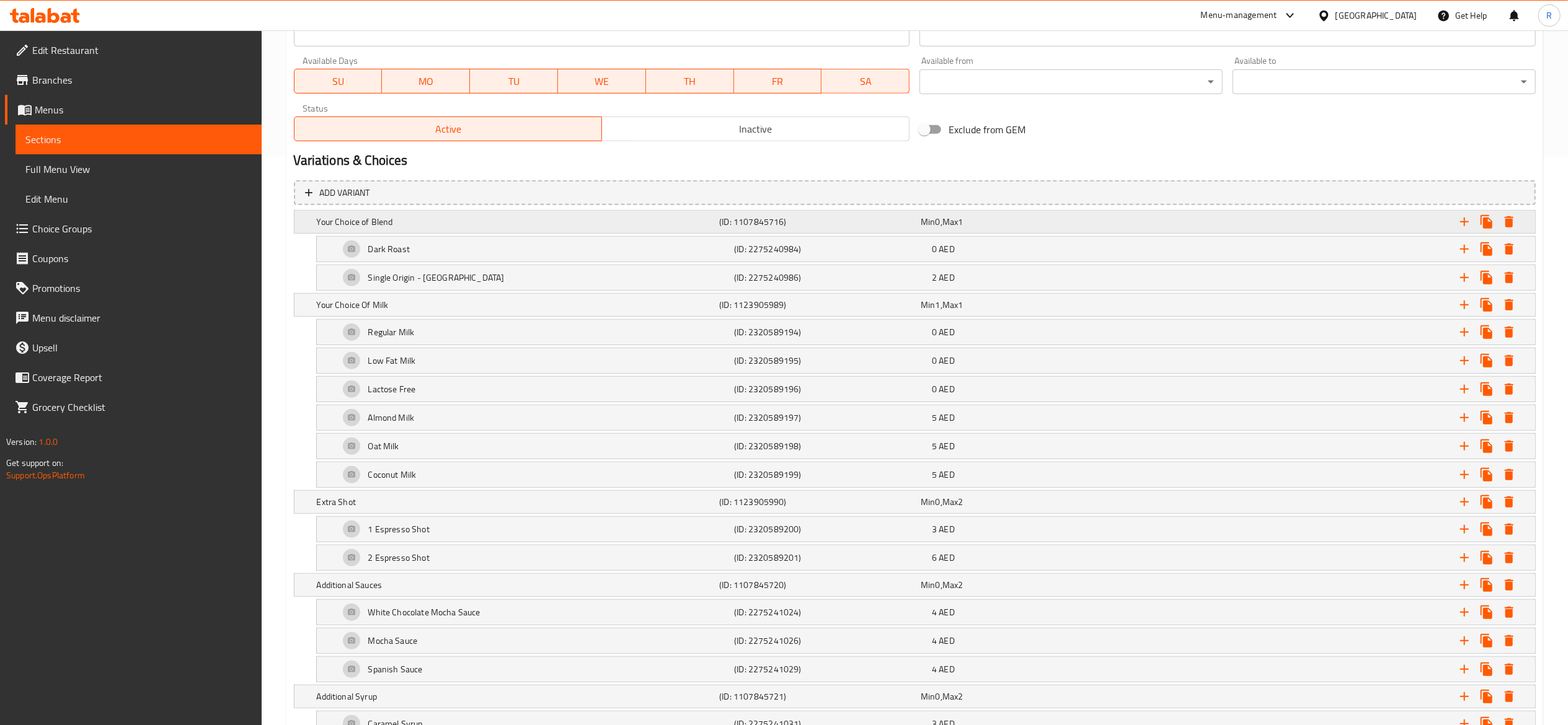
click at [1508, 219] on icon "Expand" at bounding box center [1509, 222] width 9 height 11
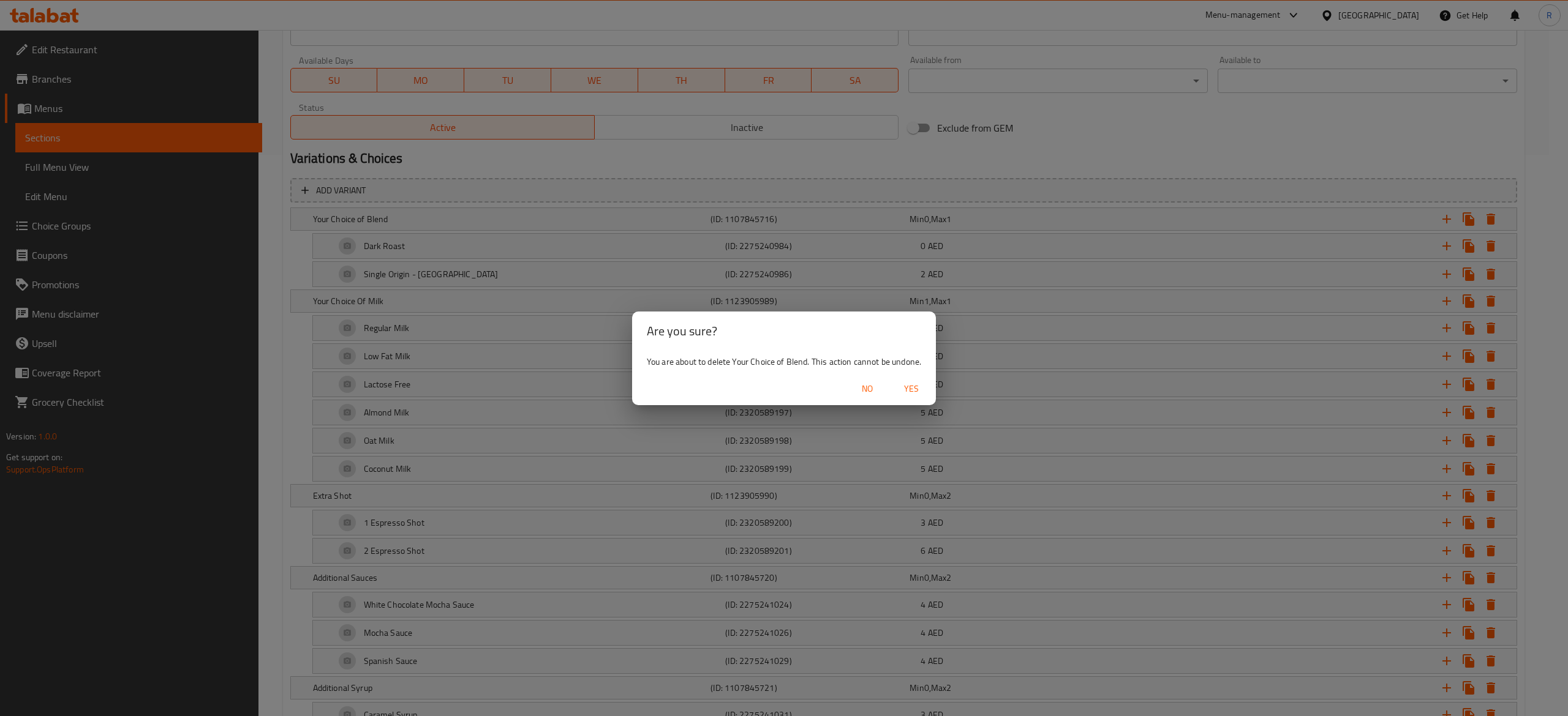
click at [912, 382] on span "Yes" at bounding box center [911, 389] width 29 height 15
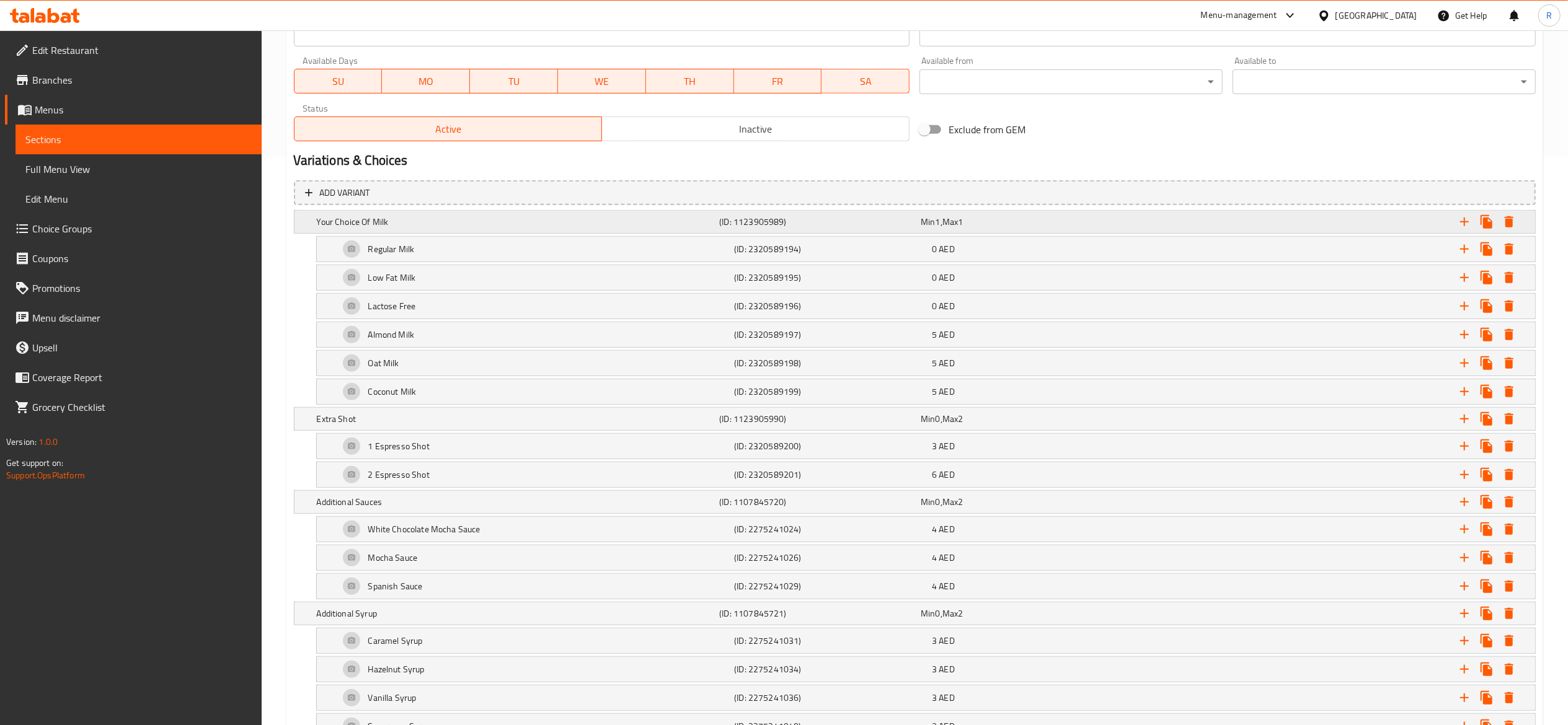
click at [1507, 222] on icon "Expand" at bounding box center [1509, 222] width 9 height 11
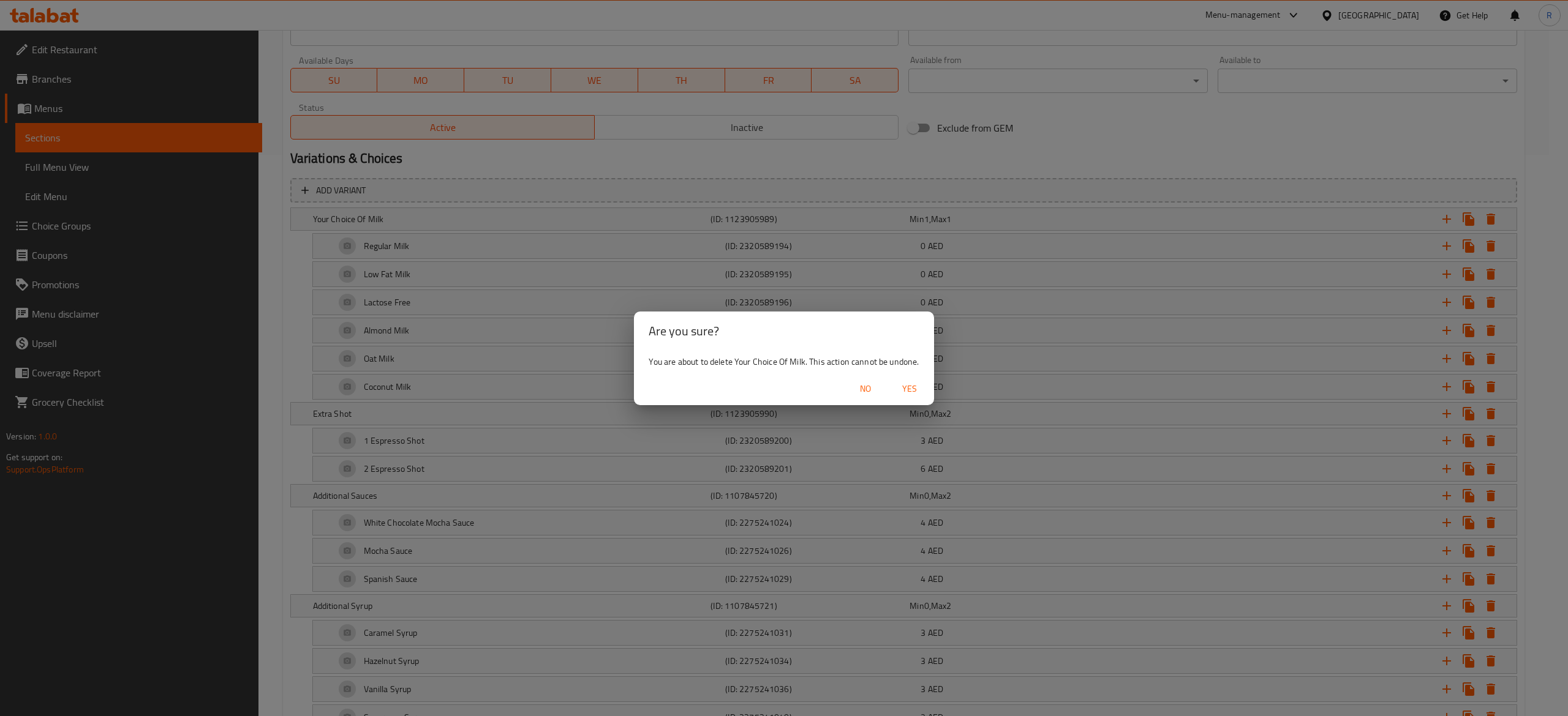
click at [914, 390] on span "Yes" at bounding box center [909, 389] width 29 height 15
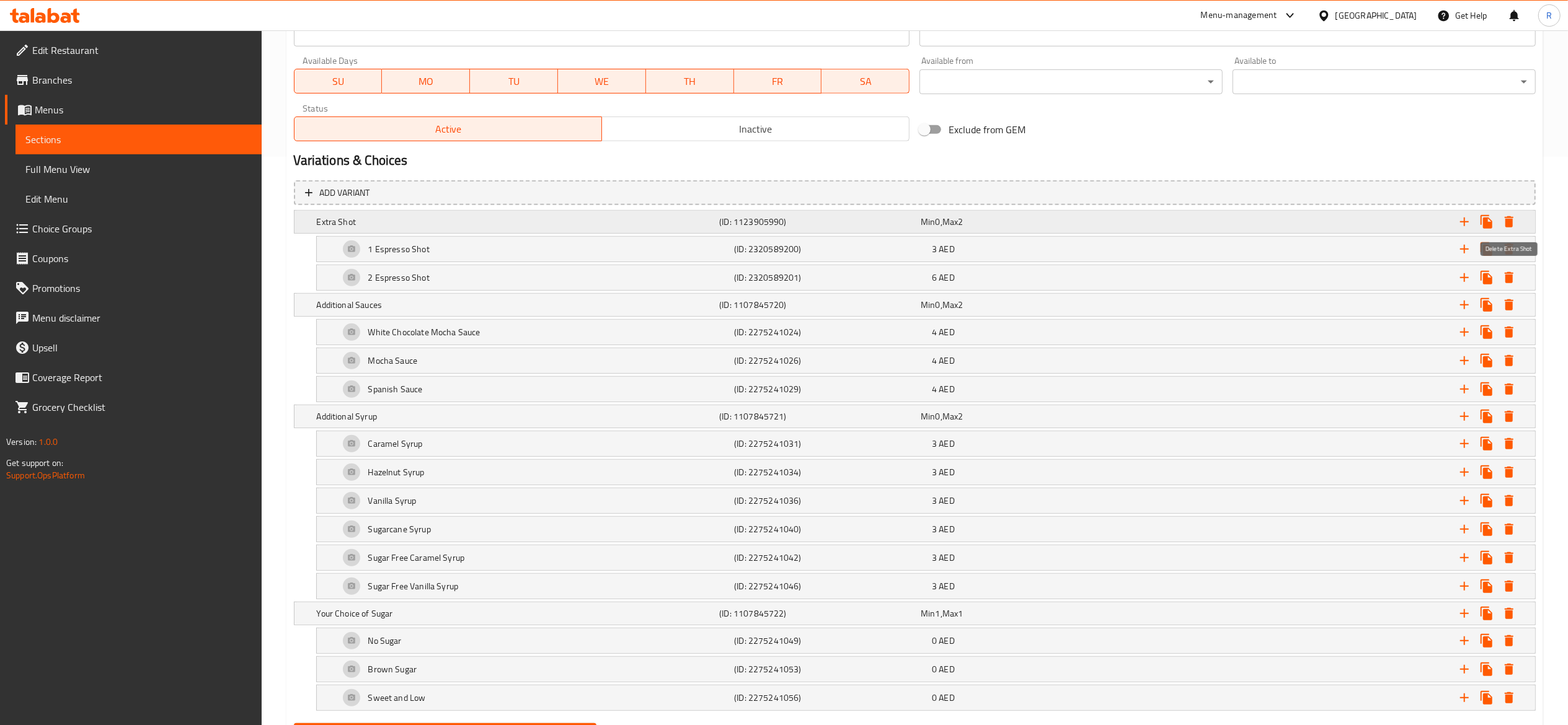
click at [1507, 225] on icon "Expand" at bounding box center [1509, 222] width 9 height 11
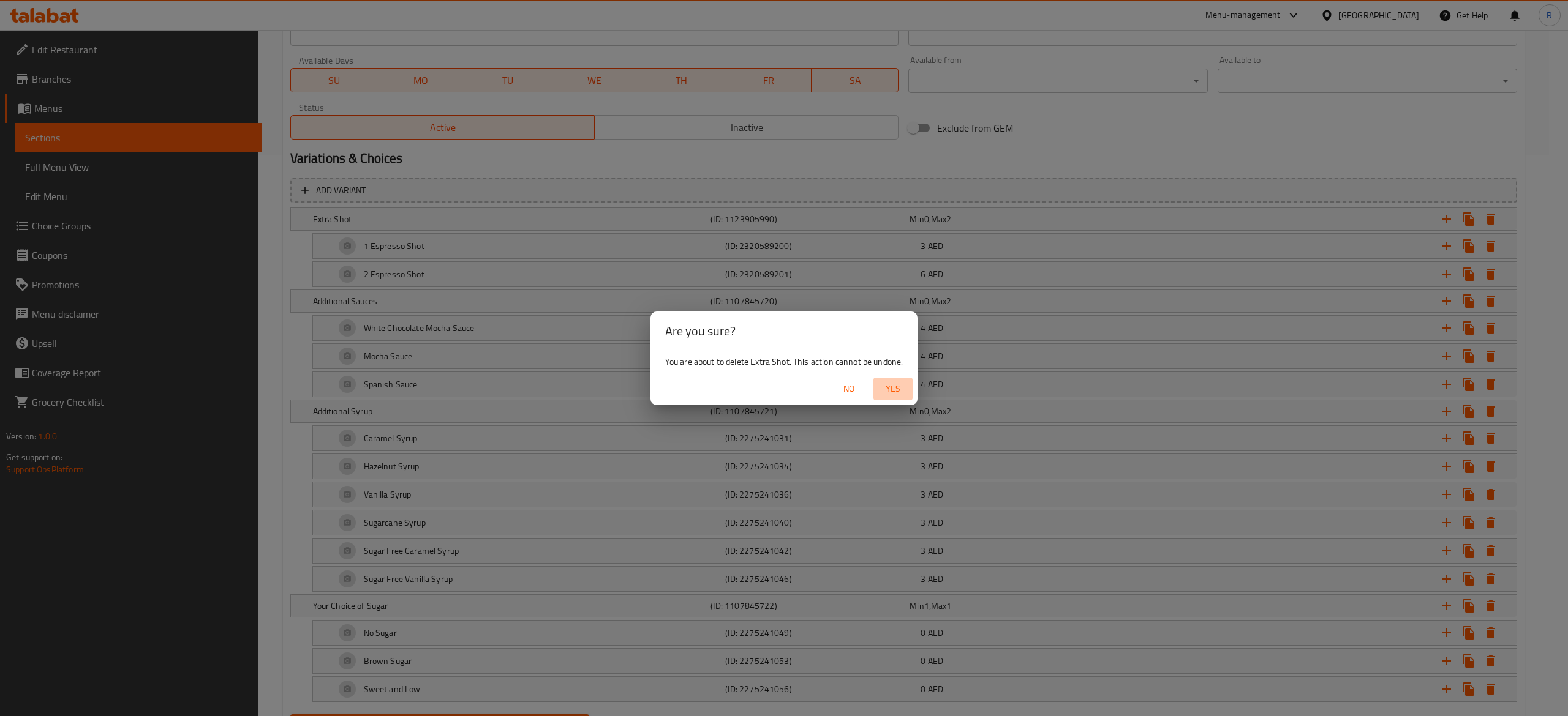
click at [897, 393] on span "Yes" at bounding box center [893, 389] width 29 height 15
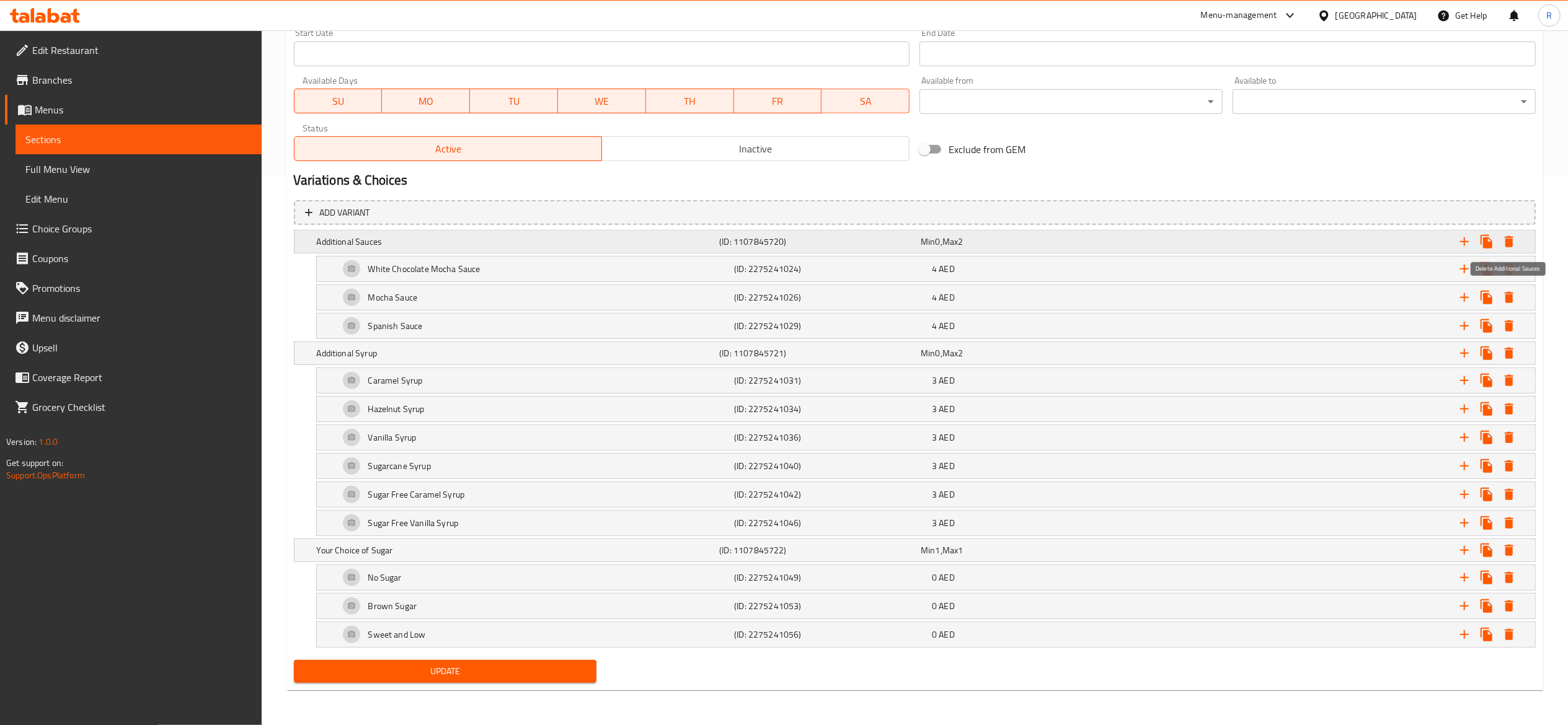
click at [1511, 234] on icon "Expand" at bounding box center [1509, 242] width 15 height 15
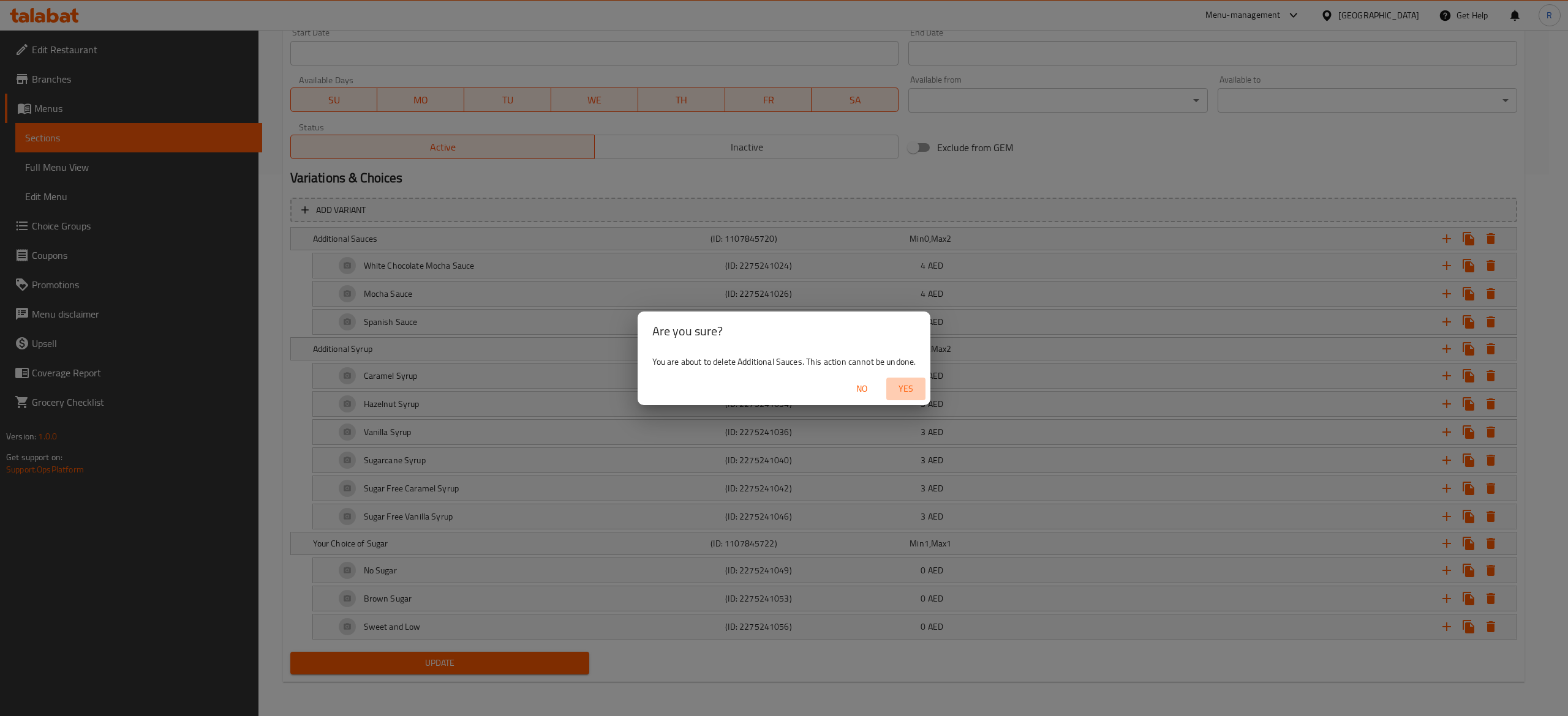
click at [903, 386] on span "Yes" at bounding box center [906, 389] width 29 height 15
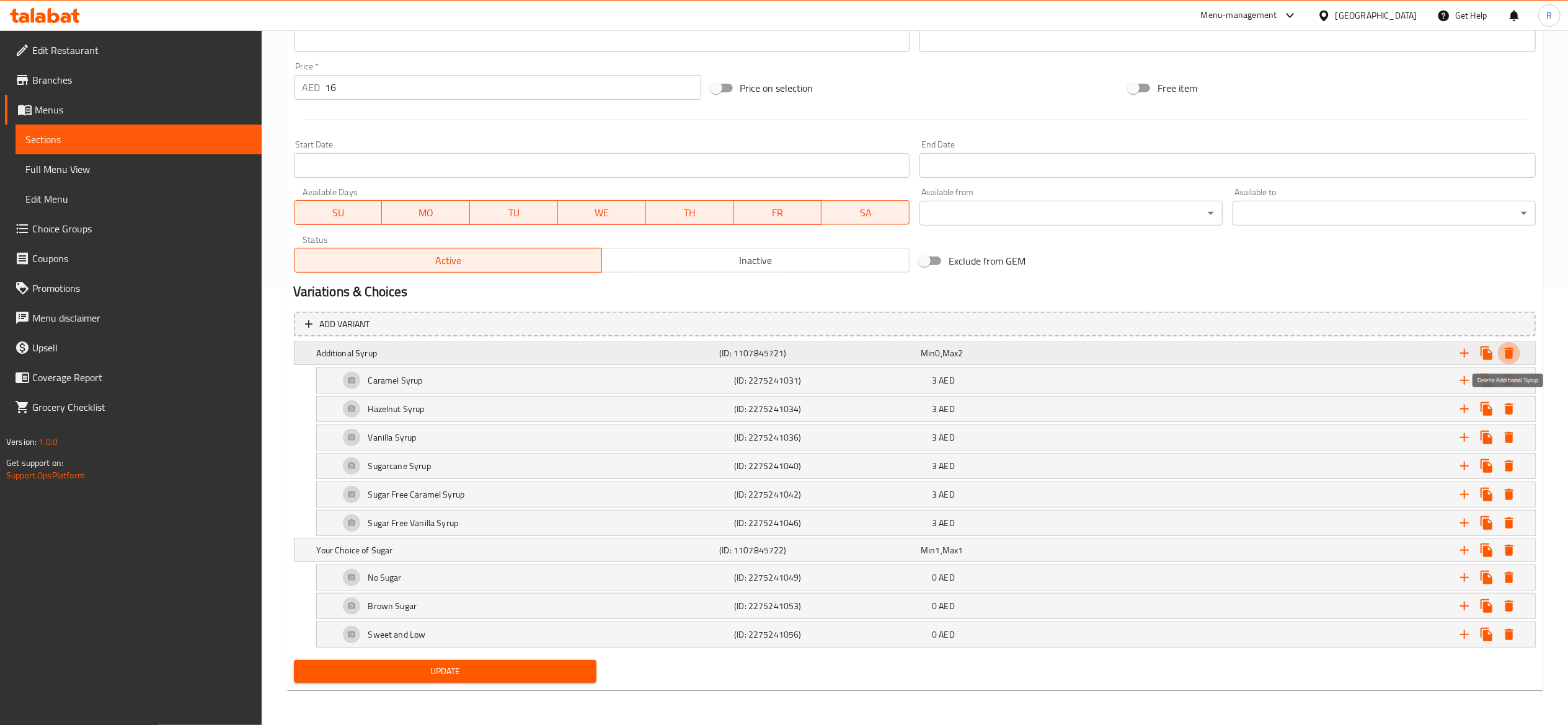
click at [1511, 349] on icon "Expand" at bounding box center [1509, 353] width 9 height 11
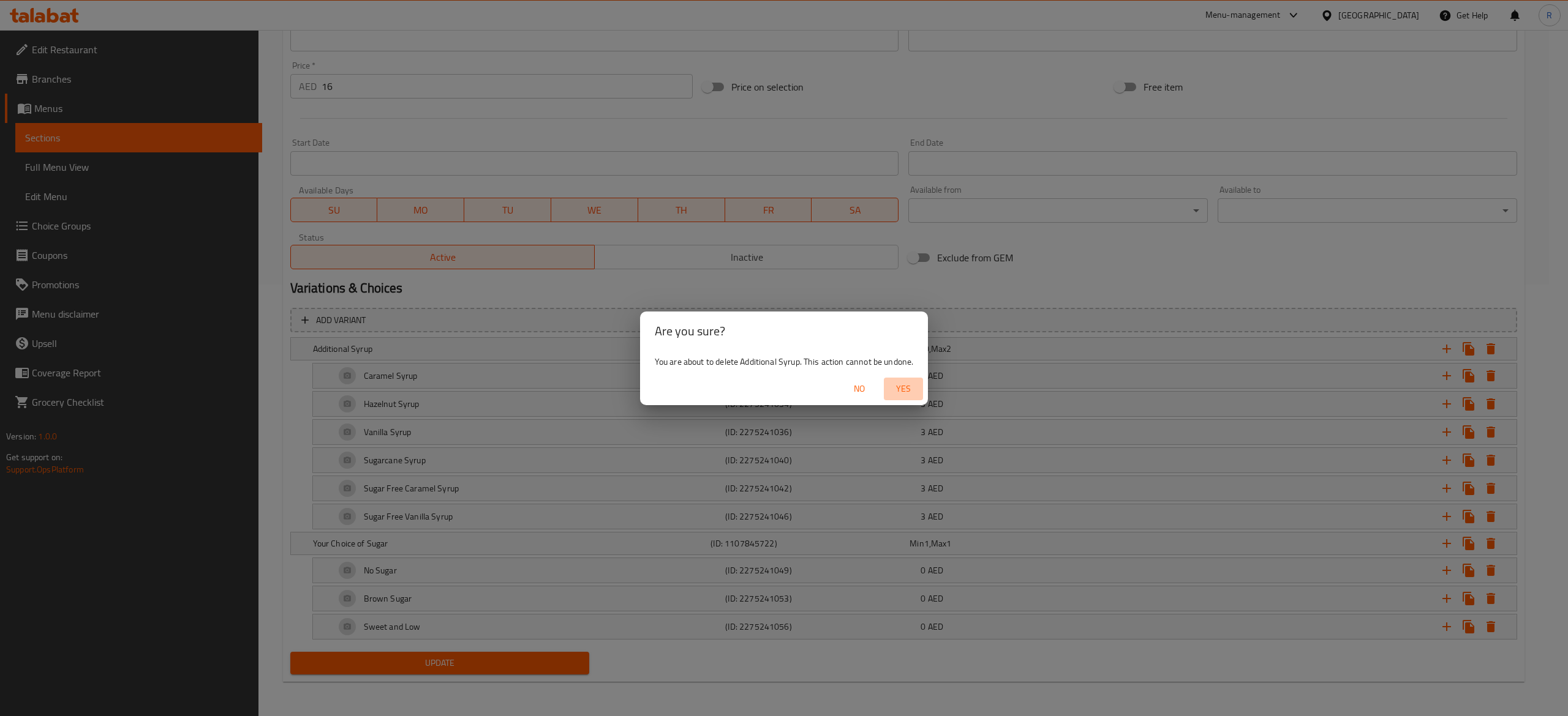
click at [912, 385] on span "Yes" at bounding box center [903, 389] width 29 height 15
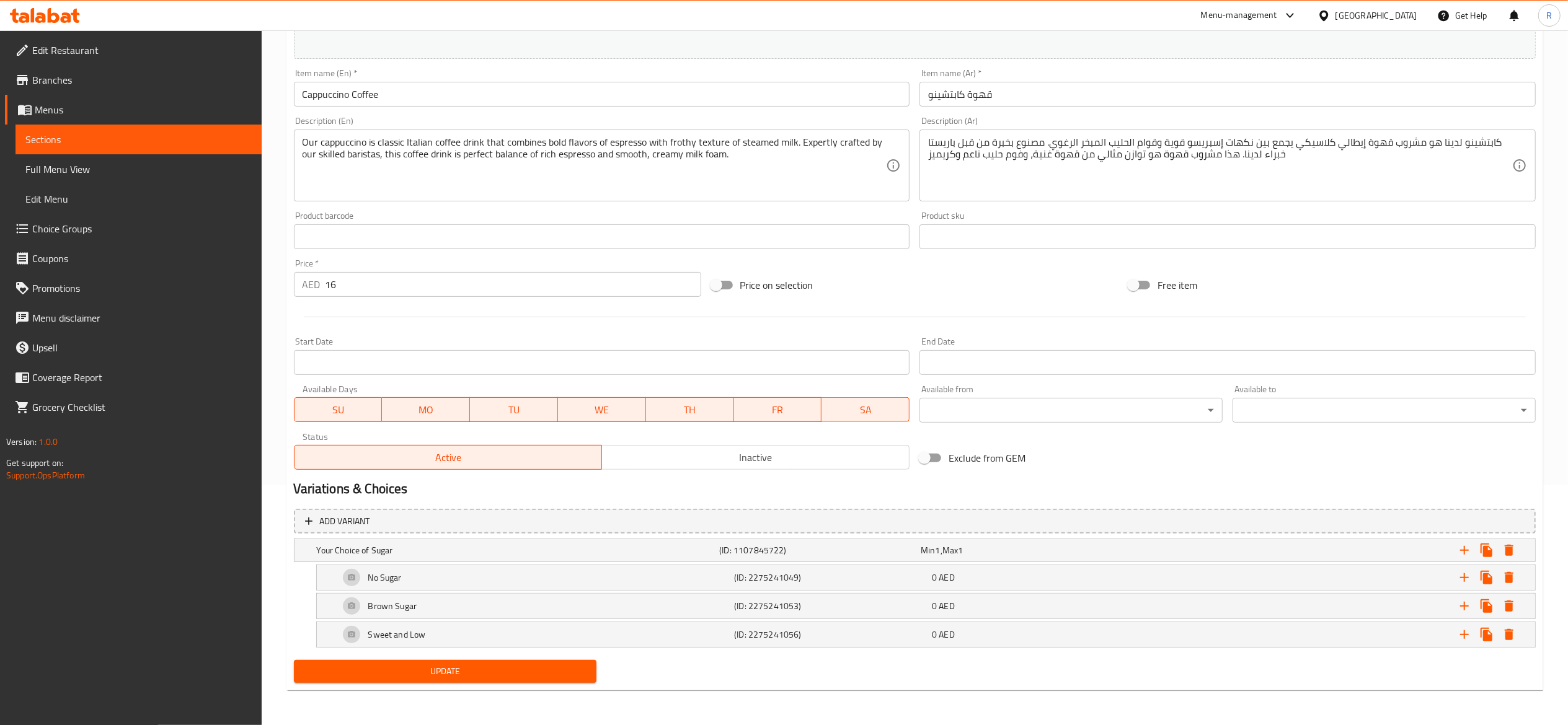
drag, startPoint x: 1486, startPoint y: 550, endPoint x: 1519, endPoint y: 495, distance: 64.1
click at [1519, 495] on div "Change Image Size: 1200 x 800 px / Image formats: jpg, png / 5MB Max. Item name…" at bounding box center [915, 305] width 1252 height 765
click at [1508, 547] on icon "Expand" at bounding box center [1509, 550] width 9 height 11
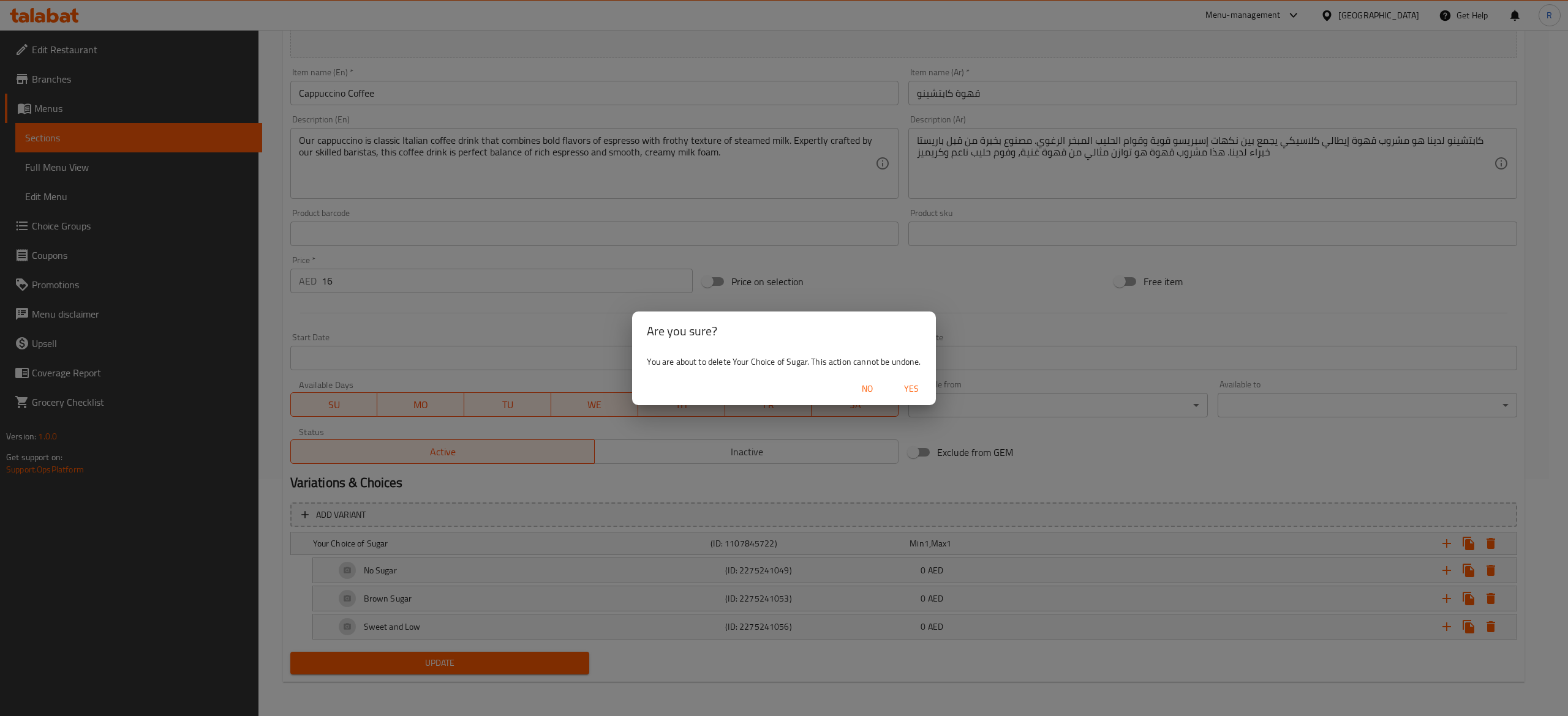
click at [920, 390] on span "Yes" at bounding box center [911, 389] width 29 height 15
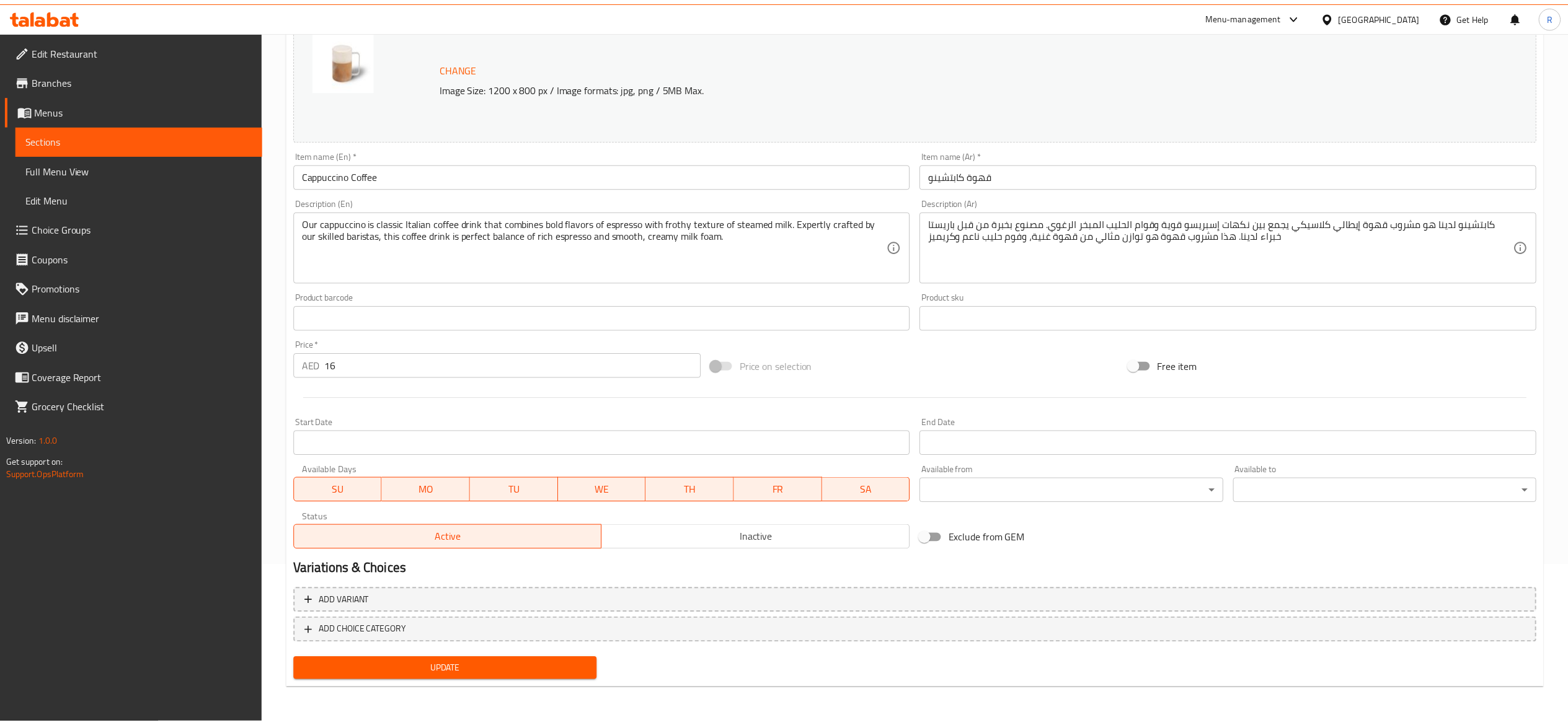
scroll to position [157, 0]
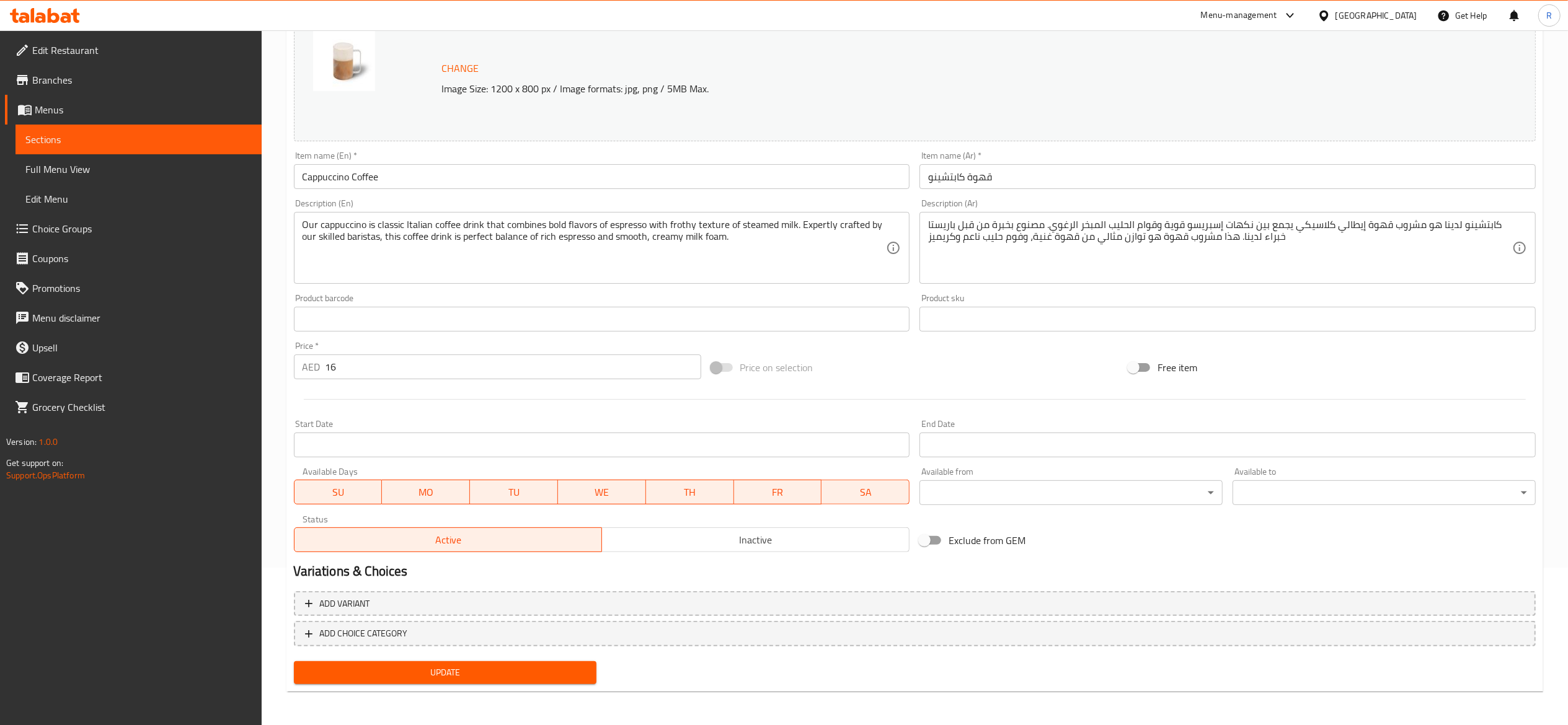
click at [519, 667] on span "Update" at bounding box center [445, 673] width 283 height 16
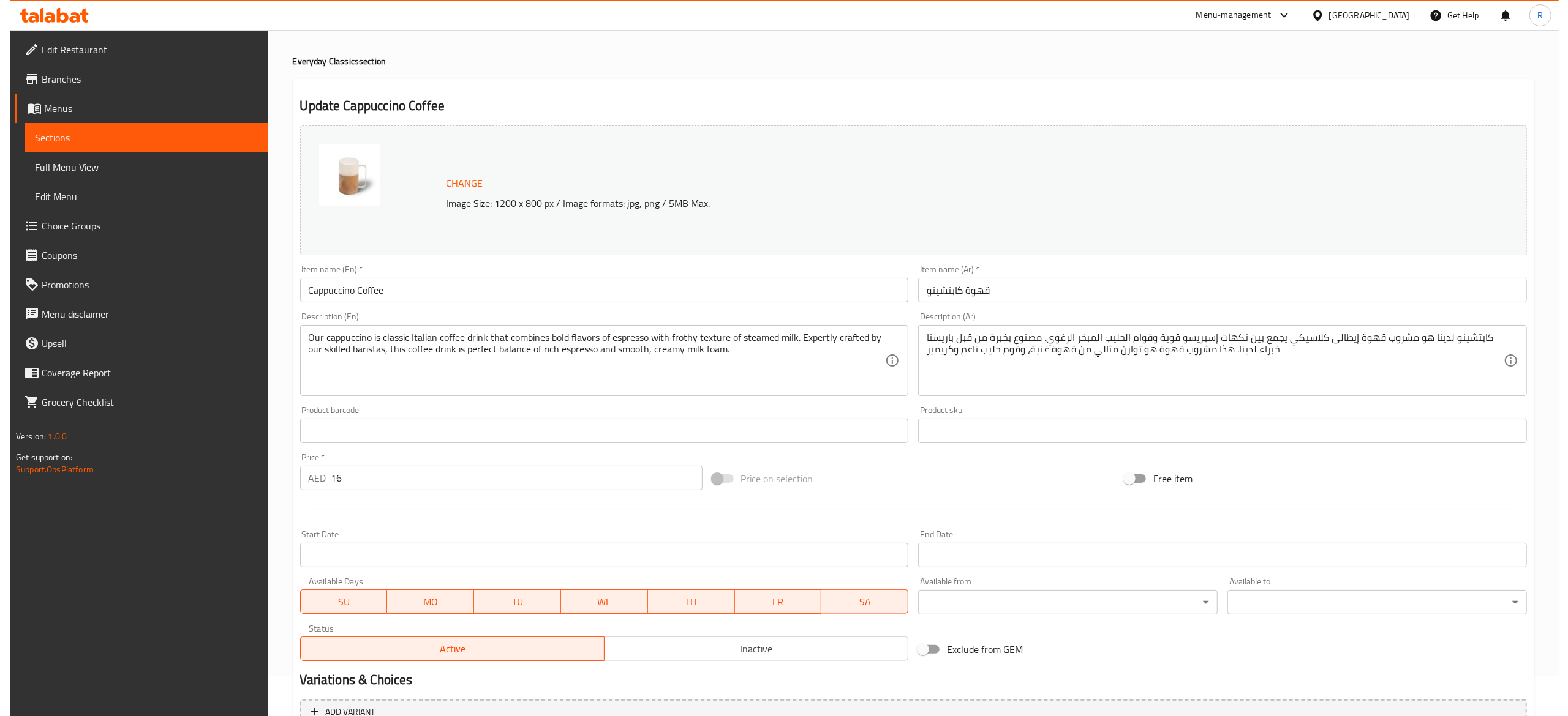
scroll to position [0, 0]
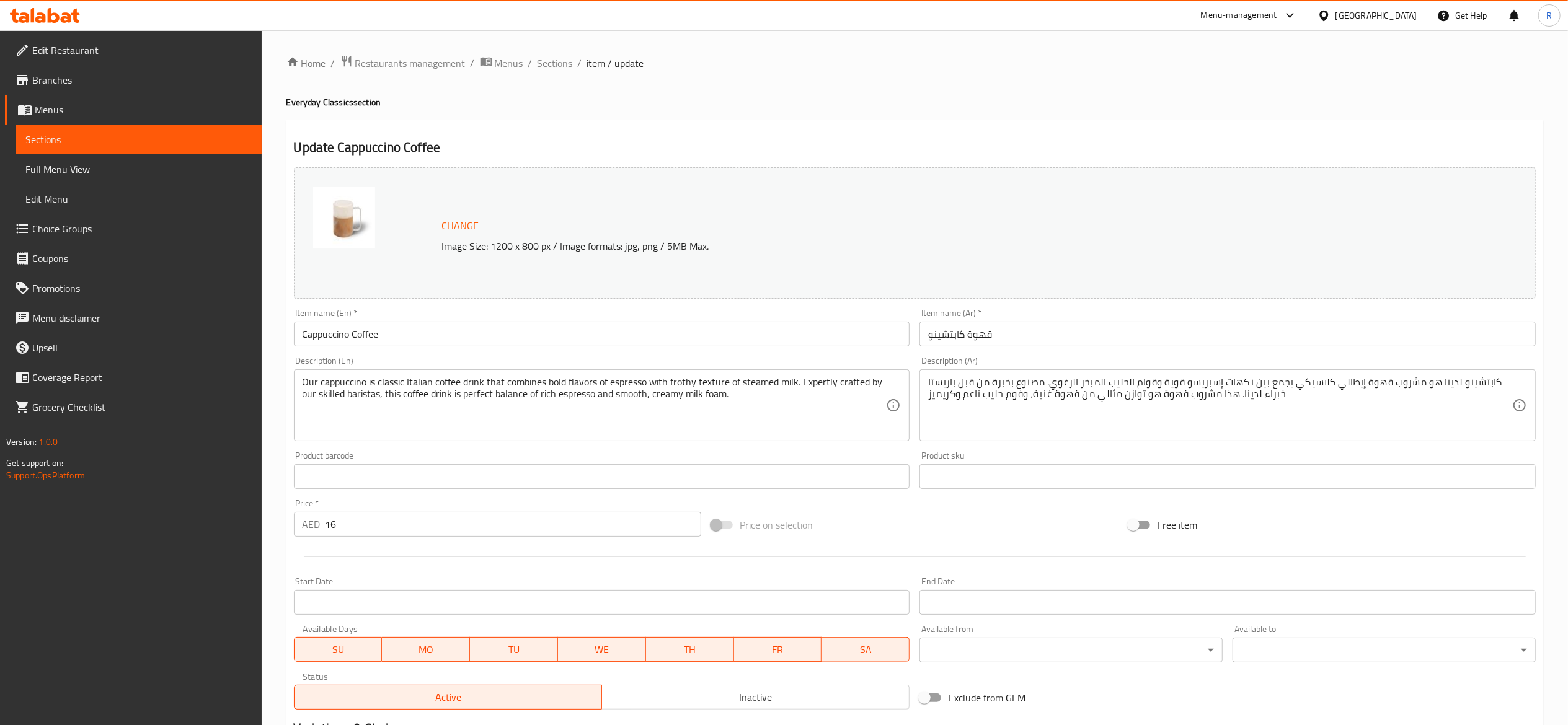
click at [554, 59] on span "Sections" at bounding box center [555, 63] width 35 height 15
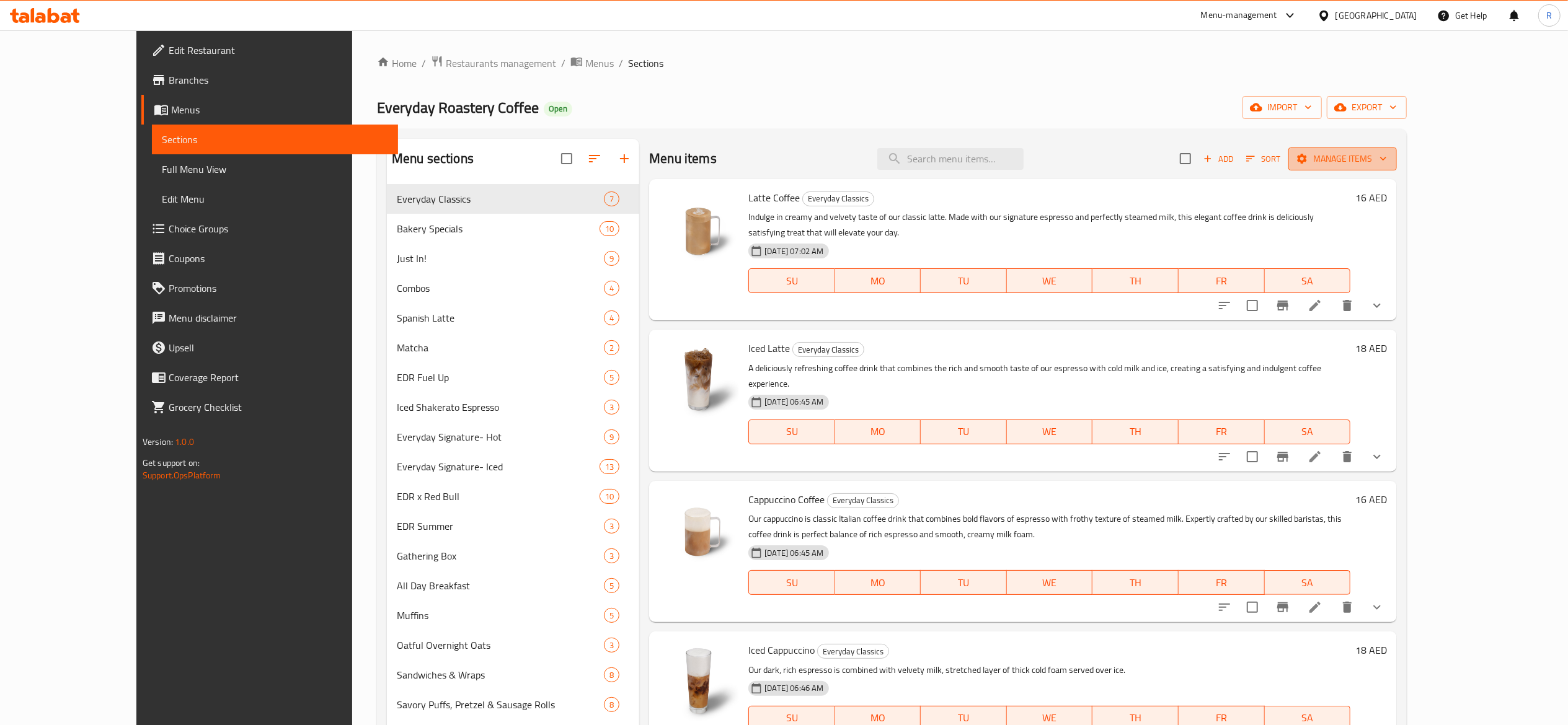
click at [1387, 163] on span "Manage items" at bounding box center [1342, 159] width 89 height 16
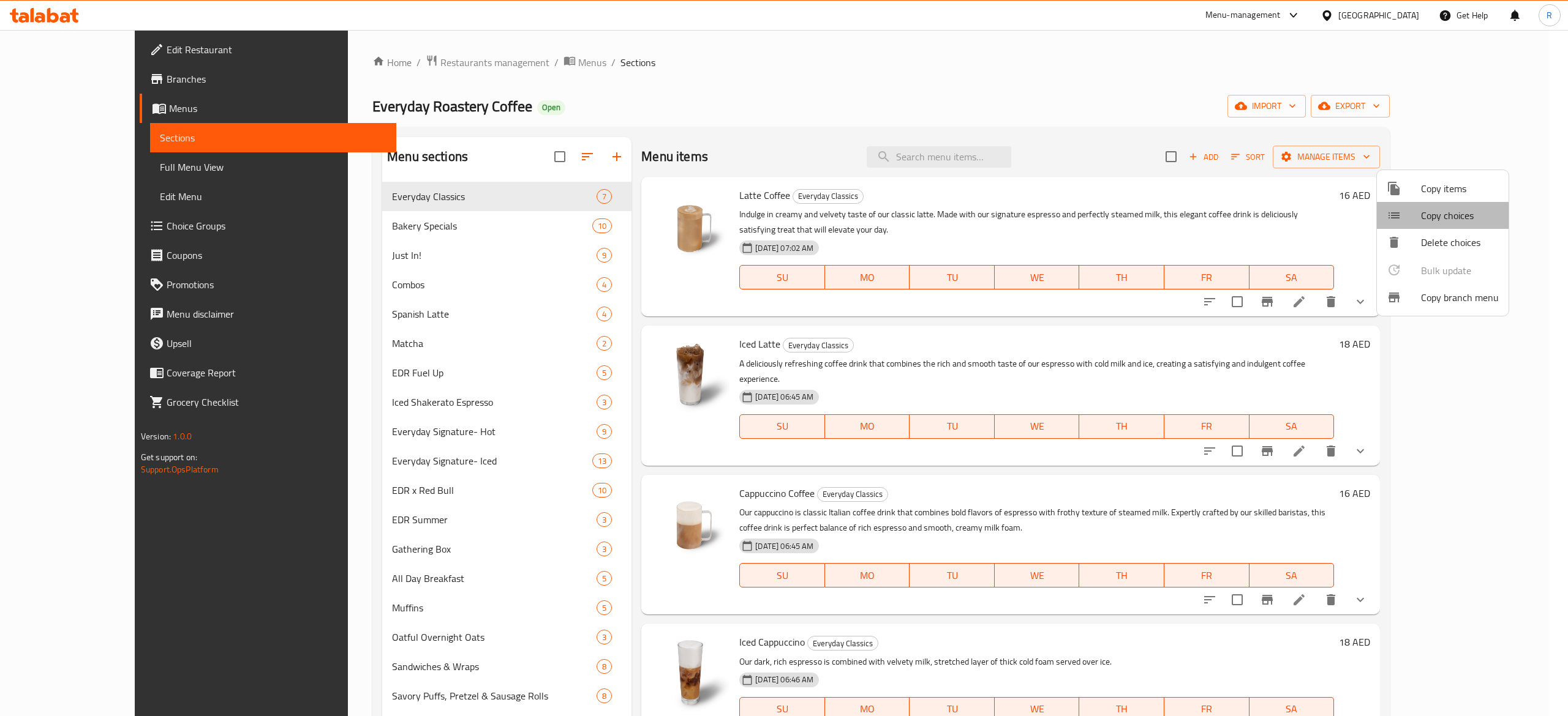
click at [1449, 213] on span "Copy choices" at bounding box center [1460, 216] width 78 height 15
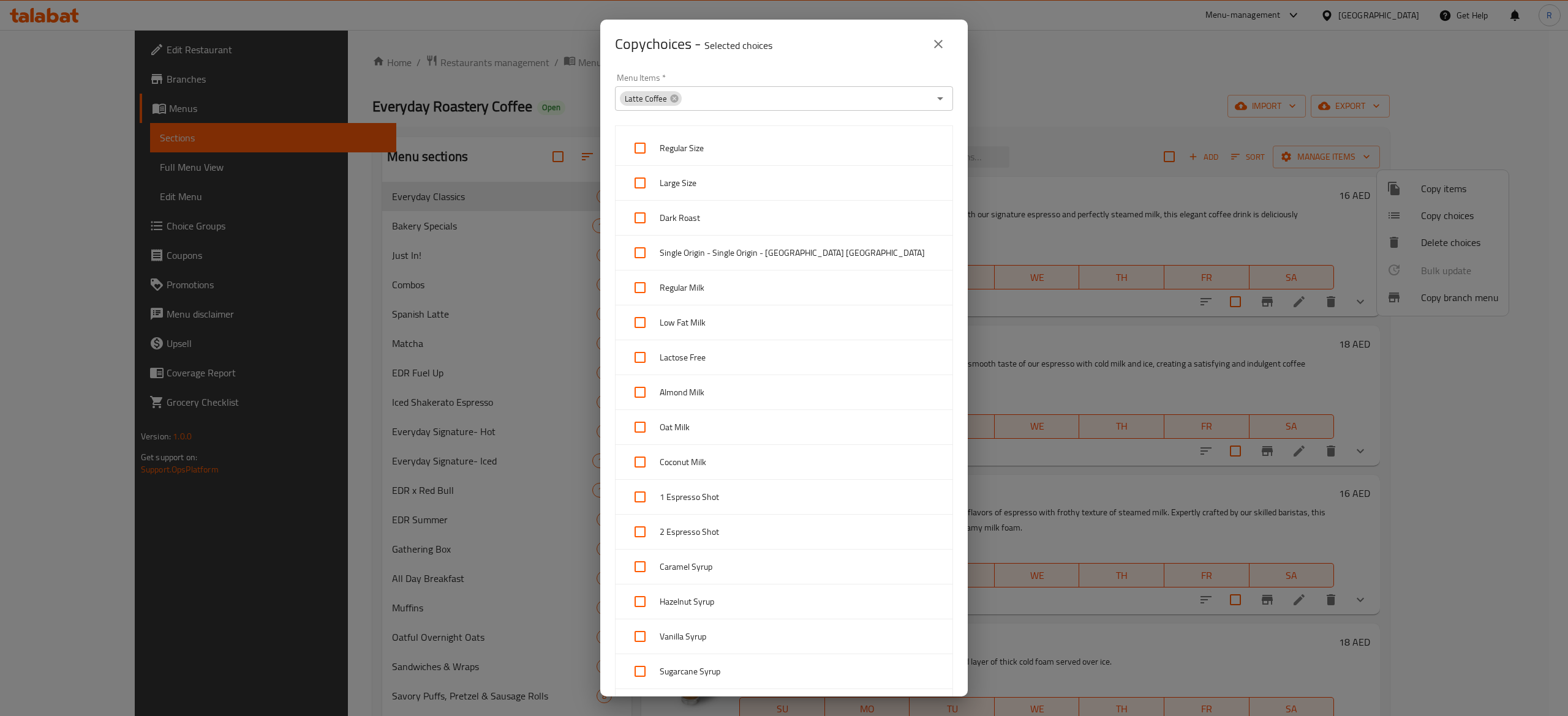
click at [643, 150] on input "checkbox" at bounding box center [640, 148] width 29 height 29
checkbox input "true"
click at [643, 188] on input "checkbox" at bounding box center [640, 183] width 29 height 29
checkbox input "true"
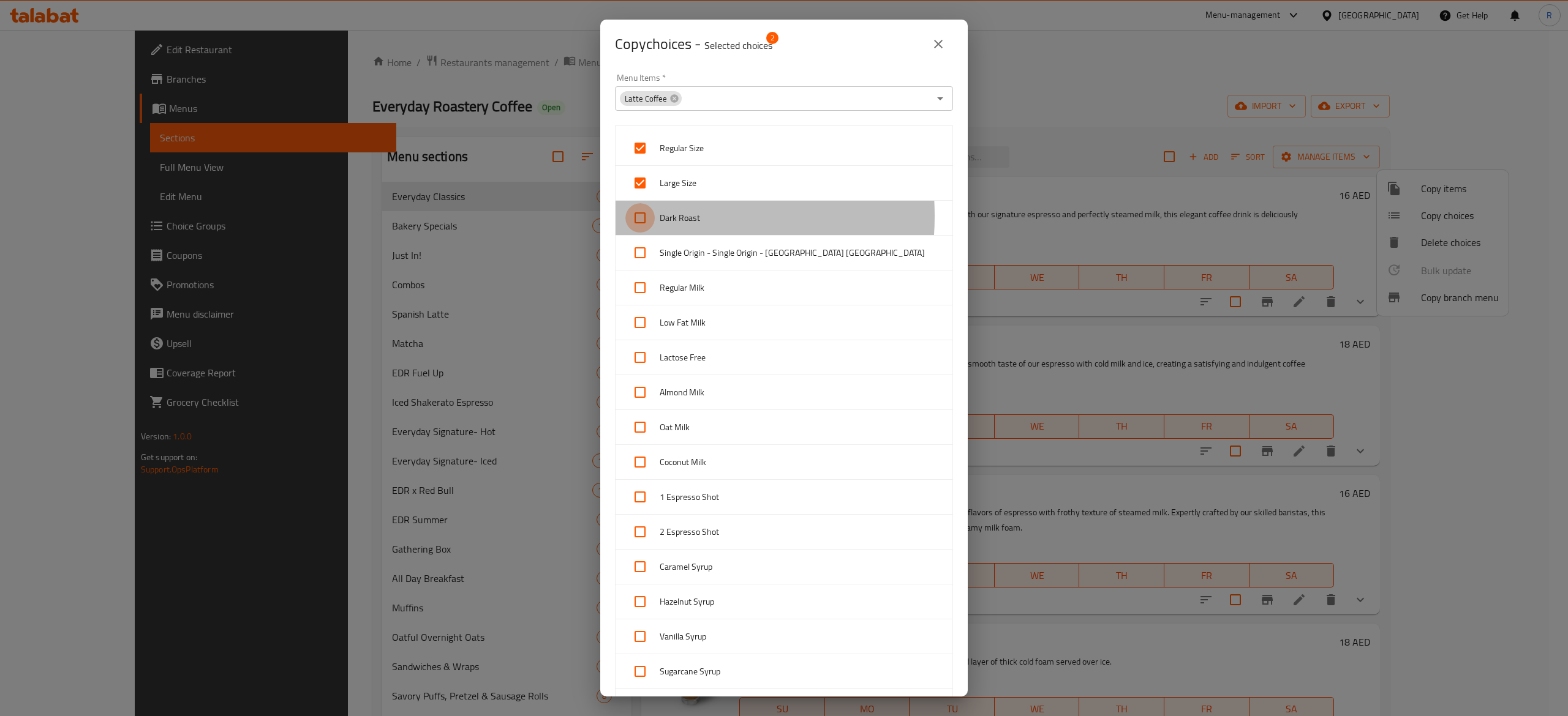
click at [643, 217] on input "checkbox" at bounding box center [640, 218] width 29 height 29
checkbox input "true"
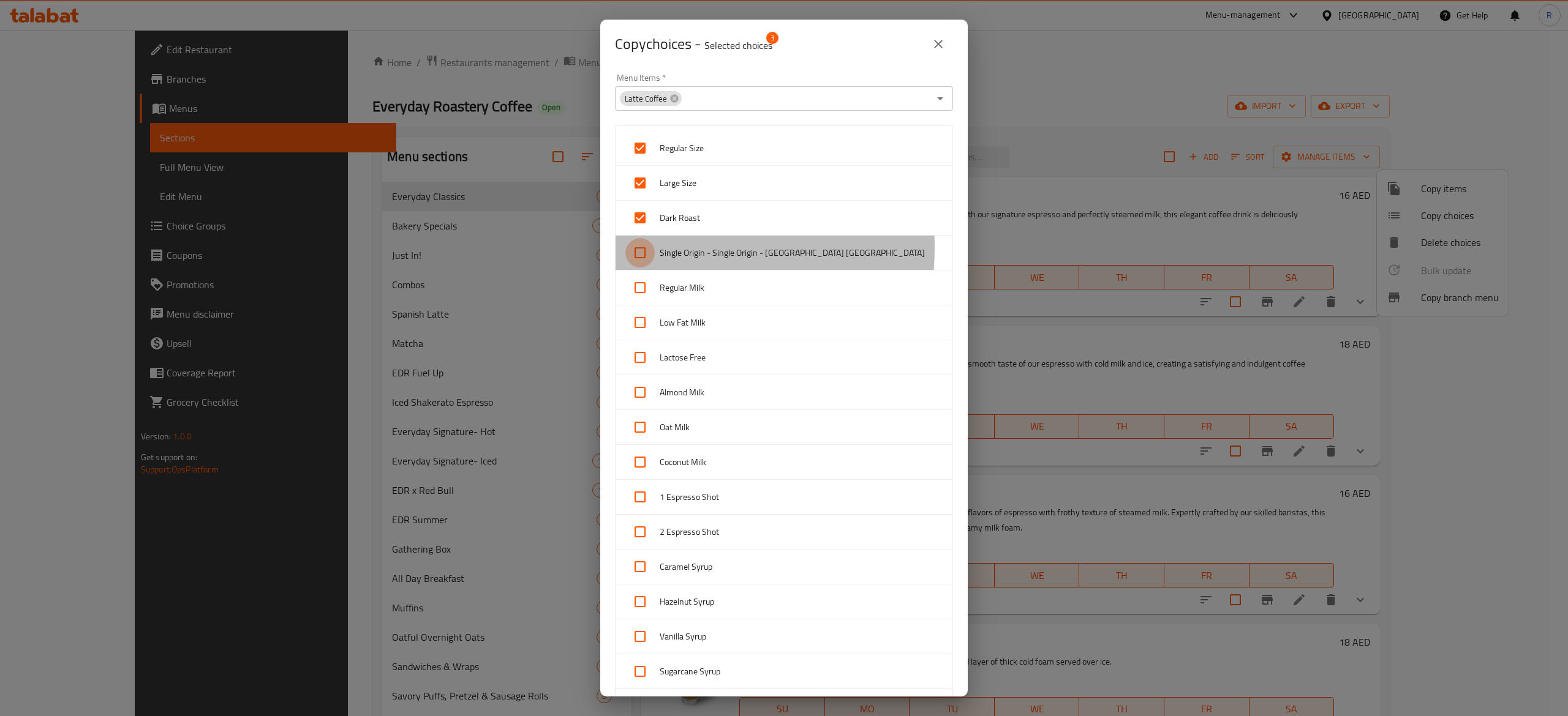
click at [642, 248] on input "checkbox" at bounding box center [640, 253] width 29 height 29
checkbox input "true"
click at [640, 281] on input "checkbox" at bounding box center [640, 288] width 29 height 29
checkbox input "true"
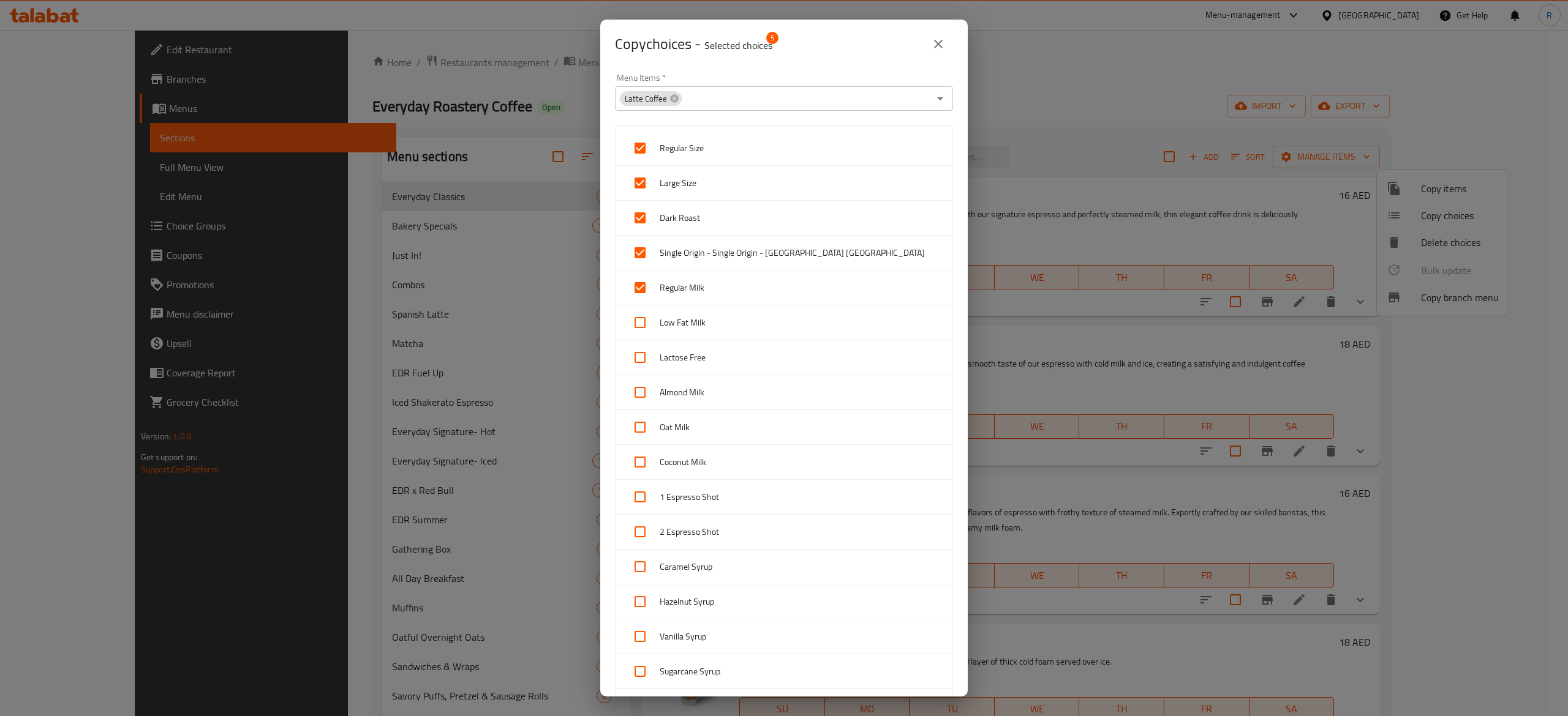
click at [648, 323] on input "checkbox" at bounding box center [640, 323] width 29 height 29
checkbox input "true"
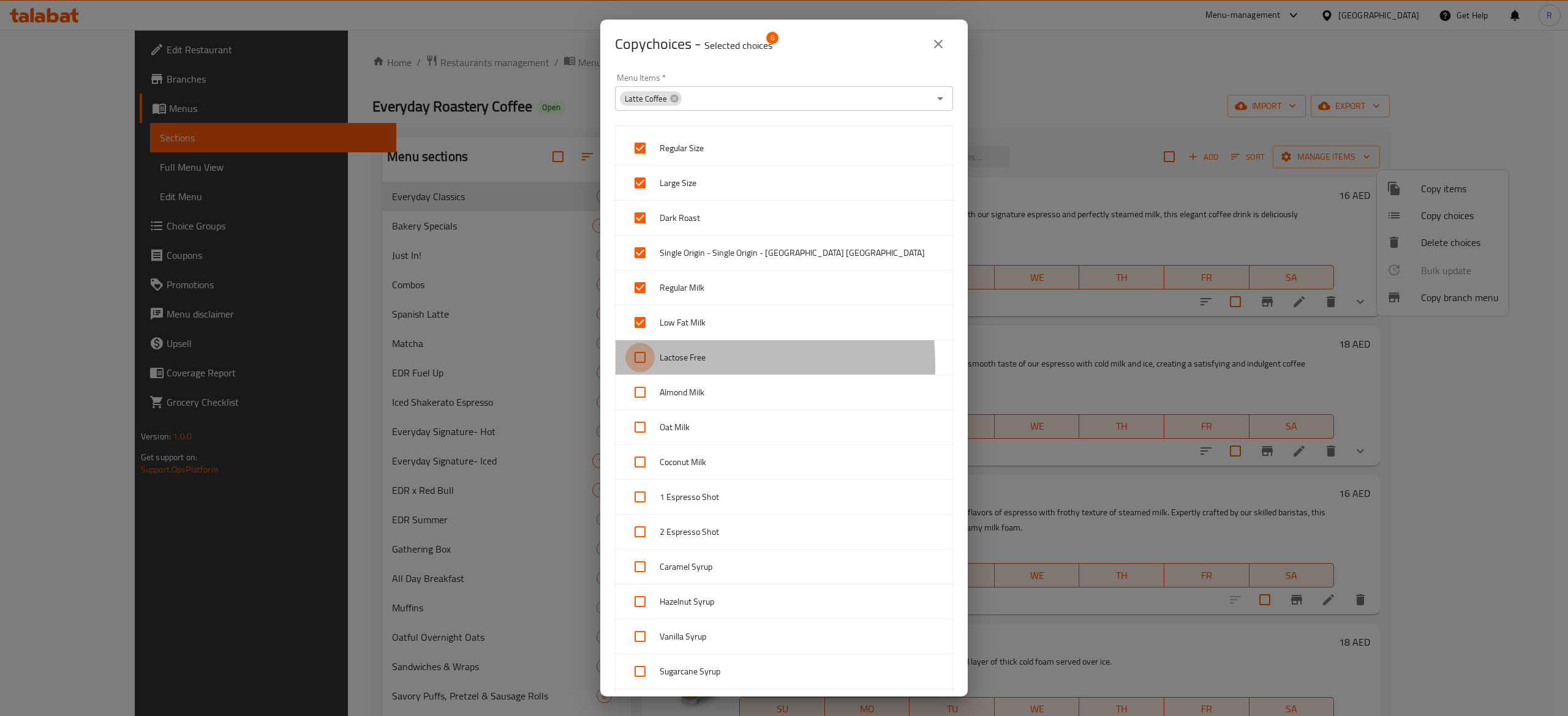
click at [648, 367] on input "checkbox" at bounding box center [640, 357] width 29 height 29
checkbox input "true"
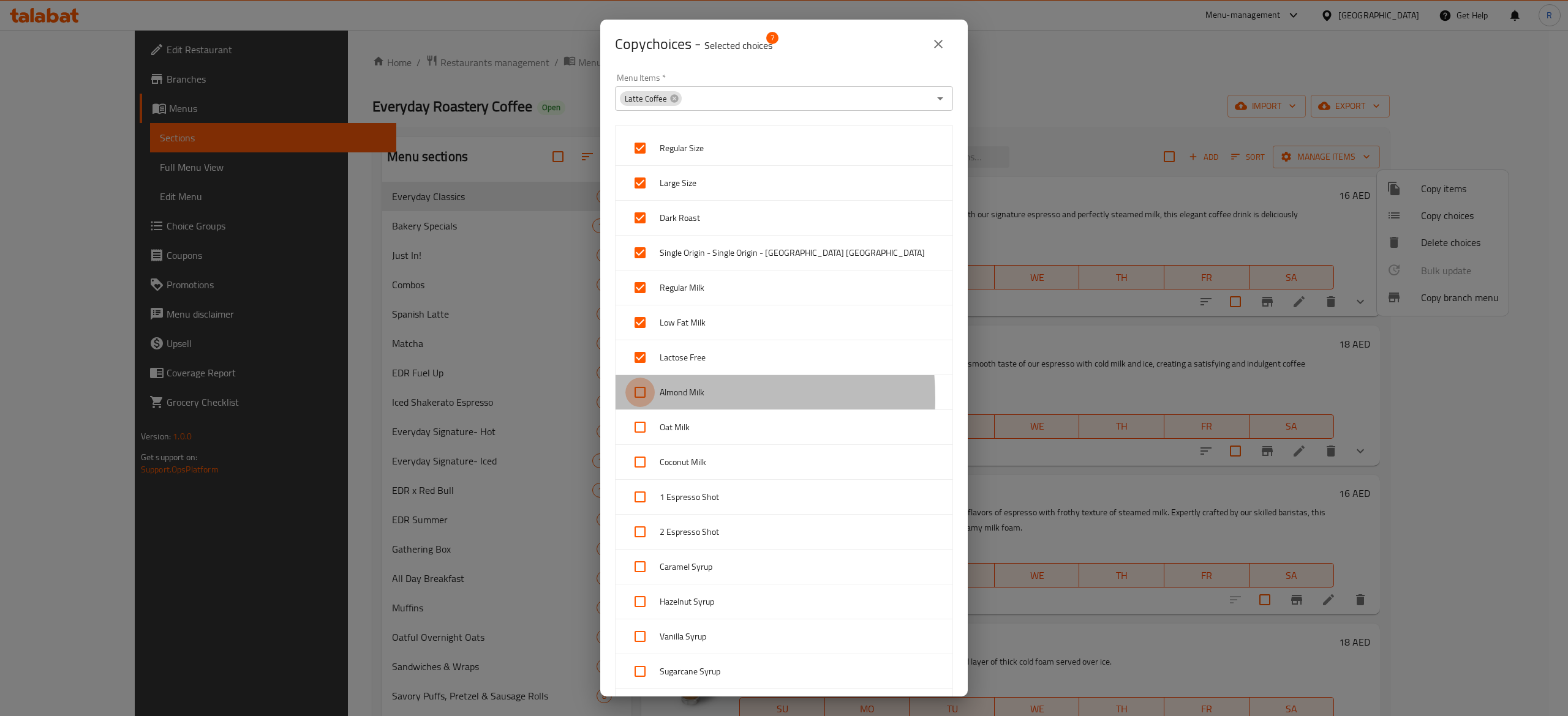
click at [652, 401] on input "checkbox" at bounding box center [640, 393] width 29 height 29
checkbox input "true"
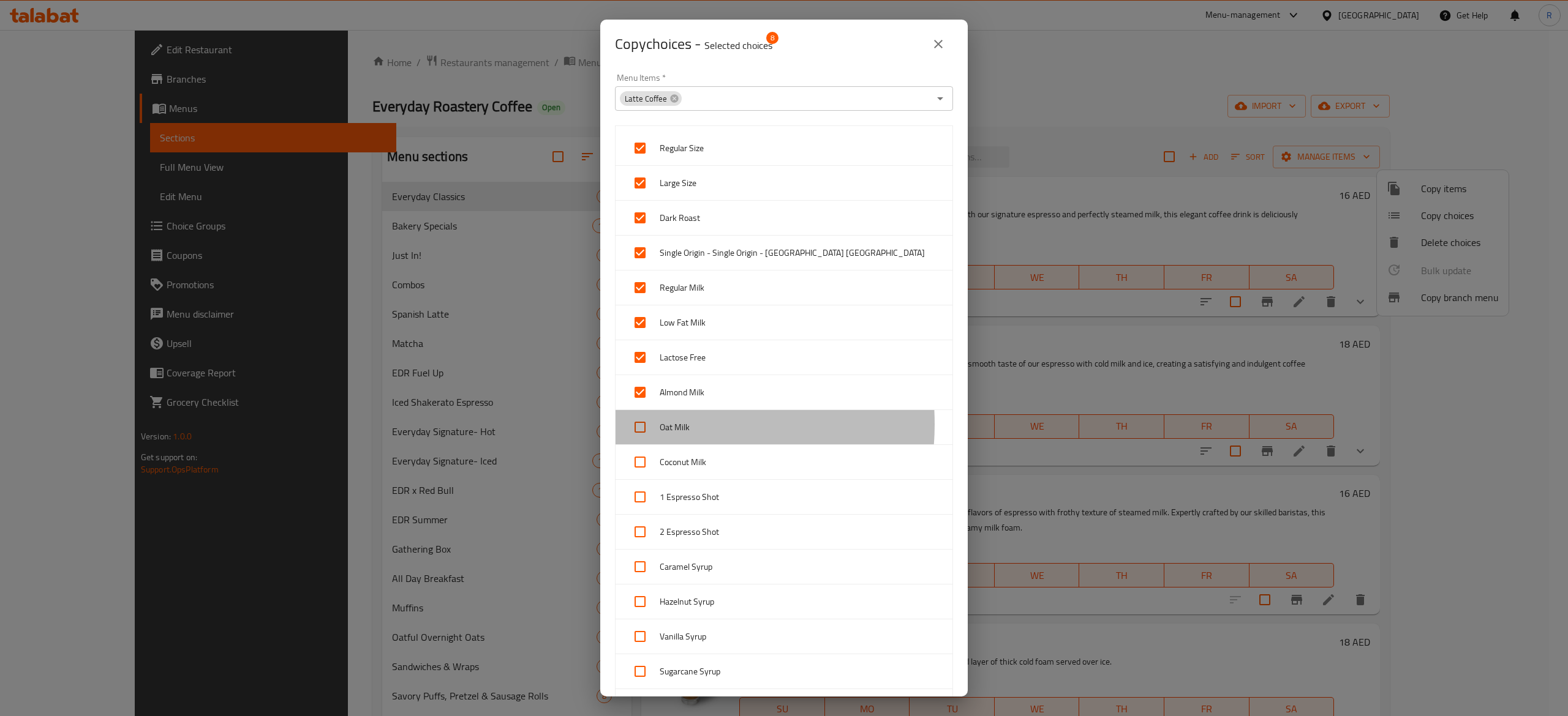
click at [659, 426] on div at bounding box center [643, 427] width 35 height 29
checkbox input "true"
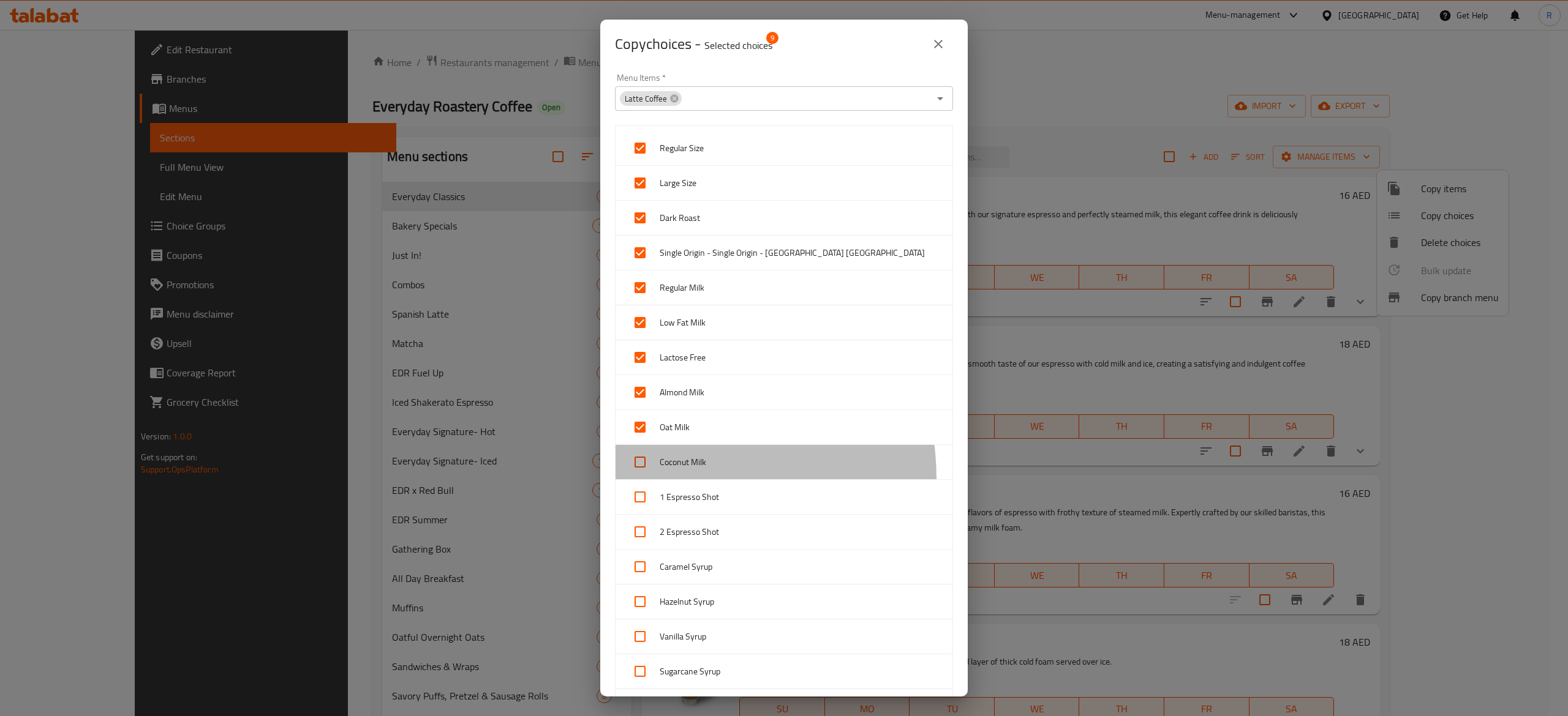
click at [670, 480] on div "Coconut Milk" at bounding box center [783, 462] width 337 height 35
checkbox input "true"
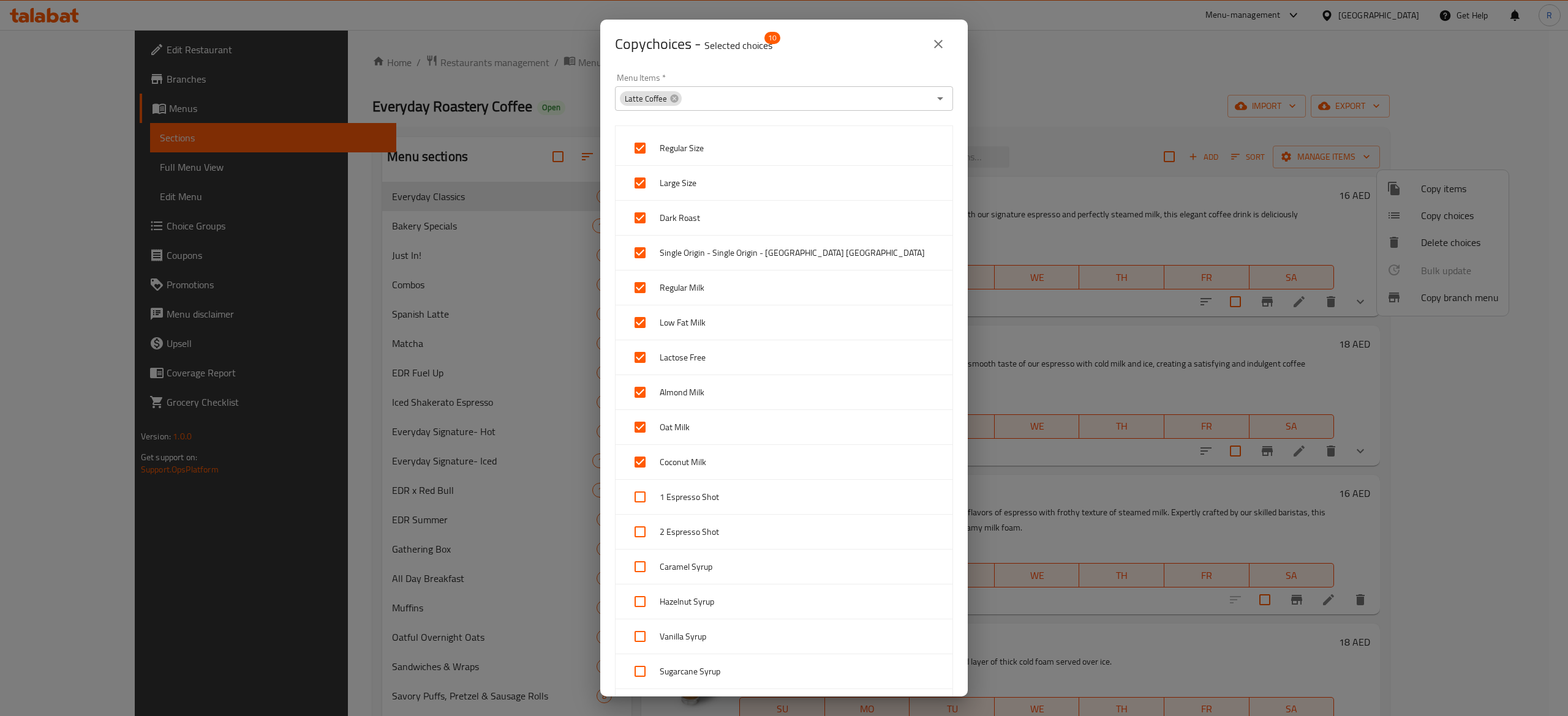
click at [690, 523] on div "2 Espresso Shot" at bounding box center [783, 532] width 337 height 35
checkbox input "true"
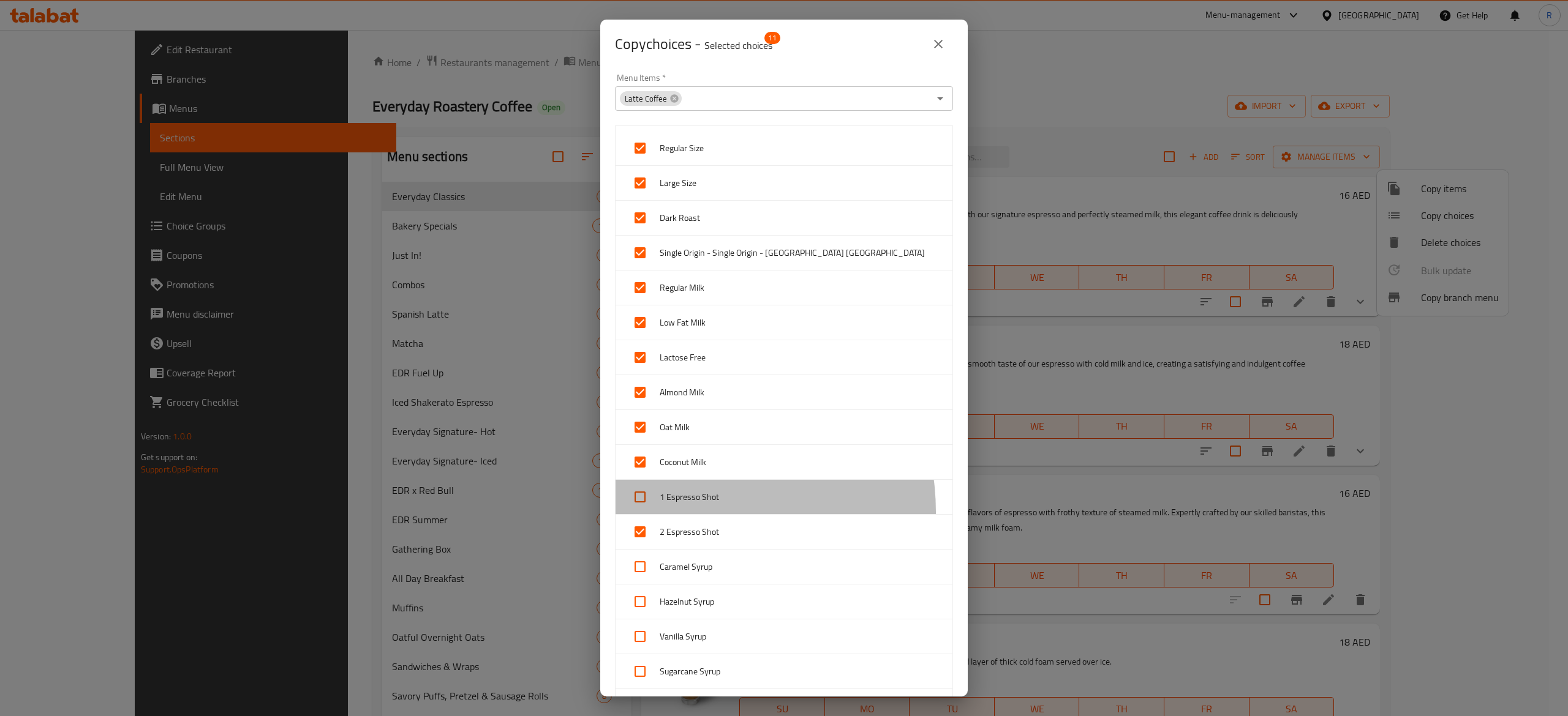
click at [688, 514] on div "1 Espresso Shot" at bounding box center [783, 497] width 337 height 35
checkbox input "true"
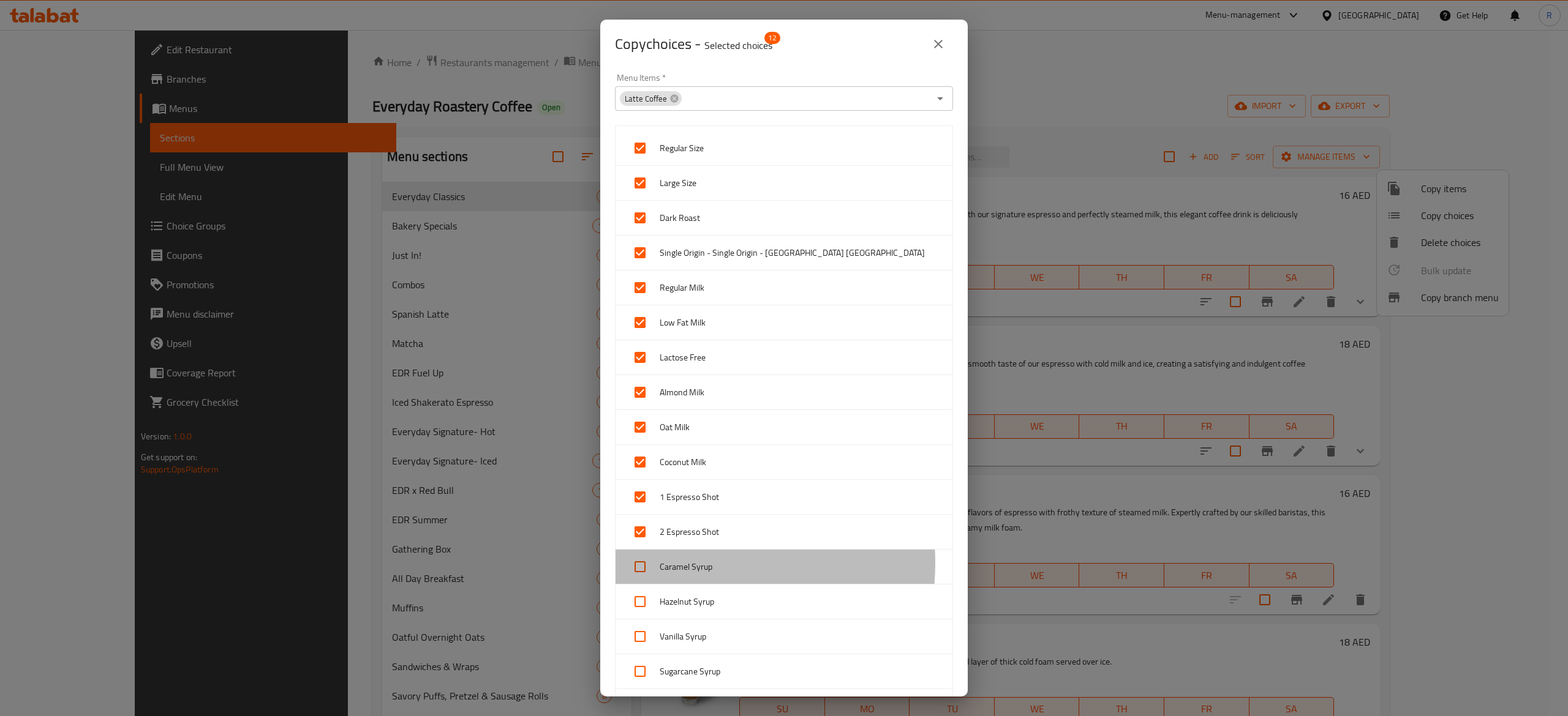
click at [694, 566] on span "Caramel Syrup" at bounding box center [801, 567] width 283 height 15
checkbox input "true"
click at [704, 607] on span "Hazelnut Syrup" at bounding box center [801, 602] width 283 height 15
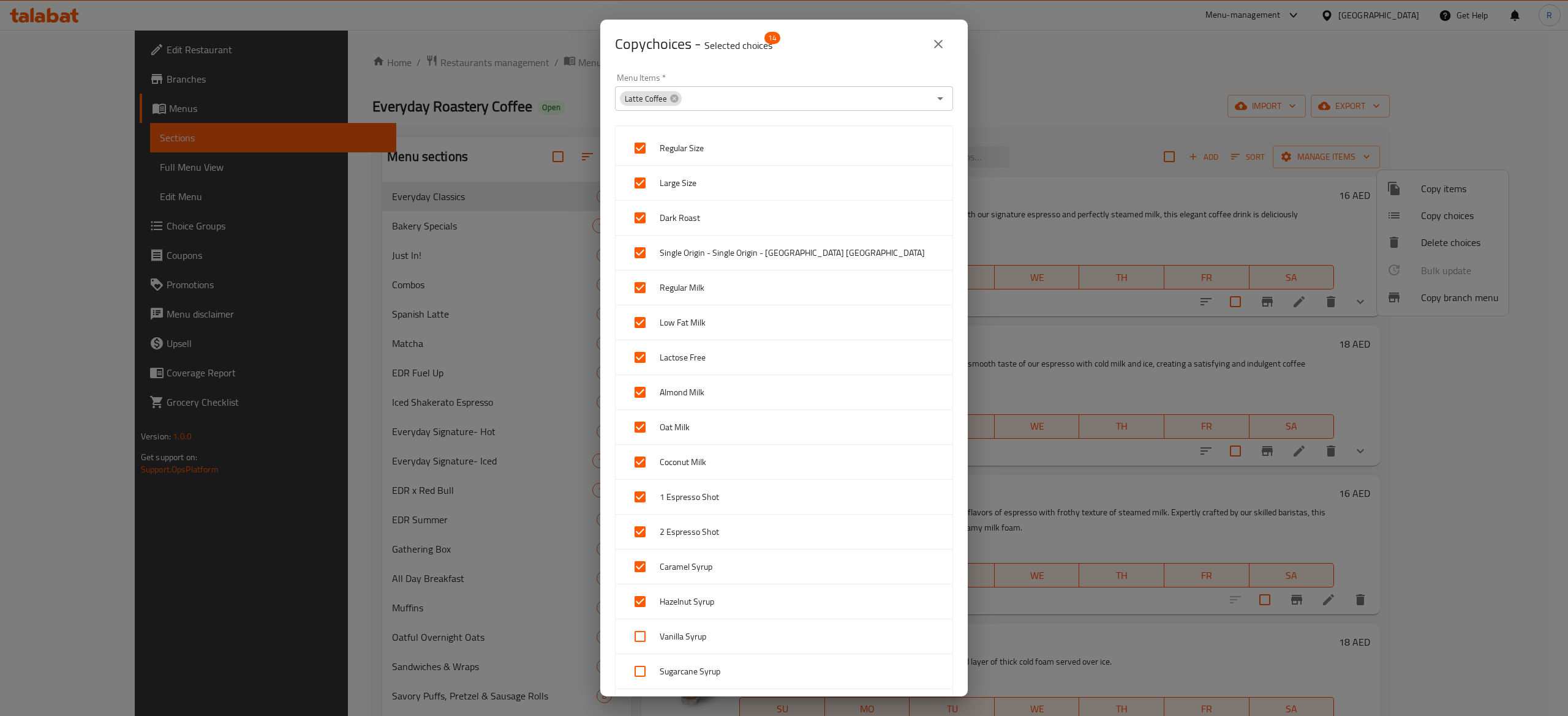
scroll to position [192, 0]
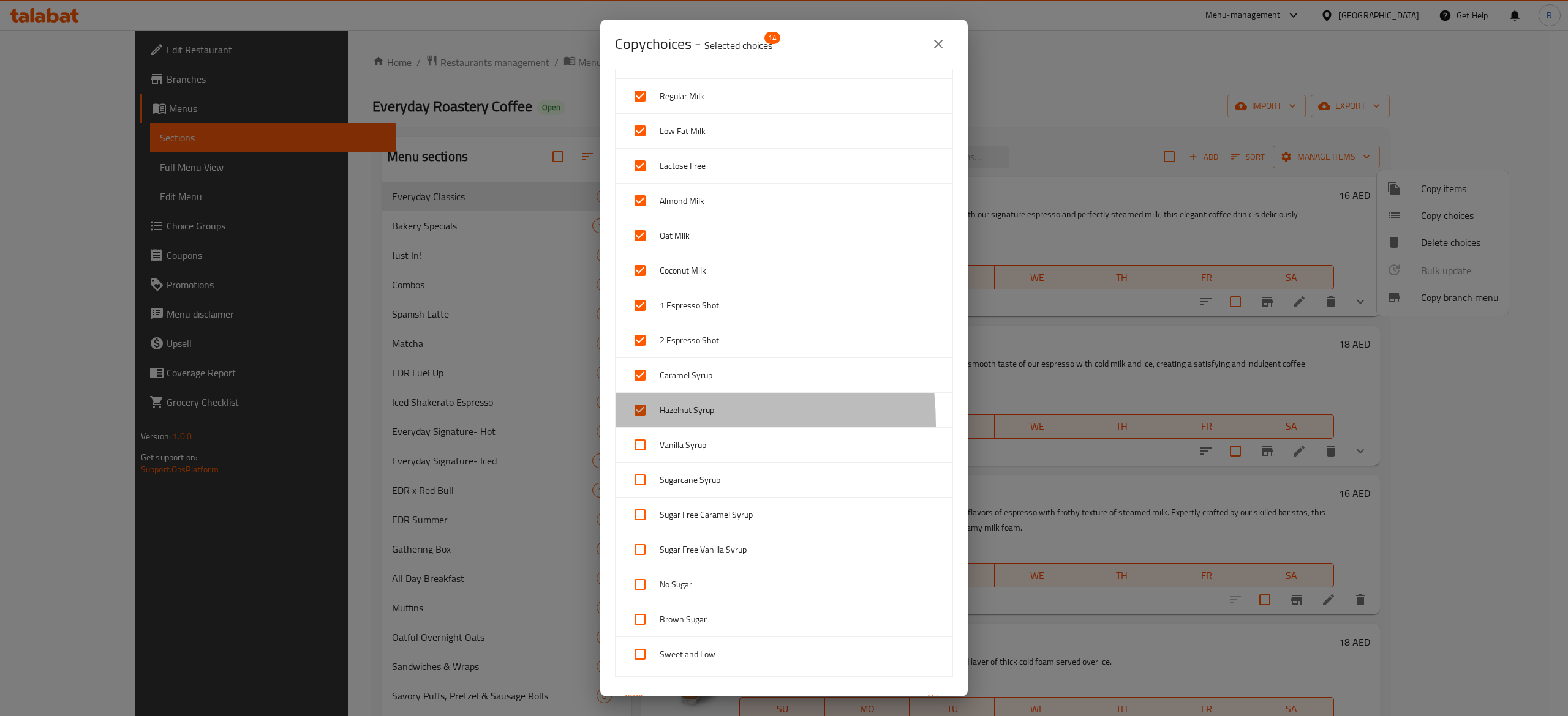
click at [618, 428] on div "Hazelnut Syrup" at bounding box center [783, 410] width 337 height 35
checkbox input "false"
click at [637, 443] on input "checkbox" at bounding box center [640, 445] width 29 height 29
checkbox input "true"
click at [637, 418] on input "checkbox" at bounding box center [640, 410] width 29 height 29
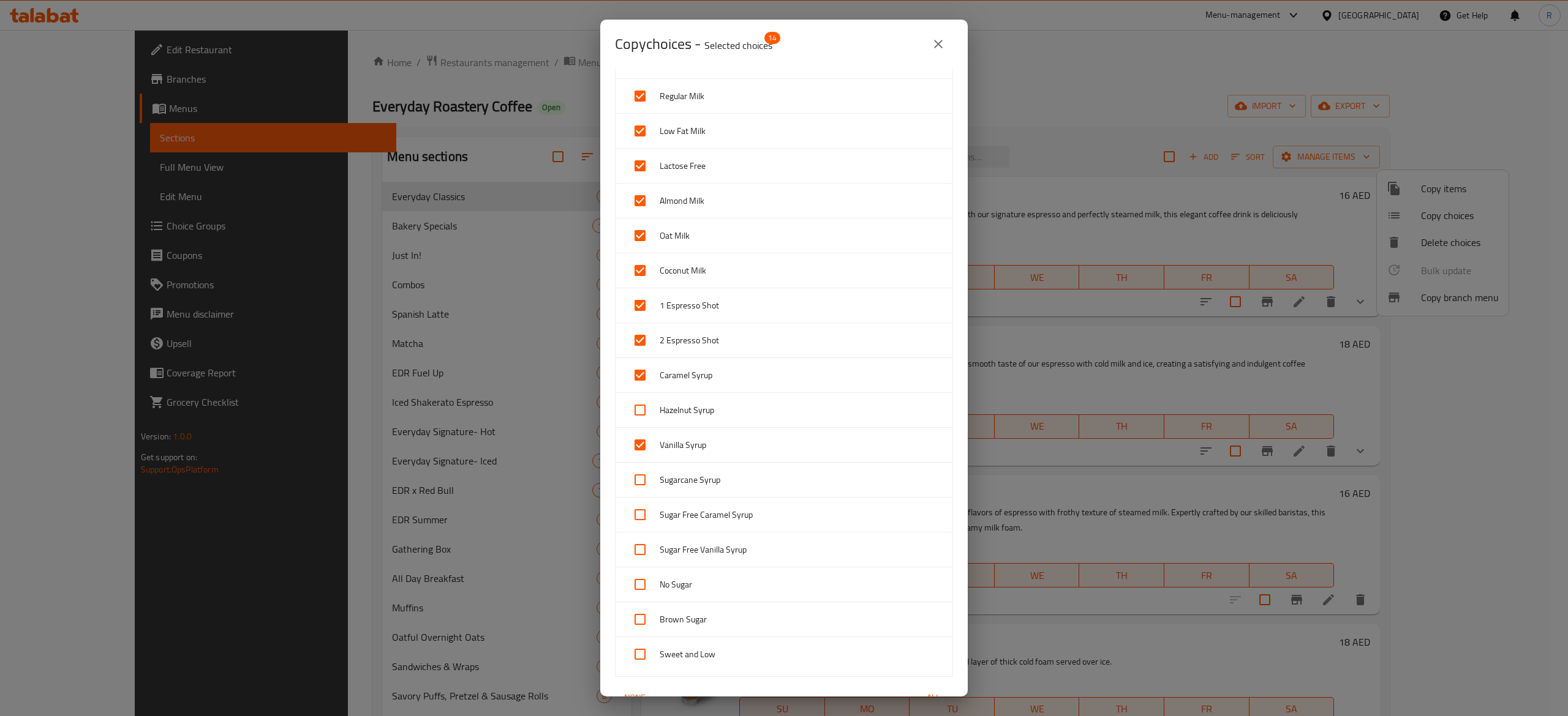
checkbox input "true"
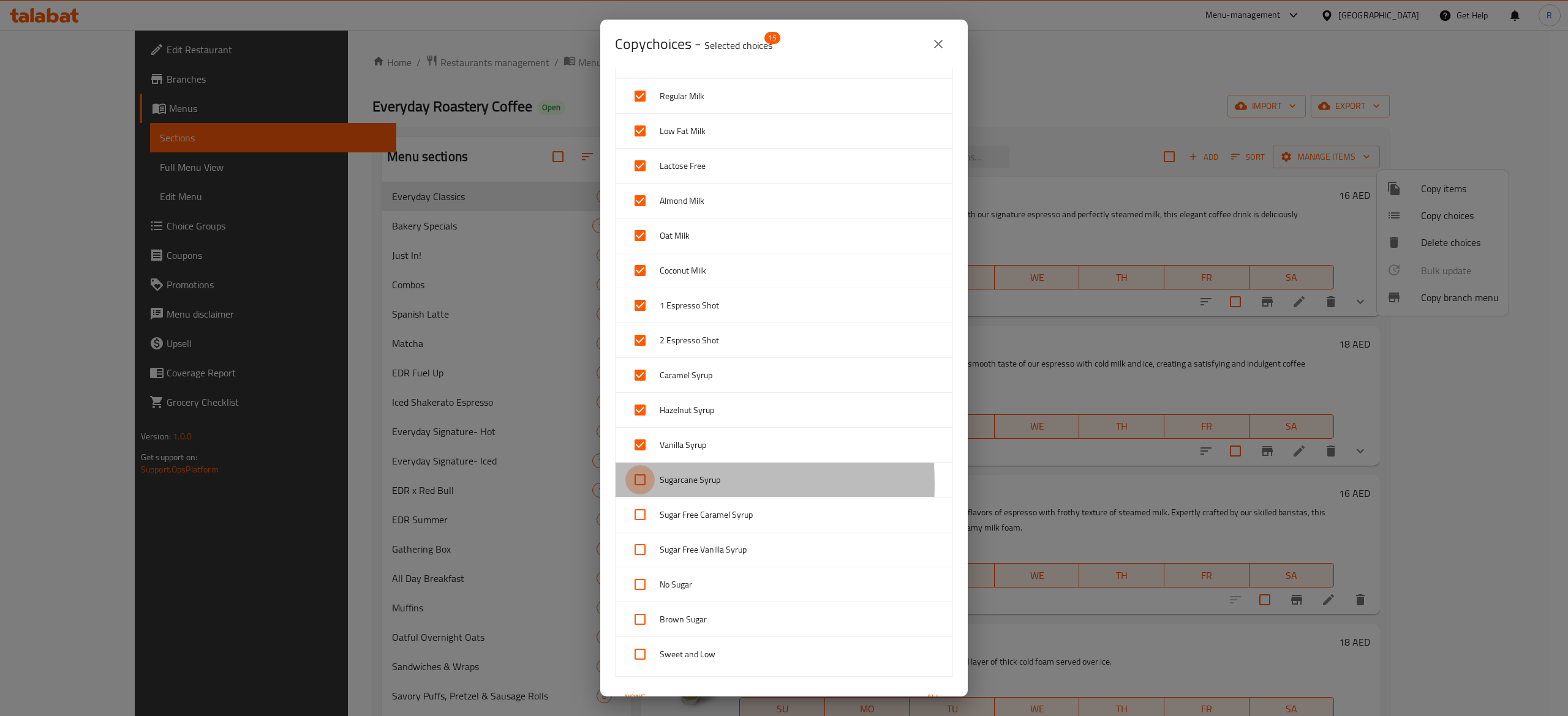
click at [645, 488] on input "checkbox" at bounding box center [640, 480] width 29 height 29
checkbox input "true"
click at [652, 528] on input "checkbox" at bounding box center [640, 515] width 29 height 29
checkbox input "true"
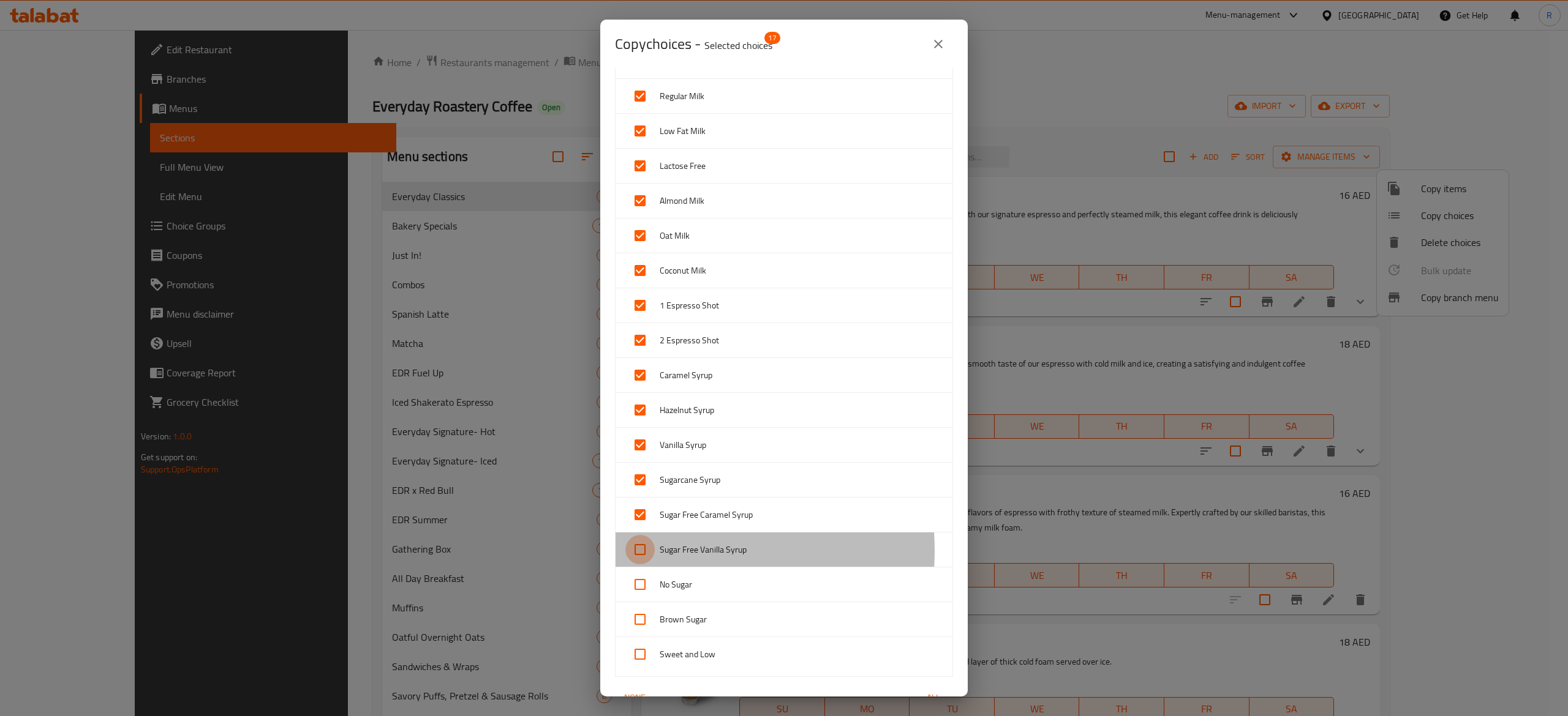
click at [654, 555] on input "checkbox" at bounding box center [640, 550] width 29 height 29
checkbox input "true"
click at [664, 577] on div "No Sugar" at bounding box center [783, 584] width 337 height 35
checkbox input "true"
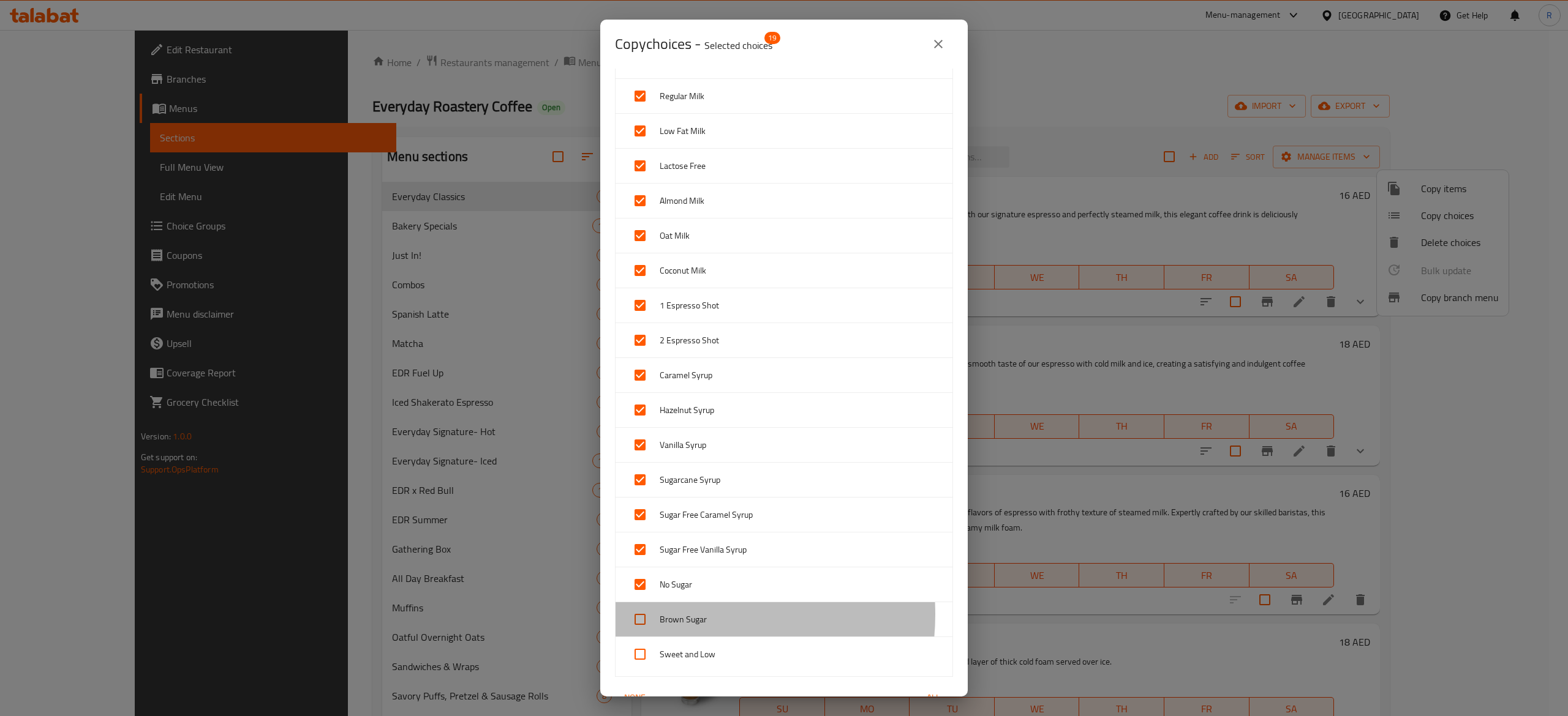
click at [684, 618] on span "Brown Sugar" at bounding box center [801, 620] width 283 height 15
checkbox input "true"
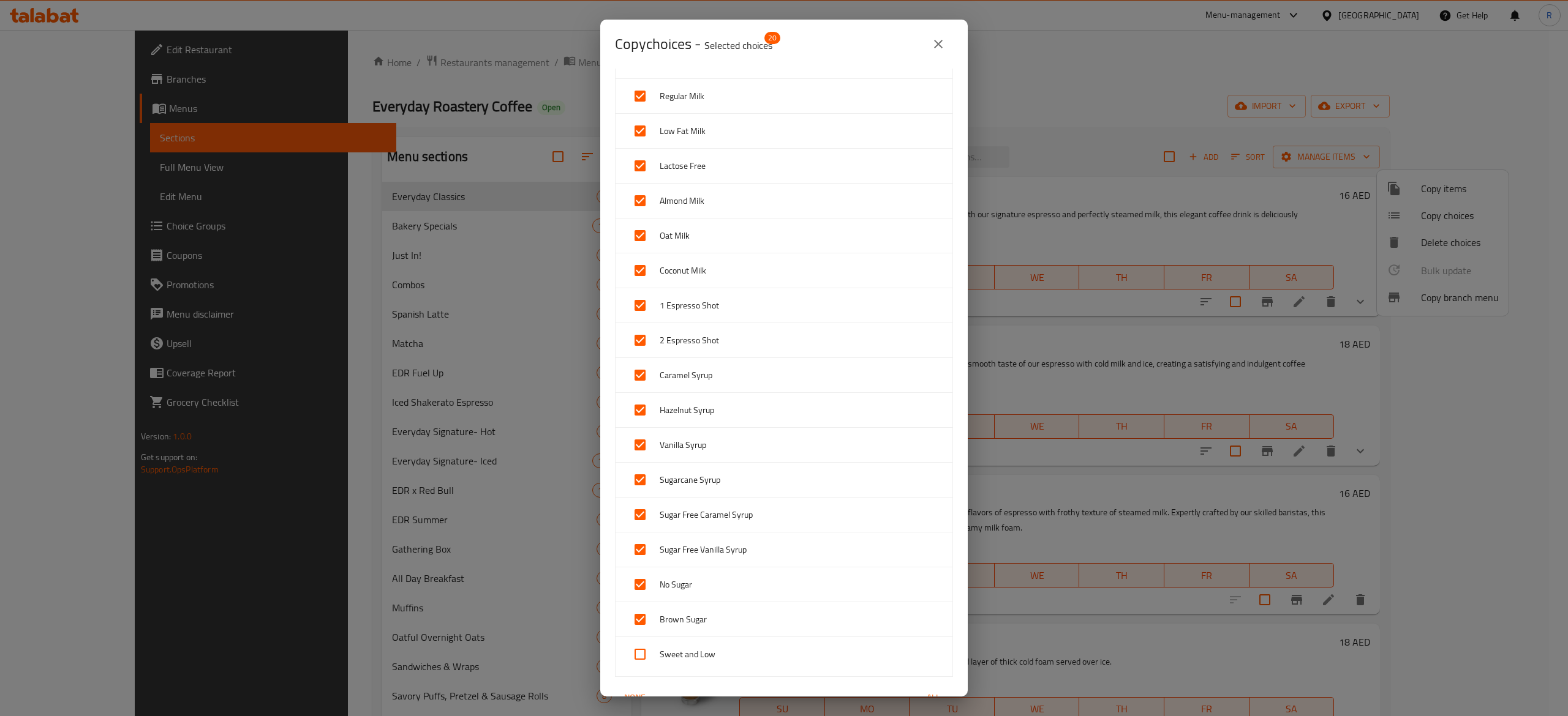
click at [704, 654] on span "Sweet and Low" at bounding box center [801, 655] width 283 height 15
checkbox input "true"
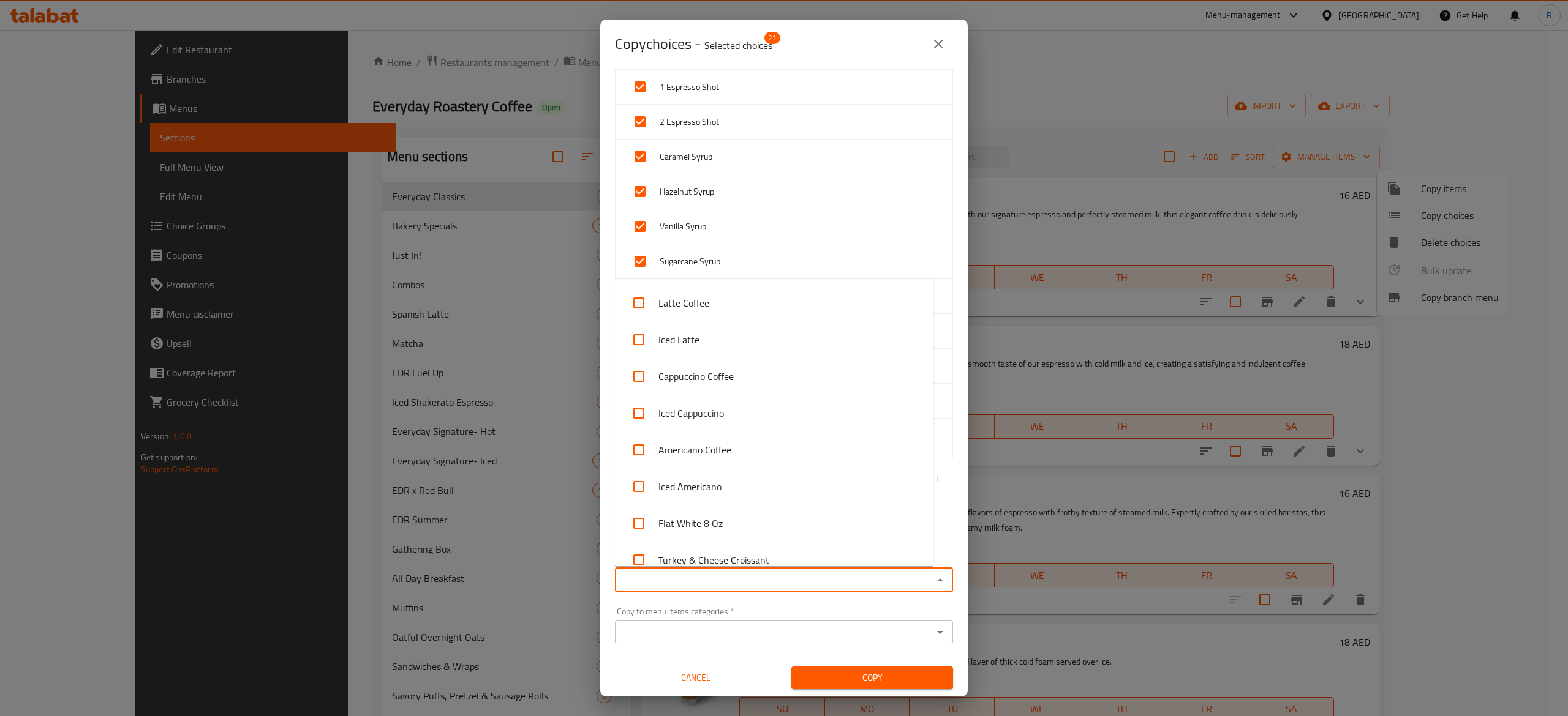
click at [755, 583] on input "Copy to menu items   *" at bounding box center [773, 580] width 310 height 17
click at [748, 369] on li "Cappuccino Coffee" at bounding box center [774, 376] width 319 height 37
checkbox input "true"
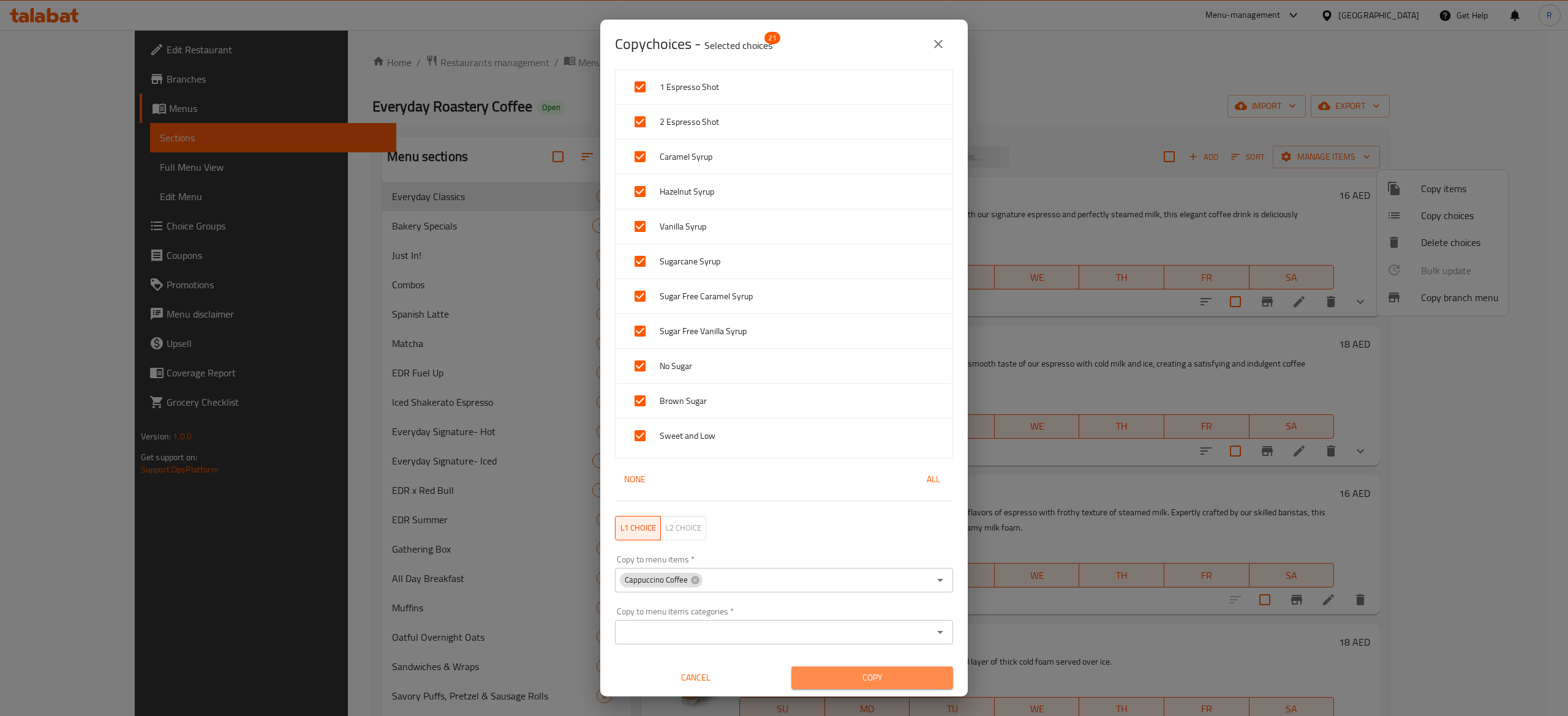
click at [866, 673] on span "Copy" at bounding box center [872, 678] width 142 height 15
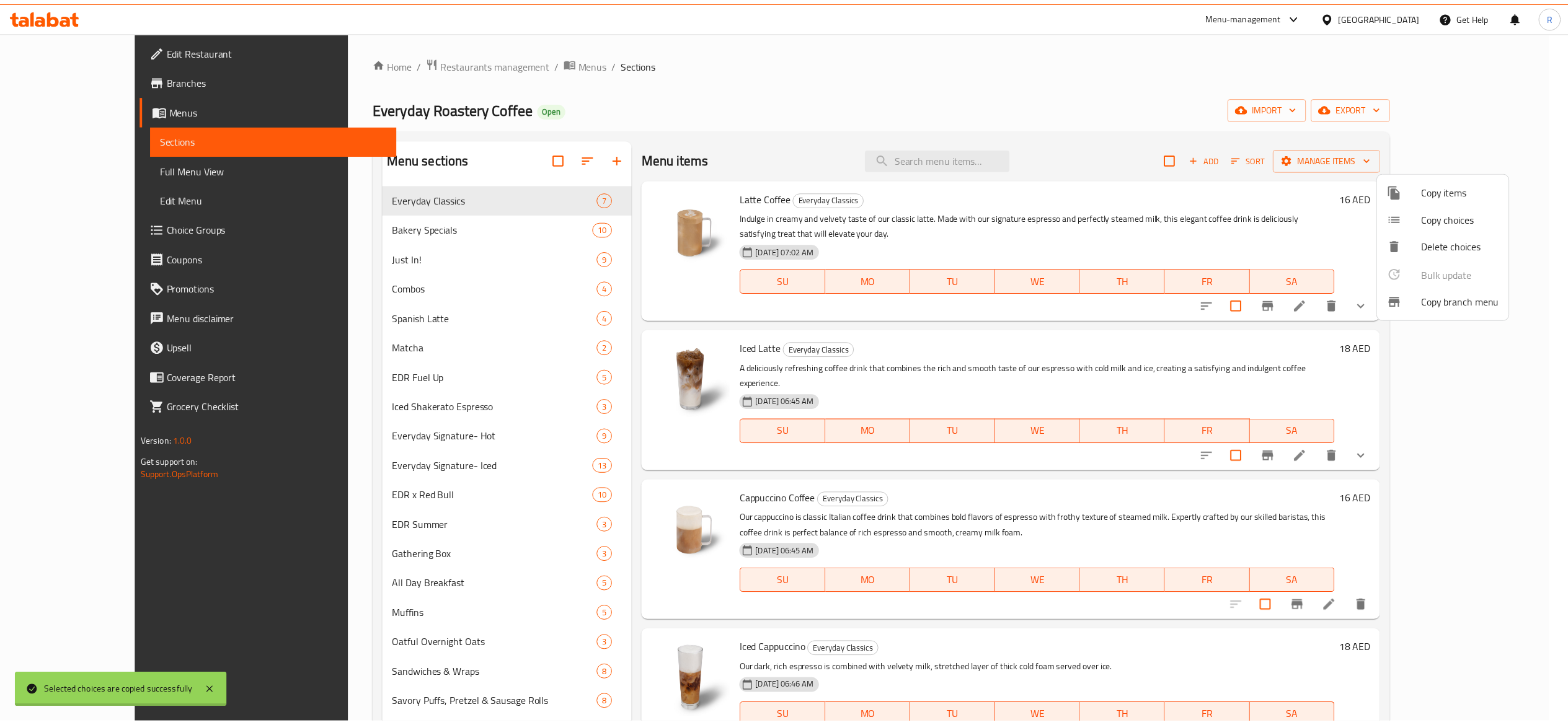
scroll to position [2, 0]
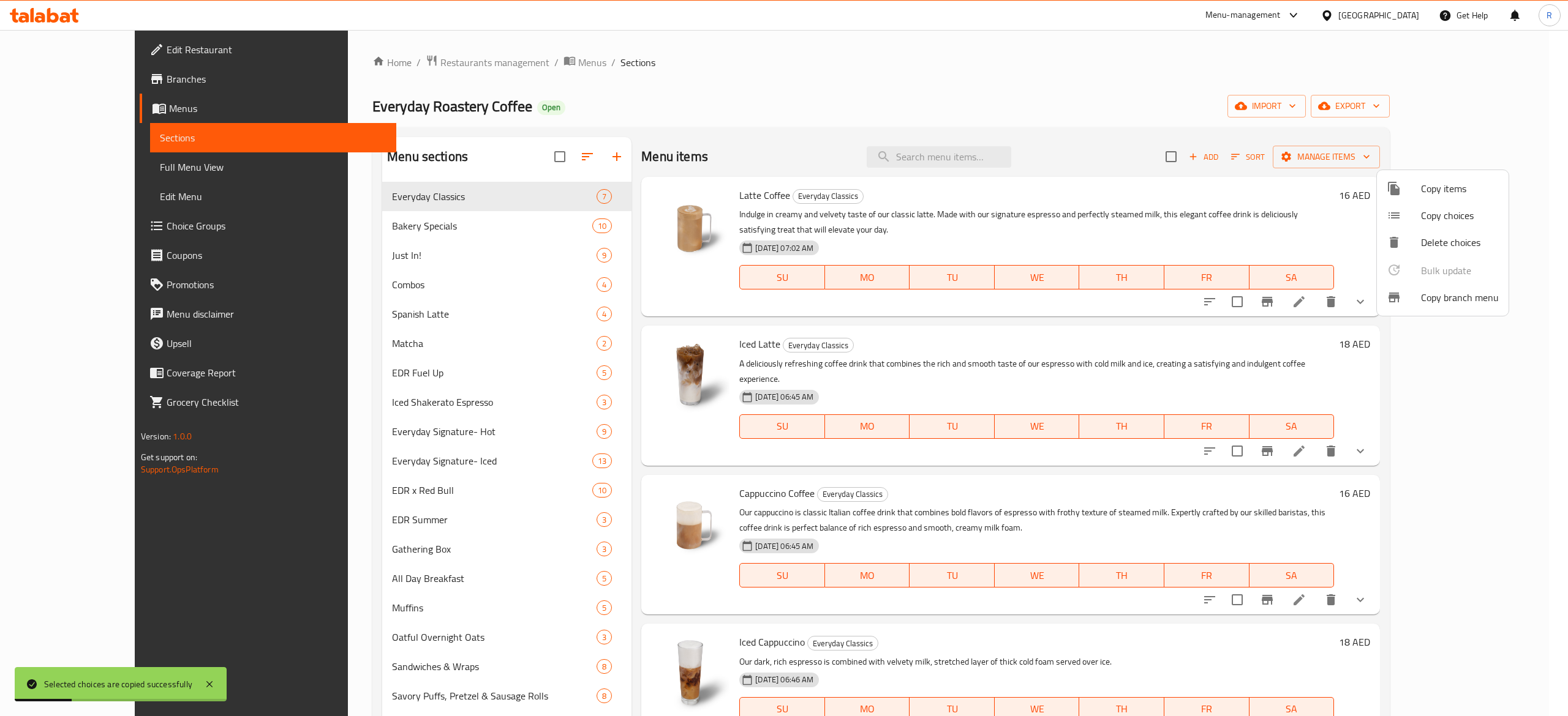
click at [1413, 429] on div at bounding box center [784, 358] width 1568 height 716
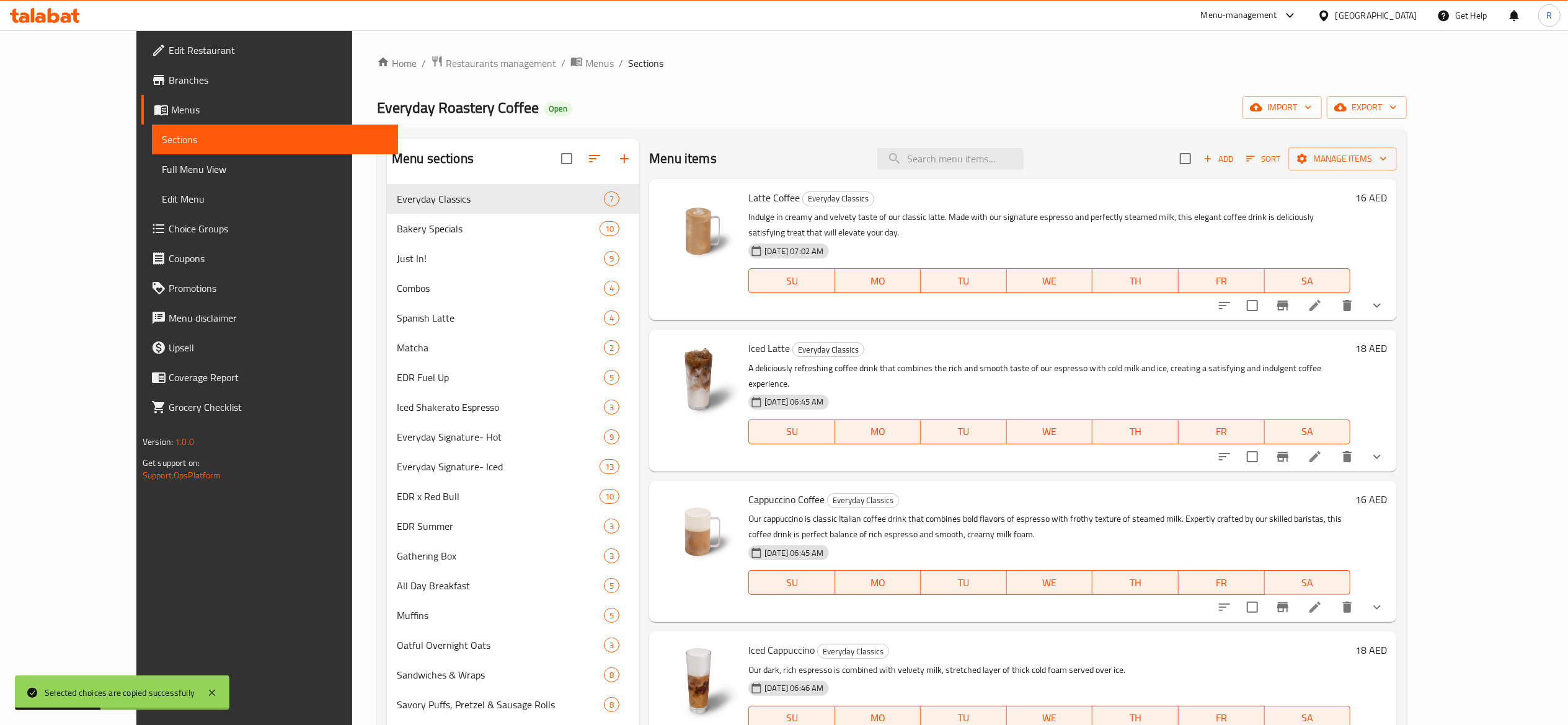
click at [1332, 446] on li at bounding box center [1315, 457] width 35 height 22
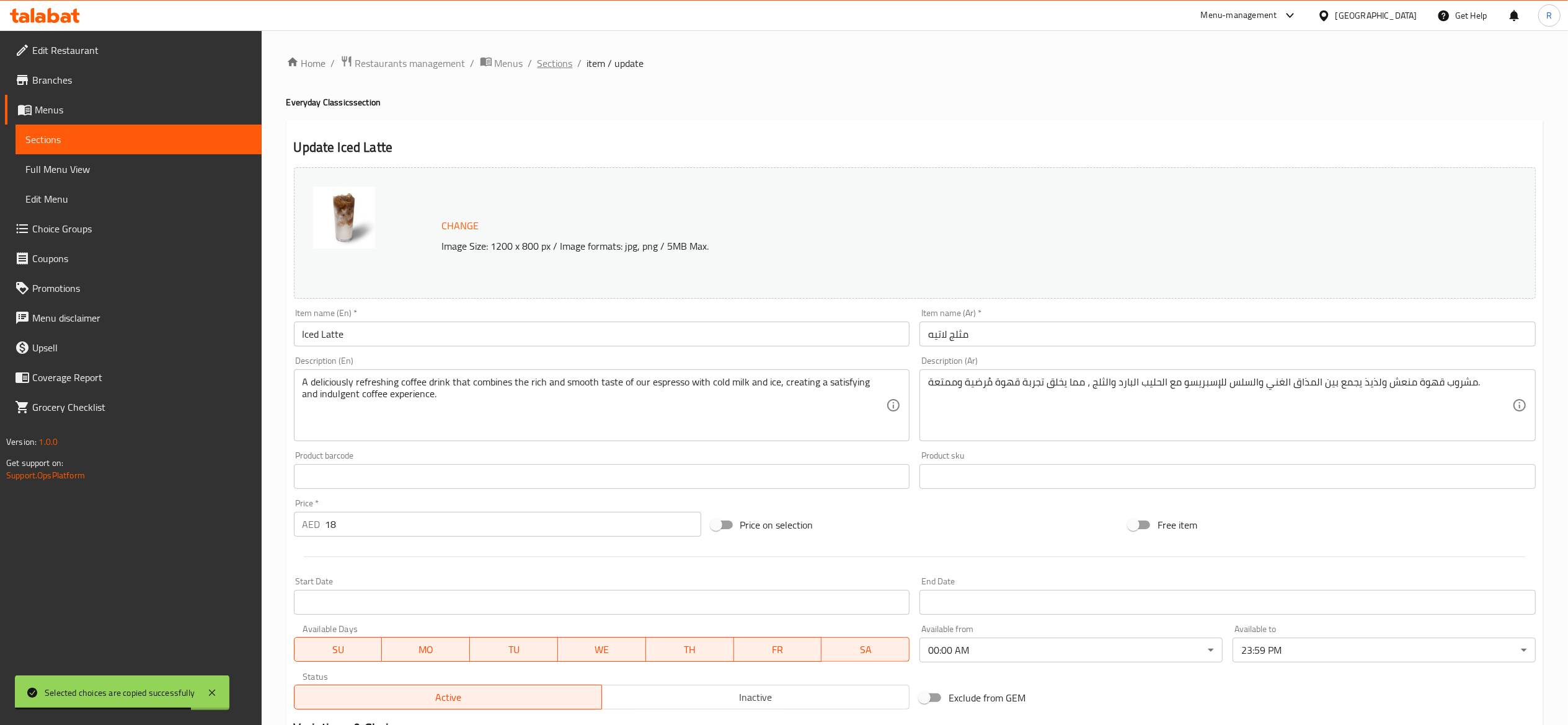
click at [560, 58] on span "Sections" at bounding box center [555, 63] width 35 height 15
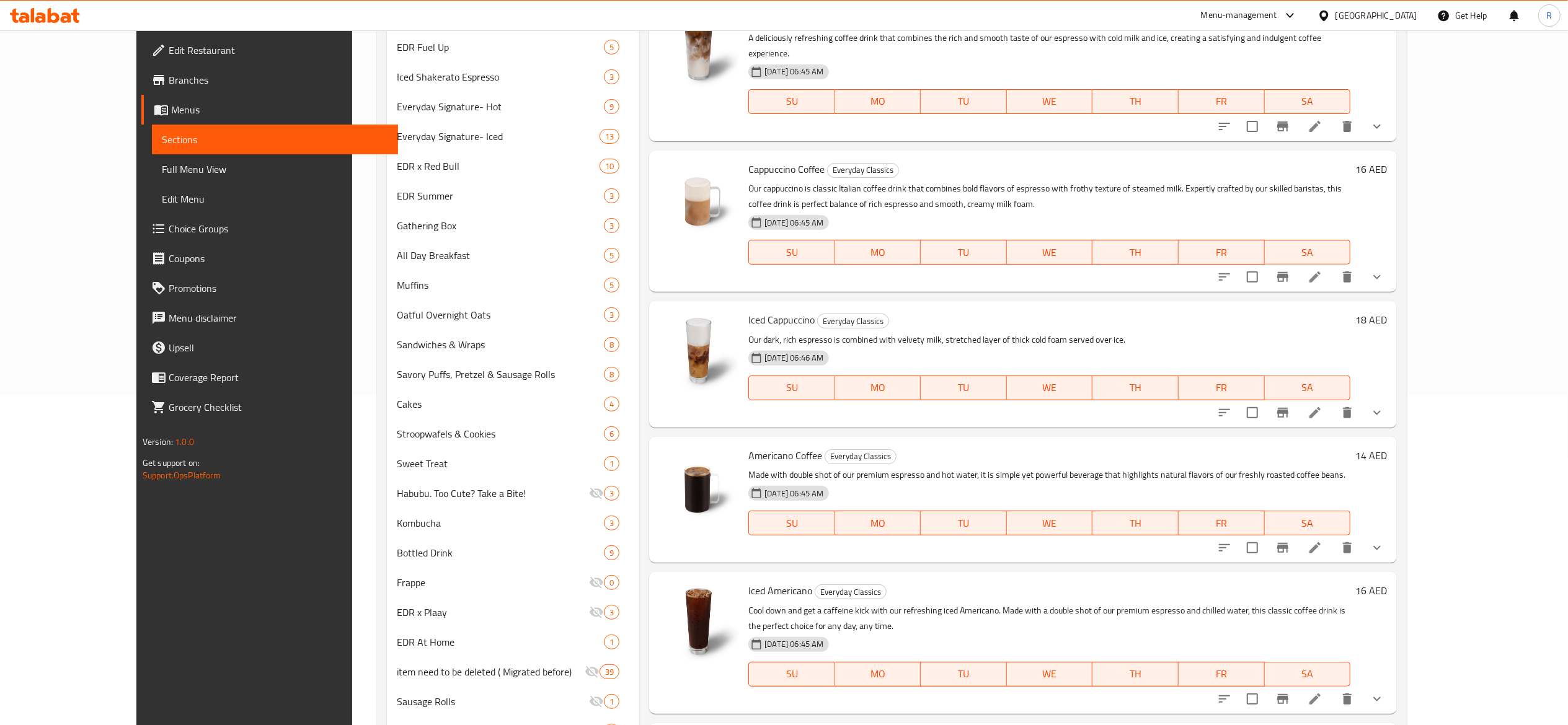
scroll to position [335, 0]
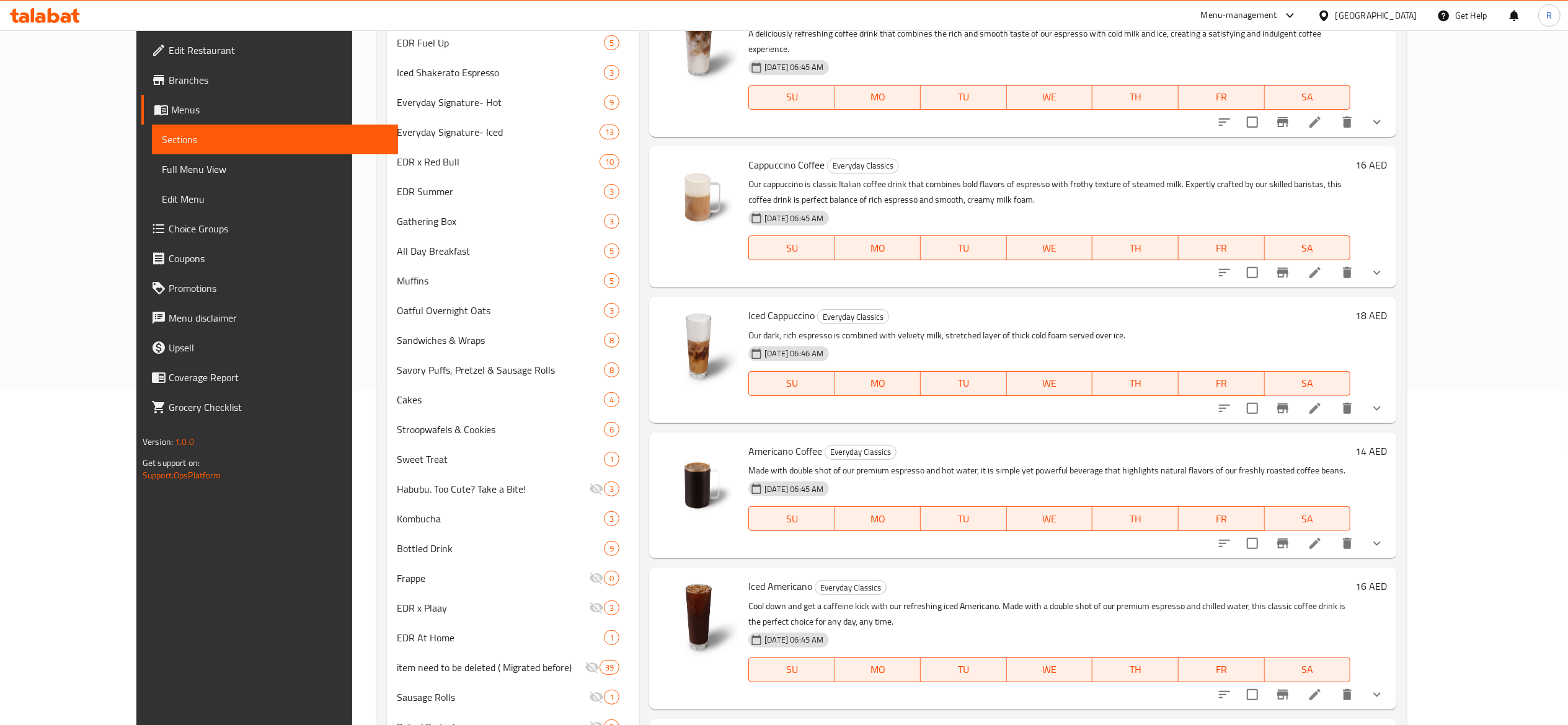
click at [169, 222] on span "Choice Groups" at bounding box center [278, 229] width 219 height 15
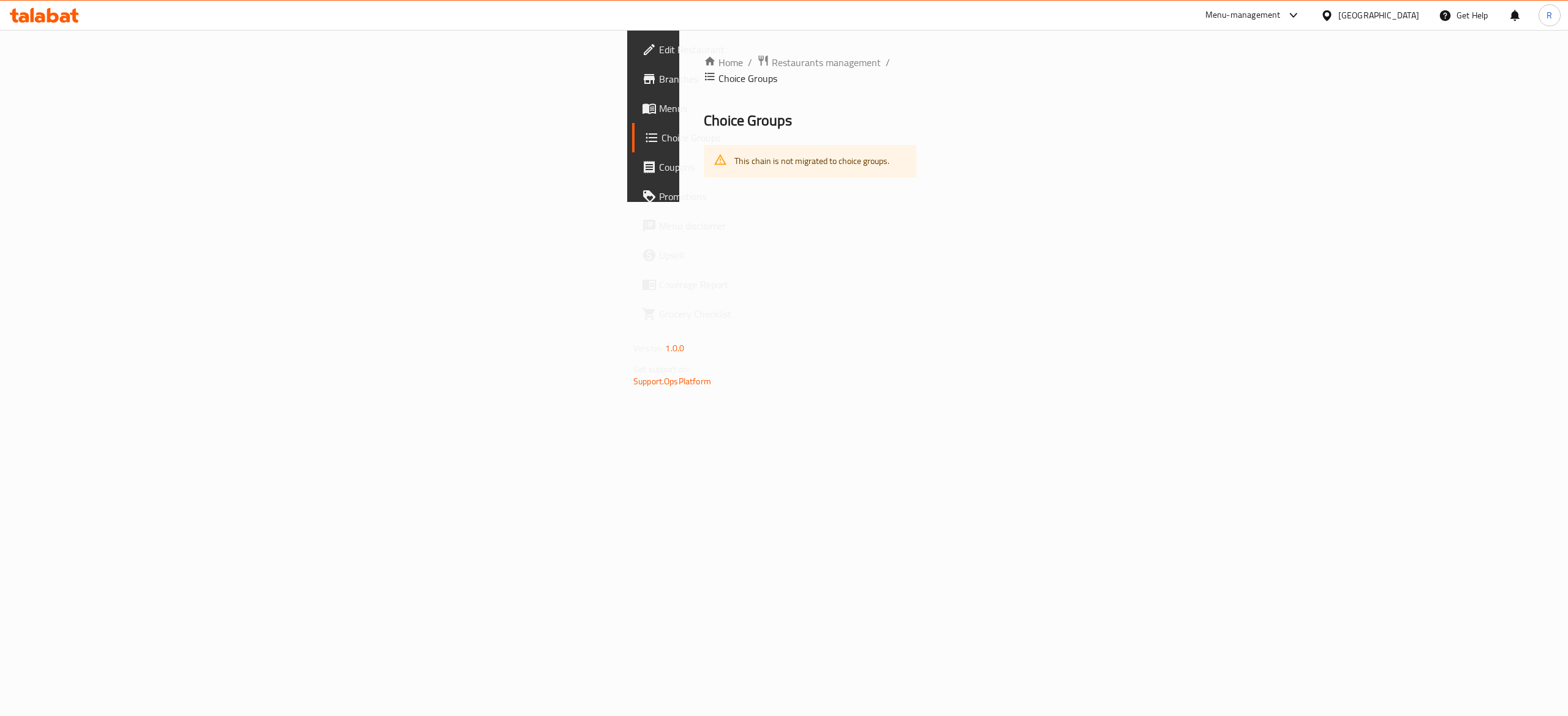
click at [705, 73] on icon "breadcrumb" at bounding box center [710, 77] width 9 height 8
click at [771, 56] on span "Restaurants management" at bounding box center [826, 63] width 109 height 15
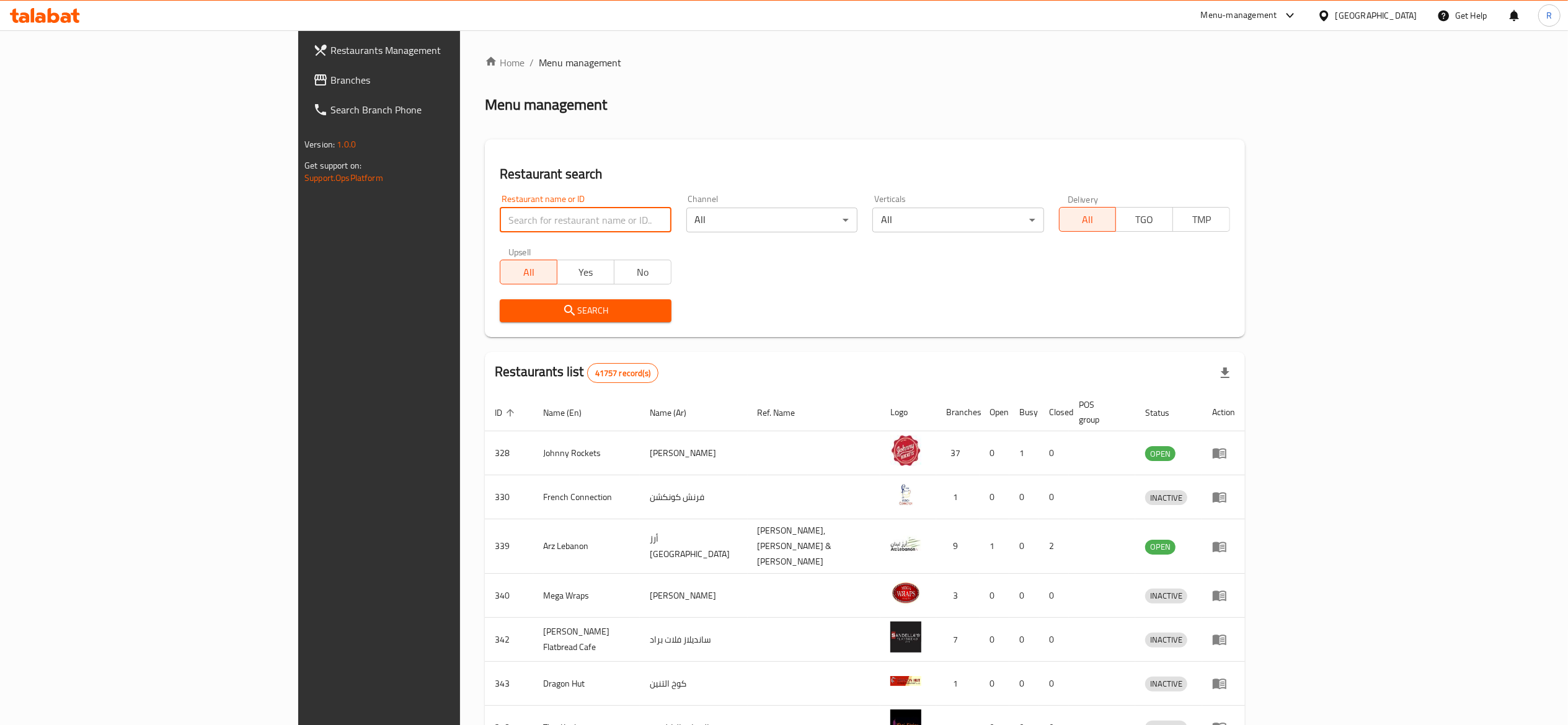
click at [500, 218] on input "search" at bounding box center [585, 219] width 171 height 25
type input "everyday roastery"
click button "Search" at bounding box center [585, 310] width 171 height 23
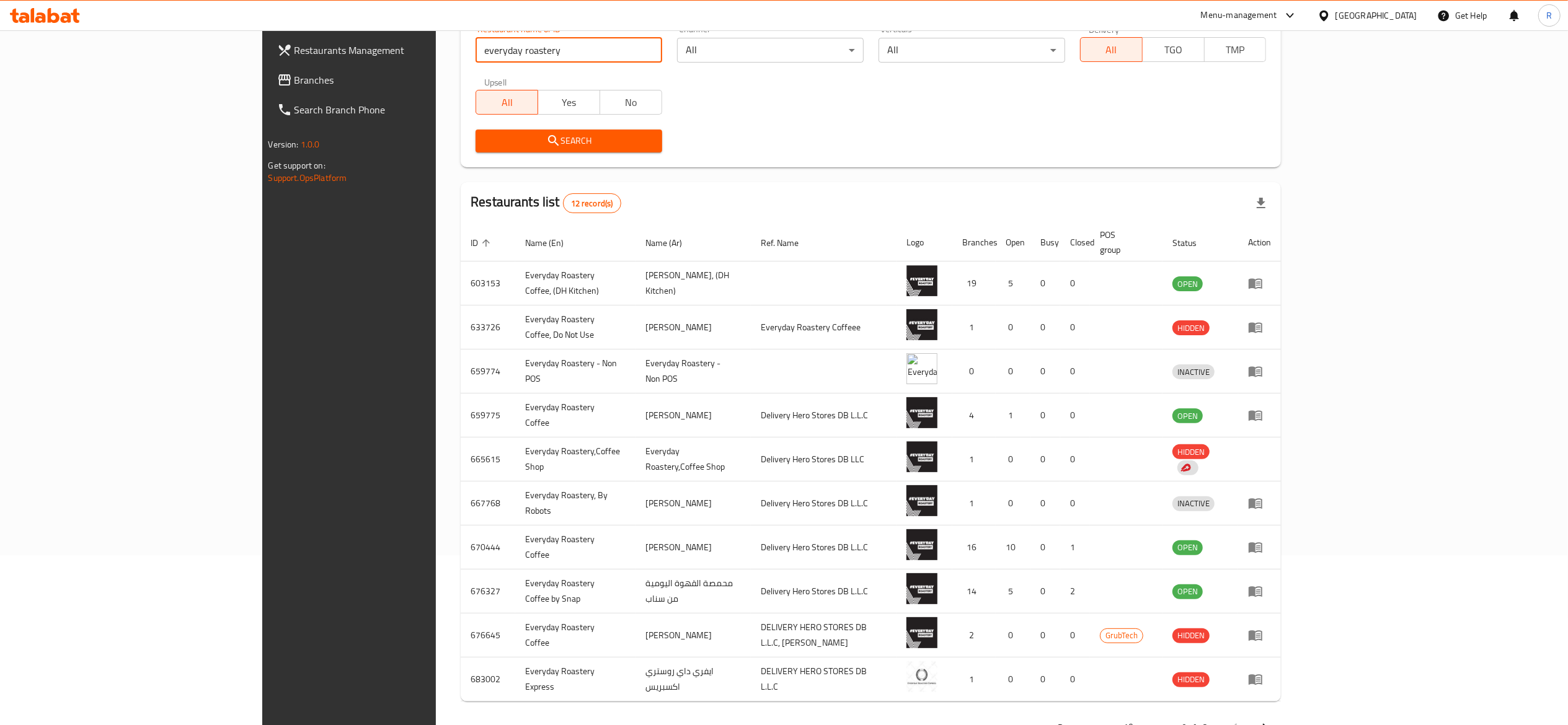
scroll to position [175, 0]
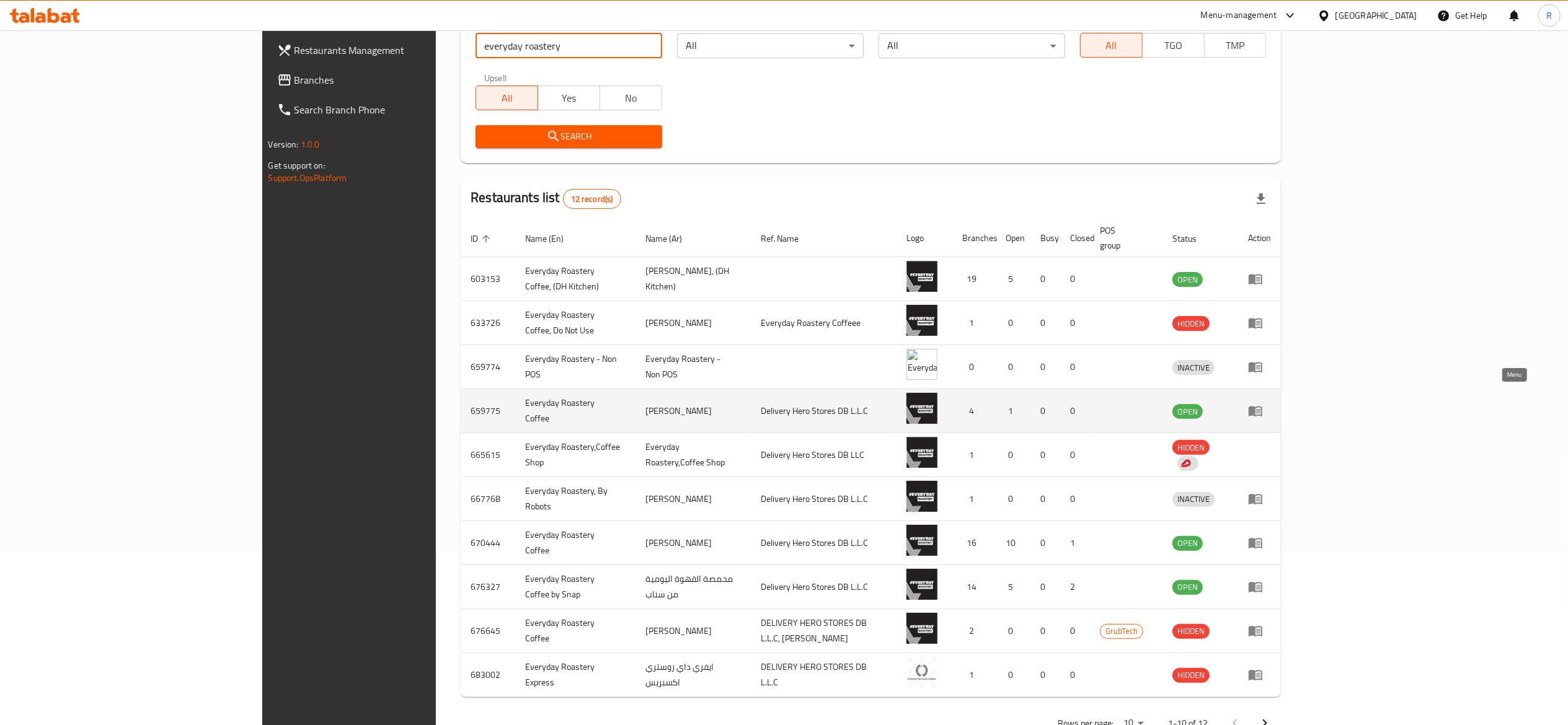
click at [1271, 404] on link "enhanced table" at bounding box center [1259, 411] width 23 height 15
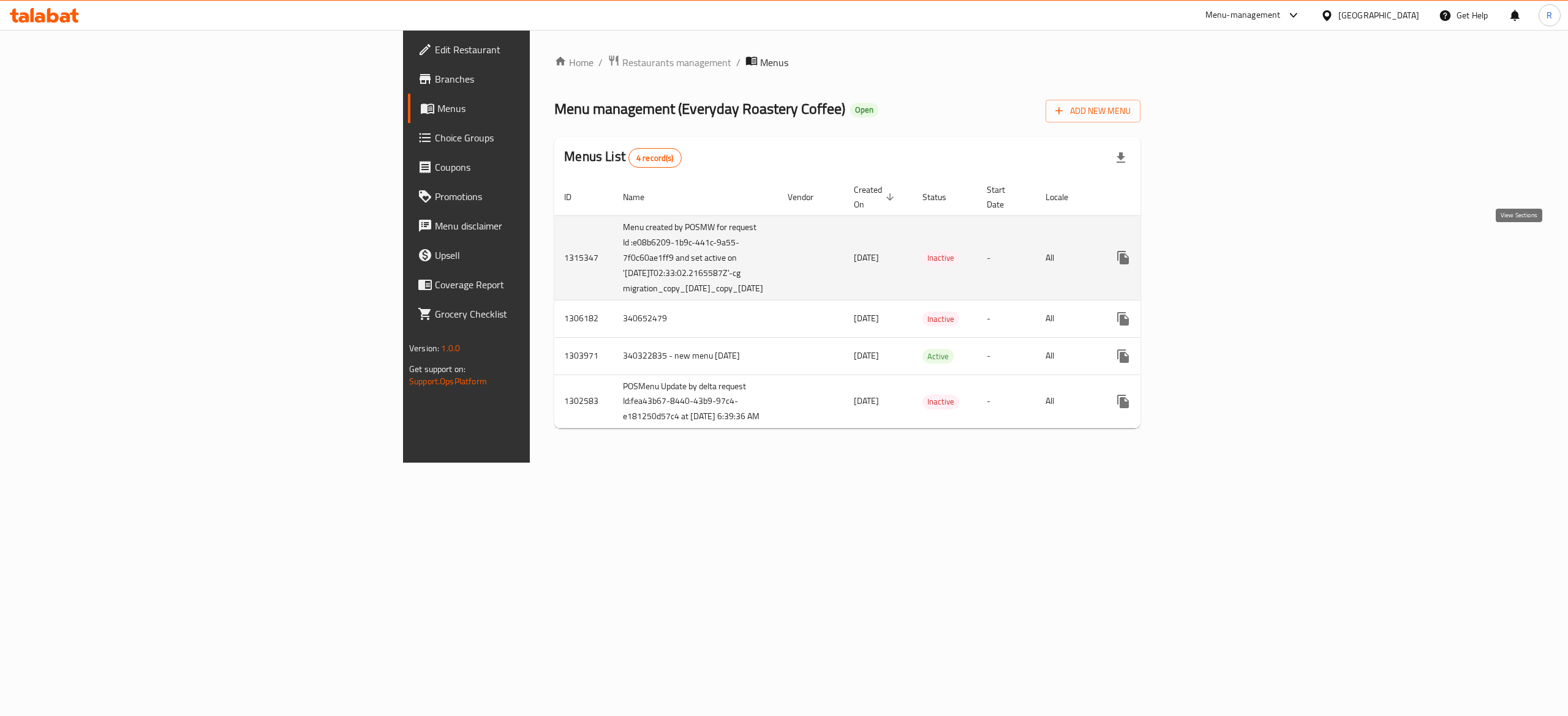
click at [1219, 250] on icon "enhanced table" at bounding box center [1211, 258] width 15 height 15
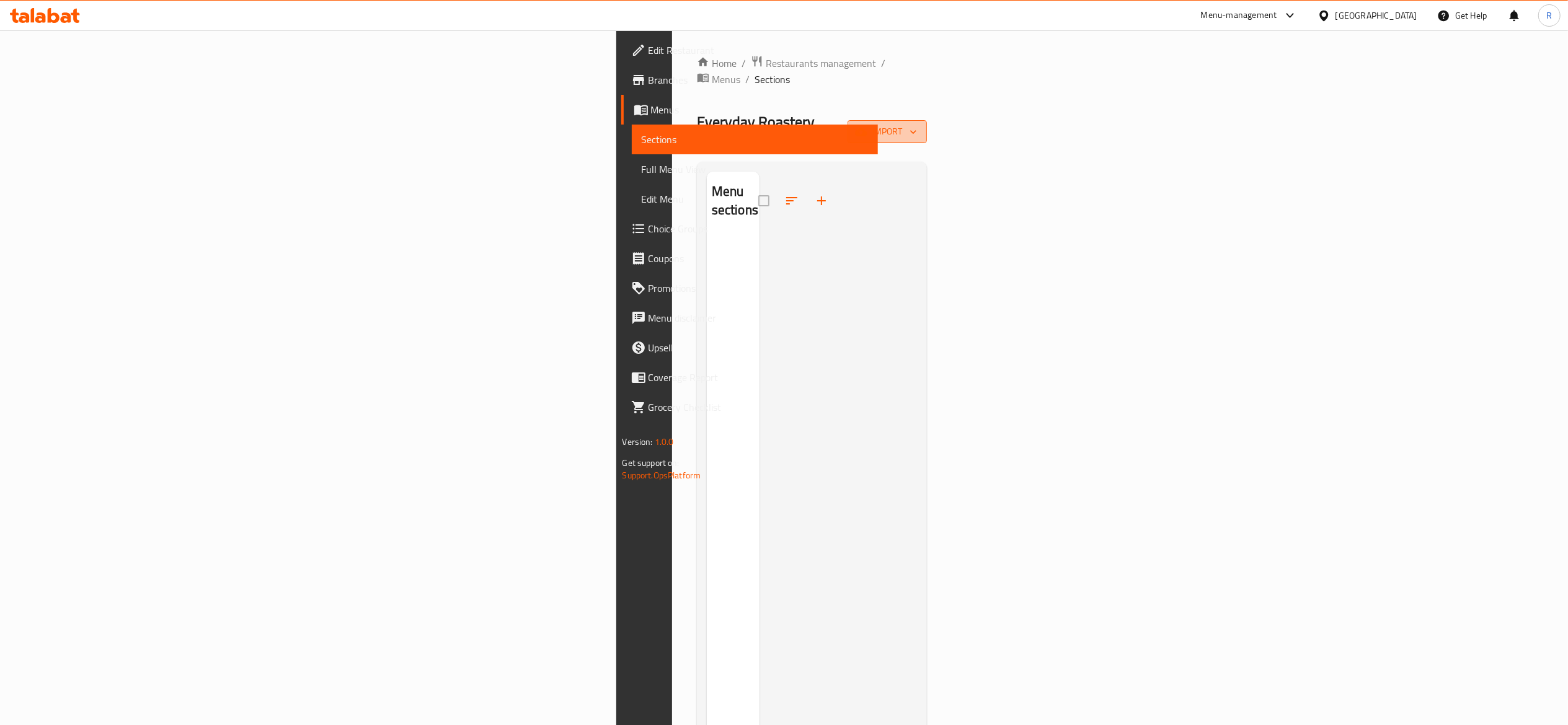
click at [917, 124] on span "import" at bounding box center [887, 131] width 60 height 16
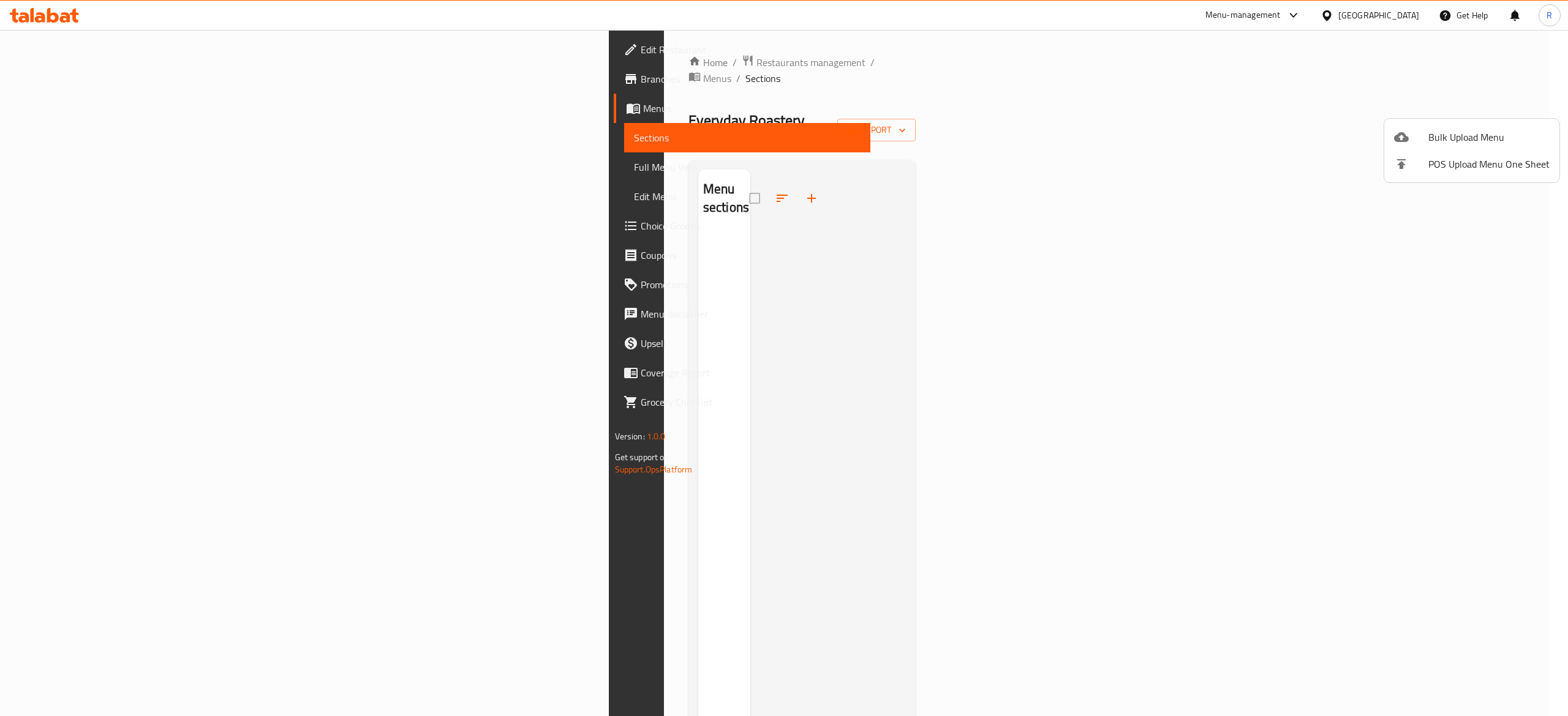
click at [1169, 312] on div at bounding box center [784, 358] width 1568 height 716
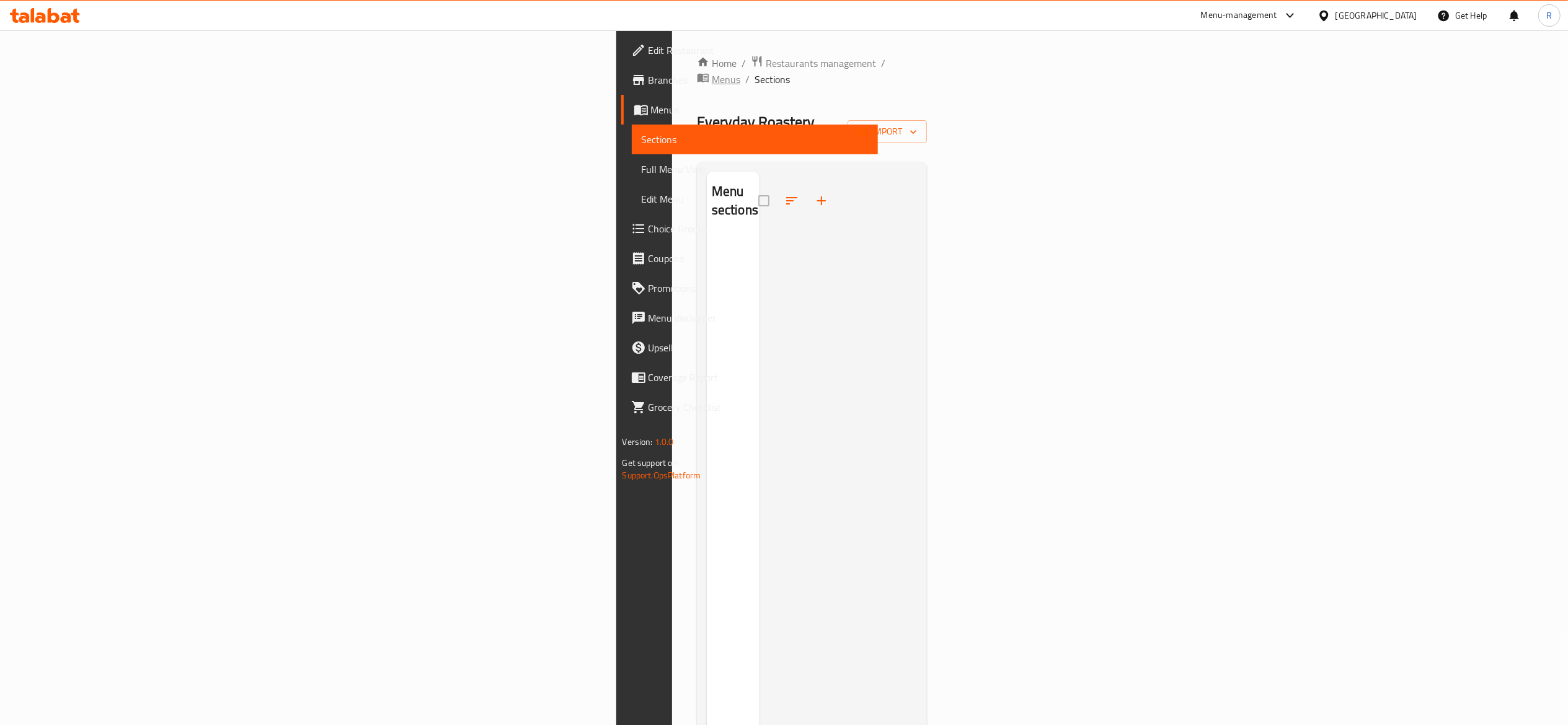
click at [712, 72] on span "Menus" at bounding box center [726, 79] width 28 height 15
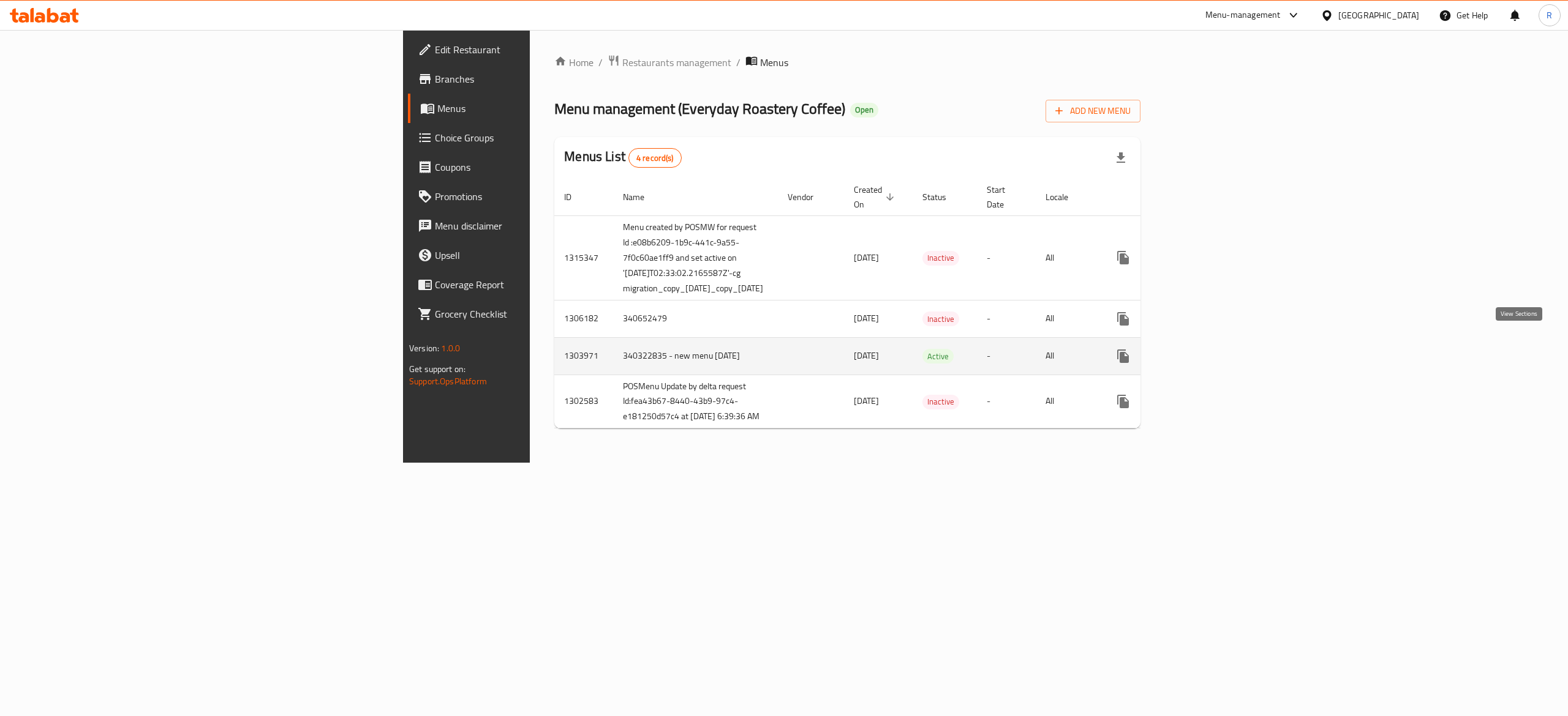
click at [1219, 349] on icon "enhanced table" at bounding box center [1211, 357] width 15 height 15
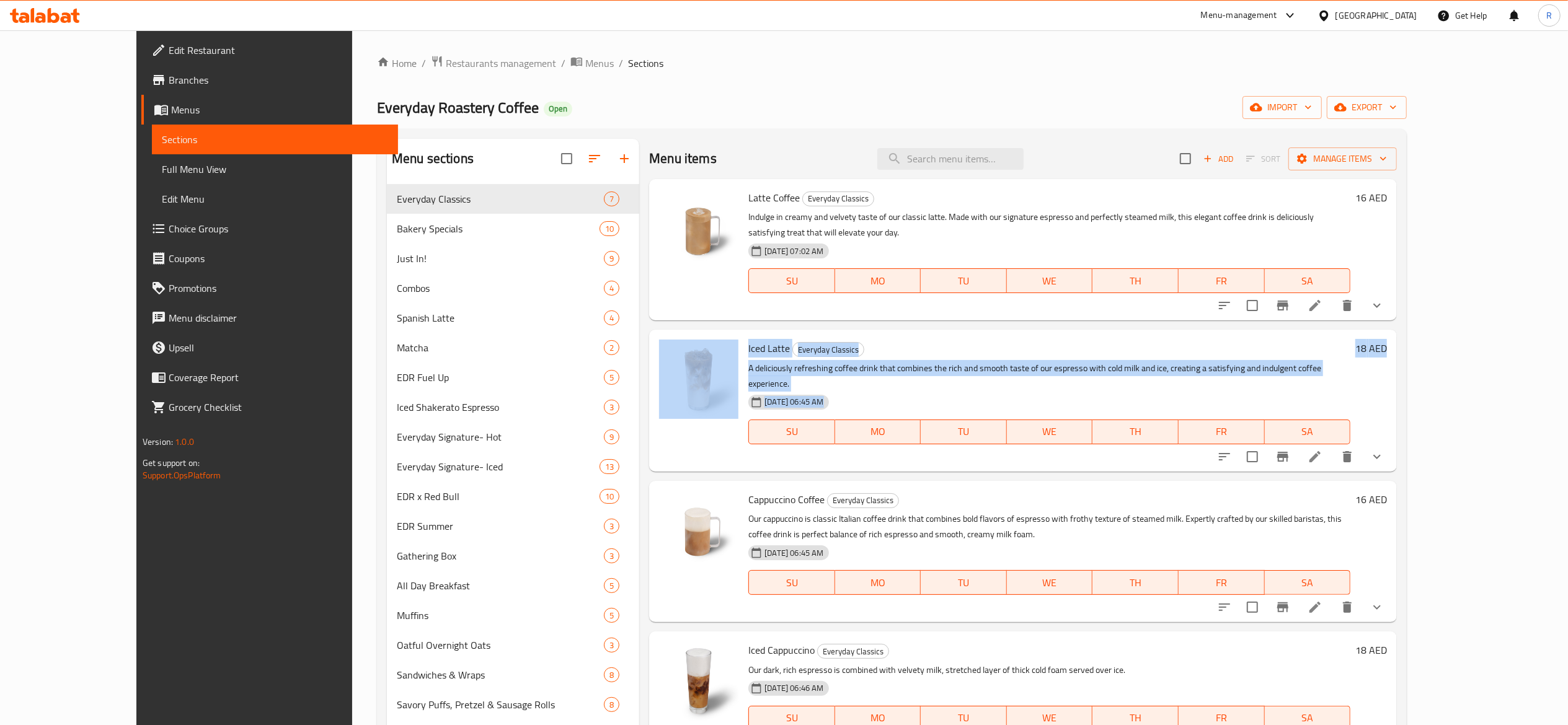
drag, startPoint x: 1533, startPoint y: 213, endPoint x: 1546, endPoint y: 324, distance: 111.8
click at [1431, 324] on div "Home / Restaurants management / Menus / Sections Everyday Roastery Coffee Open …" at bounding box center [891, 589] width 1079 height 1116
click at [1431, 309] on div "Home / Restaurants management / Menus / Sections Everyday Roastery Coffee Open …" at bounding box center [891, 589] width 1079 height 1116
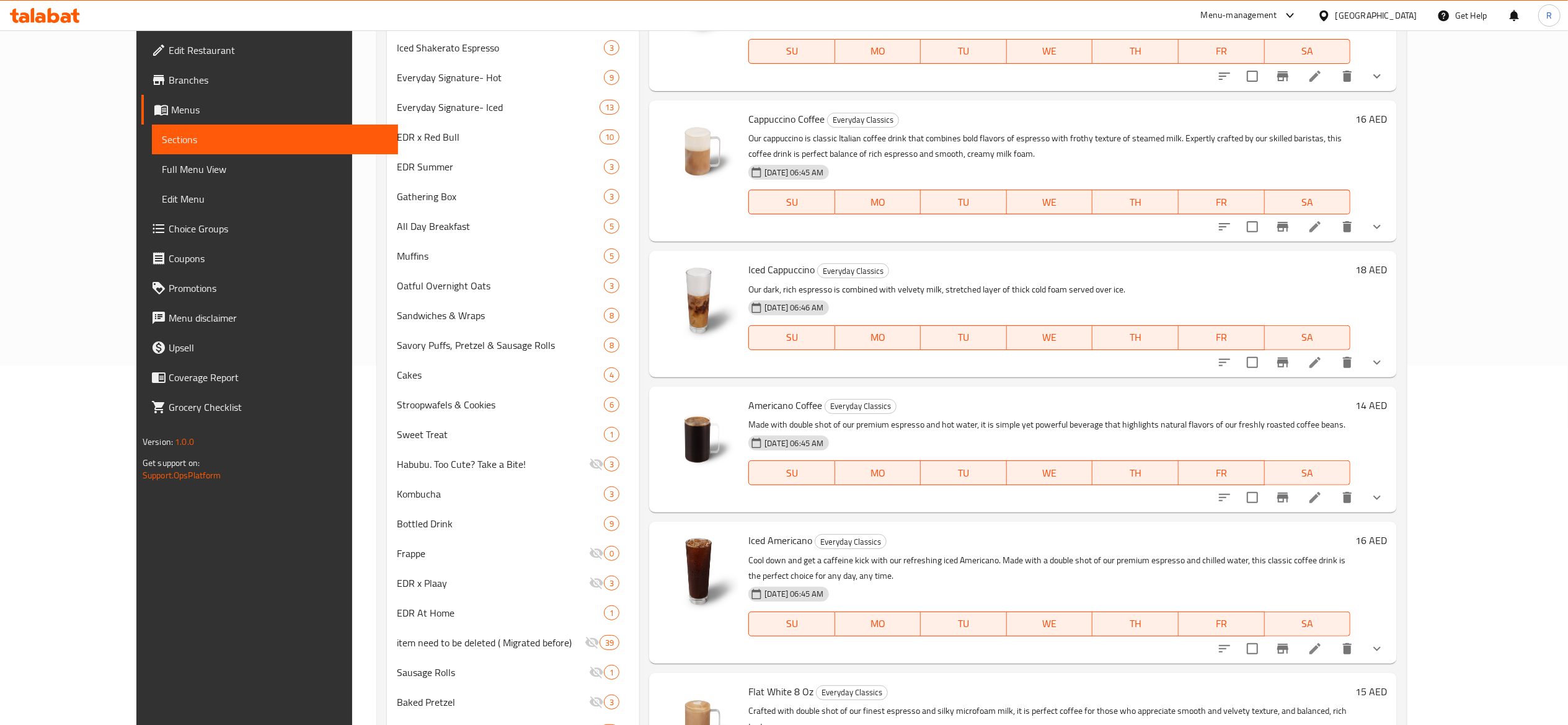
scroll to position [421, 0]
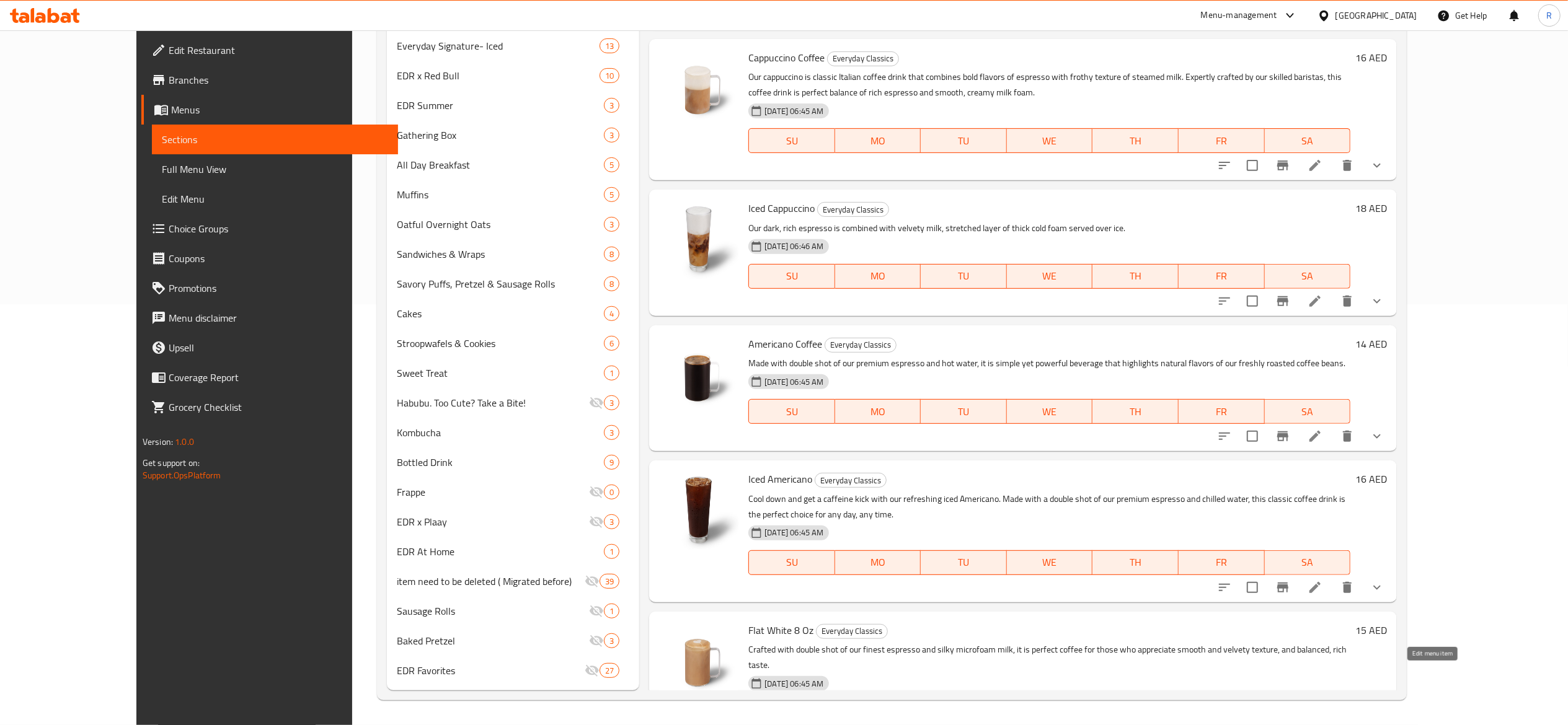
click at [1320, 725] on icon at bounding box center [1314, 738] width 11 height 11
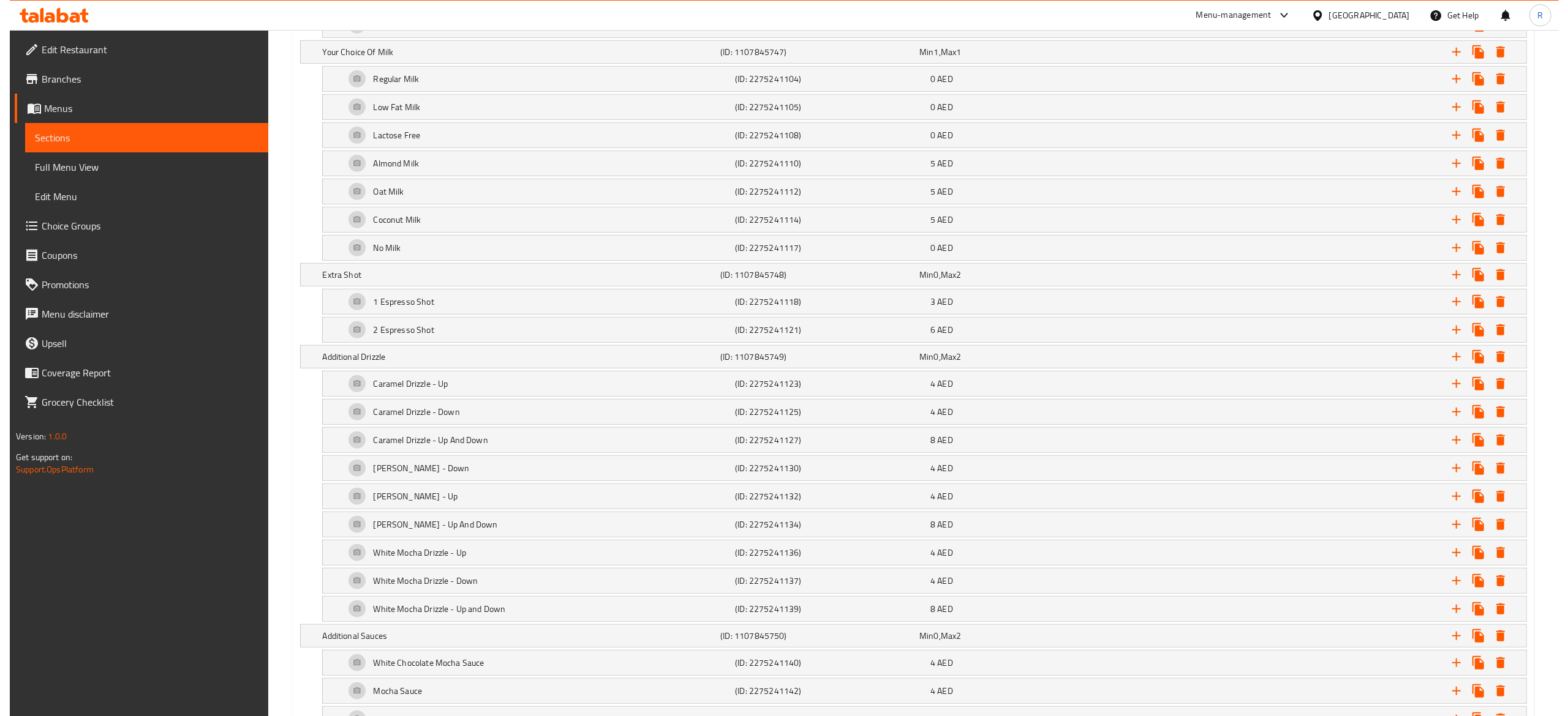
scroll to position [841, 0]
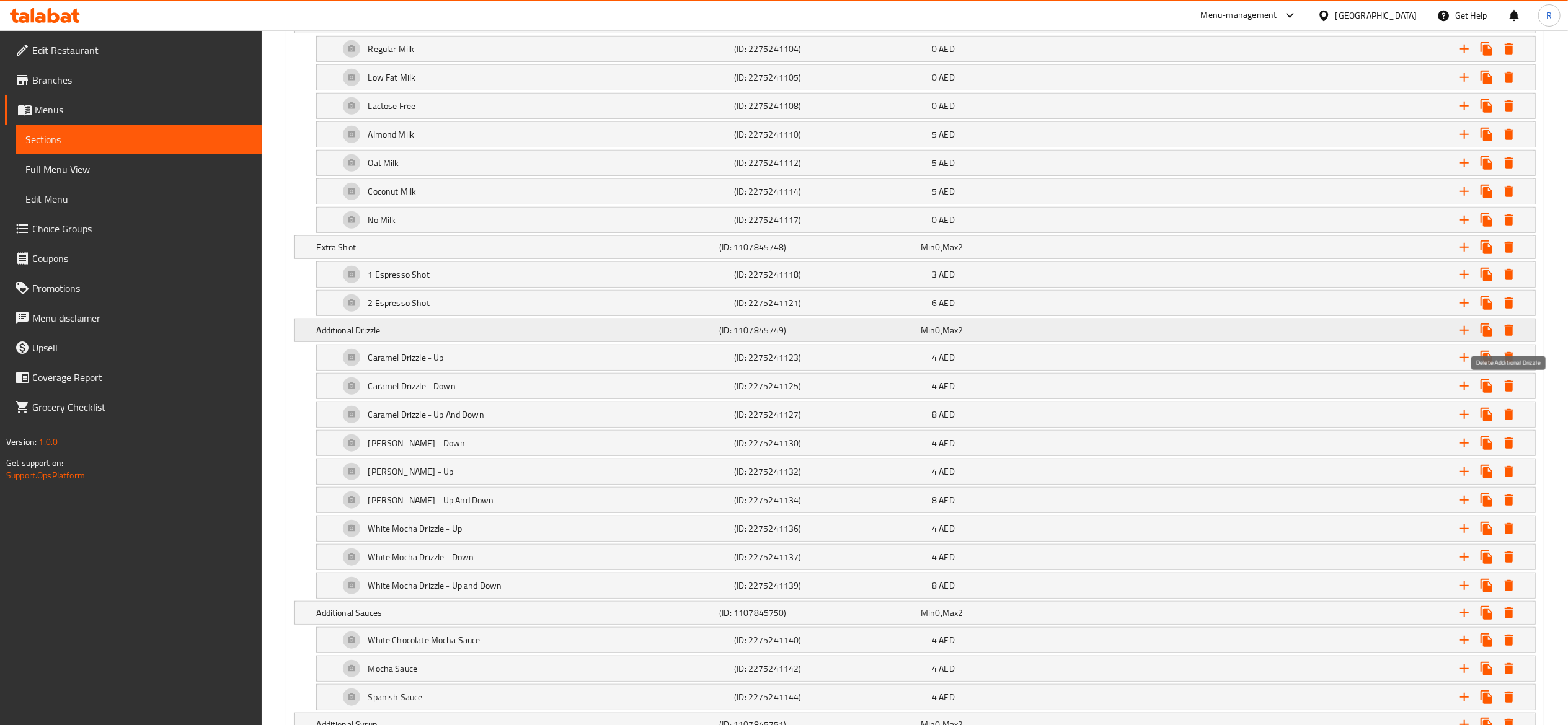
click at [1511, 334] on icon "Expand" at bounding box center [1509, 330] width 9 height 11
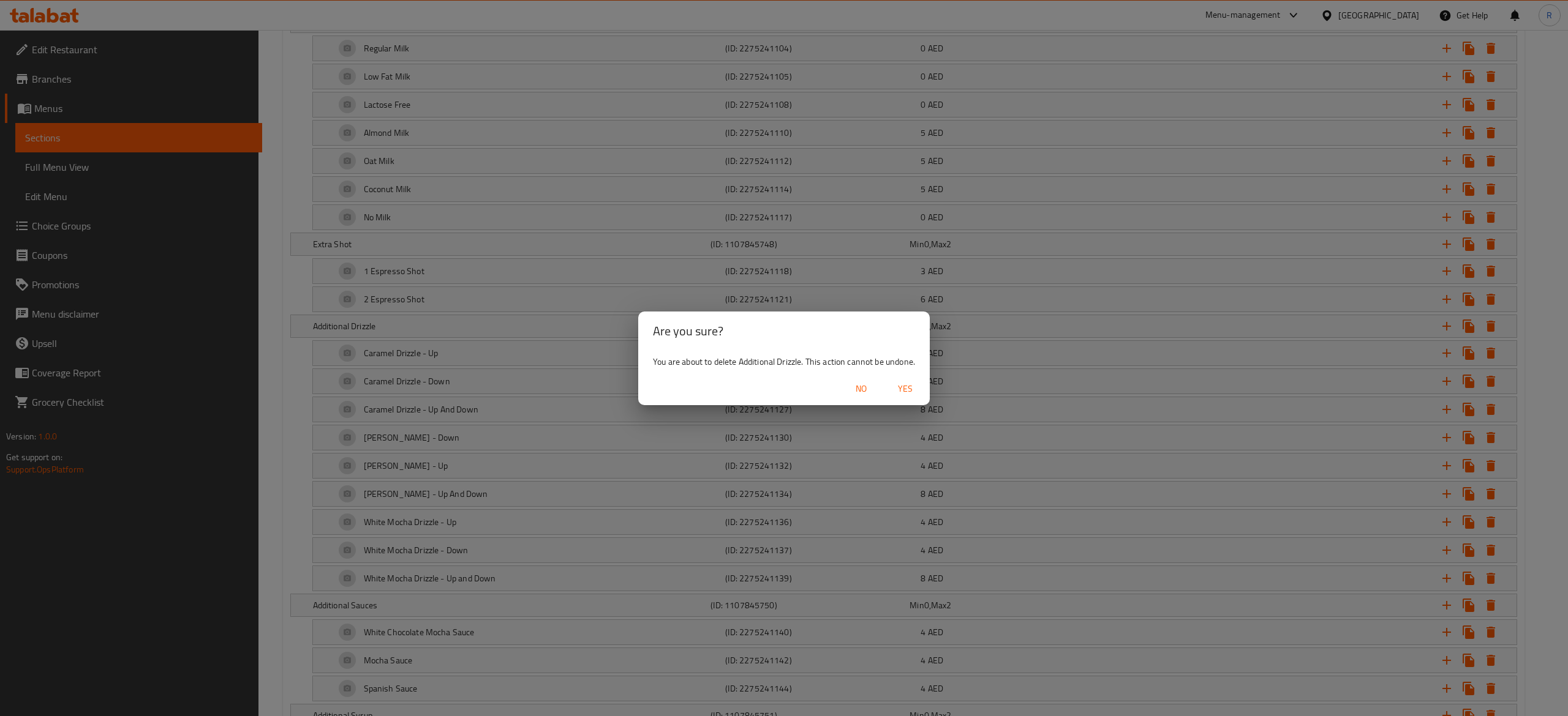
click at [910, 389] on span "Yes" at bounding box center [905, 389] width 29 height 15
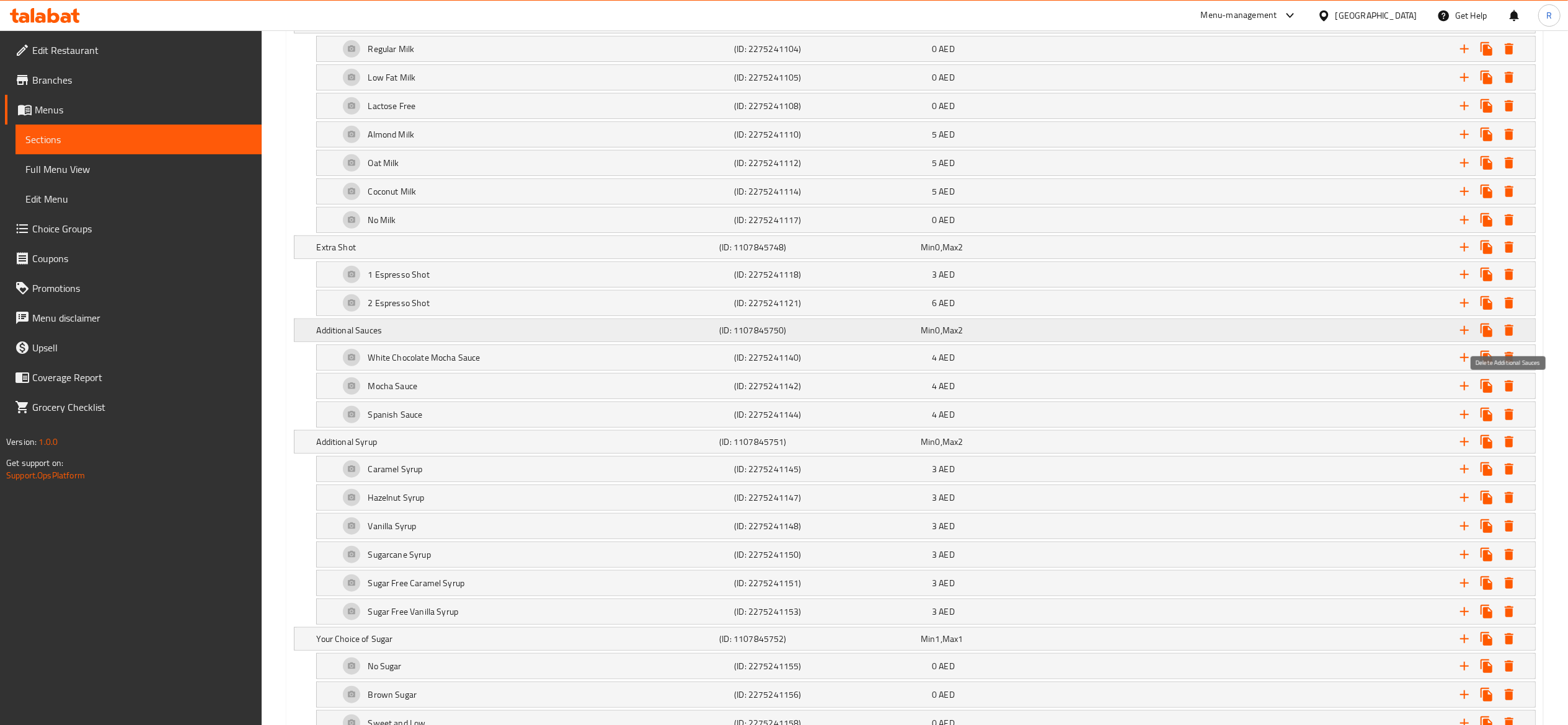
click at [1511, 334] on icon "Expand" at bounding box center [1509, 330] width 9 height 11
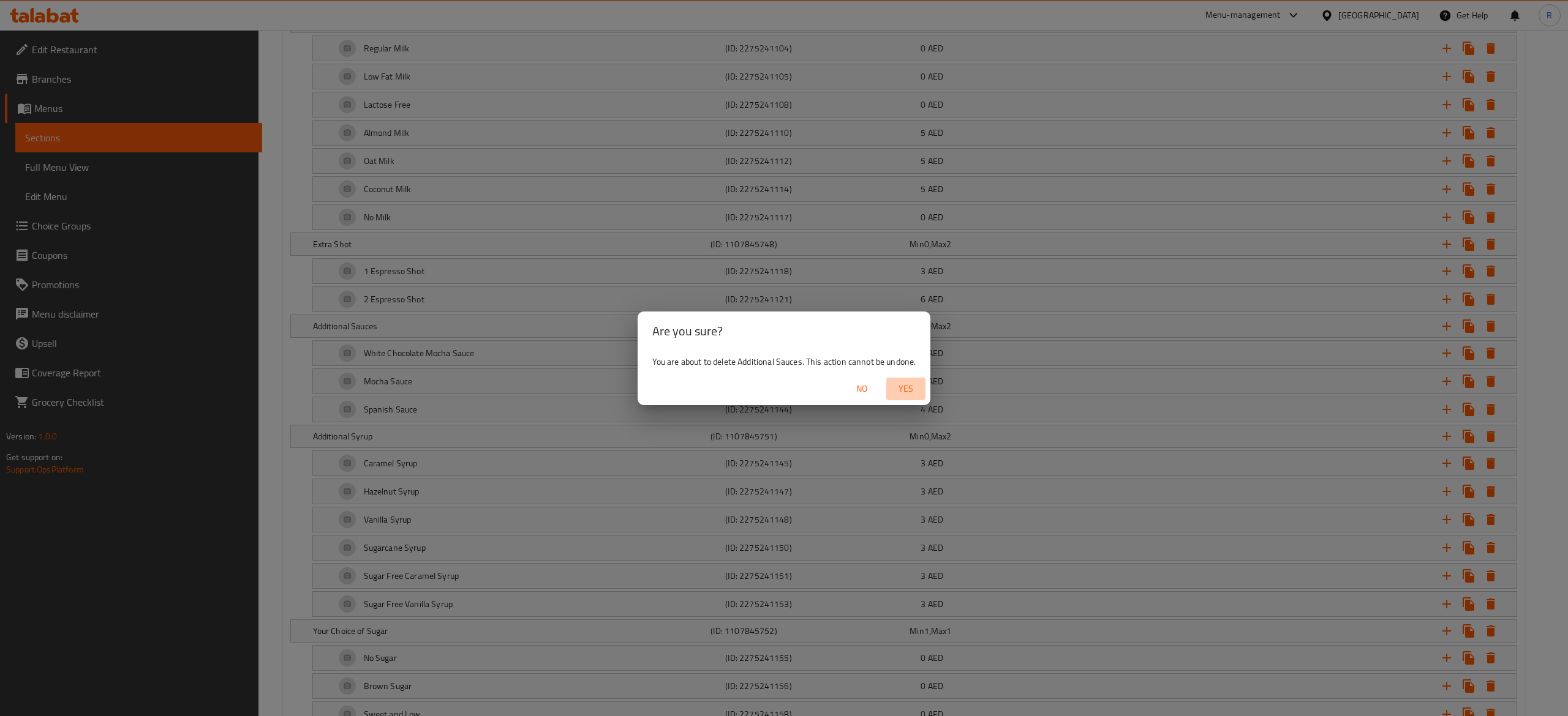
click at [905, 387] on span "Yes" at bounding box center [906, 389] width 29 height 15
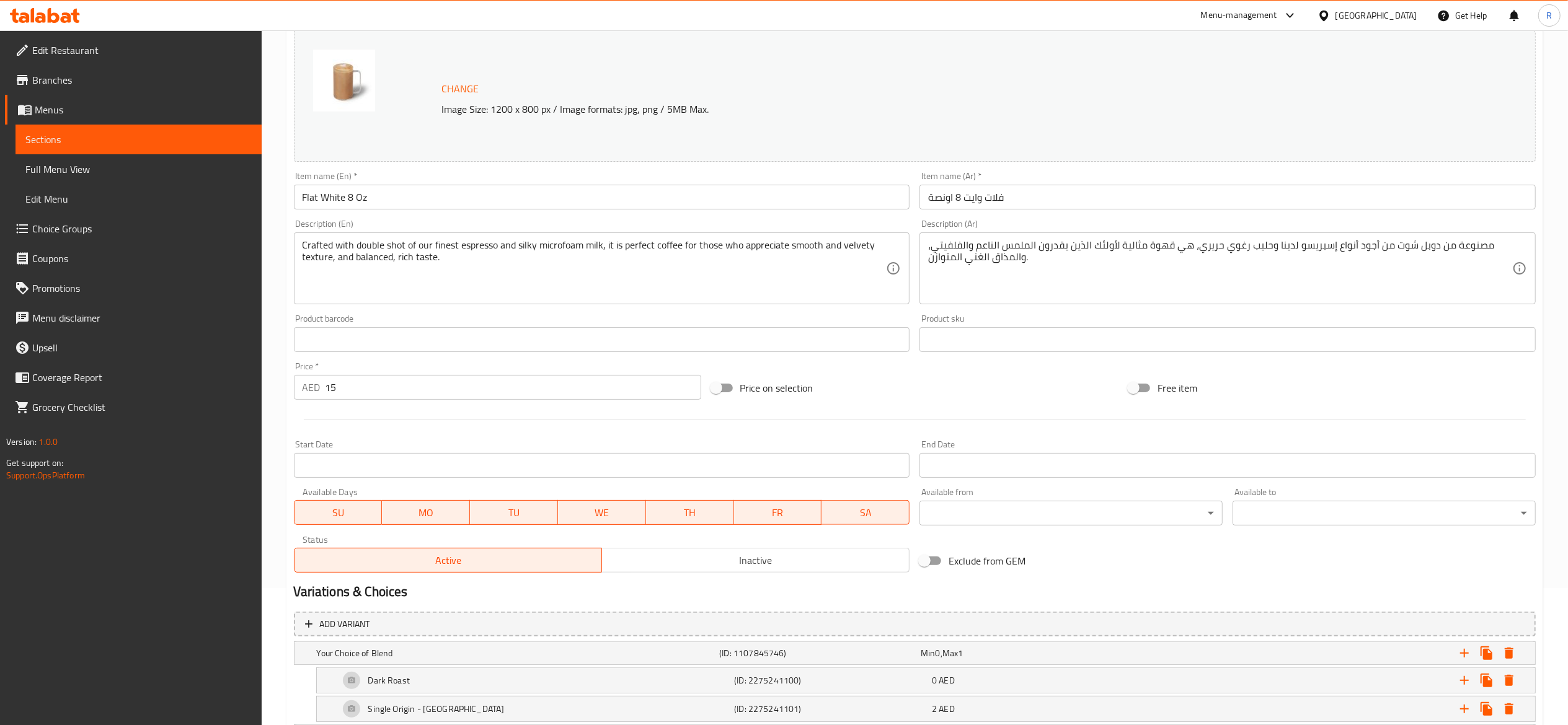
scroll to position [0, 0]
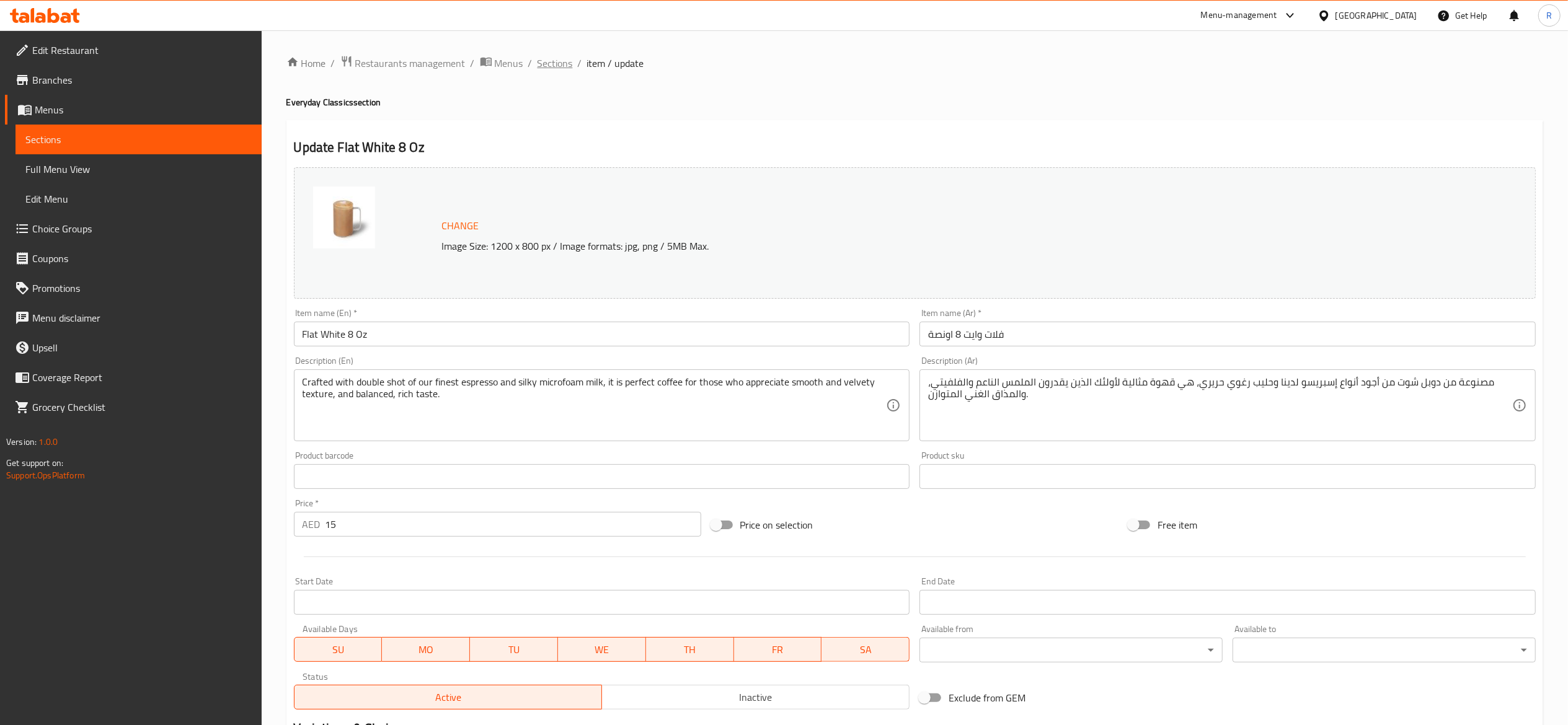
click at [548, 66] on span "Sections" at bounding box center [555, 63] width 35 height 15
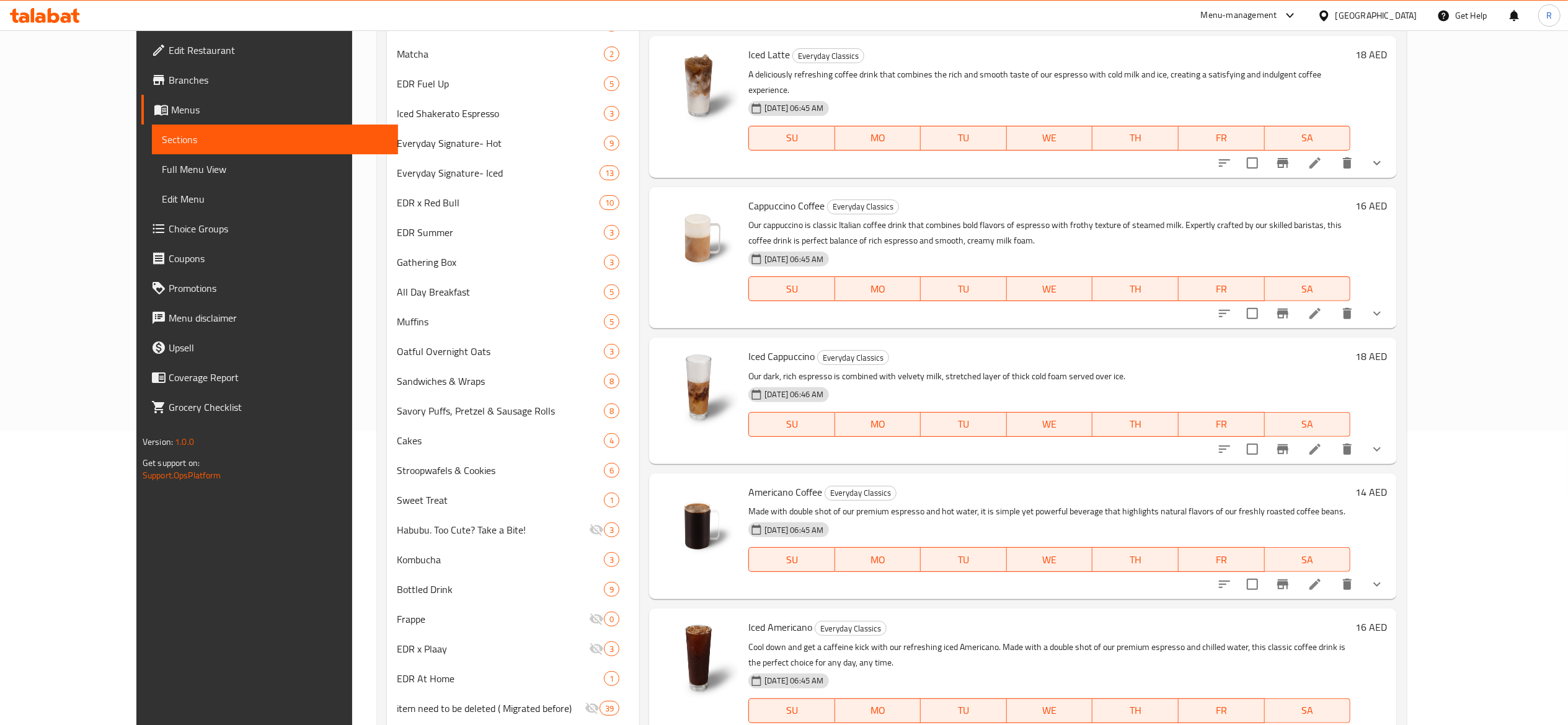
scroll to position [421, 0]
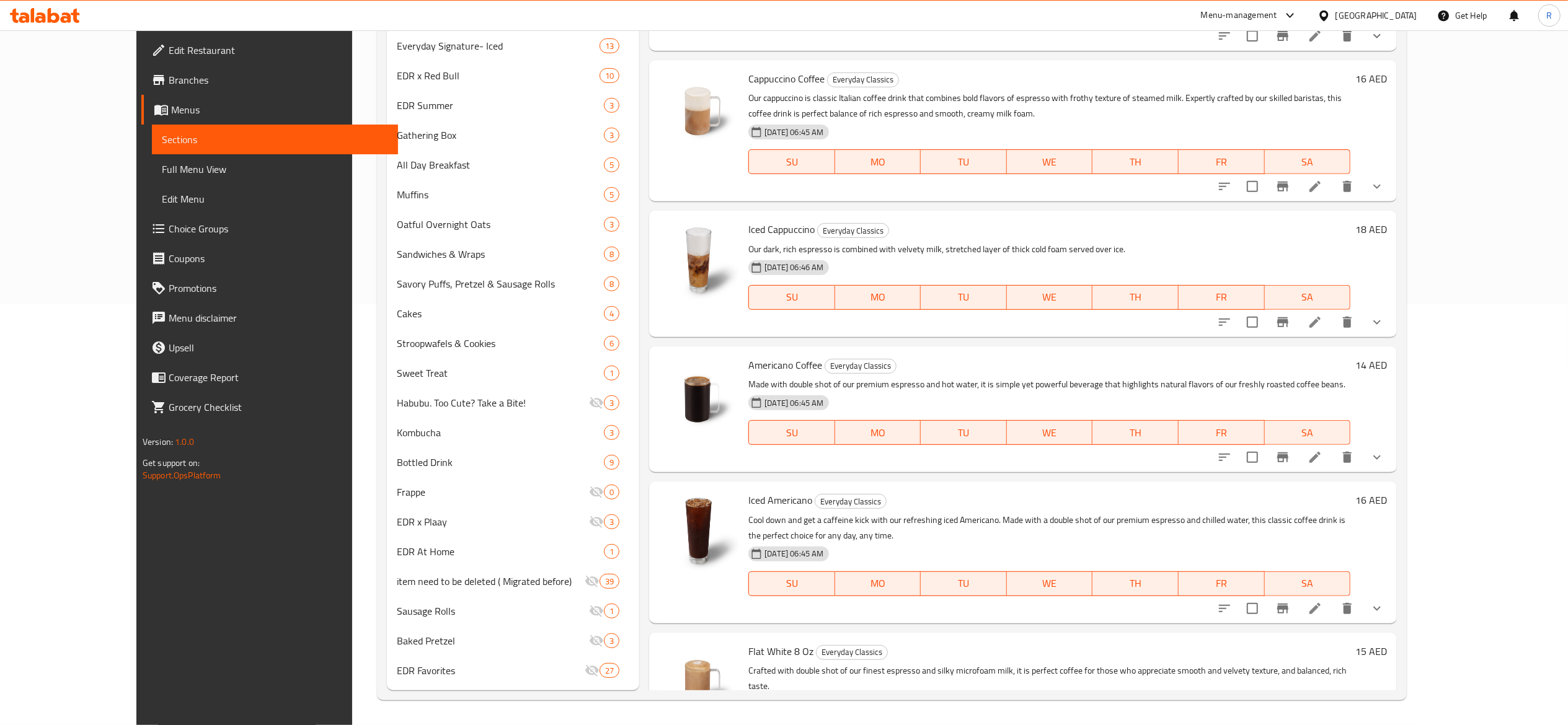
click at [1397, 545] on div "Iced Americano Everyday Classics Cool down and get a caffeine kick with our ref…" at bounding box center [1023, 552] width 747 height 141
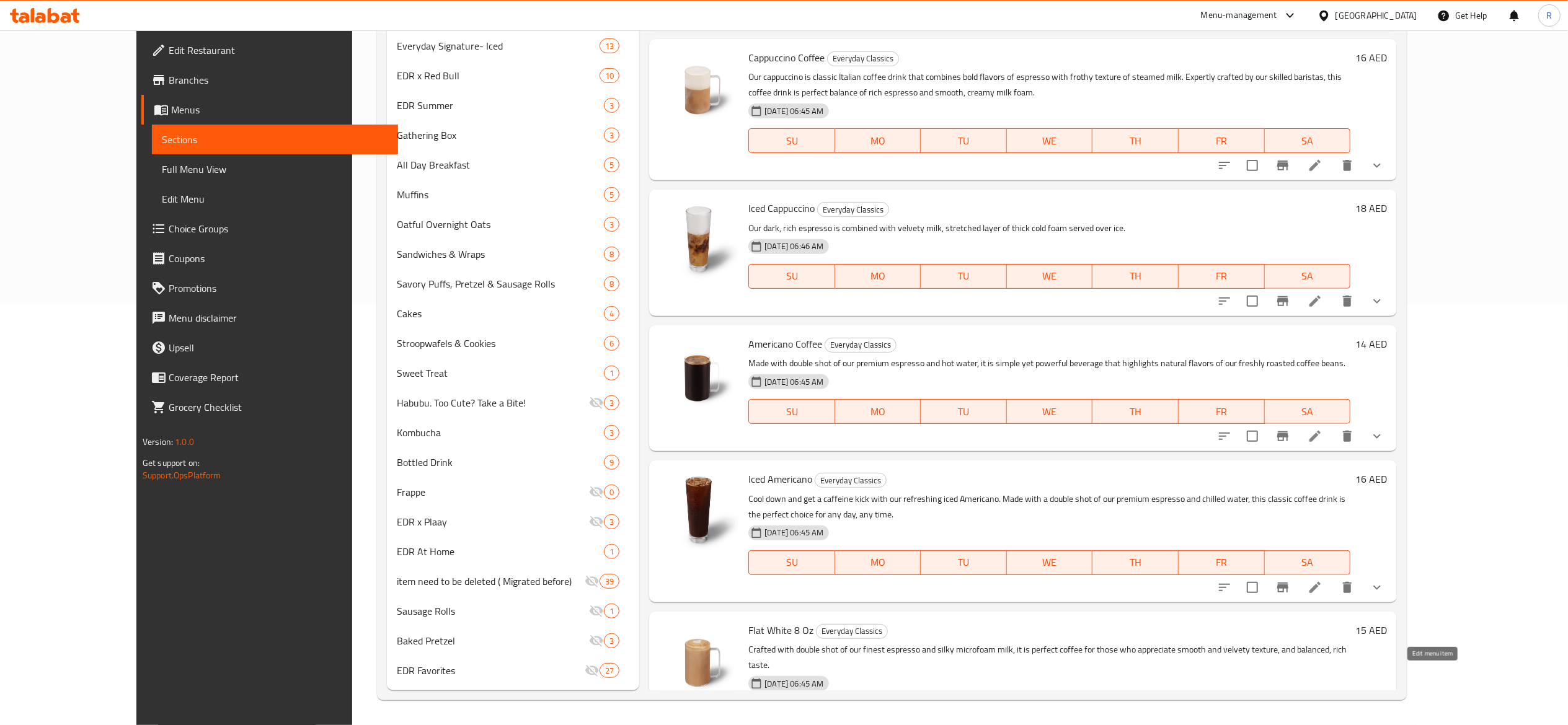
click at [1320, 725] on icon at bounding box center [1314, 738] width 11 height 11
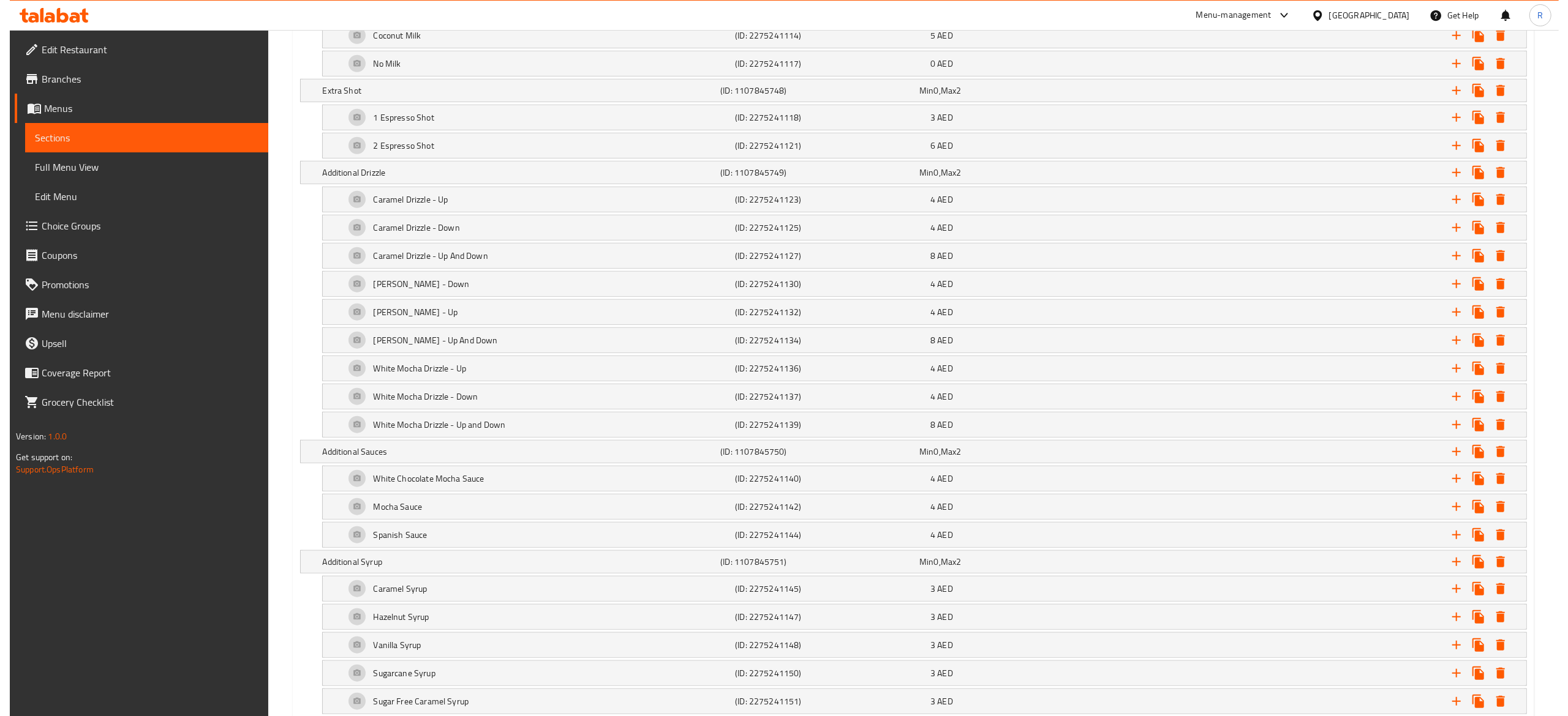
scroll to position [863, 0]
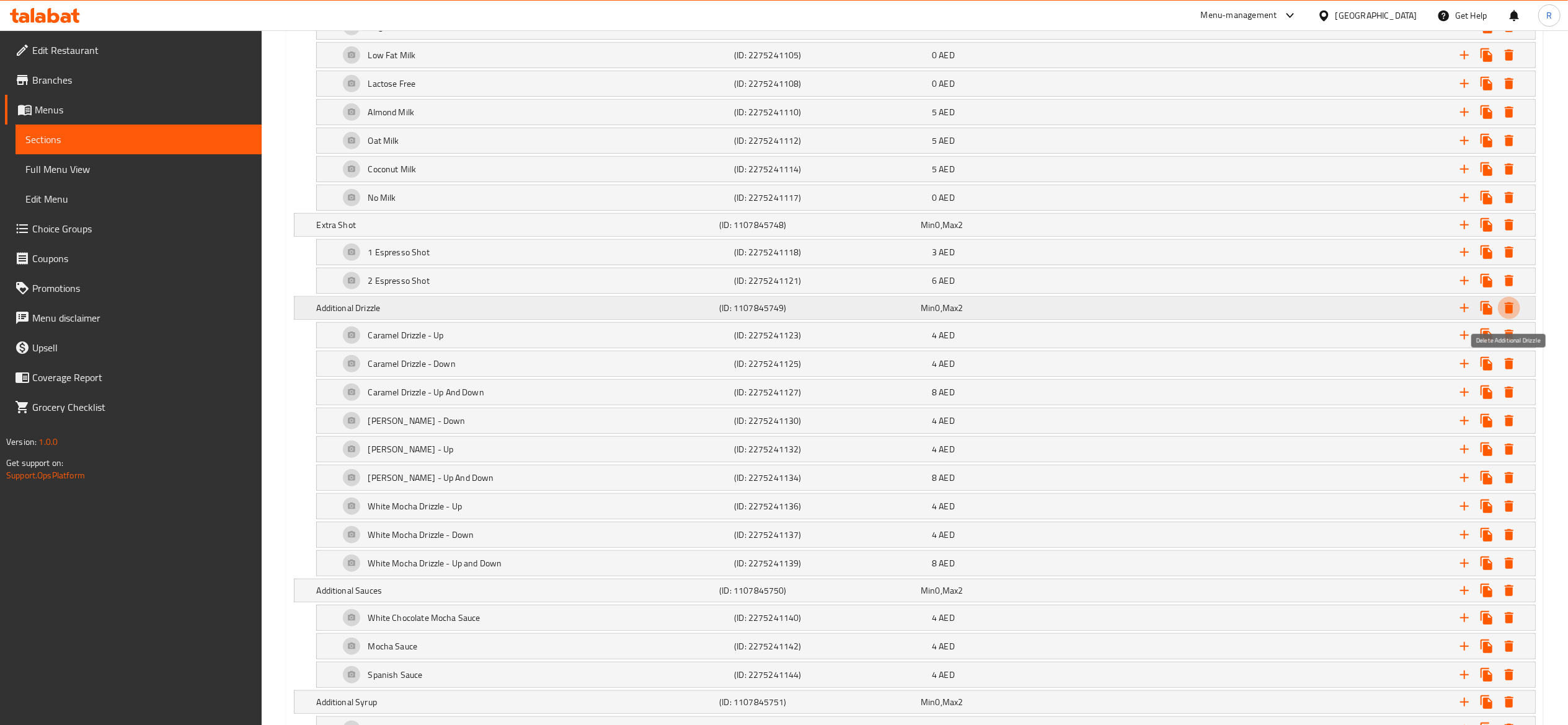
click at [1513, 316] on icon "Expand" at bounding box center [1509, 308] width 15 height 15
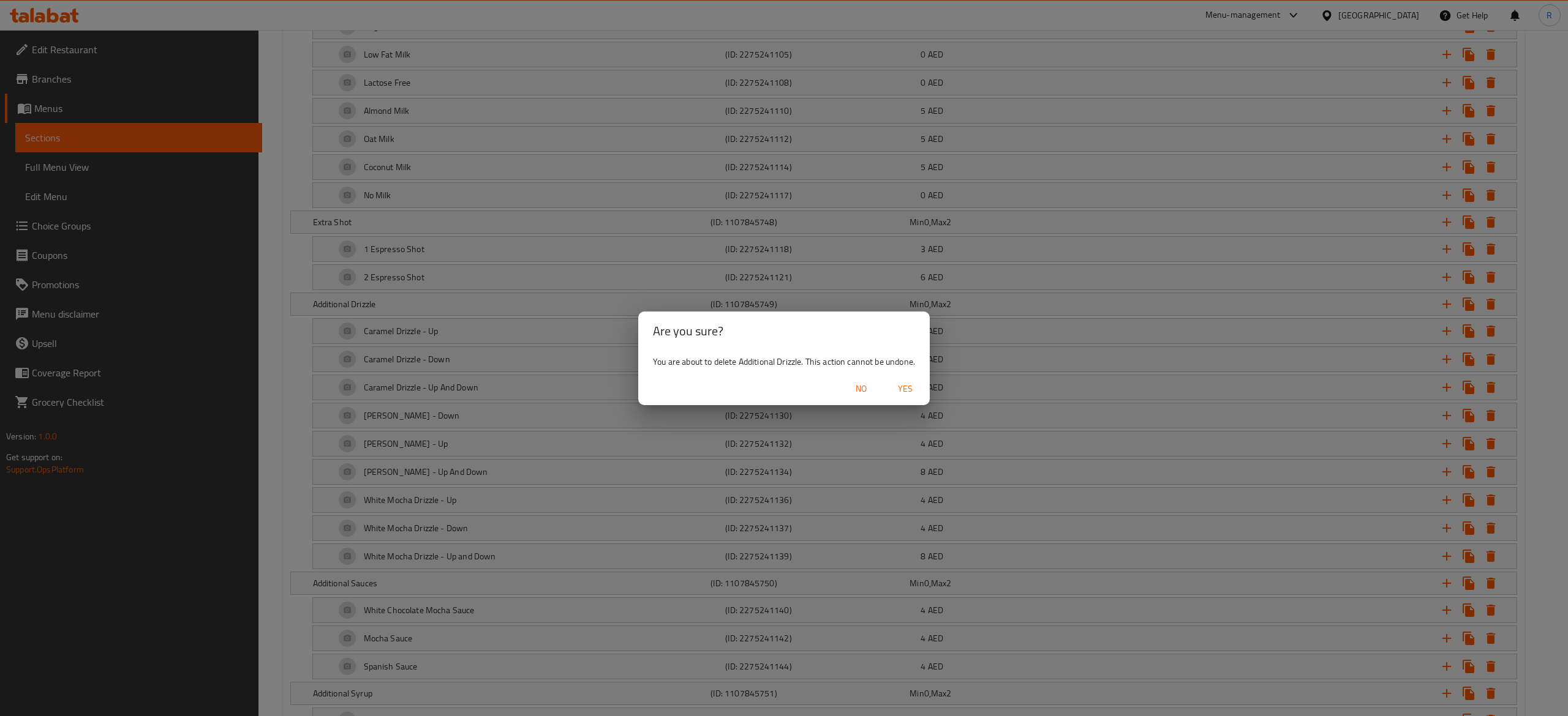
click at [905, 389] on span "Yes" at bounding box center [905, 389] width 29 height 15
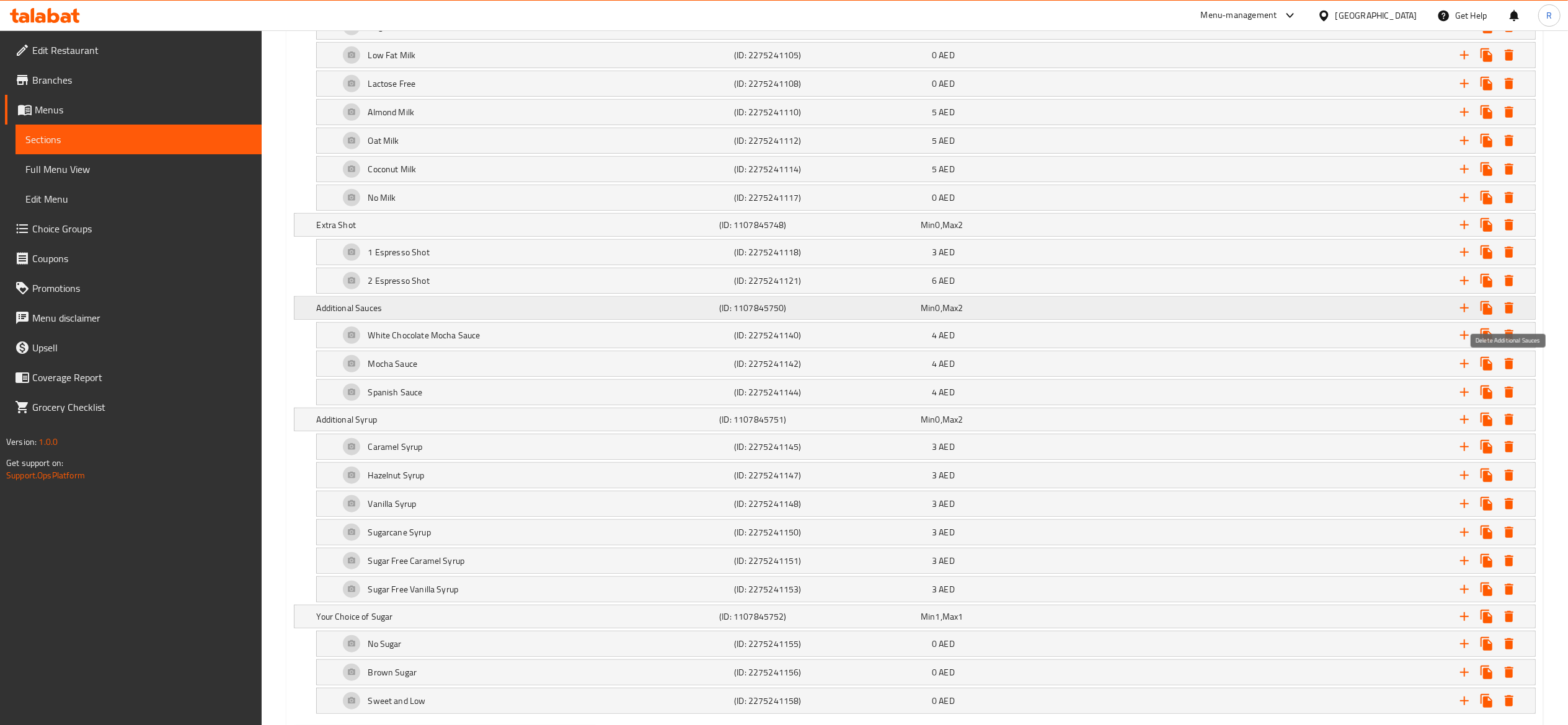
click at [1509, 314] on icon "Expand" at bounding box center [1509, 308] width 9 height 11
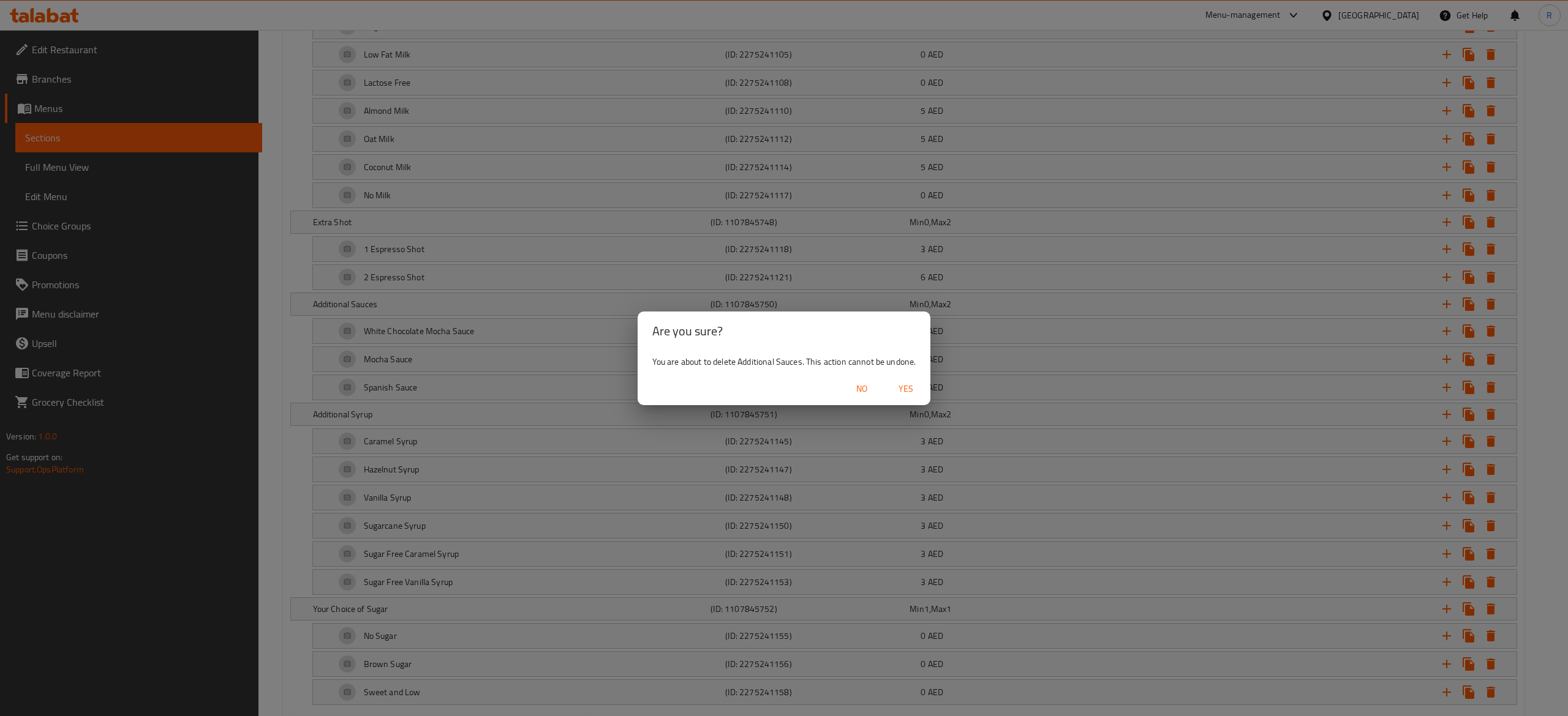
click at [909, 388] on span "Yes" at bounding box center [906, 389] width 29 height 15
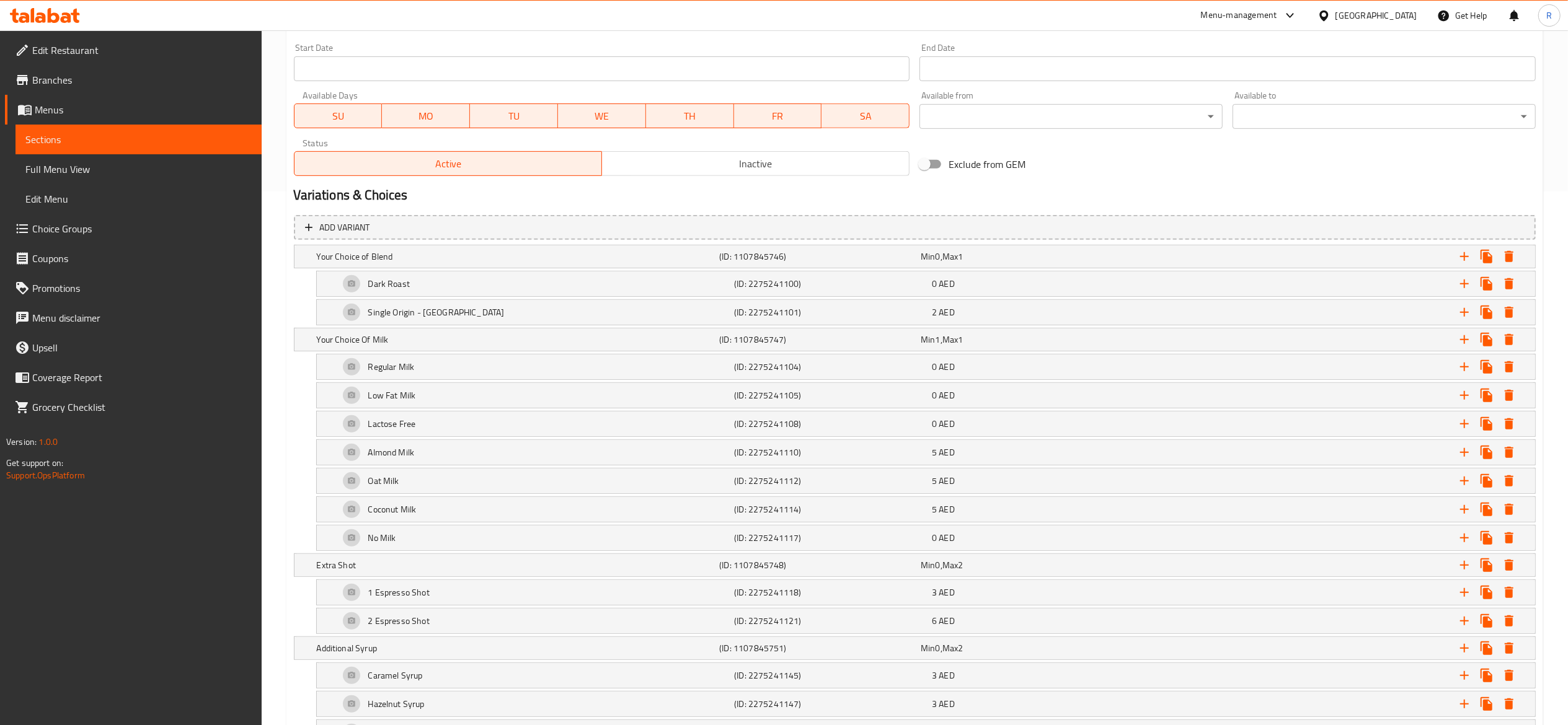
scroll to position [839, 0]
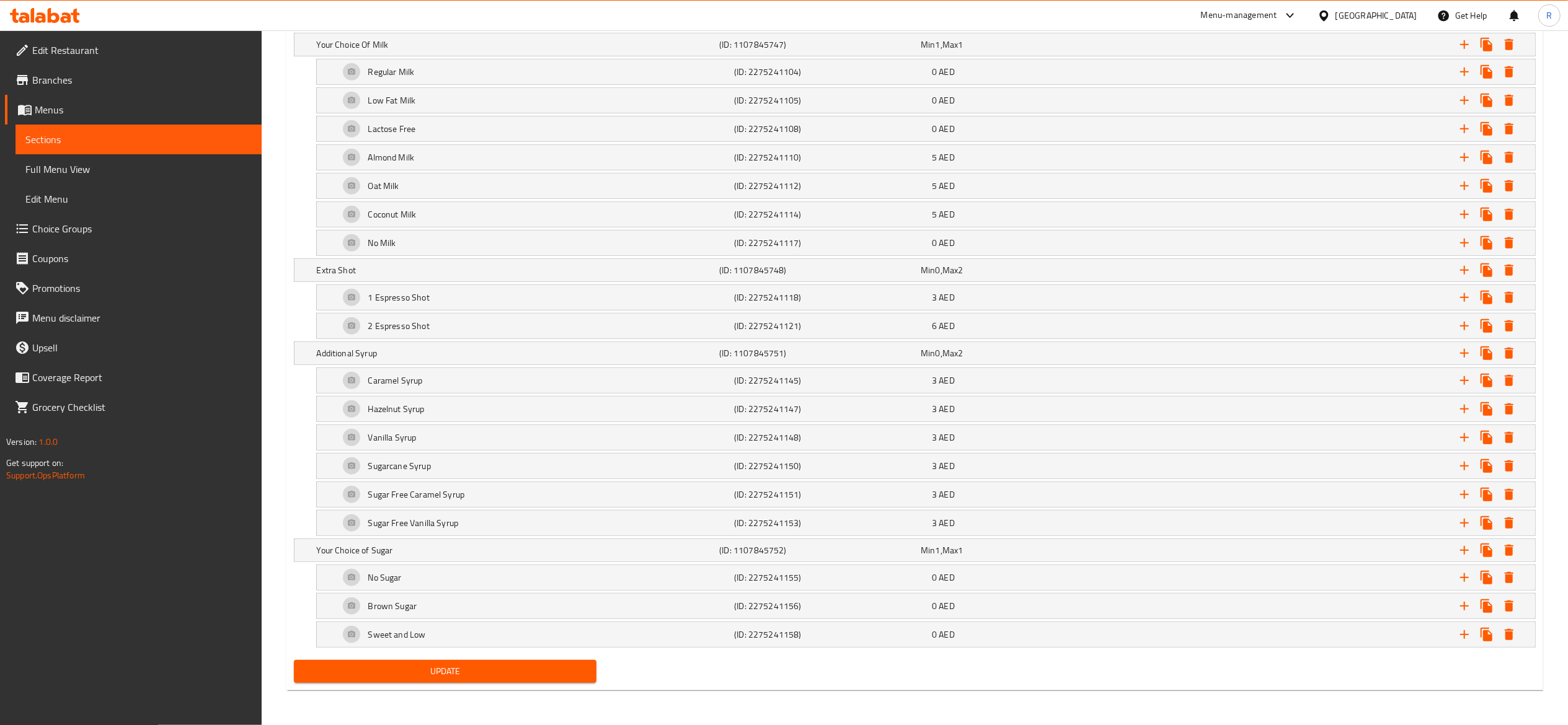
click at [436, 668] on span "Update" at bounding box center [445, 671] width 283 height 16
